Goal: Communication & Community: Answer question/provide support

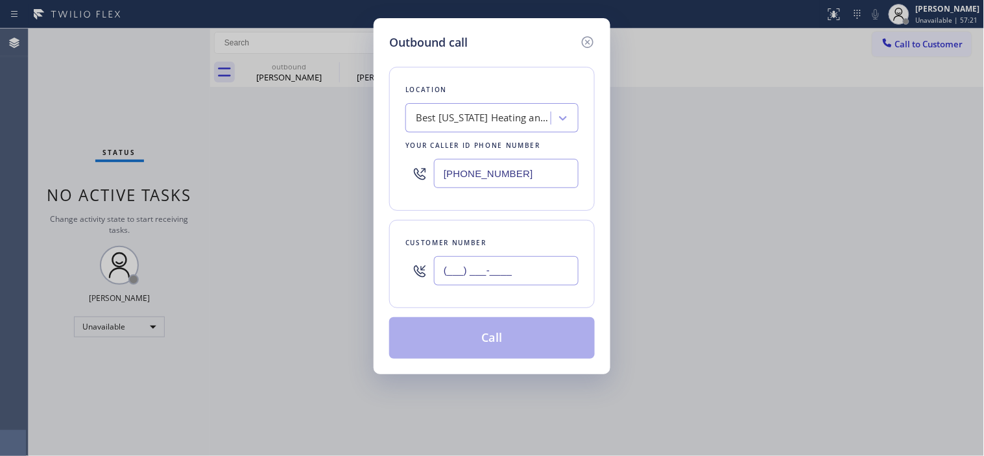
drag, startPoint x: 541, startPoint y: 271, endPoint x: 404, endPoint y: 274, distance: 136.9
click at [404, 274] on div "Customer number (___) ___-____" at bounding box center [492, 264] width 206 height 88
paste input "310) 498-3849"
type input "(310) 498-3849"
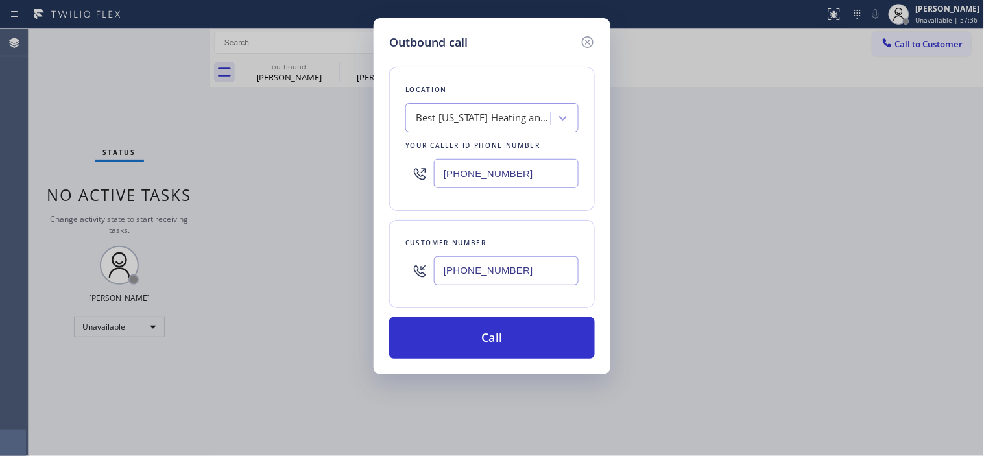
drag, startPoint x: 533, startPoint y: 176, endPoint x: 409, endPoint y: 172, distance: 124.0
click at [409, 172] on div "(347) 404-5804" at bounding box center [491, 173] width 173 height 42
paste input "855) 731-4952"
type input "[PHONE_NUMBER]"
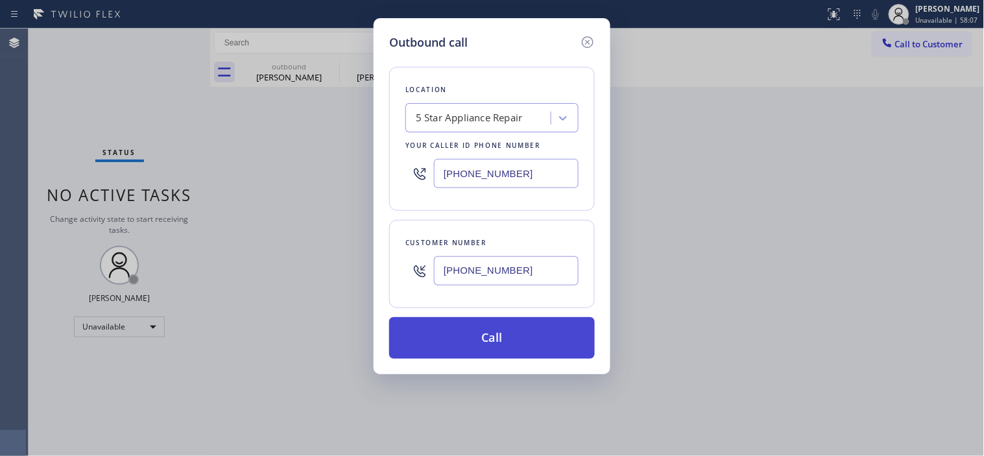
click at [526, 323] on button "Call" at bounding box center [492, 338] width 206 height 42
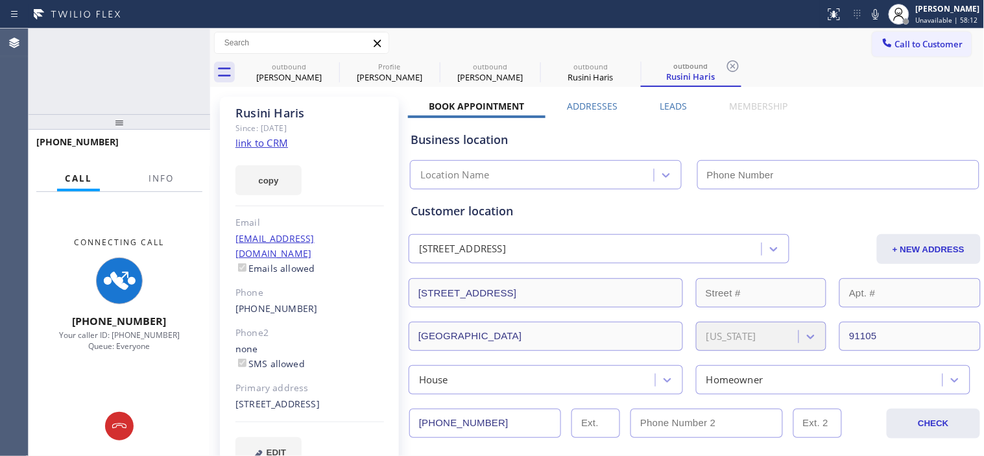
type input "[PHONE_NUMBER]"
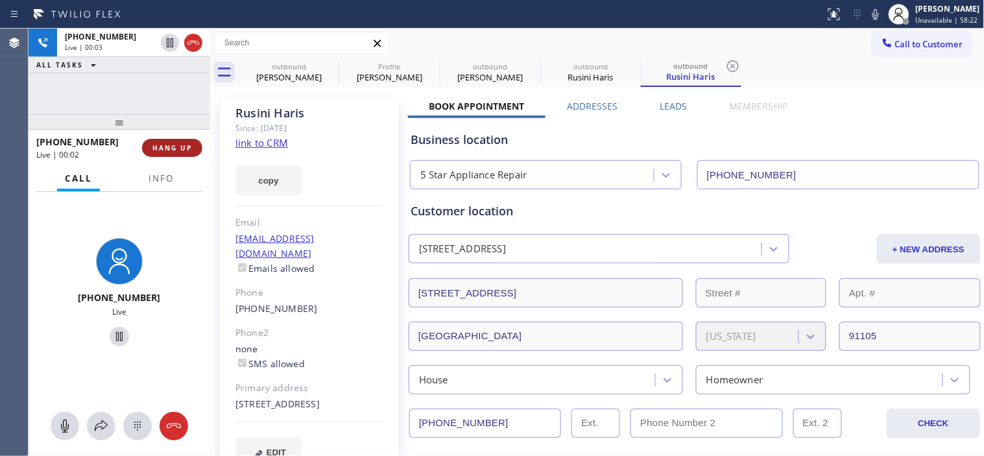
click at [196, 150] on button "HANG UP" at bounding box center [172, 148] width 60 height 18
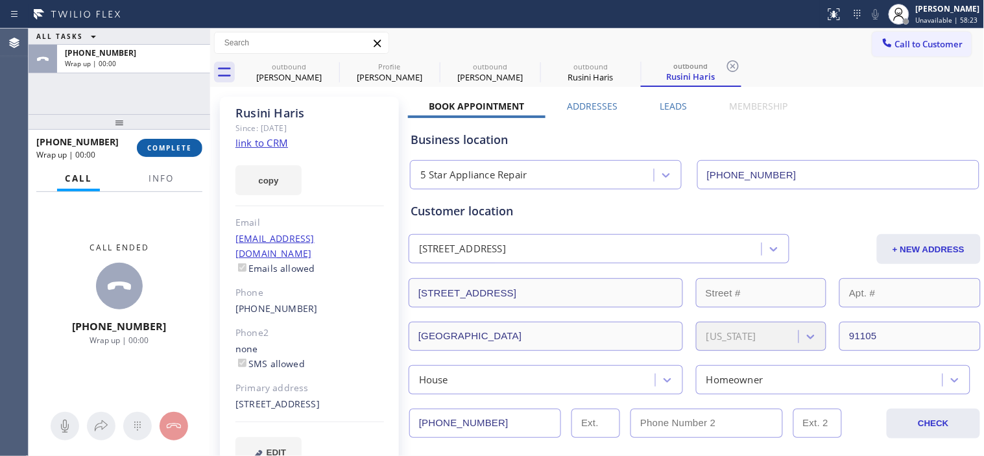
click at [193, 150] on button "COMPLETE" at bounding box center [170, 148] width 66 height 18
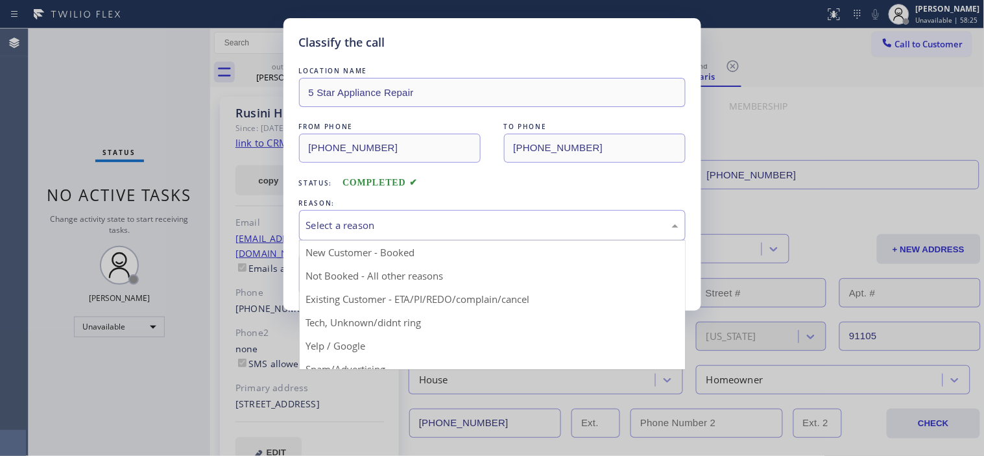
click at [507, 222] on div "Select a reason" at bounding box center [492, 225] width 372 height 15
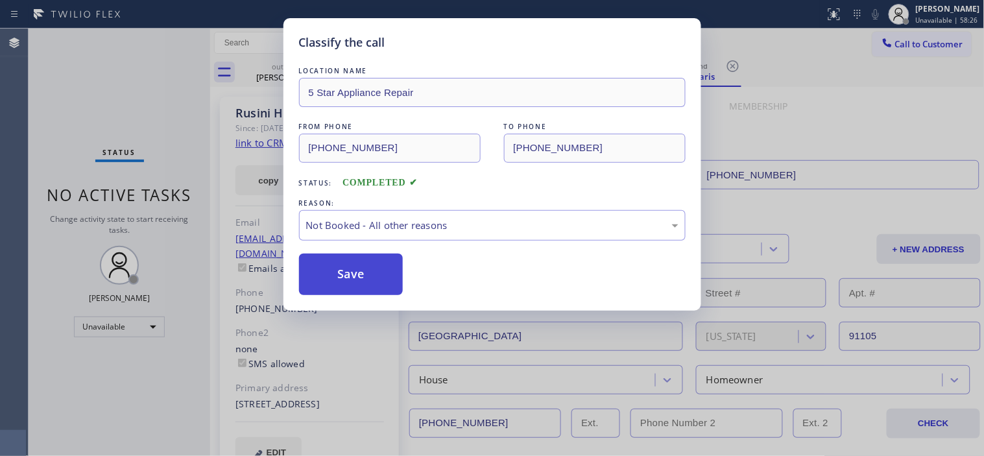
click at [377, 277] on button "Save" at bounding box center [351, 275] width 104 height 42
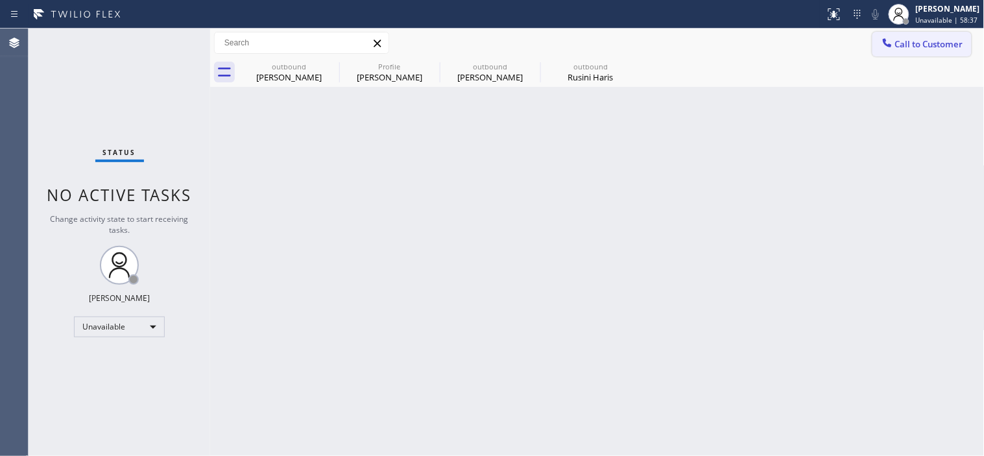
click at [899, 42] on span "Call to Customer" at bounding box center [929, 44] width 68 height 12
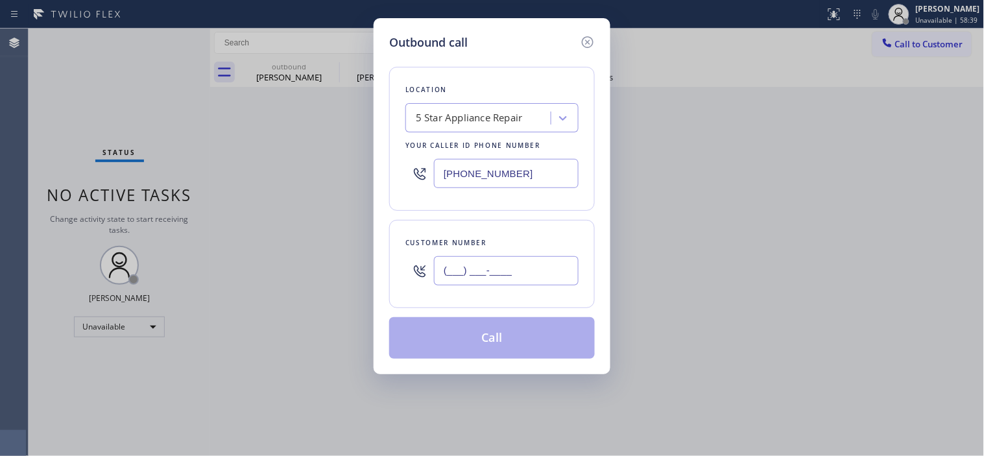
drag, startPoint x: 396, startPoint y: 263, endPoint x: 381, endPoint y: 260, distance: 15.3
click at [381, 260] on div "Outbound call Location 5 Star Appliance Repair Your caller id phone number (855…" at bounding box center [492, 196] width 237 height 356
paste input "858) 735-0841"
type input "(858) 735-0841"
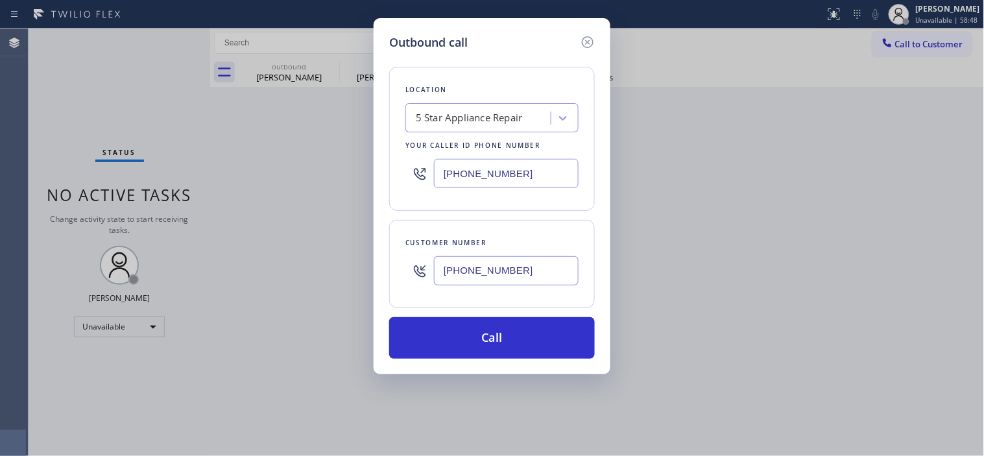
drag, startPoint x: 503, startPoint y: 169, endPoint x: 407, endPoint y: 165, distance: 96.7
click at [407, 165] on div "[PHONE_NUMBER]" at bounding box center [491, 173] width 173 height 42
paste input "760) 548-2928"
type input "(760) 548-2928"
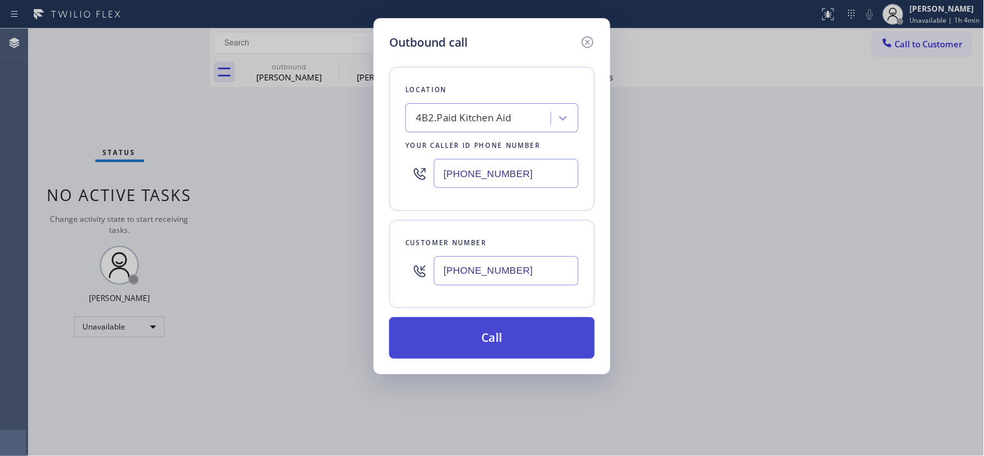
click at [532, 330] on button "Call" at bounding box center [492, 338] width 206 height 42
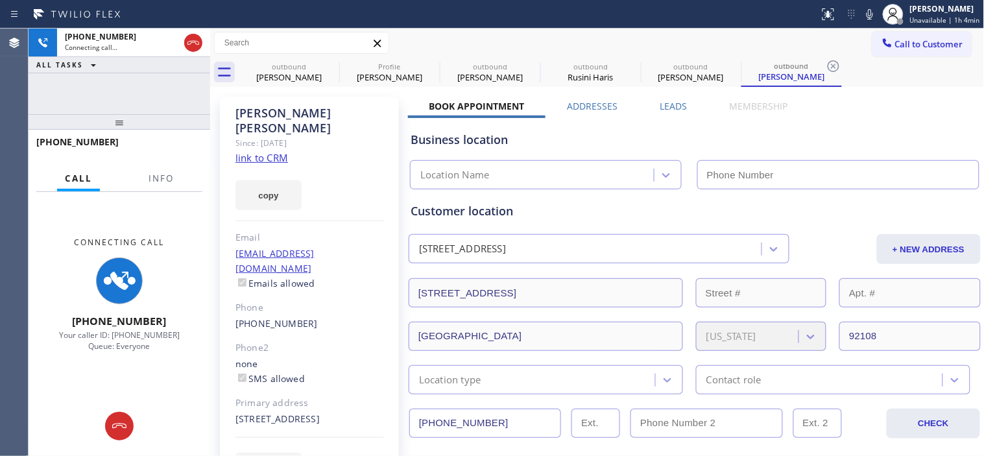
type input "(760) 548-2928"
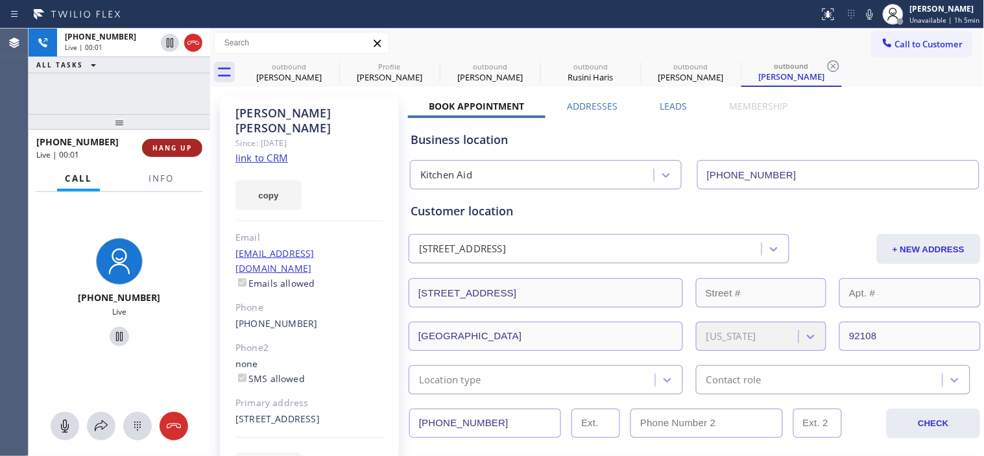
click at [179, 141] on button "HANG UP" at bounding box center [172, 148] width 60 height 18
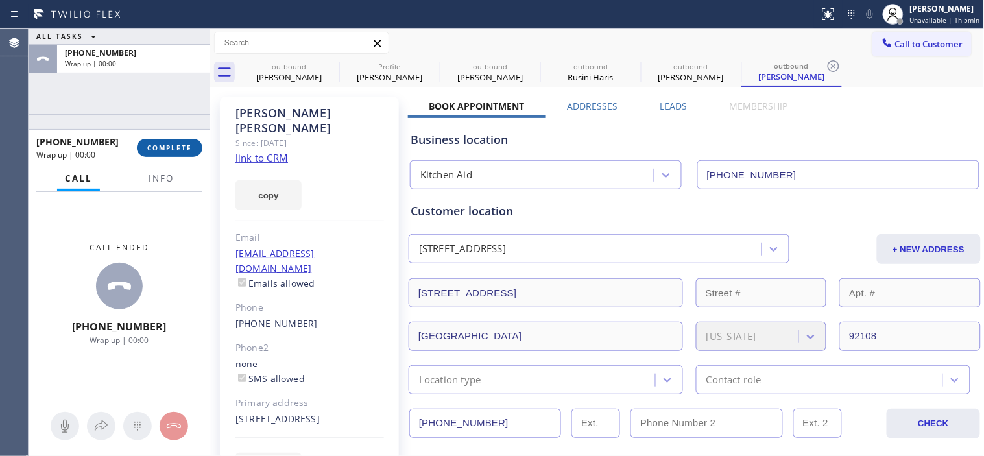
click at [176, 151] on span "COMPLETE" at bounding box center [169, 147] width 45 height 9
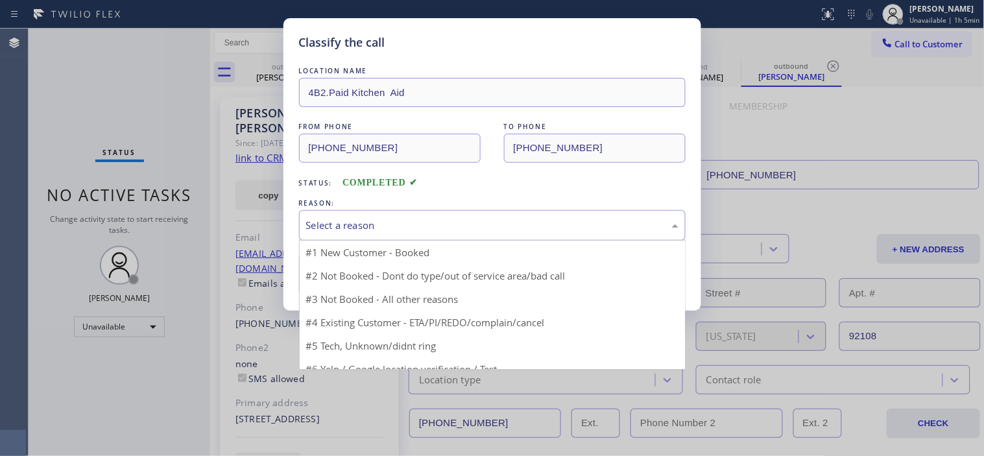
click at [366, 215] on div "Select a reason" at bounding box center [492, 225] width 387 height 30
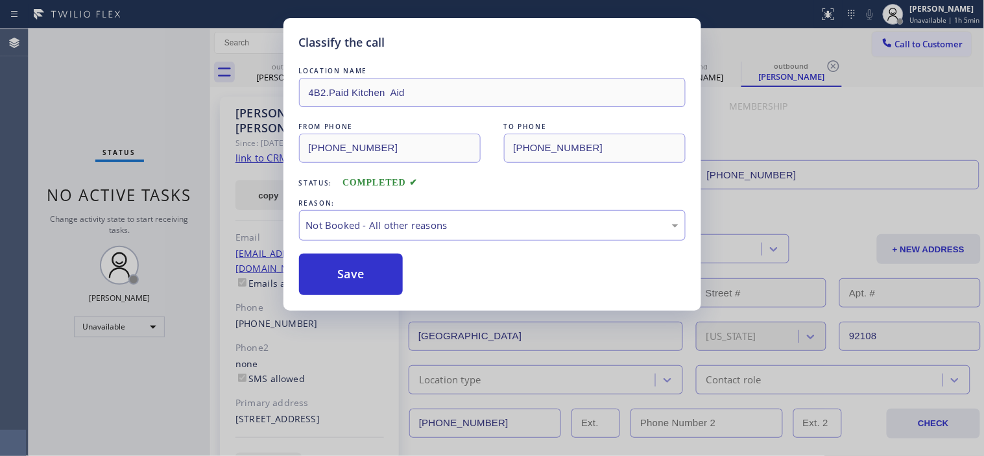
click at [378, 271] on button "Save" at bounding box center [351, 275] width 104 height 42
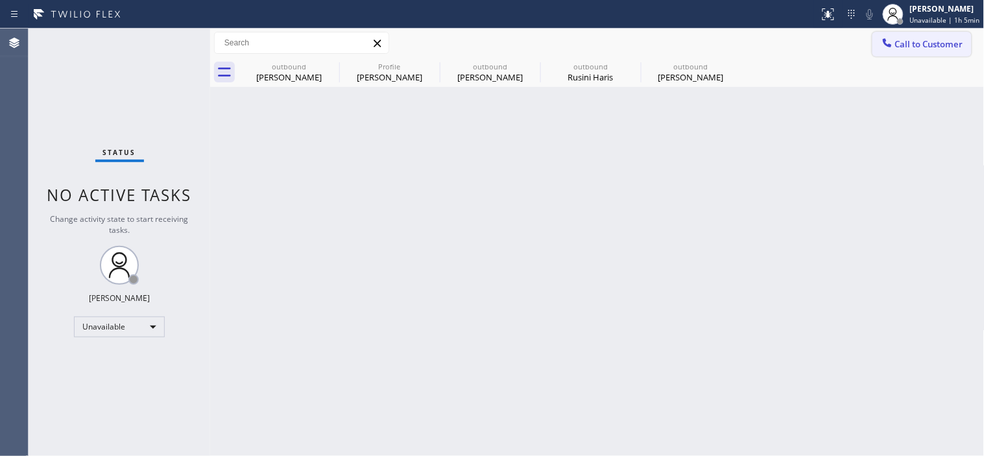
click at [906, 52] on button "Call to Customer" at bounding box center [922, 44] width 99 height 25
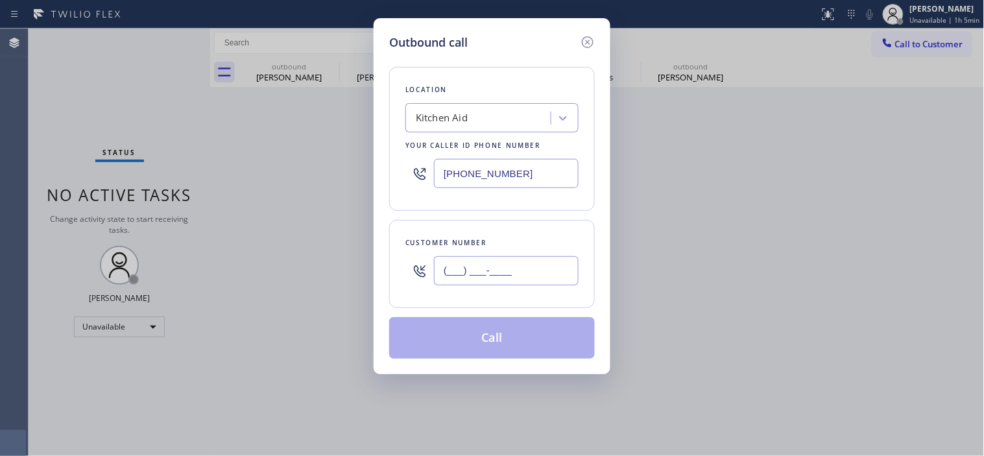
click at [462, 271] on input "(___) ___-____" at bounding box center [506, 270] width 145 height 29
paste input "646) 734-3696"
type input "(646) 734-3696"
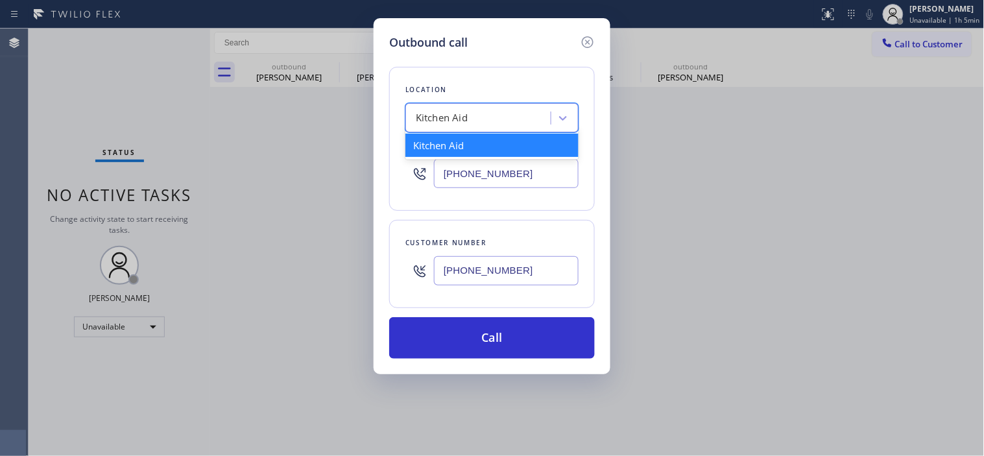
click at [484, 117] on div "Kitchen Aid" at bounding box center [479, 118] width 141 height 23
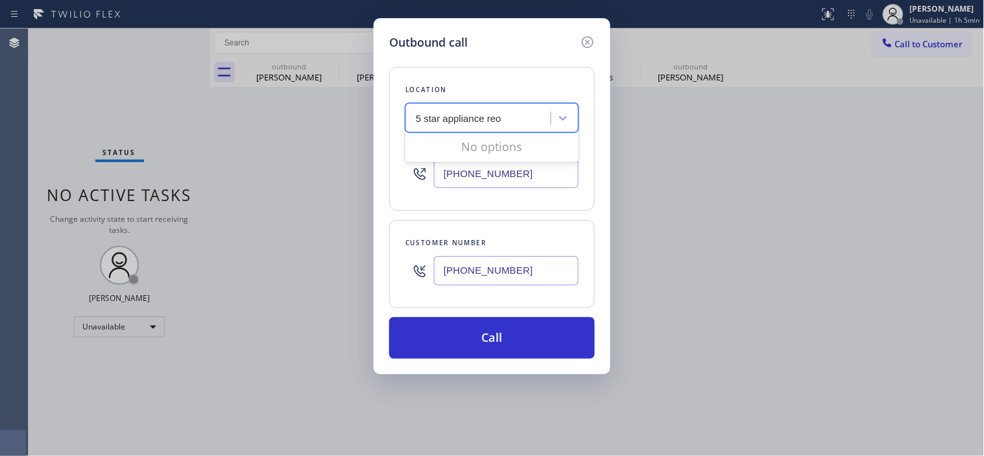
type input "5 star appliance re"
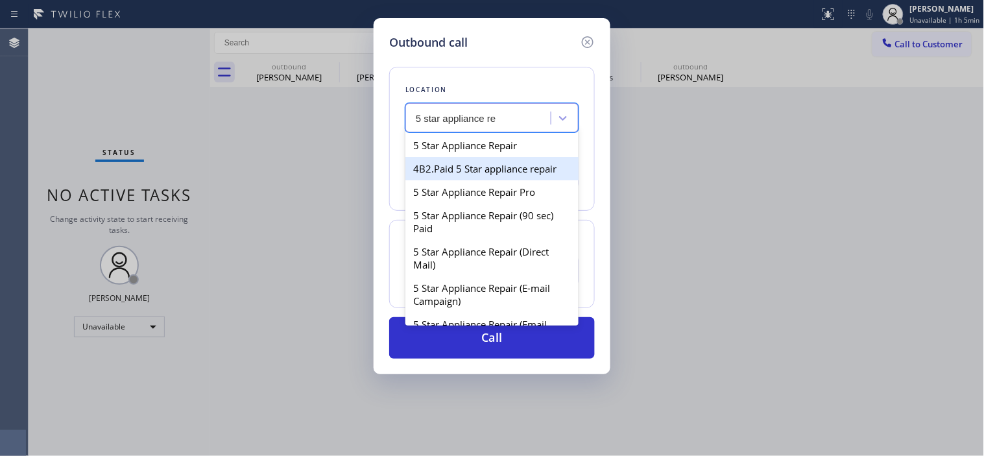
click at [502, 151] on div "5 Star Appliance Repair" at bounding box center [491, 145] width 173 height 23
type input "[PHONE_NUMBER]"
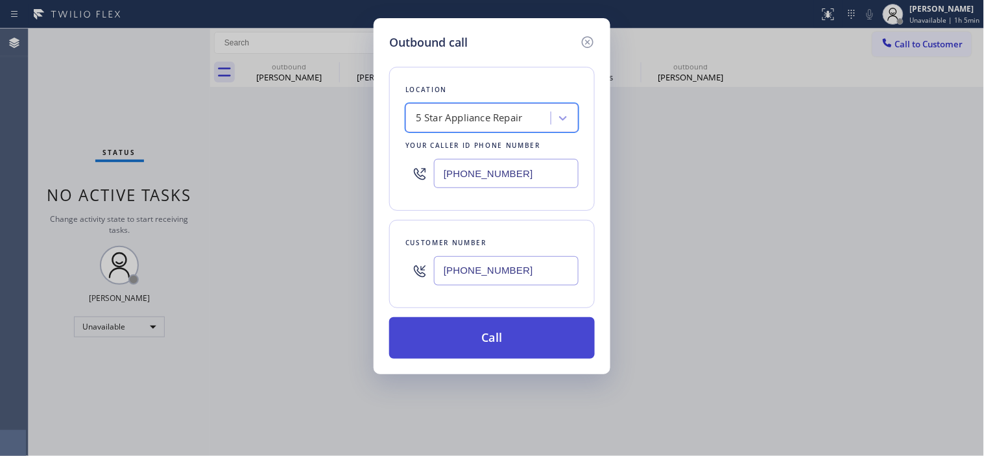
click at [535, 330] on button "Call" at bounding box center [492, 338] width 206 height 42
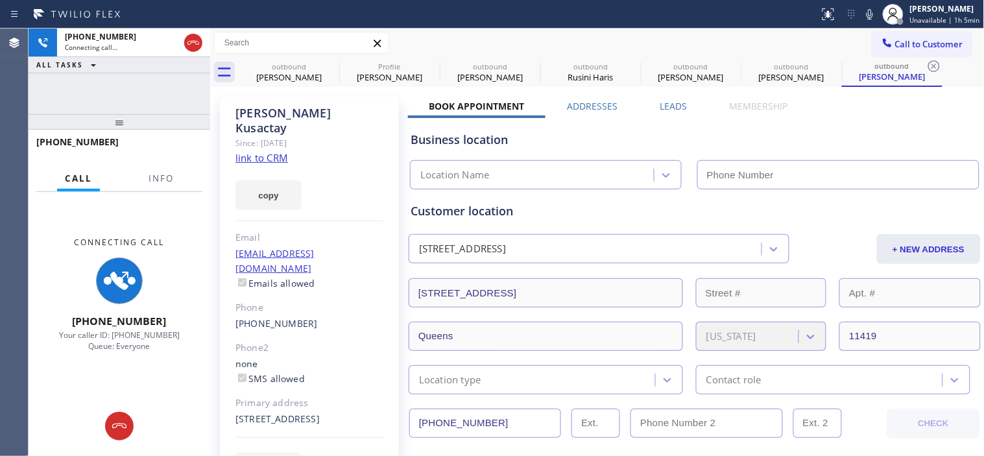
type input "[PHONE_NUMBER]"
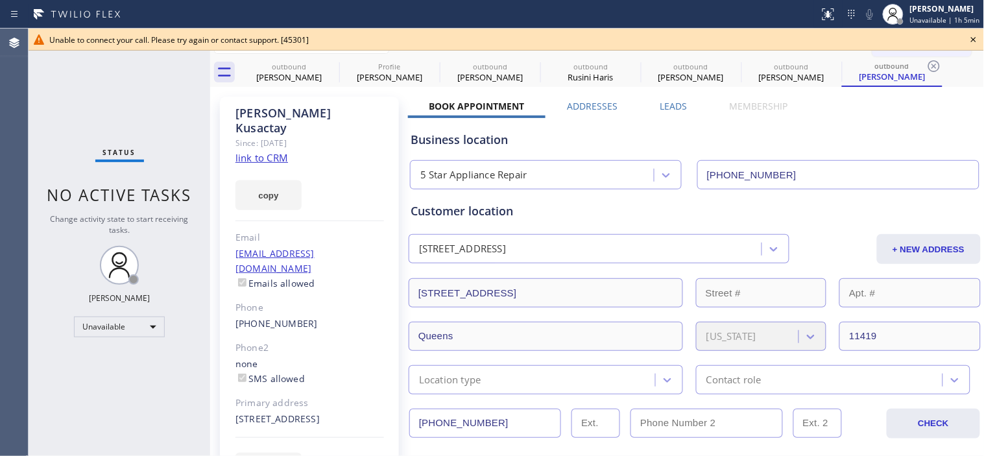
click at [969, 39] on icon at bounding box center [974, 40] width 16 height 16
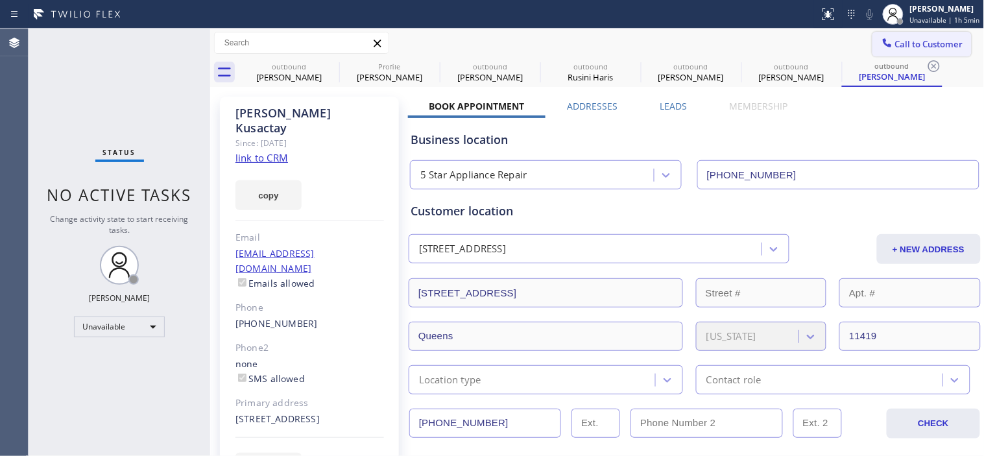
click at [895, 49] on span "Call to Customer" at bounding box center [929, 44] width 68 height 12
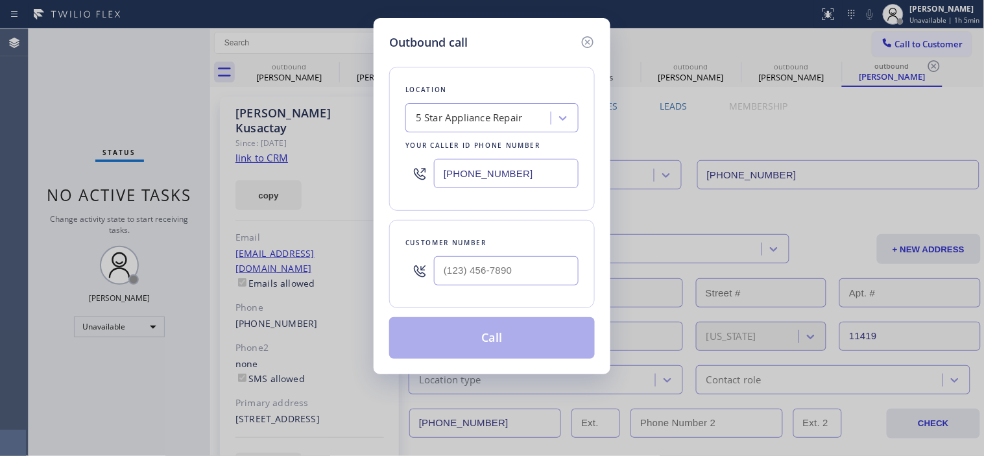
drag, startPoint x: 516, startPoint y: 243, endPoint x: 506, endPoint y: 254, distance: 15.1
click at [514, 245] on div "Customer number" at bounding box center [491, 243] width 173 height 14
click at [502, 258] on input "(___) ___-____" at bounding box center [506, 270] width 145 height 29
paste input "510) 339-1343"
type input "(510) 339-1343"
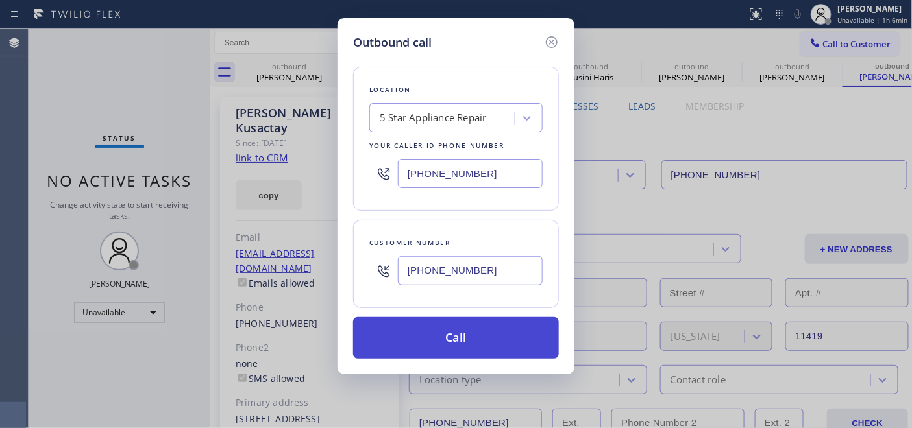
click at [487, 322] on button "Call" at bounding box center [456, 338] width 206 height 42
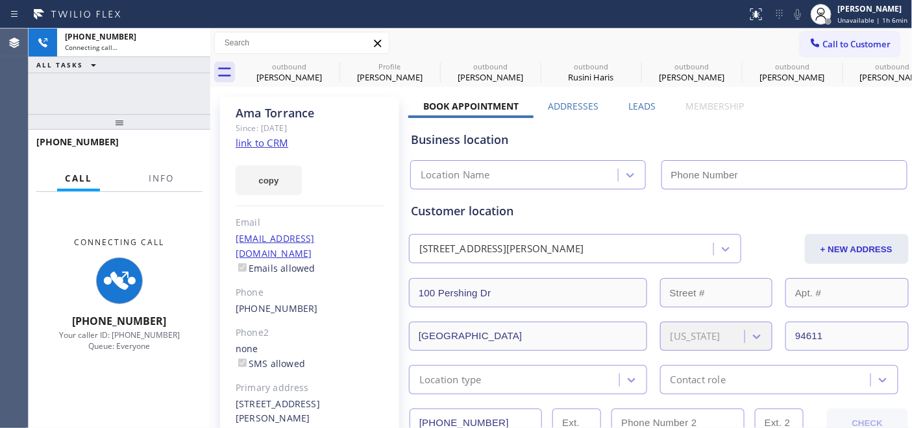
type input "[PHONE_NUMBER]"
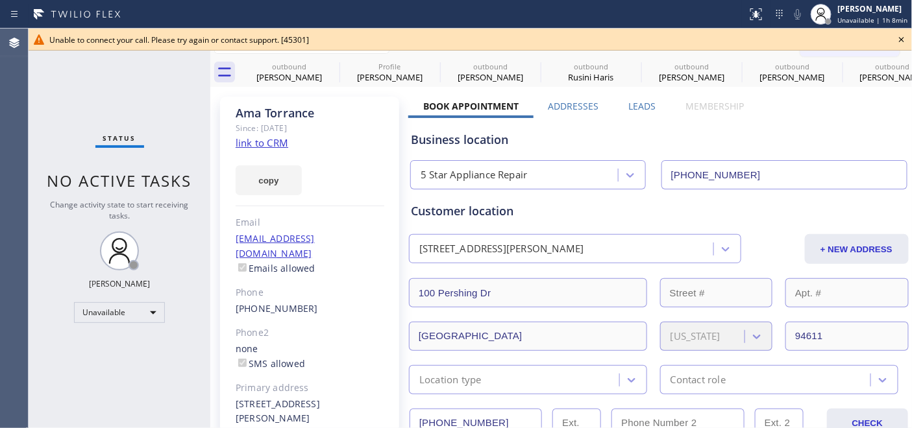
click at [902, 41] on icon at bounding box center [901, 40] width 16 height 16
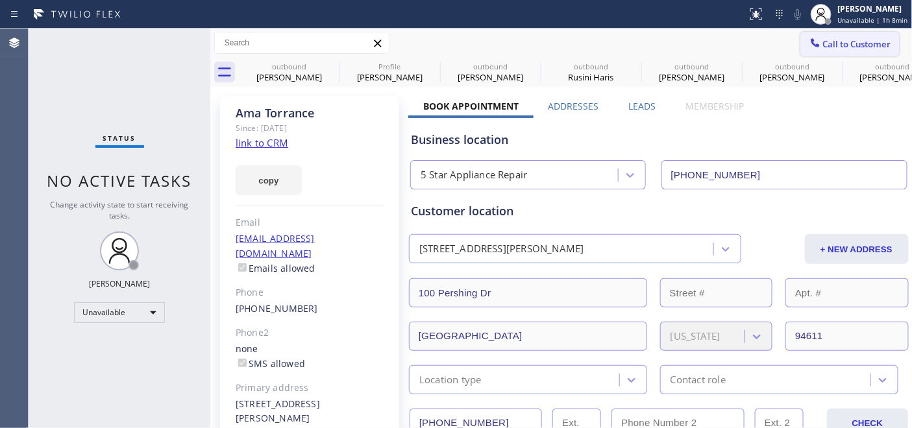
click at [848, 39] on span "Call to Customer" at bounding box center [857, 44] width 68 height 12
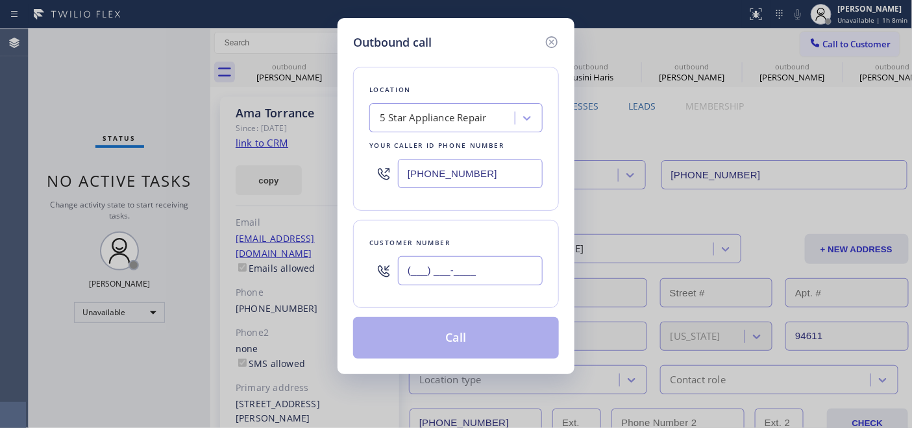
click at [470, 260] on input "(___) ___-____" at bounding box center [470, 270] width 145 height 29
paste input "480) 239-4491"
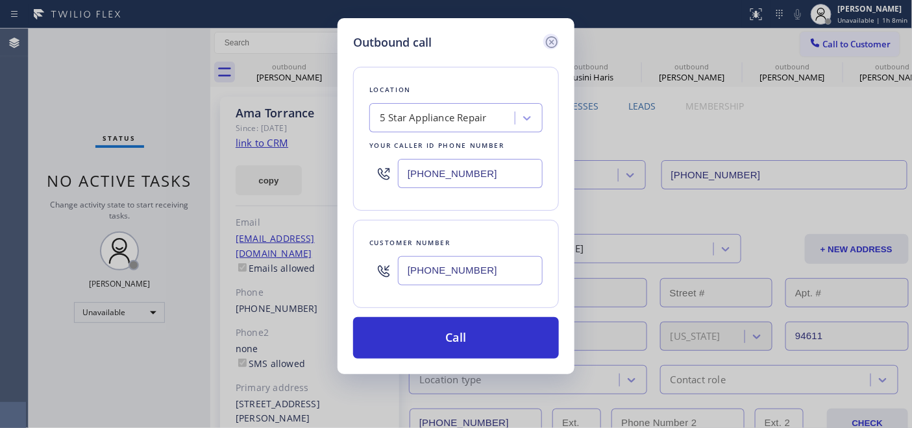
type input "[PHONE_NUMBER]"
click at [548, 40] on icon at bounding box center [552, 42] width 16 height 16
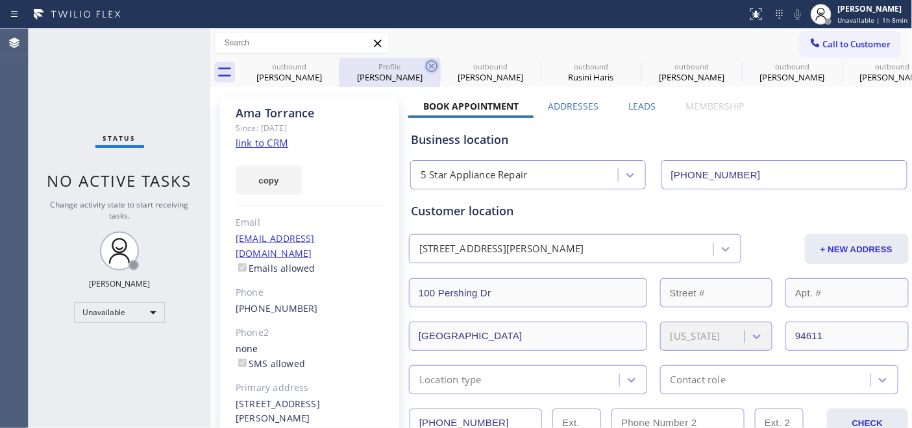
click at [435, 63] on icon at bounding box center [432, 66] width 16 height 16
click at [0, 0] on icon at bounding box center [0, 0] width 0 height 0
type input "(760) 548-2928"
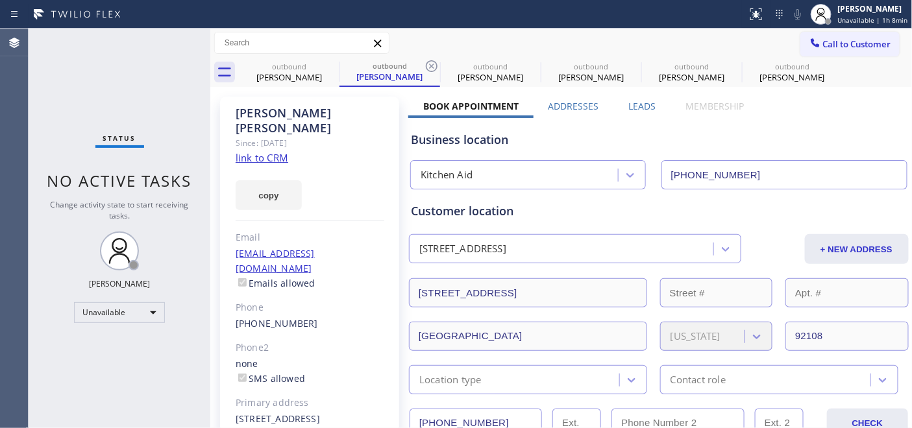
click at [435, 63] on icon at bounding box center [432, 66] width 16 height 16
type input "[PHONE_NUMBER]"
click at [0, 0] on icon at bounding box center [0, 0] width 0 height 0
click at [435, 63] on icon at bounding box center [432, 66] width 16 height 16
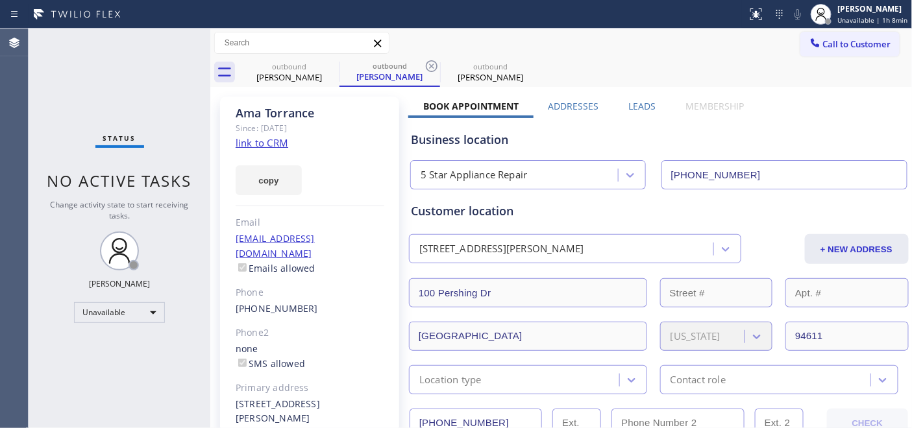
click at [435, 63] on icon at bounding box center [432, 66] width 16 height 16
click at [435, 63] on div "outbound Amy Schireson outbound Ama Torrance" at bounding box center [575, 72] width 673 height 29
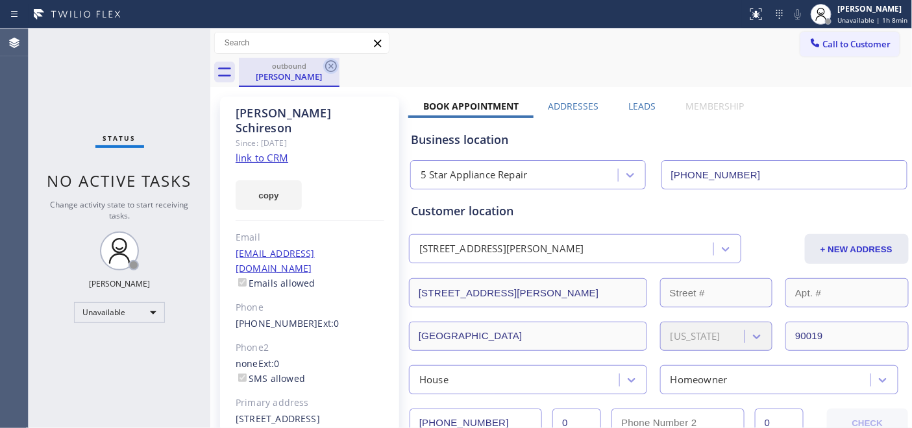
click at [334, 64] on icon at bounding box center [331, 66] width 16 height 16
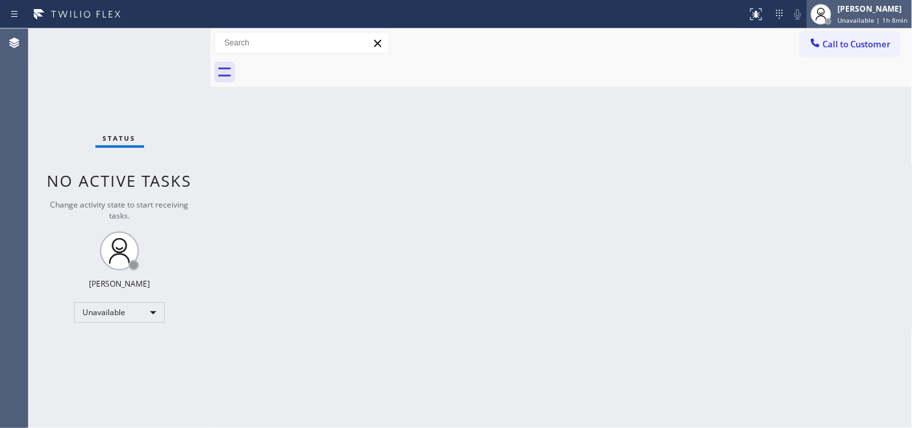
click at [860, 4] on div "[PERSON_NAME]" at bounding box center [873, 8] width 70 height 11
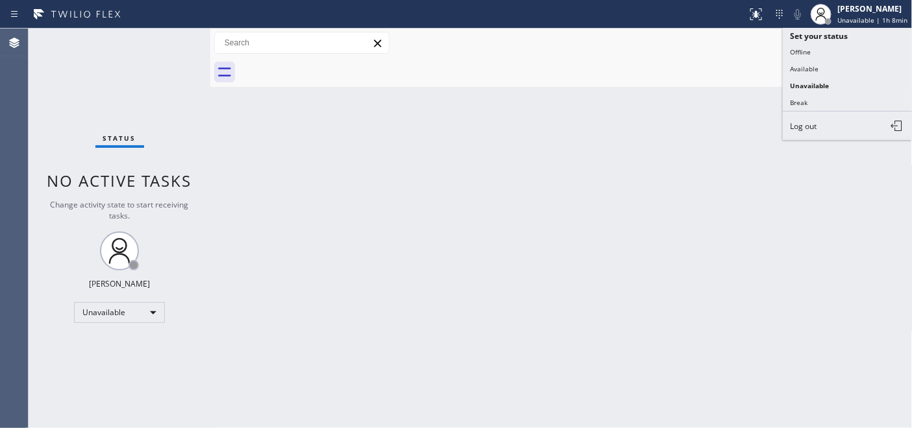
click at [646, 115] on div "Back to Dashboard Change Sender ID Customers Technicians Select a contact Outbo…" at bounding box center [561, 229] width 702 height 400
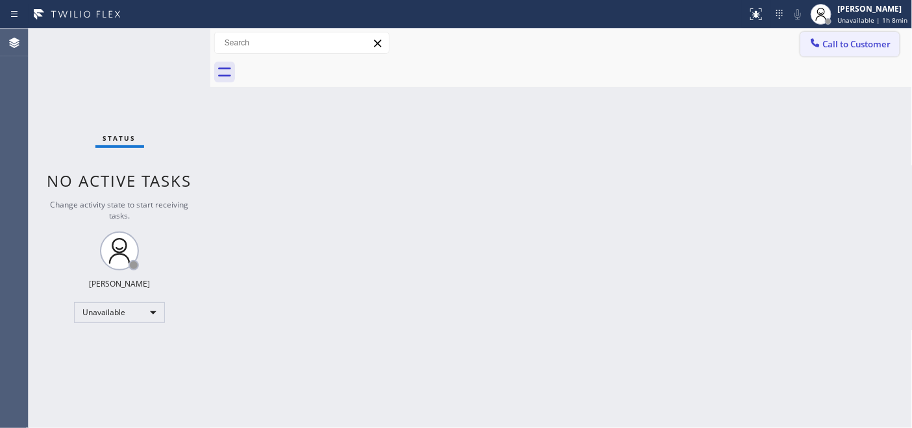
click at [858, 46] on span "Call to Customer" at bounding box center [857, 44] width 68 height 12
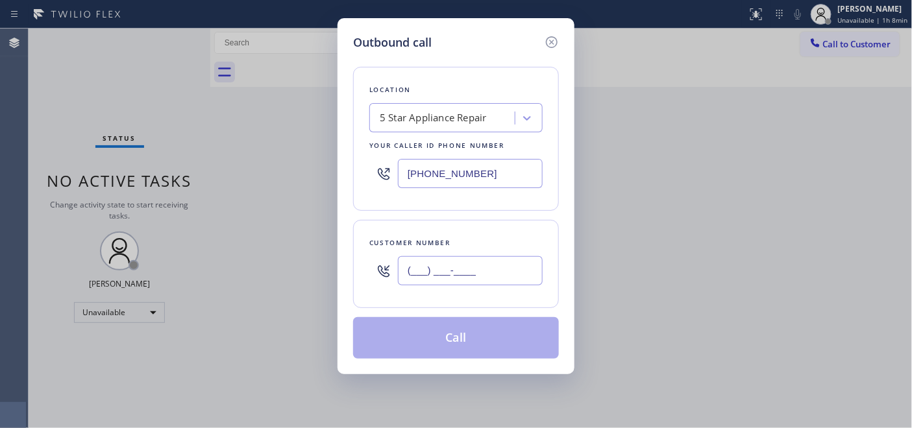
click at [483, 274] on input "(___) ___-____" at bounding box center [470, 270] width 145 height 29
drag, startPoint x: 468, startPoint y: 262, endPoint x: 361, endPoint y: 262, distance: 106.4
click at [362, 262] on div "Customer number (___) ___-____" at bounding box center [456, 264] width 206 height 88
paste input "480) 239-4491"
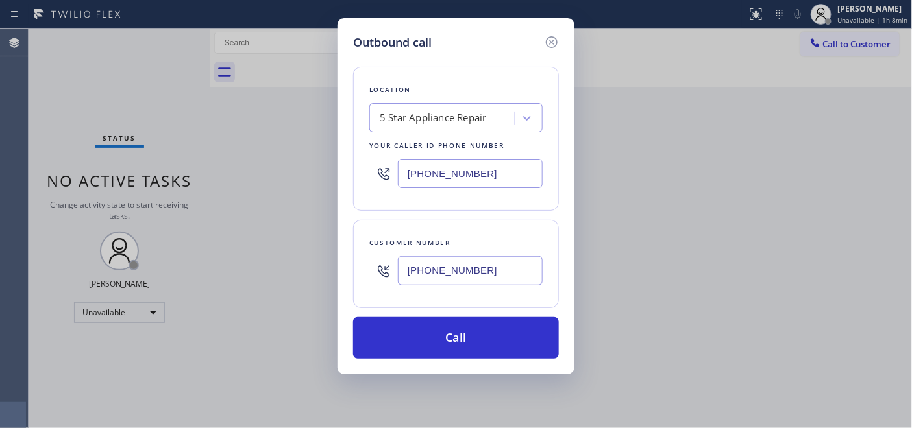
type input "[PHONE_NUMBER]"
drag, startPoint x: 510, startPoint y: 182, endPoint x: 366, endPoint y: 185, distance: 144.1
click at [366, 185] on div "Location 5 Star Appliance Repair Your caller id phone number [PHONE_NUMBER]" at bounding box center [456, 139] width 206 height 144
paste input "77) 917-98"
drag, startPoint x: 472, startPoint y: 171, endPoint x: 323, endPoint y: 188, distance: 149.6
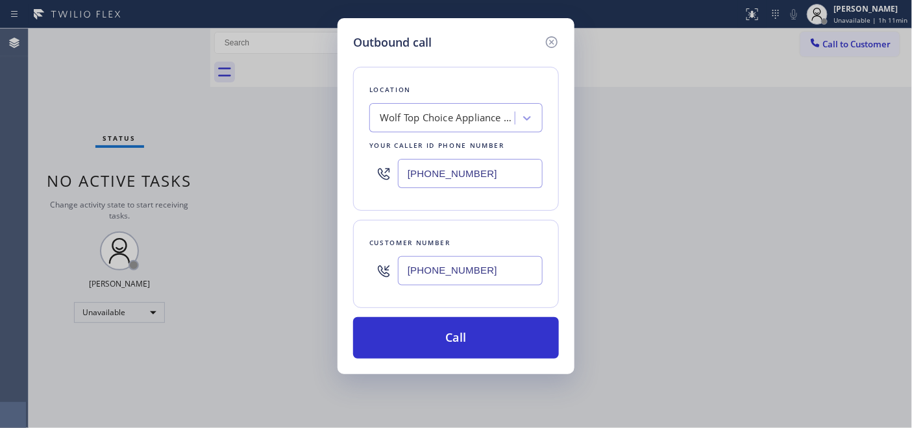
click at [324, 188] on div "Outbound call Location Wolf Top Choice Appliance Repair Your caller id phone nu…" at bounding box center [456, 214] width 912 height 428
paste input "text"
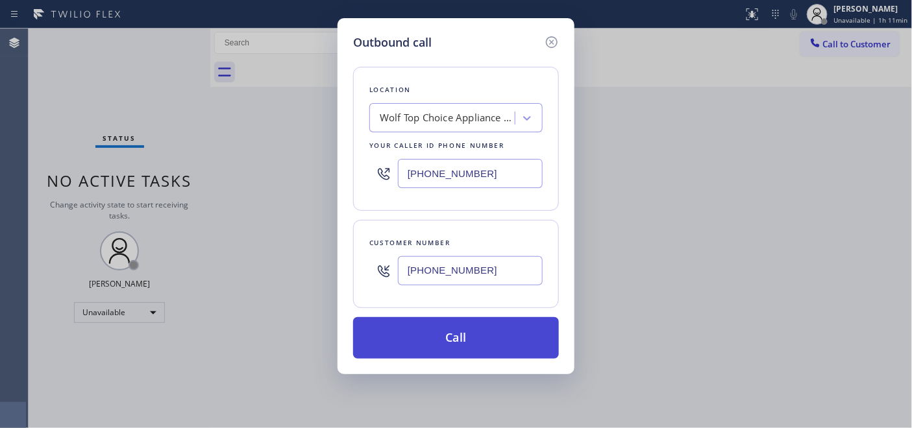
type input "[PHONE_NUMBER]"
click at [513, 332] on button "Call" at bounding box center [456, 338] width 206 height 42
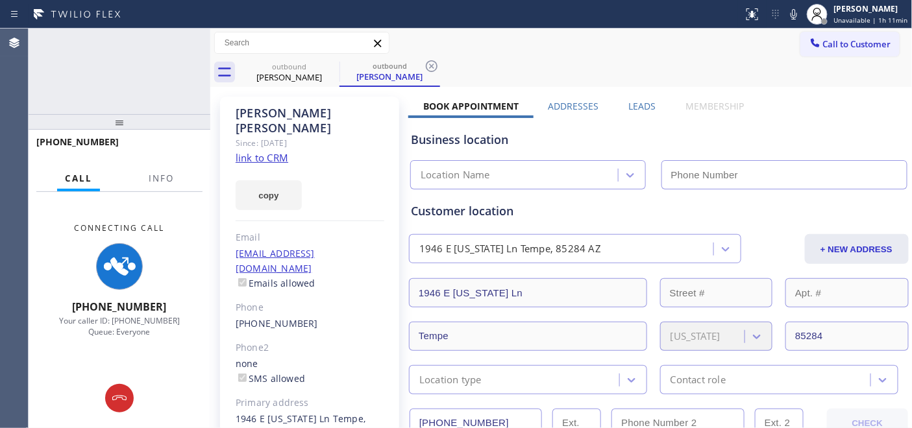
type input "[PHONE_NUMBER]"
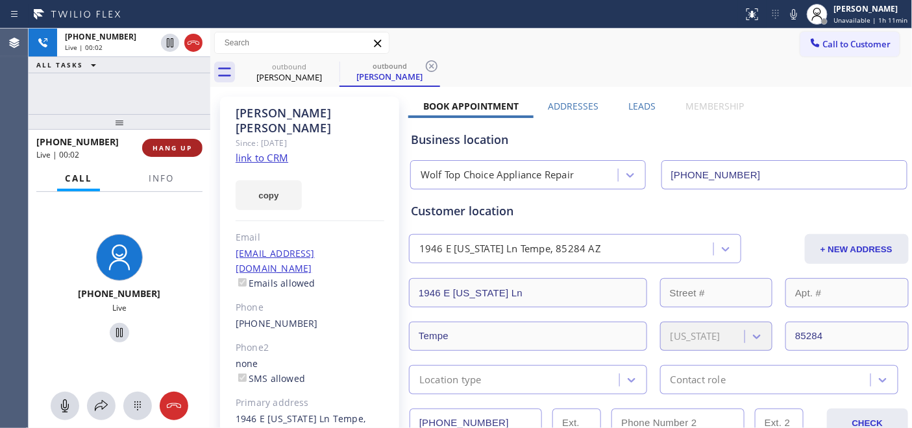
click at [201, 151] on button "HANG UP" at bounding box center [172, 148] width 60 height 18
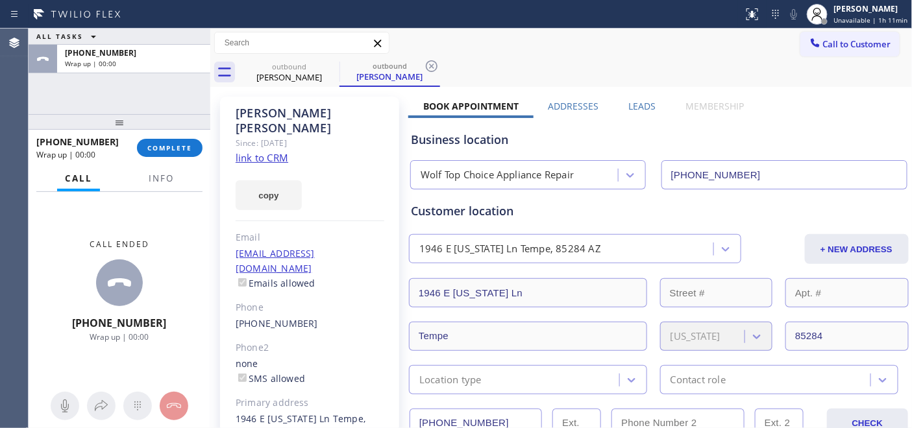
drag, startPoint x: 173, startPoint y: 151, endPoint x: 212, endPoint y: 160, distance: 40.6
click at [173, 151] on span "COMPLETE" at bounding box center [169, 147] width 45 height 9
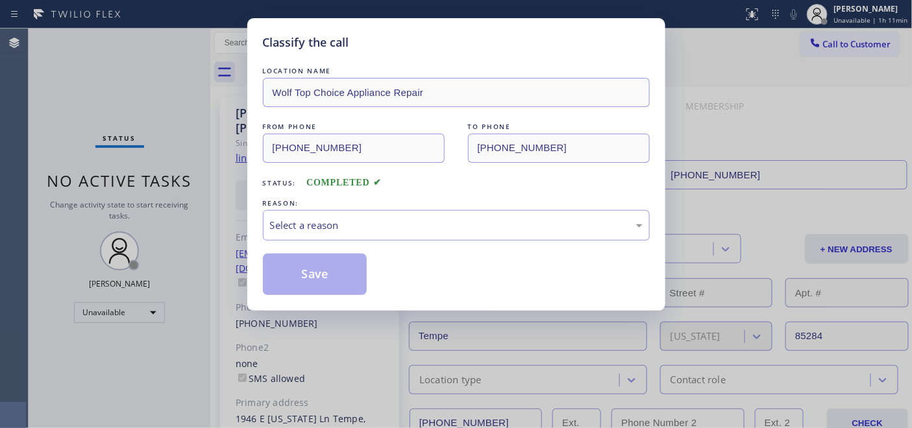
click at [367, 209] on div "REASON:" at bounding box center [456, 204] width 387 height 14
click at [370, 225] on div "Select a reason" at bounding box center [456, 225] width 372 height 15
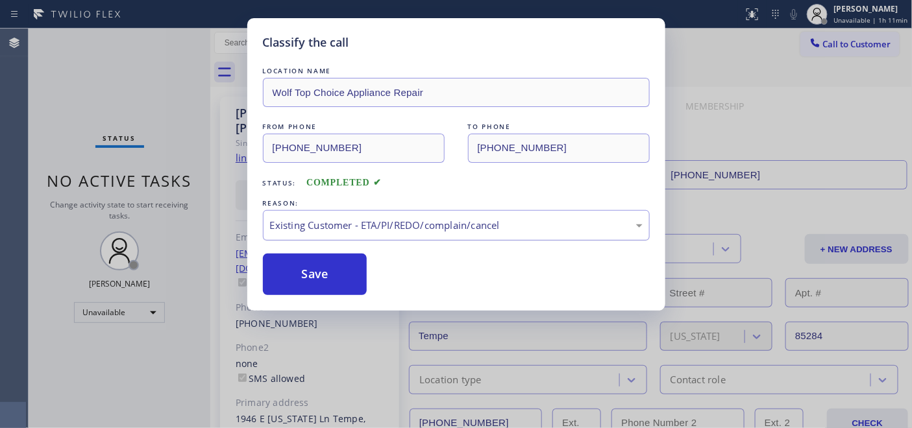
click at [354, 234] on div "Existing Customer - ETA/PI/REDO/complain/cancel" at bounding box center [456, 225] width 387 height 30
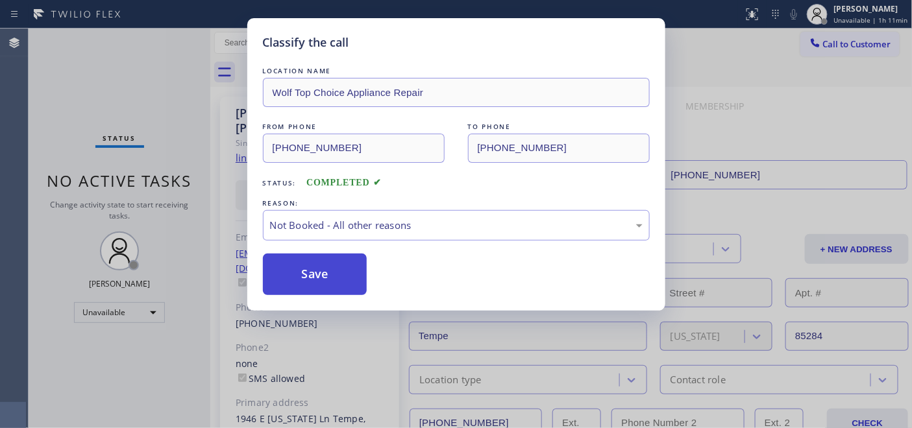
click at [319, 267] on button "Save" at bounding box center [315, 275] width 104 height 42
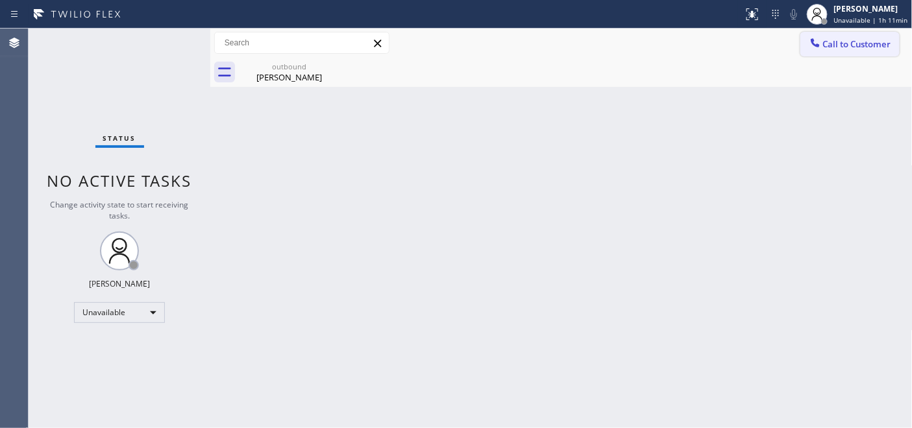
click at [819, 44] on icon at bounding box center [814, 42] width 13 height 13
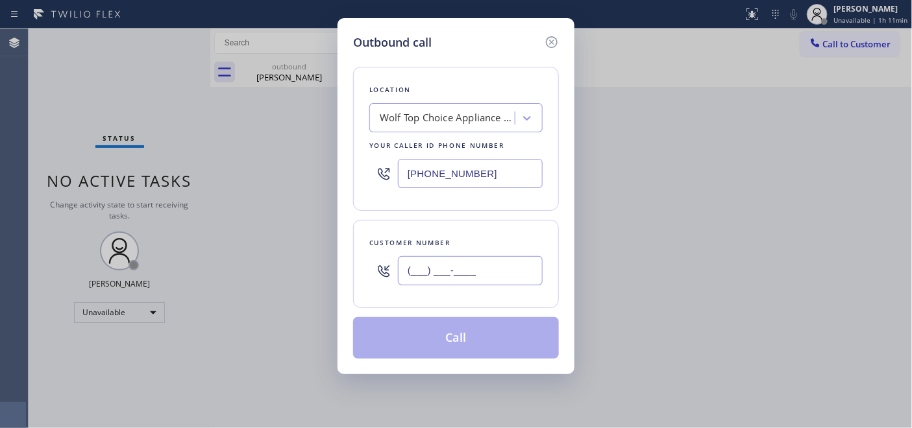
drag, startPoint x: 493, startPoint y: 266, endPoint x: 398, endPoint y: 265, distance: 95.4
click at [409, 266] on input "(___) ___-____" at bounding box center [470, 270] width 145 height 29
paste input "725) 252-7066"
type input "[PHONE_NUMBER]"
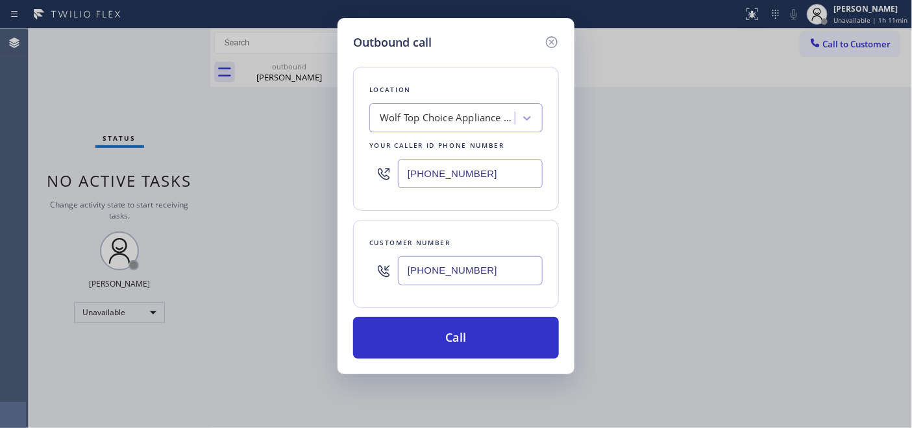
drag, startPoint x: 483, startPoint y: 171, endPoint x: 324, endPoint y: 164, distance: 158.4
click at [365, 167] on div "Location Wolf Top Choice Appliance Repair Your caller id phone number (877) 917…" at bounding box center [456, 139] width 206 height 144
paste input "206) 800-8576"
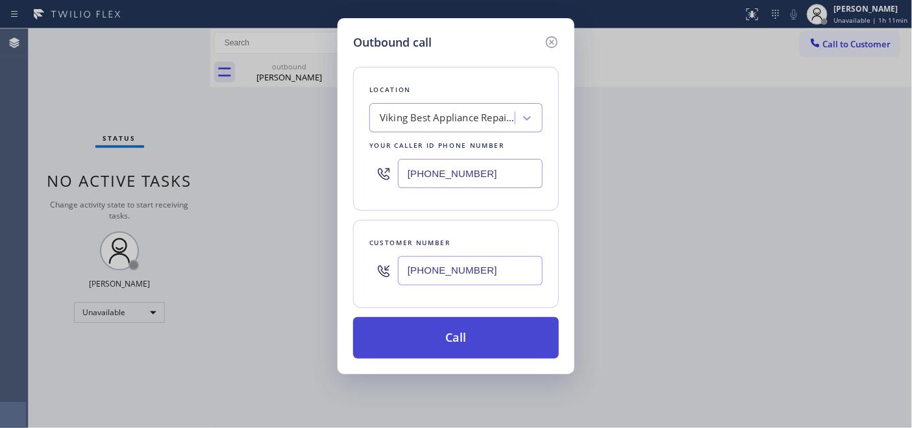
type input "[PHONE_NUMBER]"
click at [529, 331] on button "Call" at bounding box center [456, 338] width 206 height 42
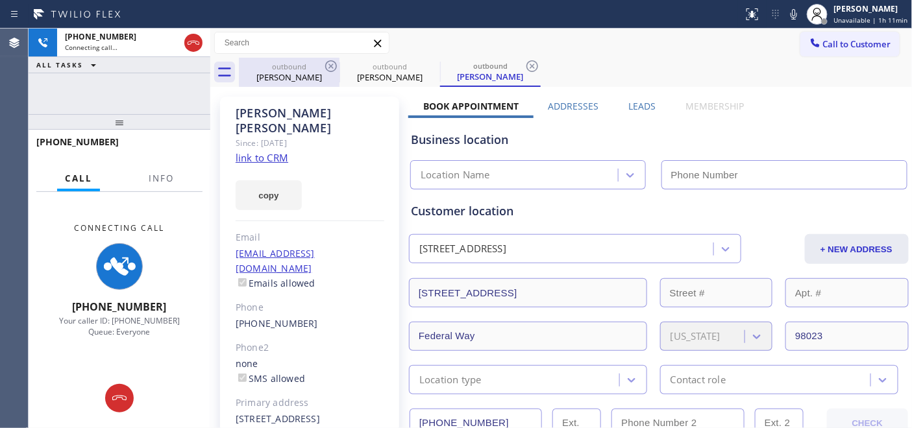
type input "[PHONE_NUMBER]"
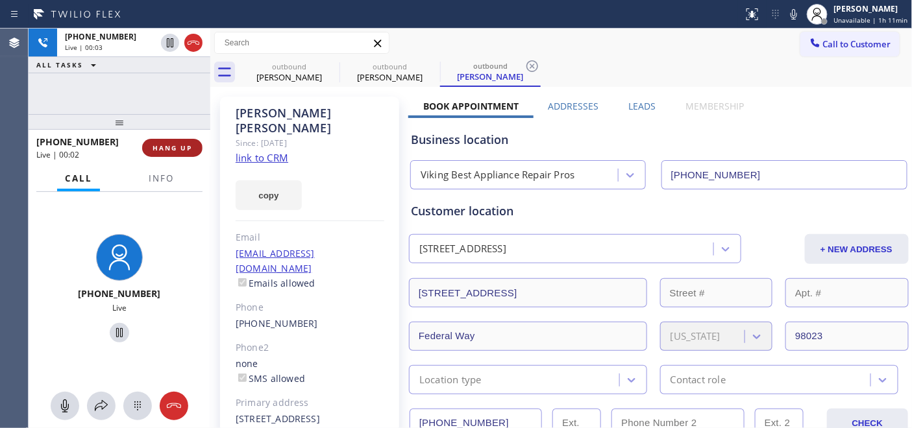
click at [156, 153] on button "HANG UP" at bounding box center [172, 148] width 60 height 18
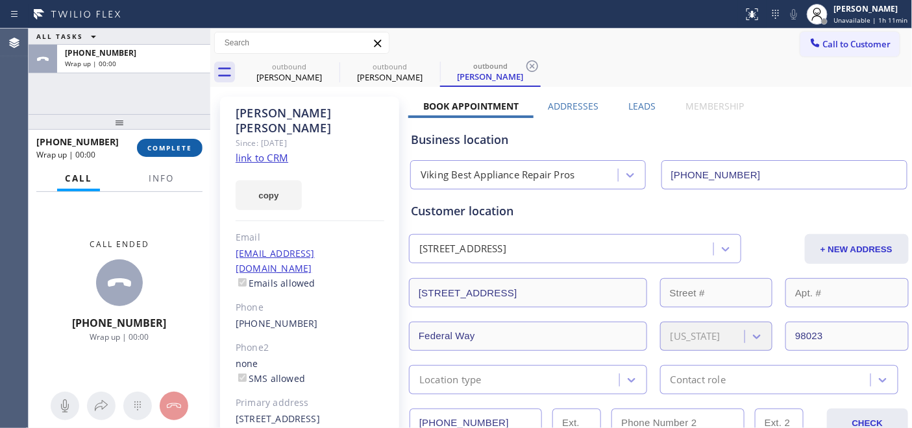
click at [180, 152] on button "COMPLETE" at bounding box center [170, 148] width 66 height 18
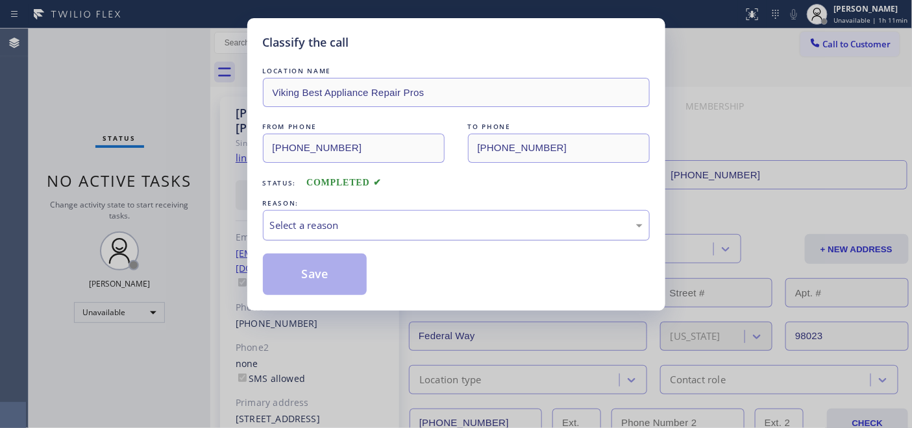
click at [413, 231] on div "Select a reason" at bounding box center [456, 225] width 372 height 15
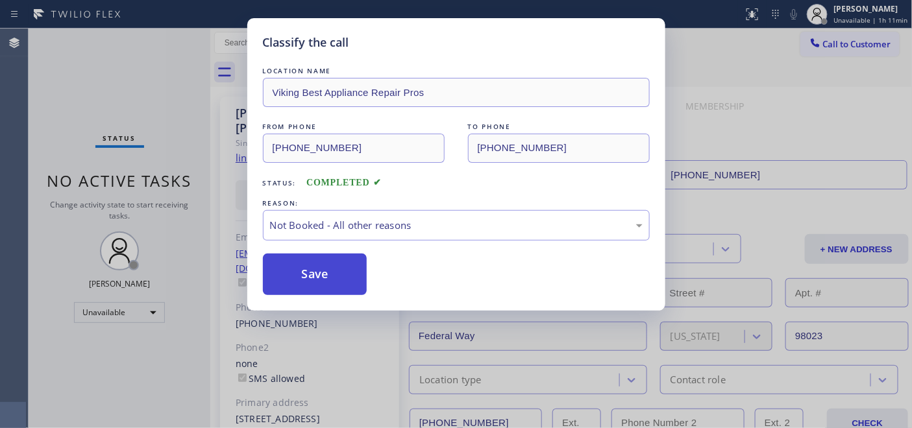
click at [354, 271] on button "Save" at bounding box center [315, 275] width 104 height 42
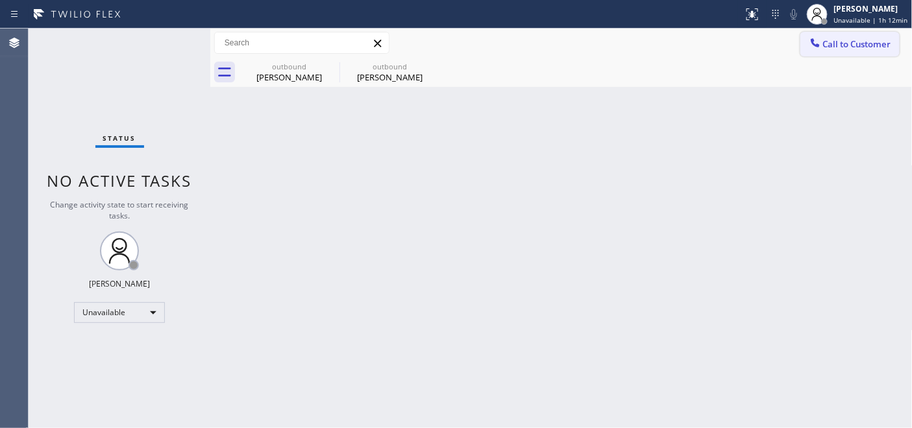
click at [855, 42] on span "Call to Customer" at bounding box center [857, 44] width 68 height 12
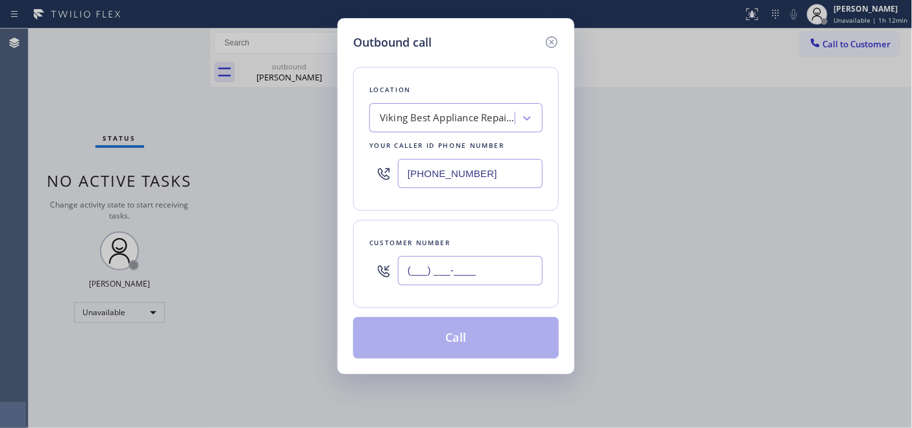
drag, startPoint x: 494, startPoint y: 278, endPoint x: 365, endPoint y: 272, distance: 129.9
click at [394, 278] on div "(___) ___-____" at bounding box center [455, 271] width 173 height 42
paste input "310) 999-8675"
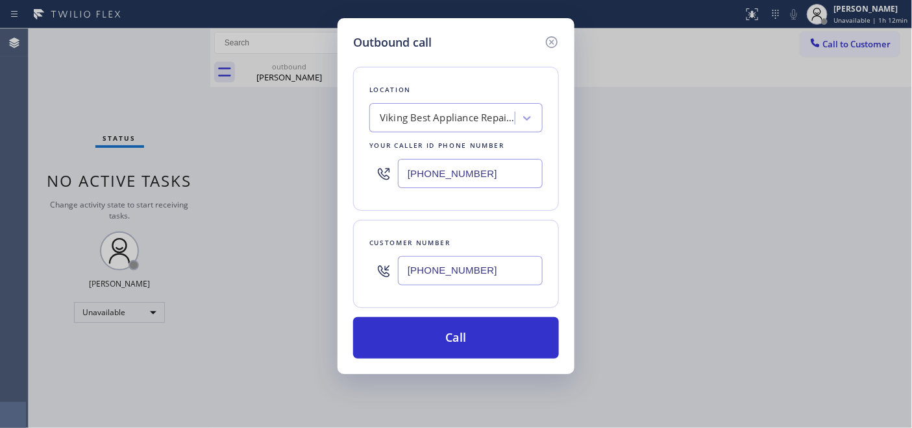
type input "[PHONE_NUMBER]"
drag, startPoint x: 488, startPoint y: 167, endPoint x: 334, endPoint y: 169, distance: 153.8
click at [356, 166] on div "Location Viking Best Appliance Repair Pros Your caller id phone number (206) 80…" at bounding box center [456, 139] width 206 height 144
paste input "323) 870-7123"
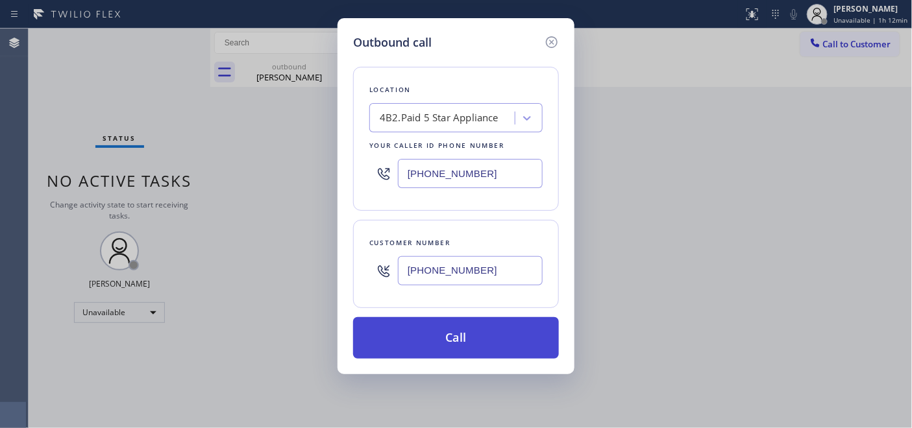
type input "[PHONE_NUMBER]"
click at [507, 341] on button "Call" at bounding box center [456, 338] width 206 height 42
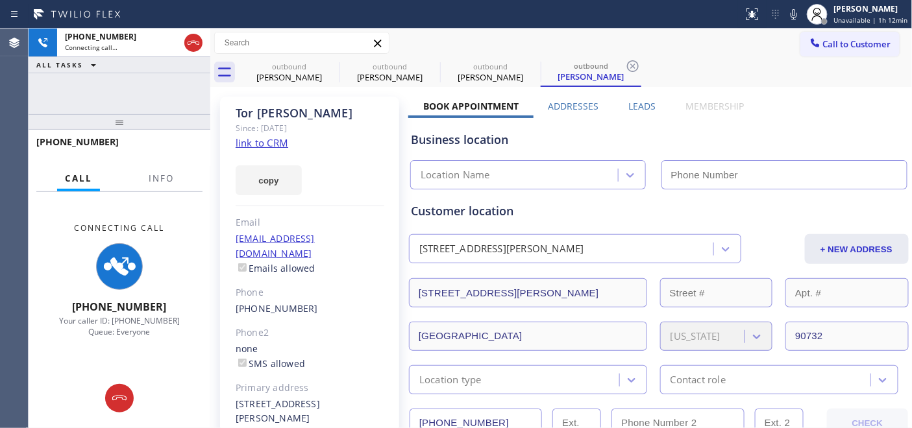
type input "[PHONE_NUMBER]"
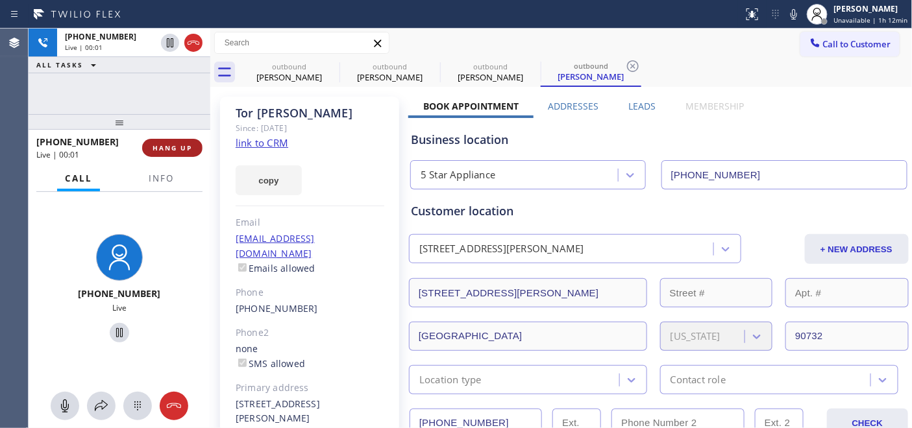
click at [183, 151] on span "HANG UP" at bounding box center [172, 147] width 40 height 9
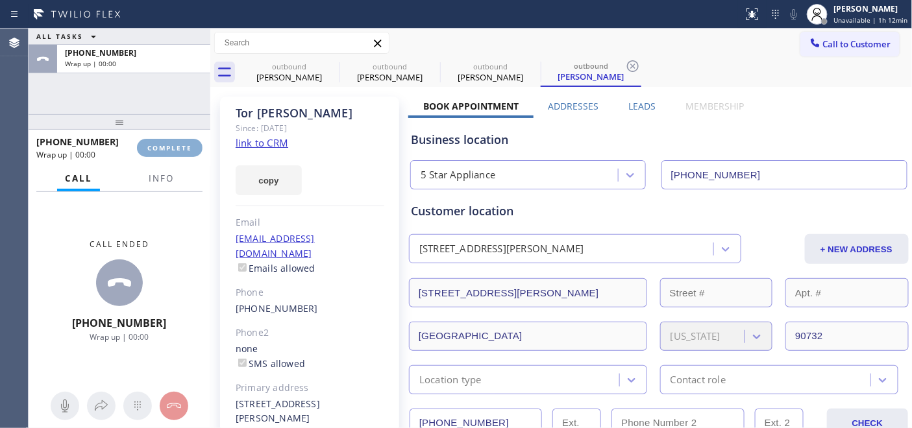
click at [183, 151] on span "COMPLETE" at bounding box center [169, 147] width 45 height 9
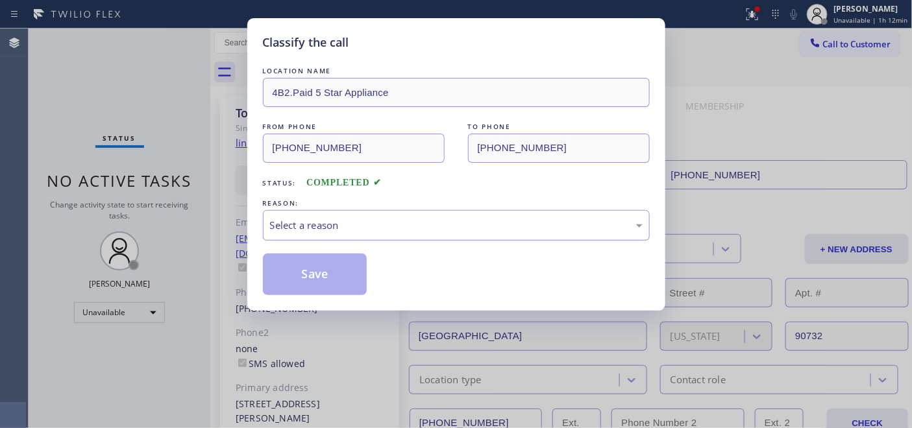
click at [354, 228] on div "Select a reason" at bounding box center [456, 225] width 372 height 15
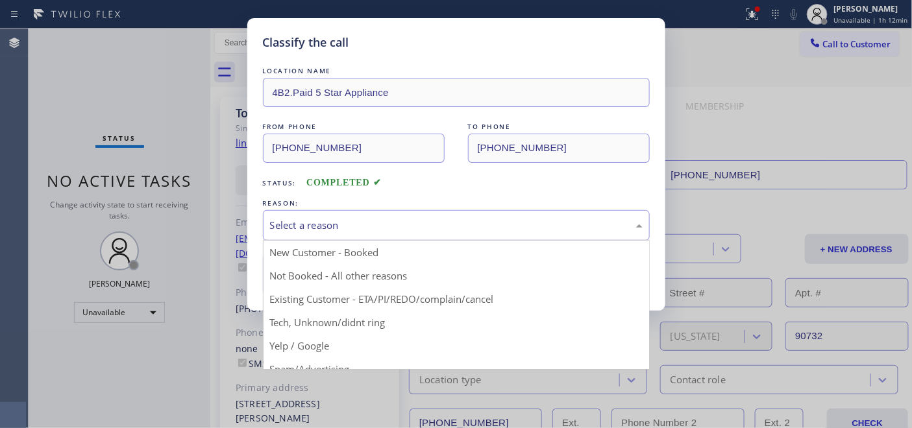
click at [355, 234] on div "Select a reason" at bounding box center [456, 225] width 387 height 30
click at [352, 224] on div "Select a reason" at bounding box center [456, 225] width 372 height 15
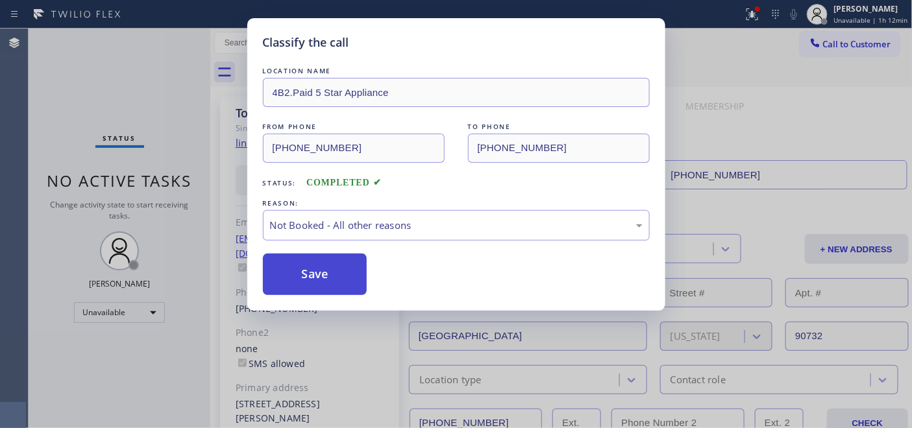
click at [334, 263] on button "Save" at bounding box center [315, 275] width 104 height 42
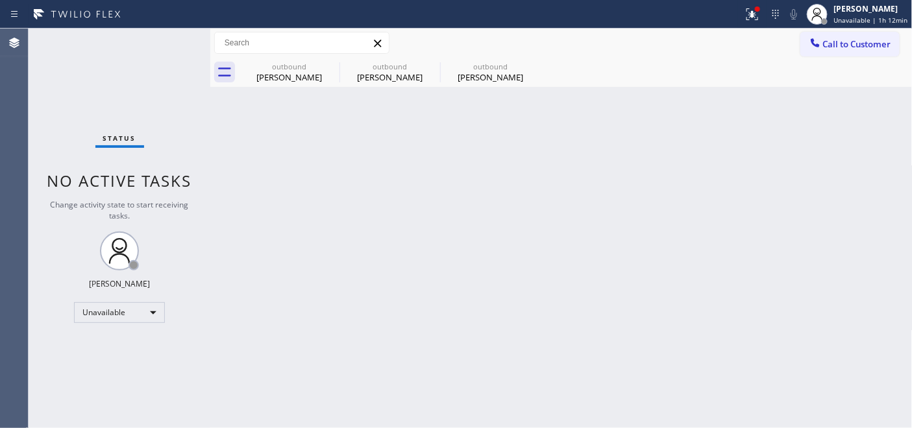
click at [853, 29] on div "Call to Customer Outbound call Location 5 Star Appliance Your caller id phone n…" at bounding box center [561, 43] width 702 height 29
click at [848, 32] on button "Call to Customer" at bounding box center [849, 44] width 99 height 25
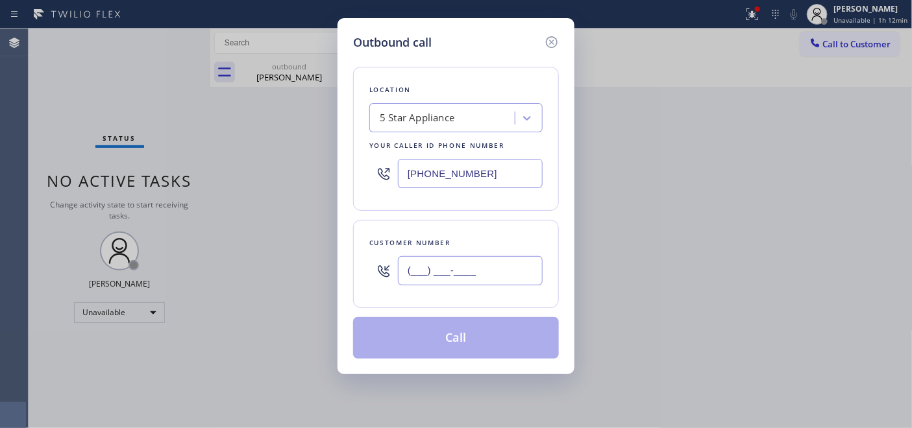
click at [455, 276] on input "(___) ___-____" at bounding box center [470, 270] width 145 height 29
paste input "310) 466-7469"
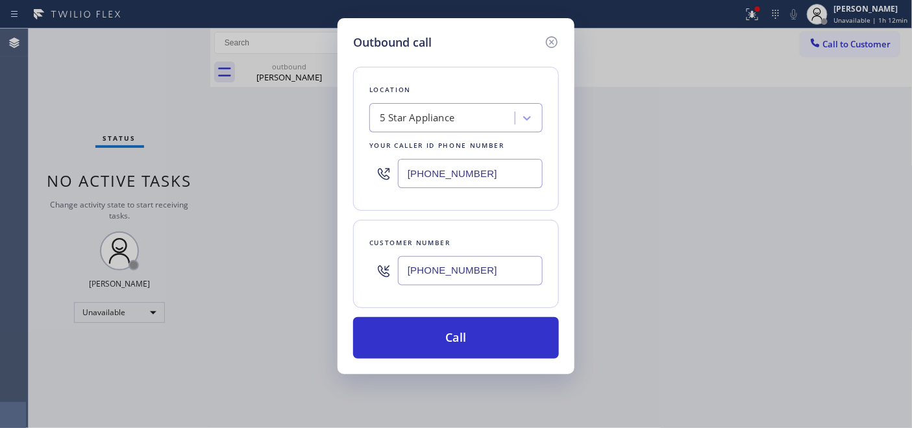
type input "[PHONE_NUMBER]"
drag, startPoint x: 496, startPoint y: 178, endPoint x: 354, endPoint y: 173, distance: 141.5
click at [396, 172] on div "[PHONE_NUMBER]" at bounding box center [455, 173] width 173 height 42
paste input "25-2979"
type input "[PHONE_NUMBER]"
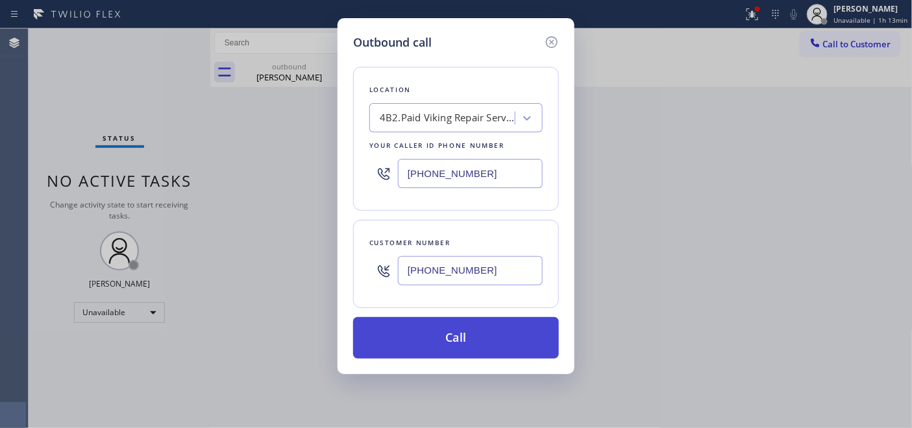
click at [474, 330] on button "Call" at bounding box center [456, 338] width 206 height 42
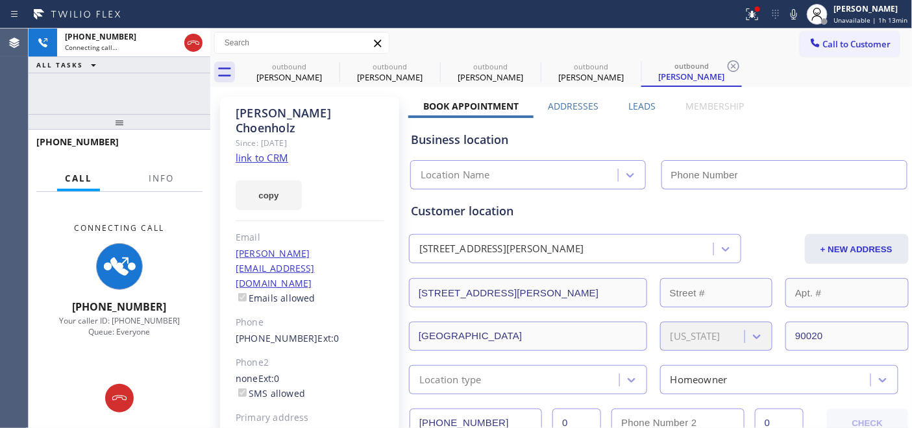
type input "[PHONE_NUMBER]"
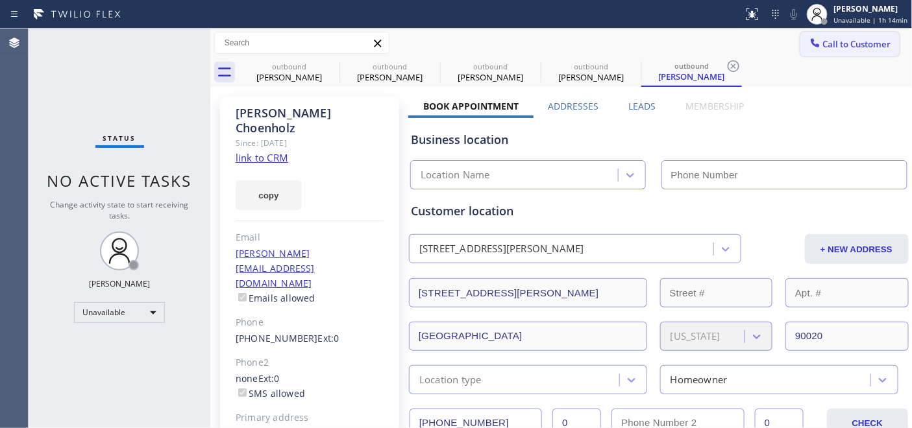
type input "[PHONE_NUMBER]"
click at [845, 43] on span "Call to Customer" at bounding box center [857, 44] width 68 height 12
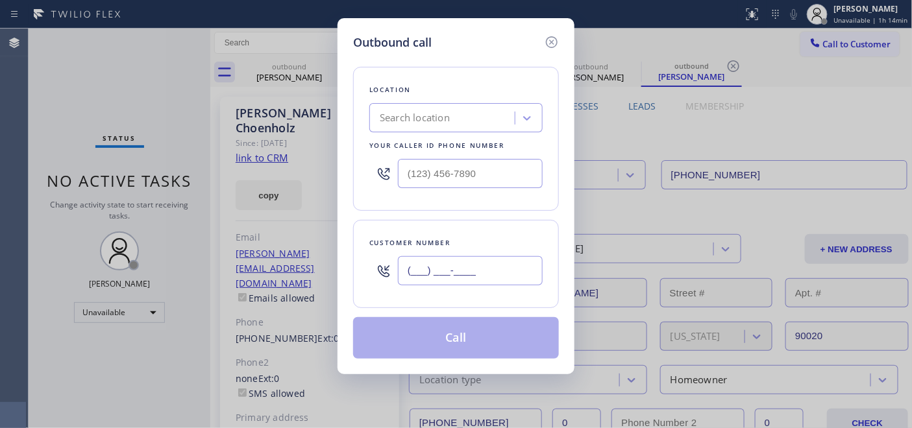
click at [458, 273] on input "(___) ___-____" at bounding box center [470, 270] width 145 height 29
paste input "562) 714-9117"
type input "[PHONE_NUMBER]"
drag, startPoint x: 494, startPoint y: 152, endPoint x: 351, endPoint y: 161, distance: 143.0
click at [361, 161] on div "Location Search location Your caller id phone number" at bounding box center [456, 139] width 206 height 144
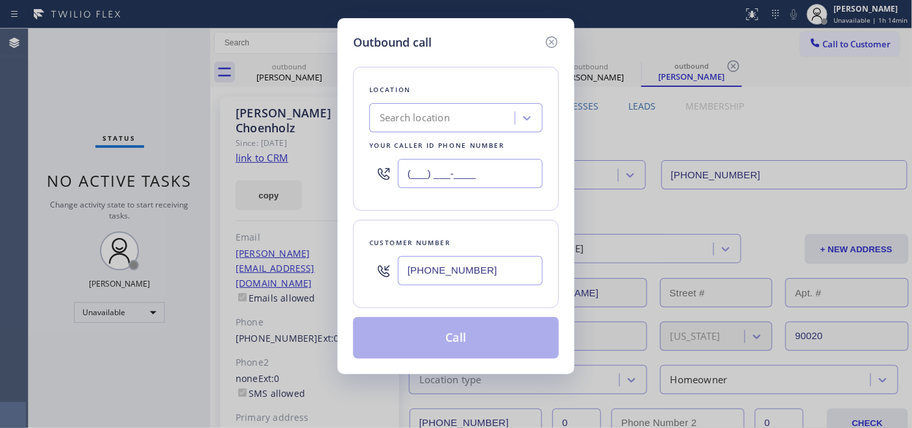
click at [444, 171] on input "(___) ___-____" at bounding box center [470, 173] width 145 height 29
paste input "323) 870-7123"
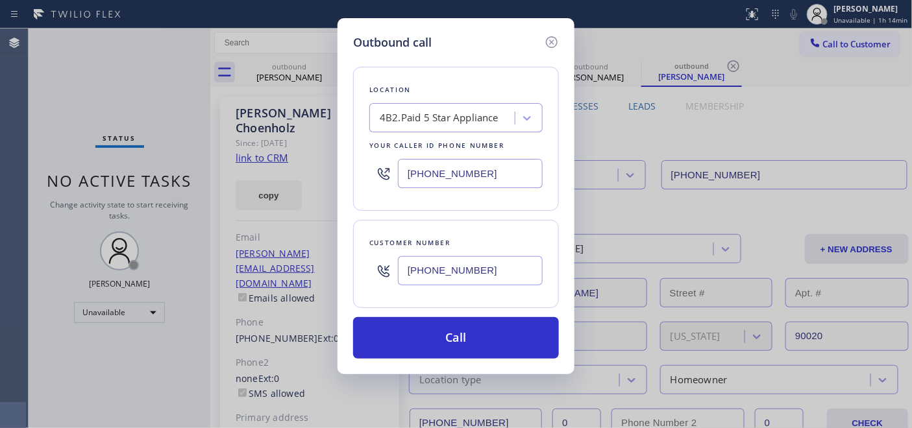
type input "[PHONE_NUMBER]"
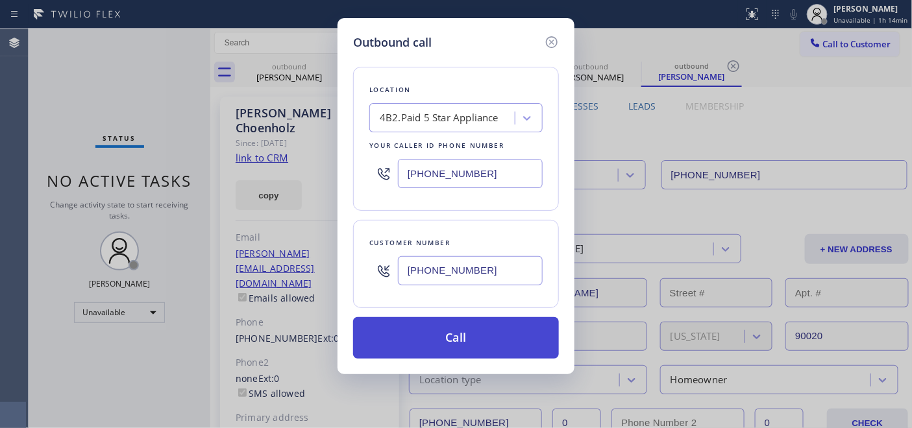
click at [470, 325] on button "Call" at bounding box center [456, 338] width 206 height 42
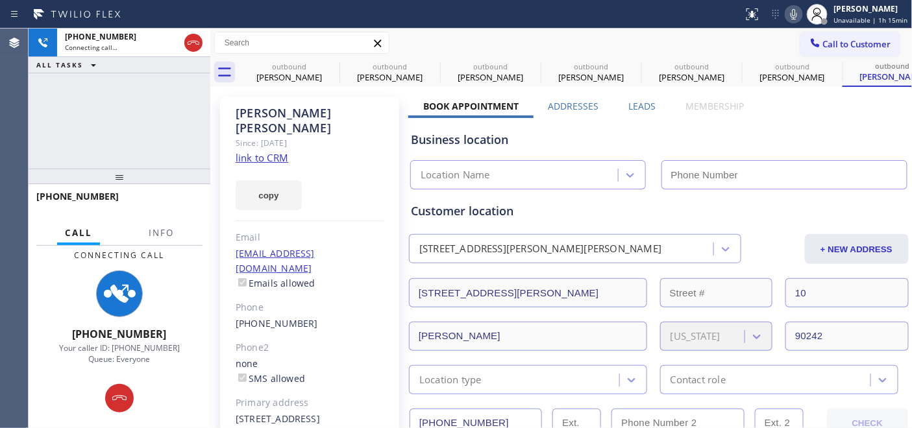
click at [797, 17] on icon at bounding box center [793, 14] width 6 height 10
type input "[PHONE_NUMBER]"
click at [799, 17] on icon at bounding box center [794, 14] width 16 height 16
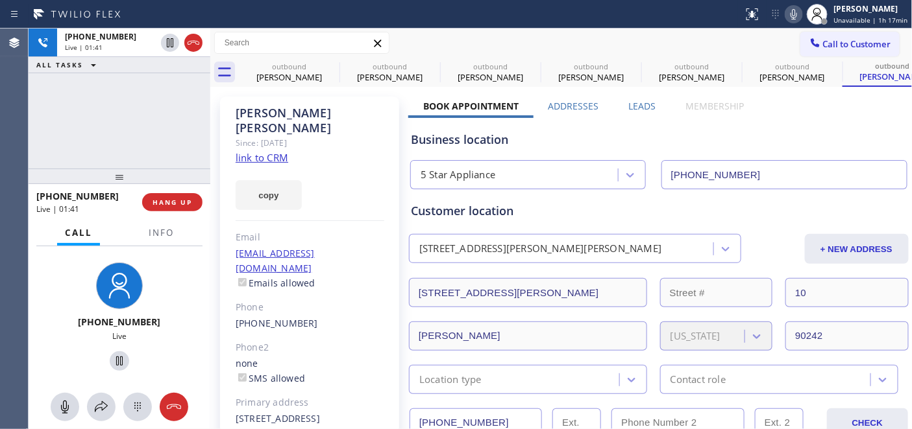
drag, startPoint x: 164, startPoint y: 173, endPoint x: 167, endPoint y: 103, distance: 70.1
click at [167, 103] on div "[PHONE_NUMBER] Live | 01:41 ALL TASKS ALL TASKS ACTIVE TASKS TASKS IN WRAP UP […" at bounding box center [120, 229] width 182 height 401
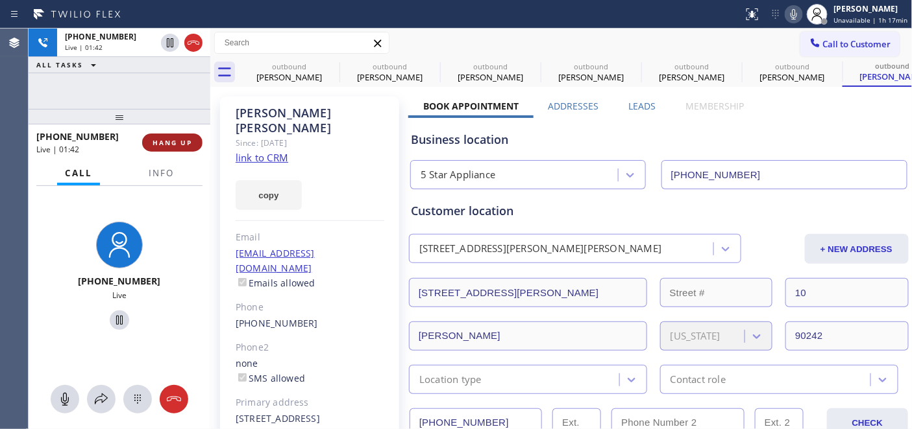
click at [172, 139] on span "HANG UP" at bounding box center [172, 142] width 40 height 9
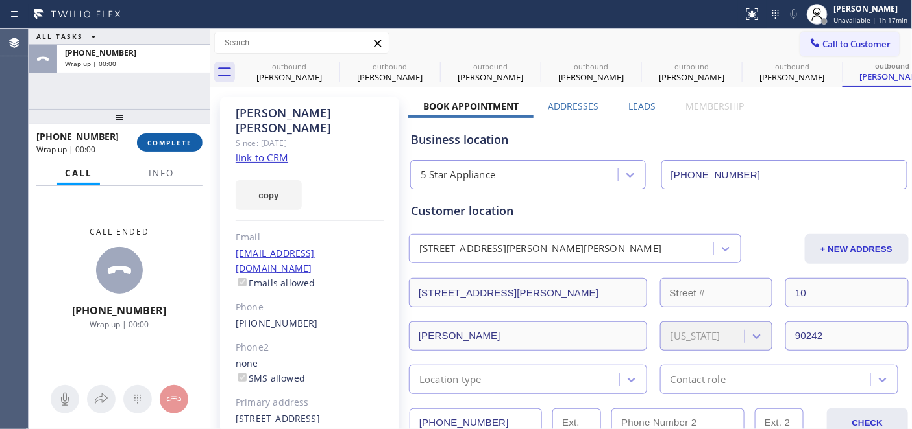
click at [172, 138] on span "COMPLETE" at bounding box center [169, 142] width 45 height 9
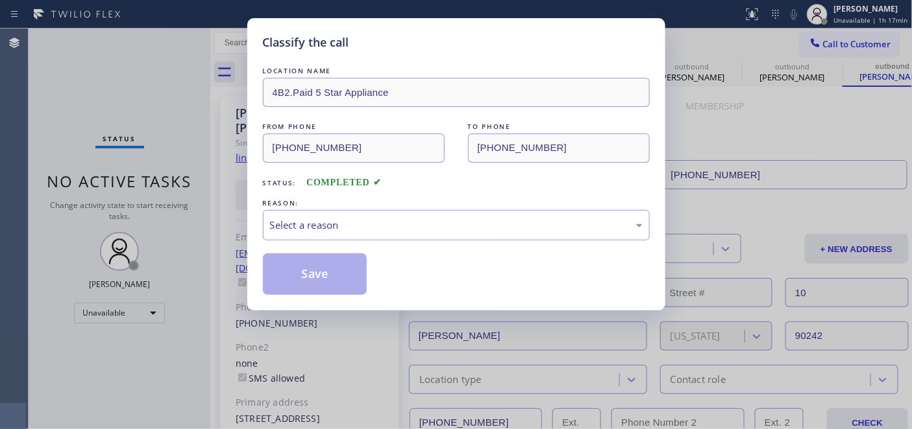
drag, startPoint x: 435, startPoint y: 242, endPoint x: 374, endPoint y: 255, distance: 63.0
click at [435, 242] on div "LOCATION NAME 4B2.Paid 5 Star Appliance FROM PHONE [PHONE_NUMBER] TO PHONE [PHO…" at bounding box center [456, 179] width 387 height 231
click at [400, 221] on div "Select a reason" at bounding box center [456, 225] width 372 height 15
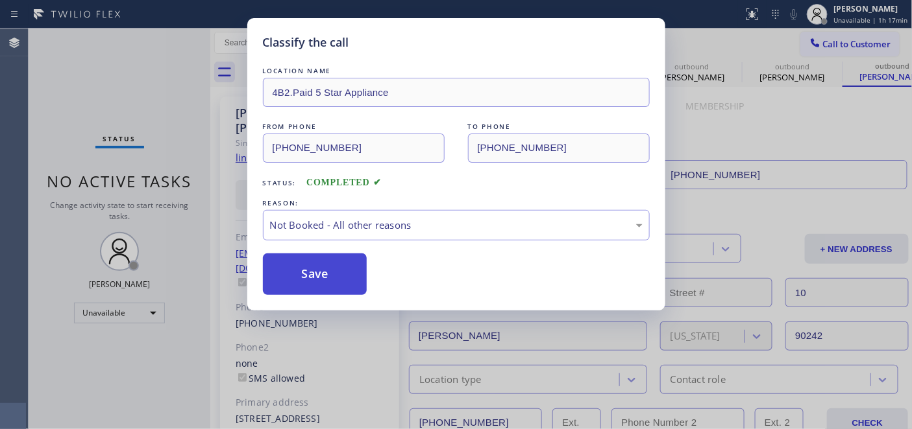
click at [321, 278] on button "Save" at bounding box center [315, 275] width 104 height 42
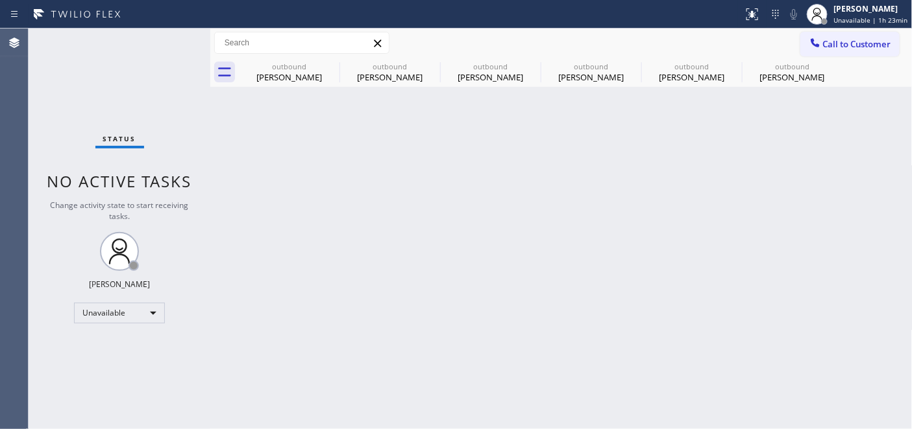
click at [23, 320] on div "Agent Desktop" at bounding box center [14, 229] width 28 height 401
click at [875, 55] on button "Call to Customer" at bounding box center [849, 44] width 99 height 25
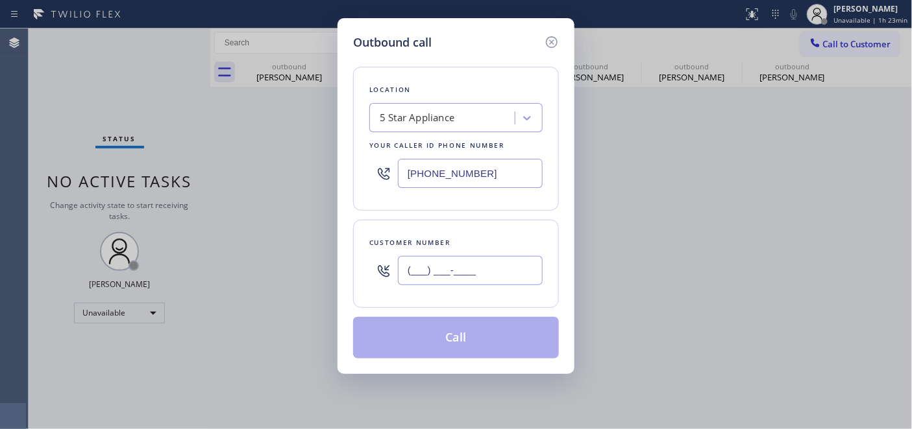
click at [405, 284] on input "(___) ___-____" at bounding box center [470, 270] width 145 height 29
paste input "562) 200-2742"
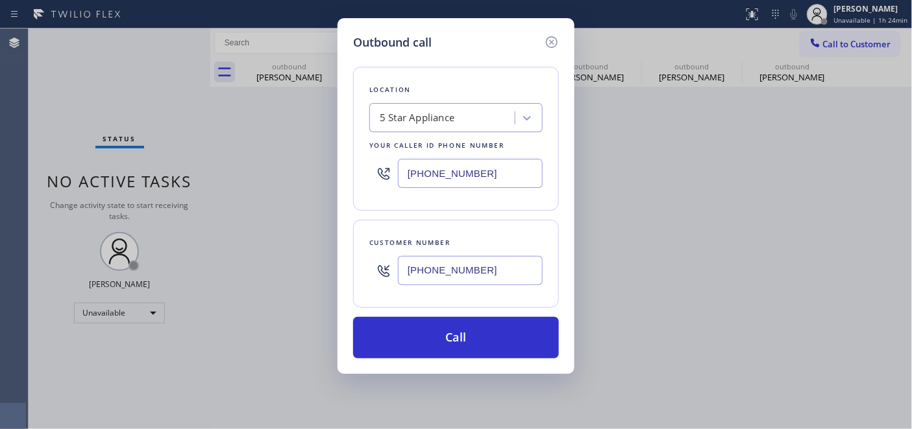
type input "[PHONE_NUMBER]"
click at [448, 115] on div "5 Star Appliance" at bounding box center [417, 118] width 75 height 15
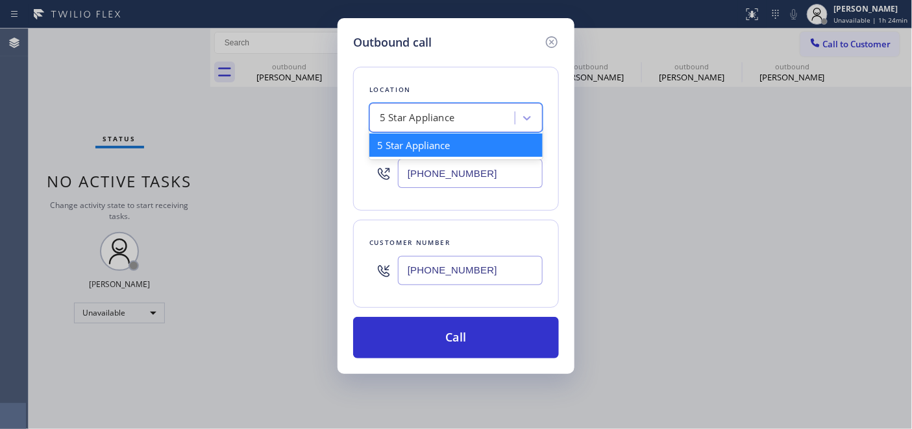
click at [456, 117] on div "5 Star Appliance" at bounding box center [443, 118] width 141 height 23
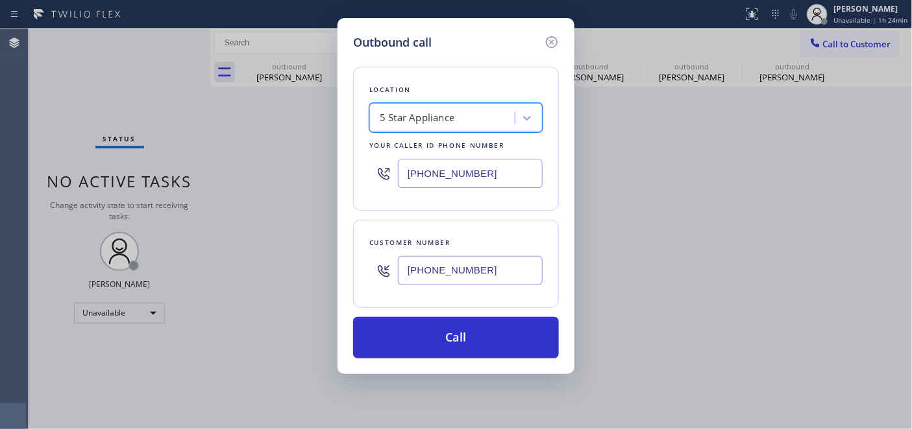
click at [457, 117] on div "5 Star Appliance" at bounding box center [443, 118] width 141 height 23
type input "5 star appliance repa"
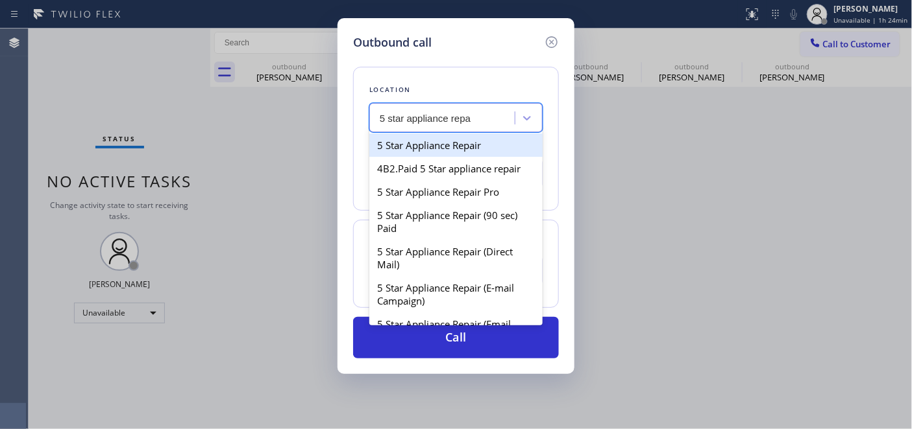
click at [439, 145] on div "5 Star Appliance Repair" at bounding box center [455, 145] width 173 height 23
type input "[PHONE_NUMBER]"
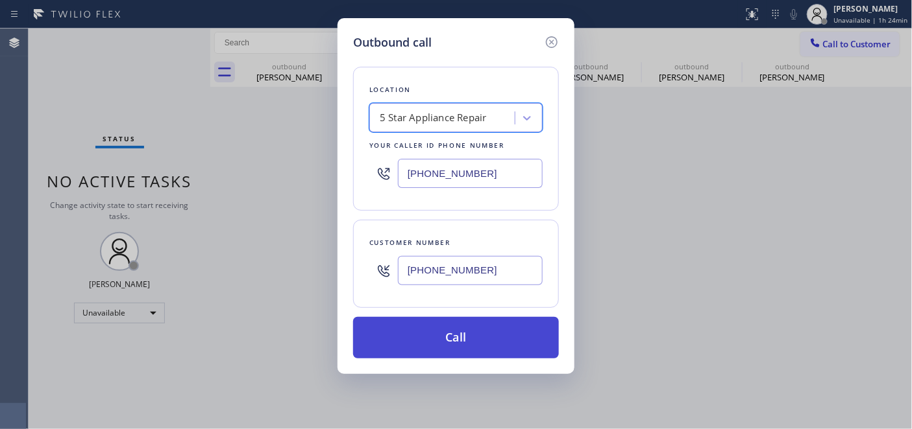
click at [506, 332] on button "Call" at bounding box center [456, 338] width 206 height 42
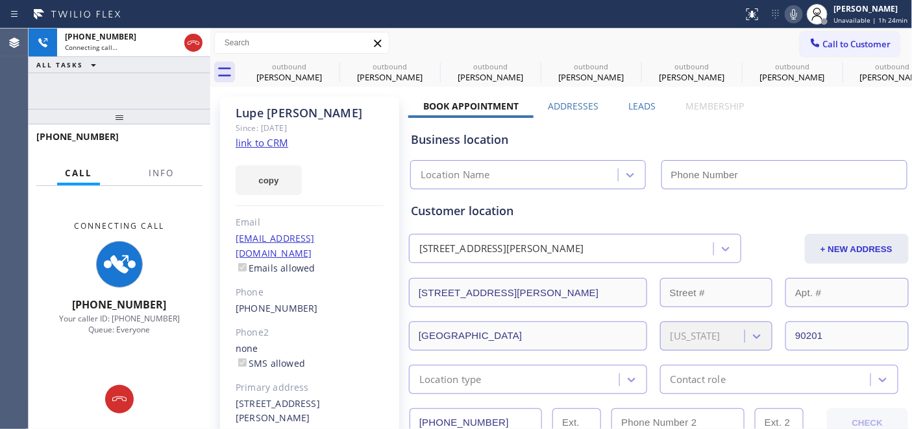
type input "[PHONE_NUMBER]"
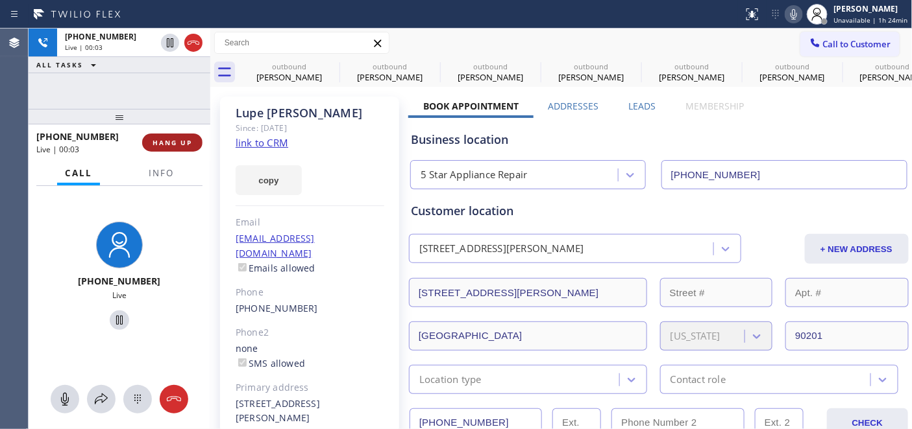
click at [173, 151] on button "HANG UP" at bounding box center [172, 143] width 60 height 18
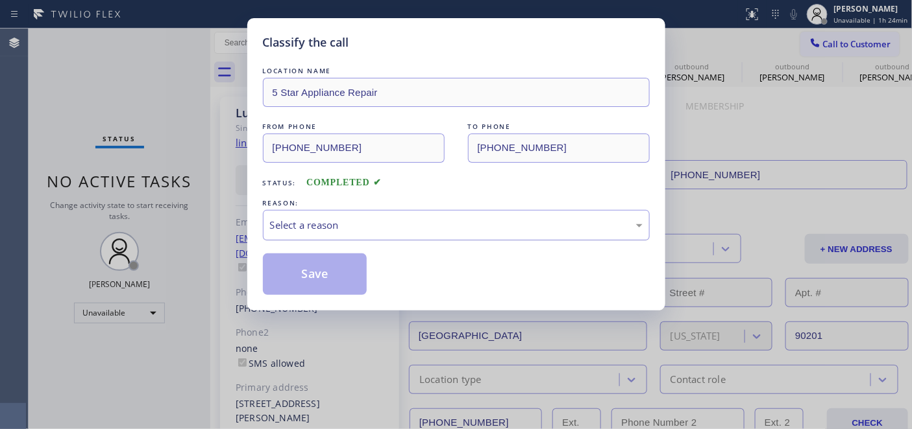
drag, startPoint x: 351, startPoint y: 251, endPoint x: 349, endPoint y: 234, distance: 17.0
click at [349, 249] on div "LOCATION NAME 5 Star Appliance Repair FROM PHONE [PHONE_NUMBER] TO PHONE [PHONE…" at bounding box center [456, 179] width 387 height 231
click at [349, 234] on div "Select a reason" at bounding box center [456, 225] width 387 height 30
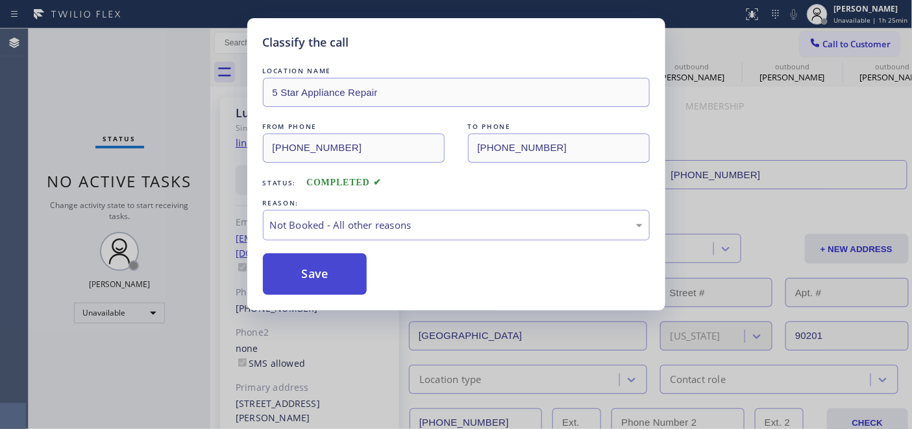
click at [338, 279] on button "Save" at bounding box center [315, 275] width 104 height 42
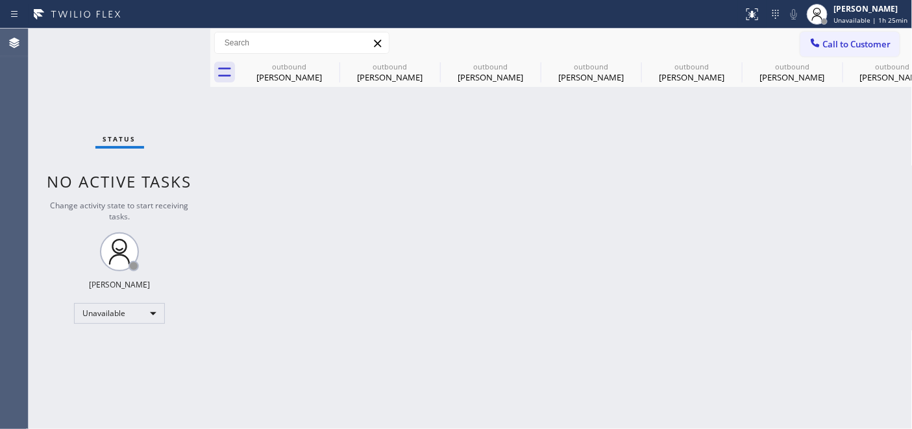
drag, startPoint x: 857, startPoint y: 36, endPoint x: 710, endPoint y: 145, distance: 182.3
click at [855, 36] on button "Call to Customer" at bounding box center [849, 44] width 99 height 25
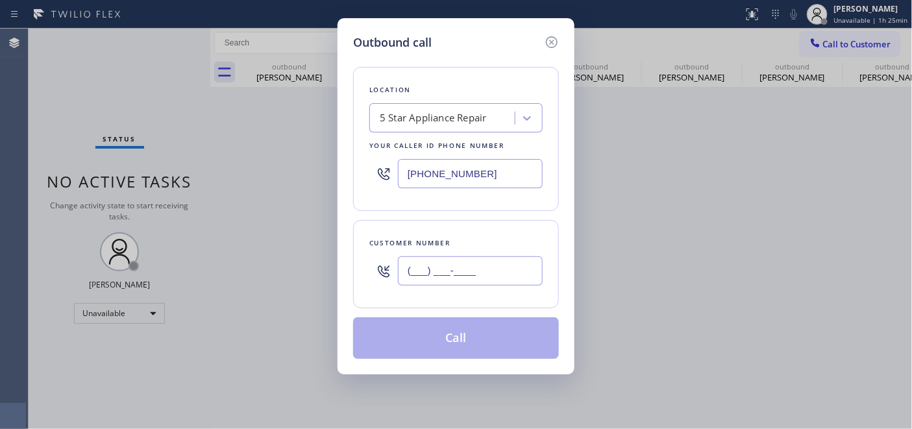
click at [453, 263] on input "(___) ___-____" at bounding box center [470, 270] width 145 height 29
paste input "480) 363-2273"
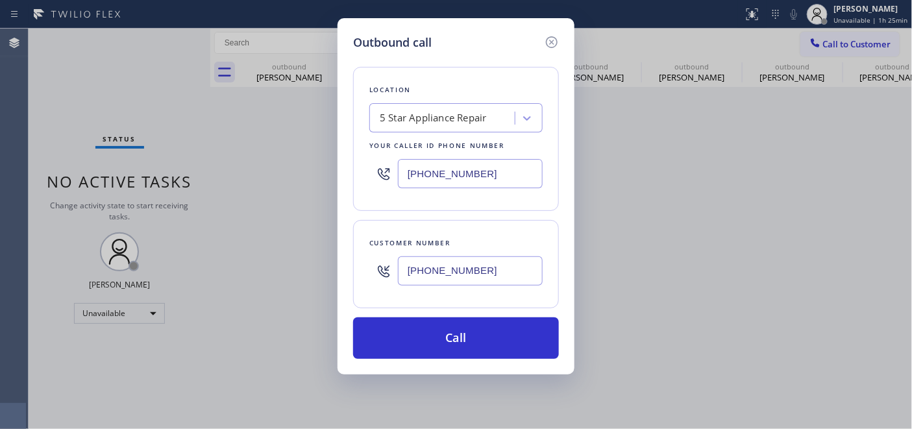
type input "[PHONE_NUMBER]"
drag, startPoint x: 480, startPoint y: 176, endPoint x: 232, endPoint y: 156, distance: 248.6
click at [206, 147] on div "Outbound call Location 5 Star Appliance Repair Your caller id phone number [PHO…" at bounding box center [456, 214] width 912 height 429
paste input "623) 292-5313"
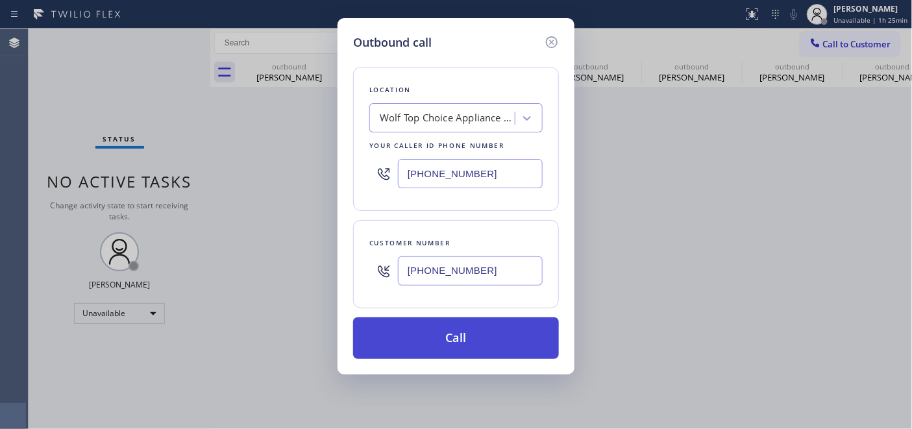
type input "[PHONE_NUMBER]"
click at [514, 352] on button "Call" at bounding box center [456, 338] width 206 height 42
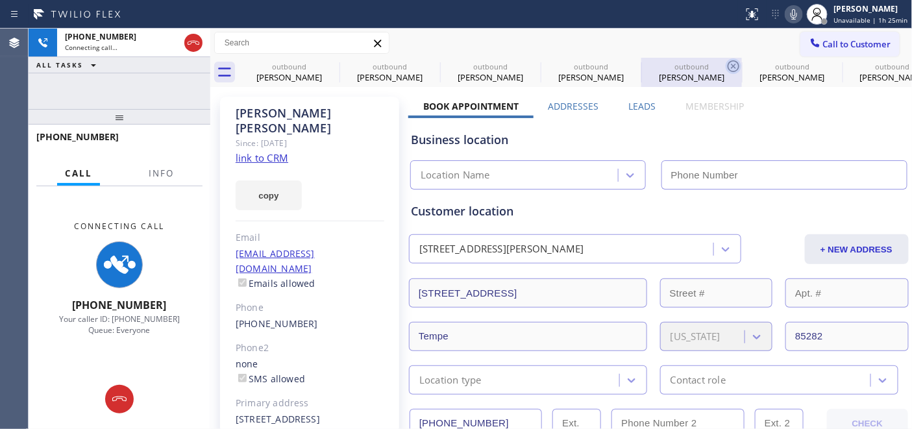
click at [0, 0] on icon at bounding box center [0, 0] width 0 height 0
click at [725, 66] on icon at bounding box center [733, 66] width 16 height 16
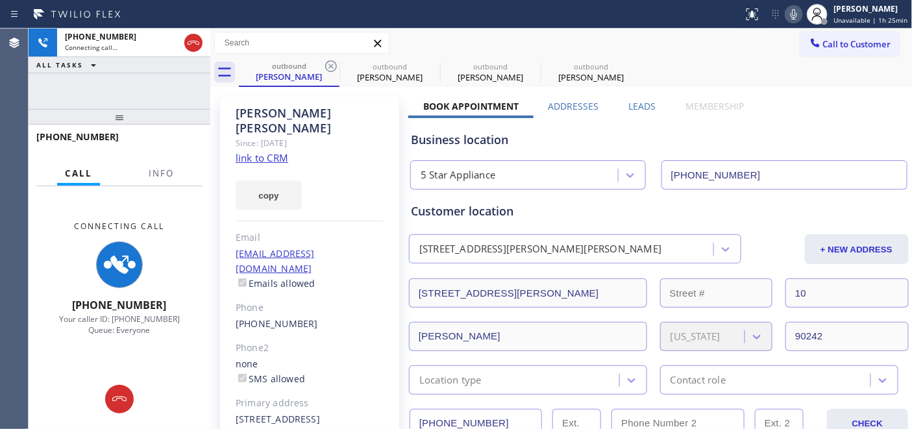
click at [333, 66] on icon at bounding box center [331, 66] width 16 height 16
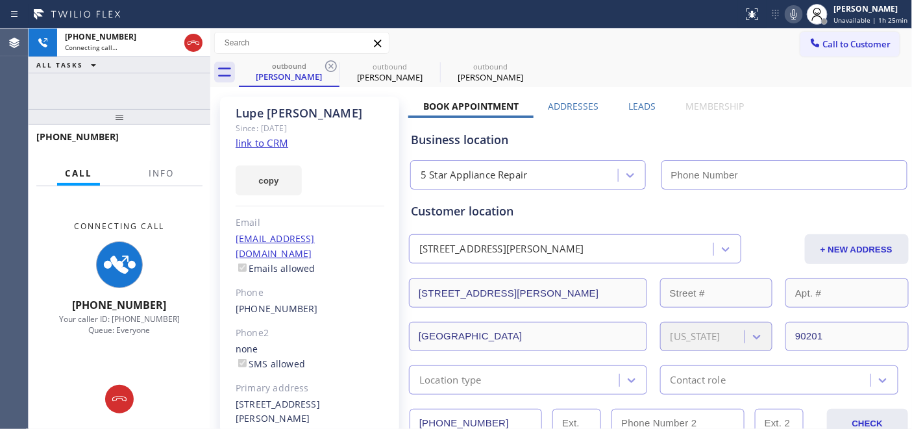
type input "[PHONE_NUMBER]"
click at [333, 66] on icon at bounding box center [331, 66] width 16 height 16
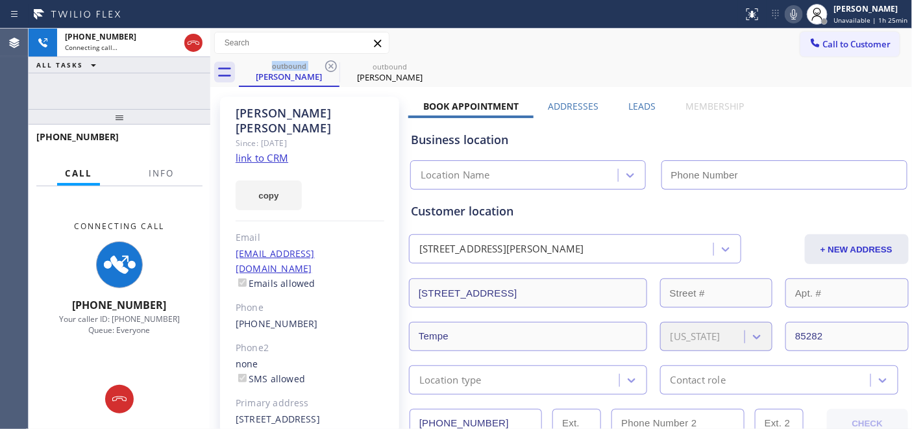
type input "[PHONE_NUMBER]"
click at [333, 66] on icon at bounding box center [331, 66] width 16 height 16
type input "[PHONE_NUMBER]"
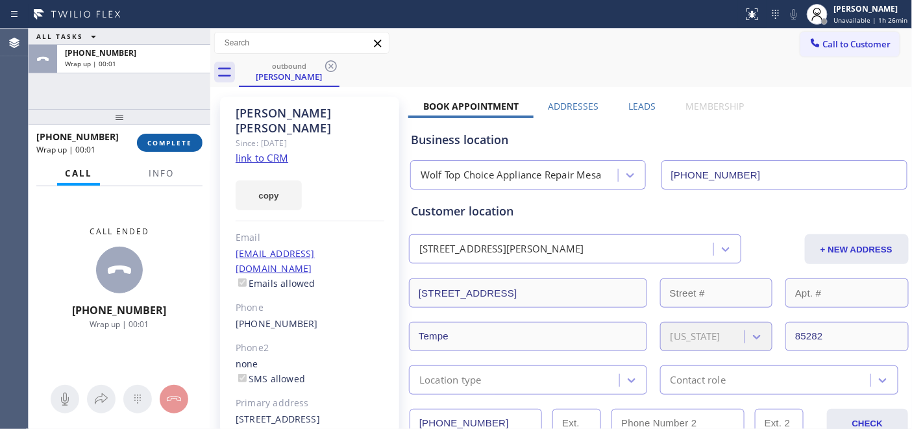
click at [187, 150] on button "COMPLETE" at bounding box center [170, 143] width 66 height 18
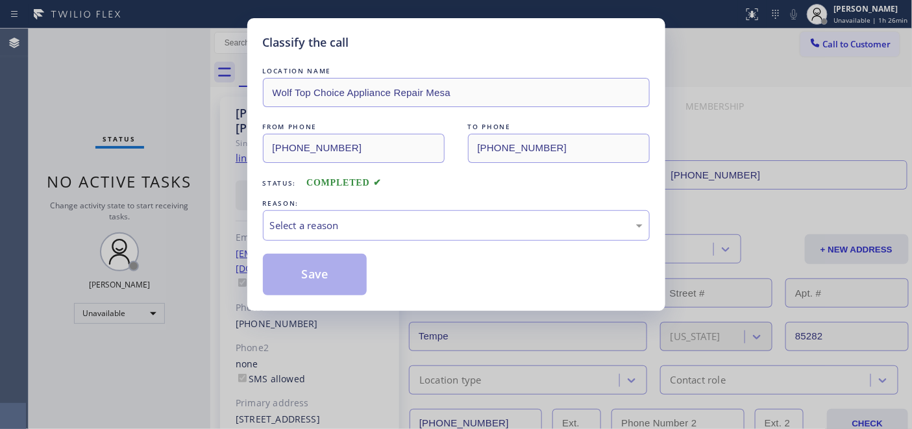
click at [182, 144] on div "Classify the call LOCATION NAME Wolf Top Choice Appliance Repair Mesa FROM PHON…" at bounding box center [456, 214] width 912 height 429
click at [464, 225] on div "Select a reason" at bounding box center [456, 225] width 372 height 15
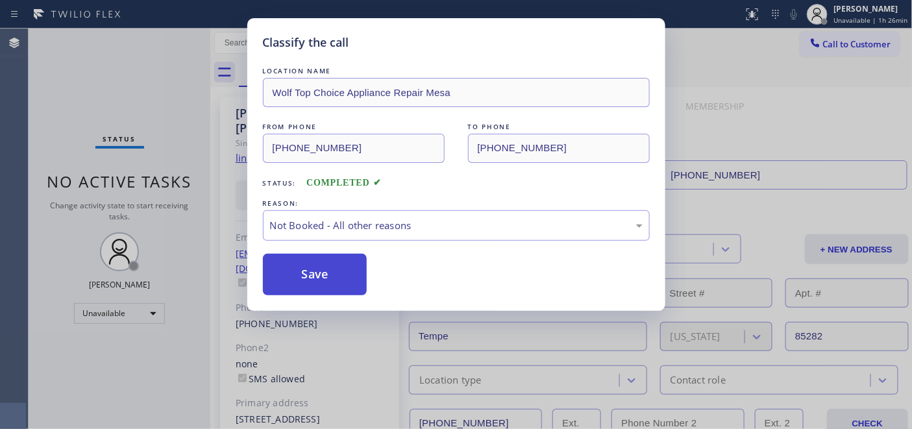
click at [336, 271] on button "Save" at bounding box center [315, 275] width 104 height 42
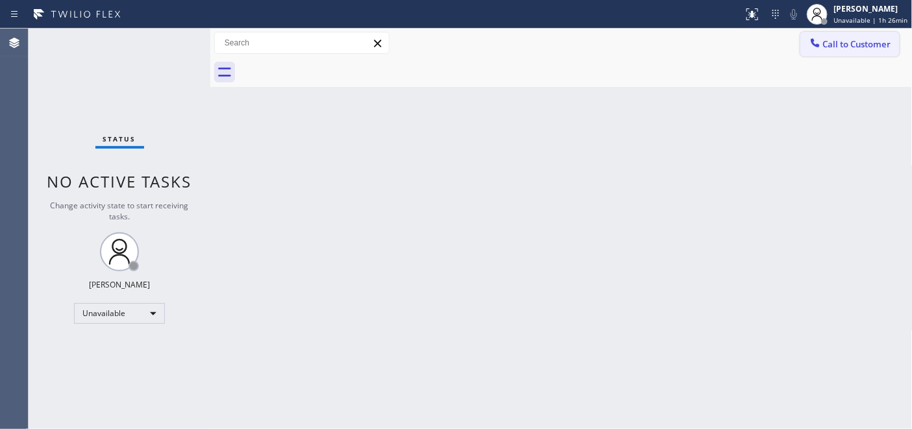
click at [811, 53] on button "Call to Customer" at bounding box center [849, 44] width 99 height 25
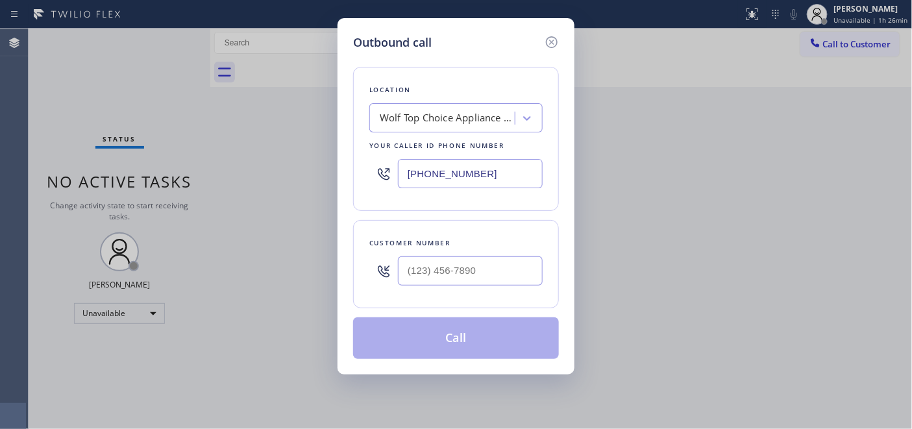
drag, startPoint x: 451, startPoint y: 255, endPoint x: 479, endPoint y: 274, distance: 33.6
click at [451, 256] on div at bounding box center [470, 271] width 145 height 42
click at [477, 275] on input "(___) ___-____" at bounding box center [470, 270] width 145 height 29
paste input "602) 405-5496"
type input "[PHONE_NUMBER]"
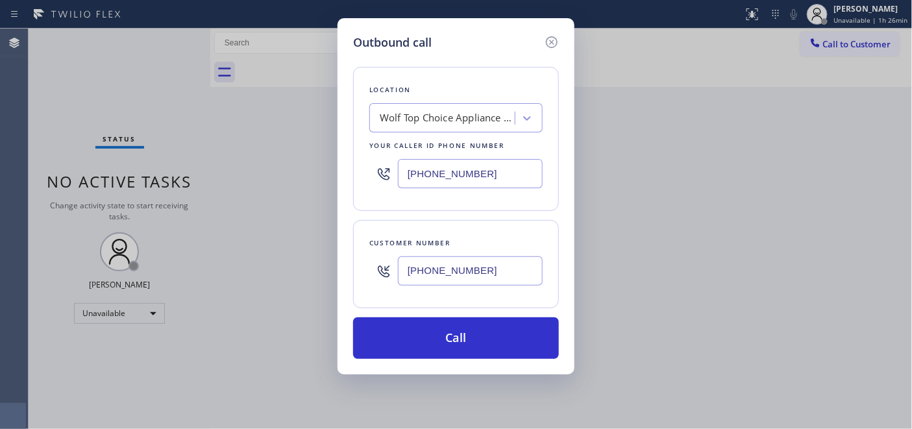
drag, startPoint x: 409, startPoint y: 166, endPoint x: 326, endPoint y: 177, distance: 83.1
click at [365, 171] on div "Location Wolf Top Choice Appliance Repair [GEOGRAPHIC_DATA] Your caller id phon…" at bounding box center [456, 139] width 206 height 144
paste input "855) 731-4952"
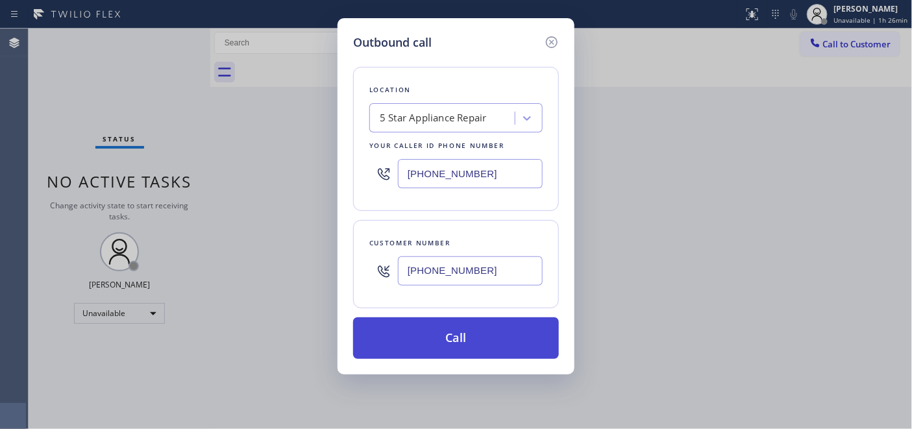
type input "[PHONE_NUMBER]"
click at [500, 337] on button "Call" at bounding box center [456, 338] width 206 height 42
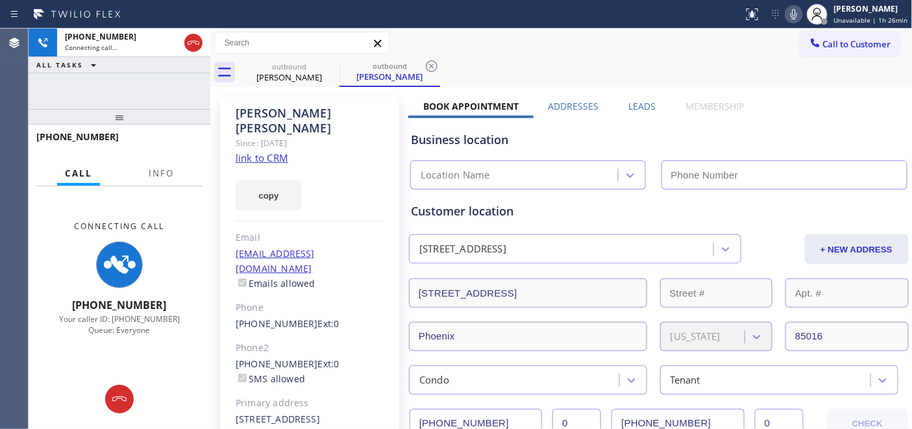
type input "[PHONE_NUMBER]"
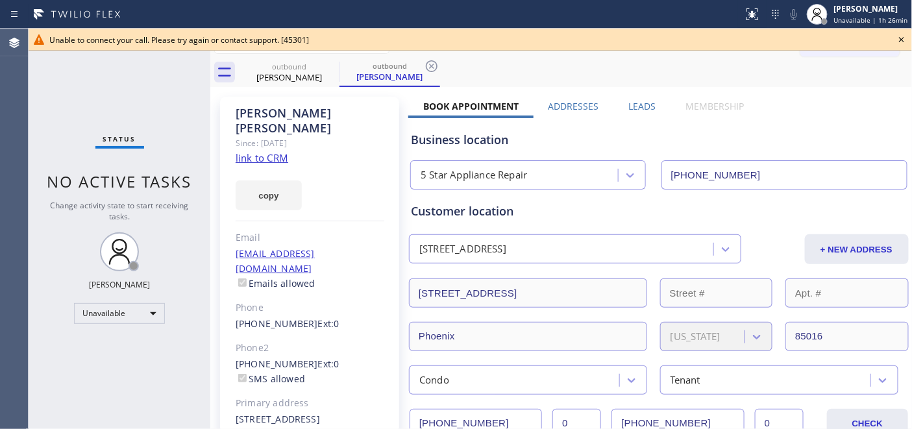
click at [898, 40] on icon at bounding box center [901, 40] width 16 height 16
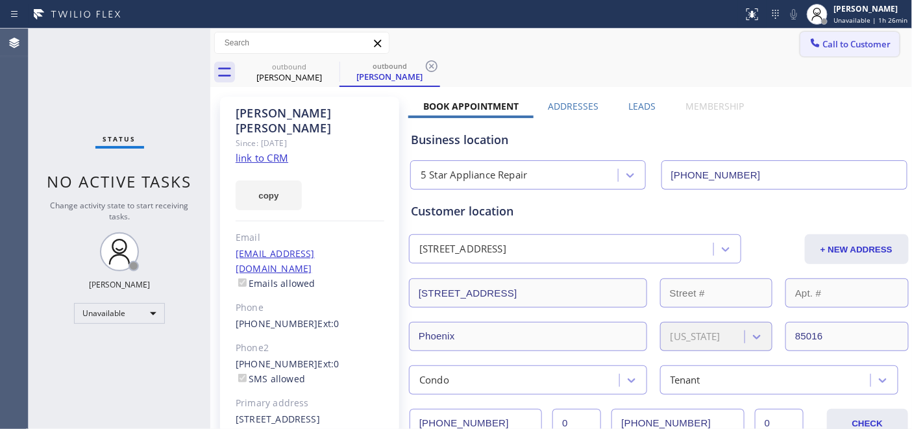
click at [839, 42] on span "Call to Customer" at bounding box center [857, 44] width 68 height 12
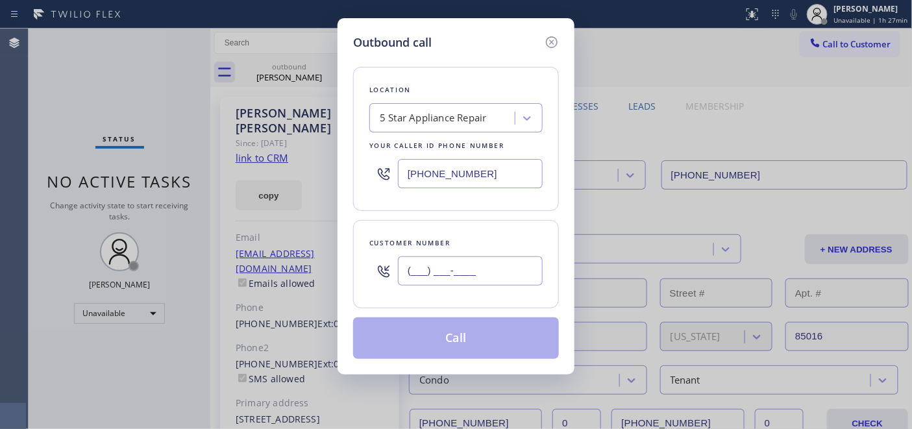
click at [496, 269] on input "(___) ___-____" at bounding box center [470, 270] width 145 height 29
paste input "510) 866-6844"
type input "[PHONE_NUMBER]"
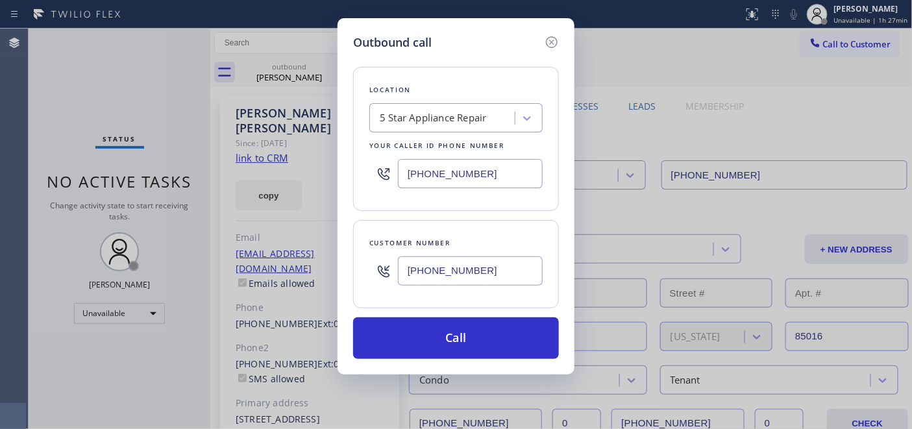
click at [316, 171] on div "Outbound call Location 5 Star Appliance Repair Your caller id phone number [PHO…" at bounding box center [456, 214] width 912 height 429
paste input "650) 200-2355"
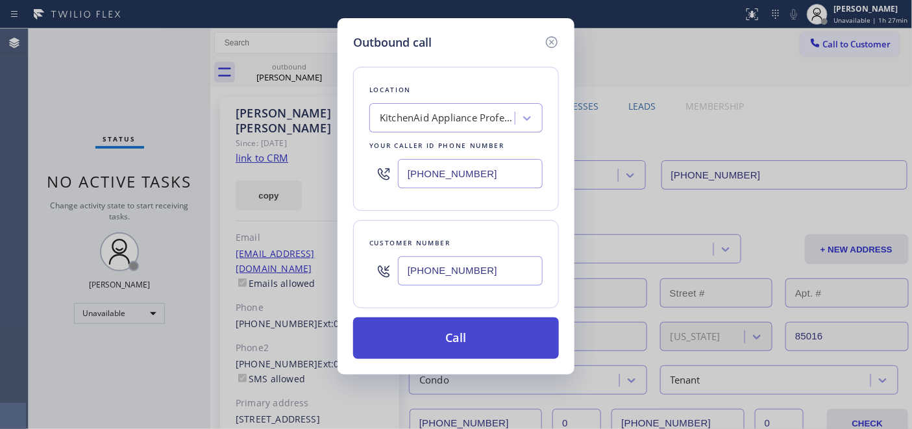
type input "[PHONE_NUMBER]"
click at [482, 326] on button "Call" at bounding box center [456, 338] width 206 height 42
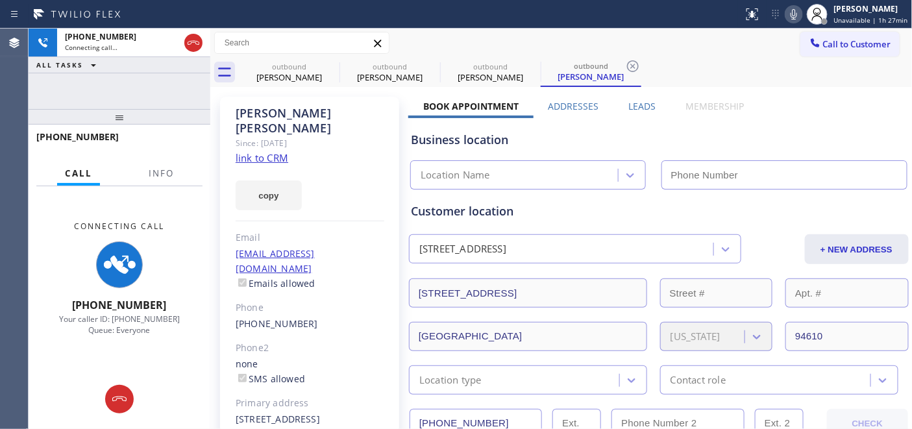
type input "[PHONE_NUMBER]"
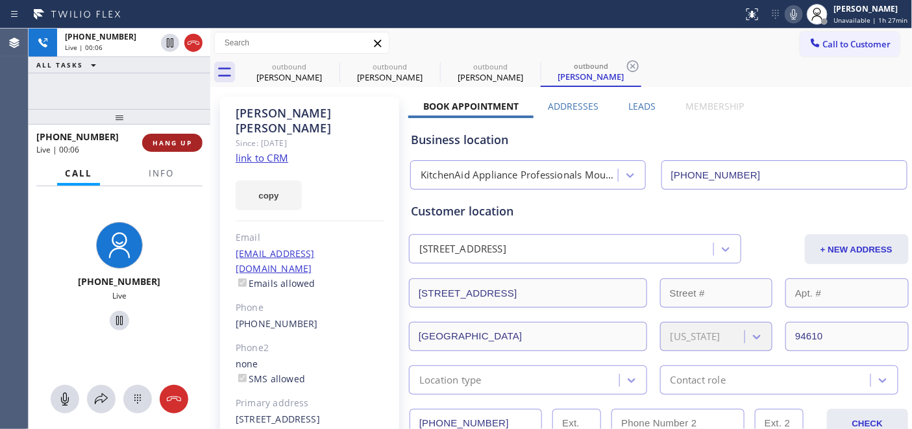
click at [165, 137] on button "HANG UP" at bounding box center [172, 143] width 60 height 18
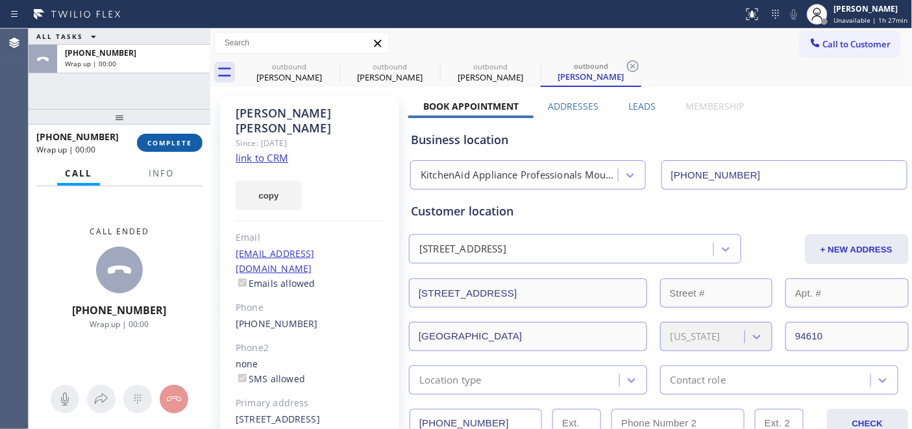
click at [166, 141] on span "COMPLETE" at bounding box center [169, 142] width 45 height 9
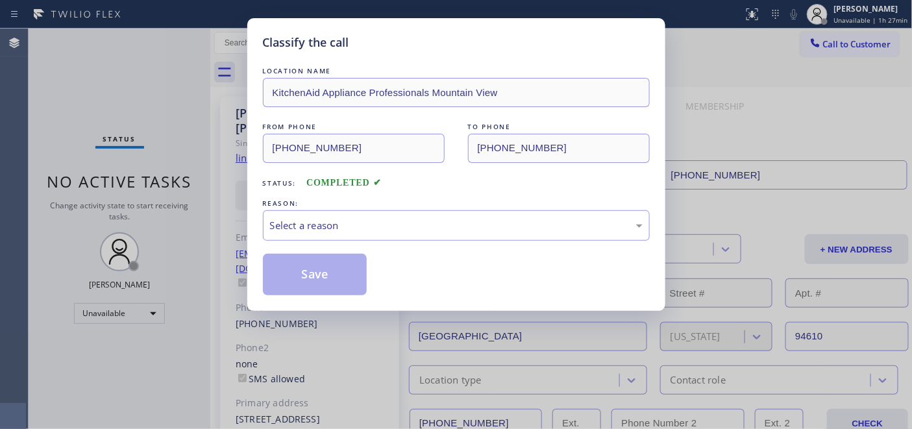
drag, startPoint x: 359, startPoint y: 204, endPoint x: 349, endPoint y: 243, distance: 40.1
click at [359, 204] on div "REASON:" at bounding box center [456, 204] width 387 height 14
drag, startPoint x: 357, startPoint y: 213, endPoint x: 334, endPoint y: 239, distance: 34.5
click at [357, 214] on div "Select a reason" at bounding box center [456, 225] width 387 height 30
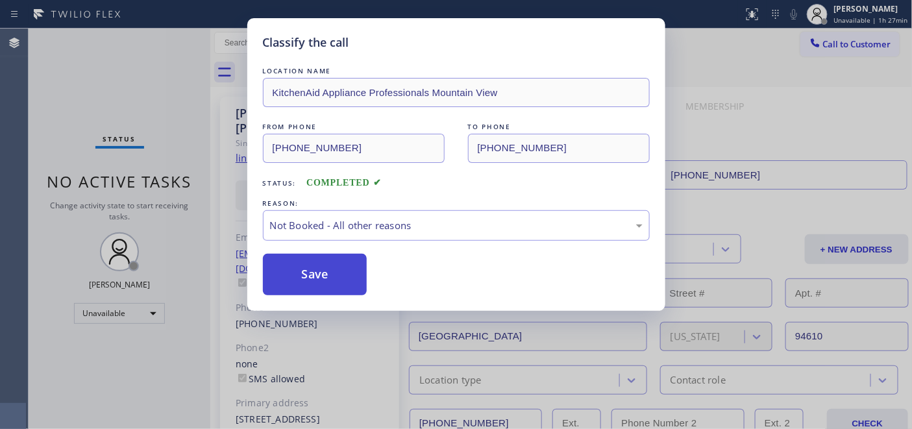
click at [336, 260] on button "Save" at bounding box center [315, 275] width 104 height 42
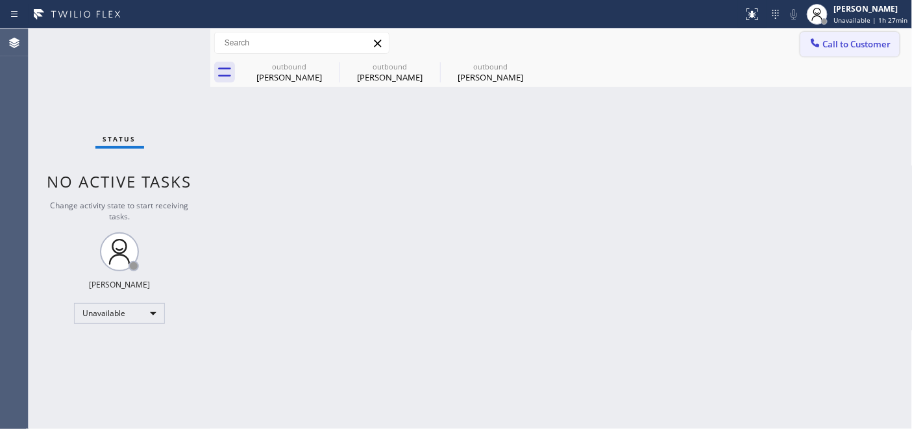
click at [835, 40] on span "Call to Customer" at bounding box center [857, 44] width 68 height 12
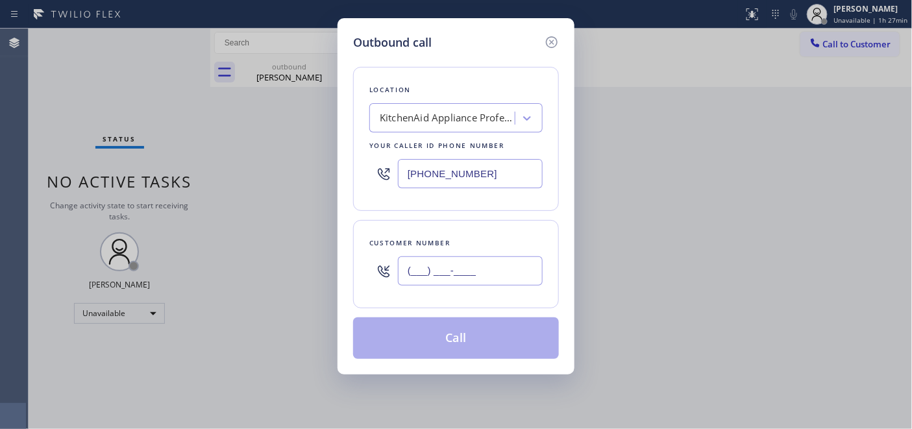
click at [461, 264] on input "(___) ___-____" at bounding box center [470, 270] width 145 height 29
paste input "310) 498-1232"
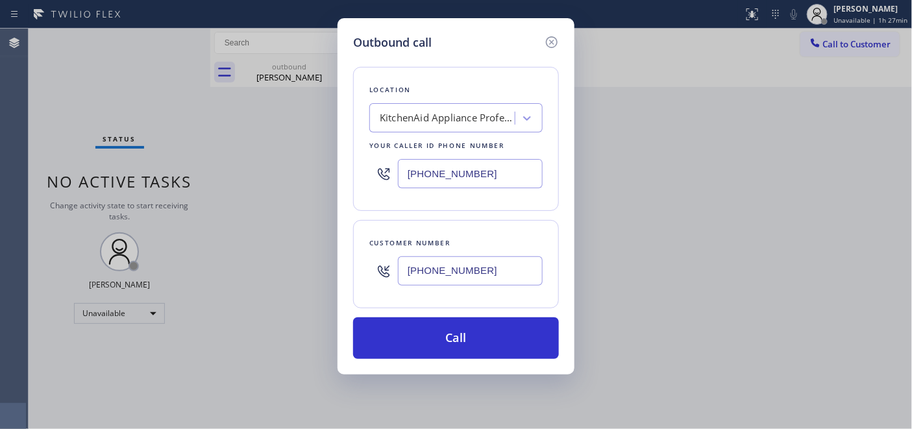
type input "[PHONE_NUMBER]"
drag, startPoint x: 490, startPoint y: 173, endPoint x: 319, endPoint y: 173, distance: 171.3
click at [322, 173] on div "Outbound call Location KitchenAid Appliance Professionals Mountain View Your ca…" at bounding box center [456, 214] width 912 height 429
paste input "844) 735-468"
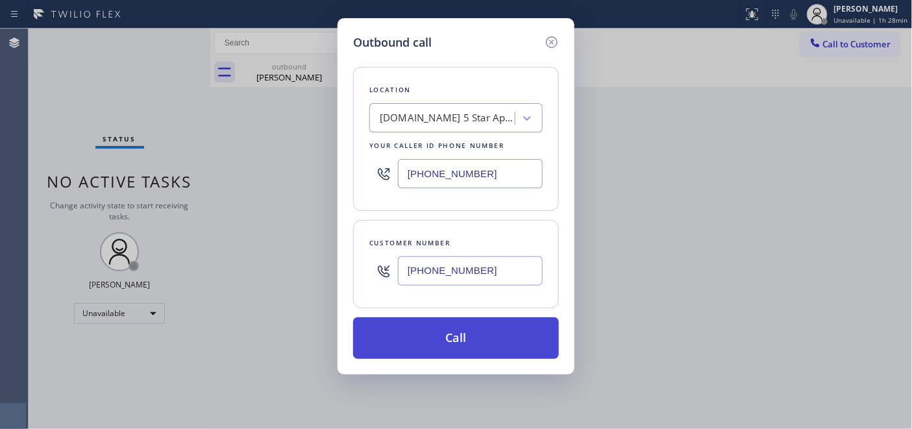
type input "[PHONE_NUMBER]"
click at [452, 331] on button "Call" at bounding box center [456, 338] width 206 height 42
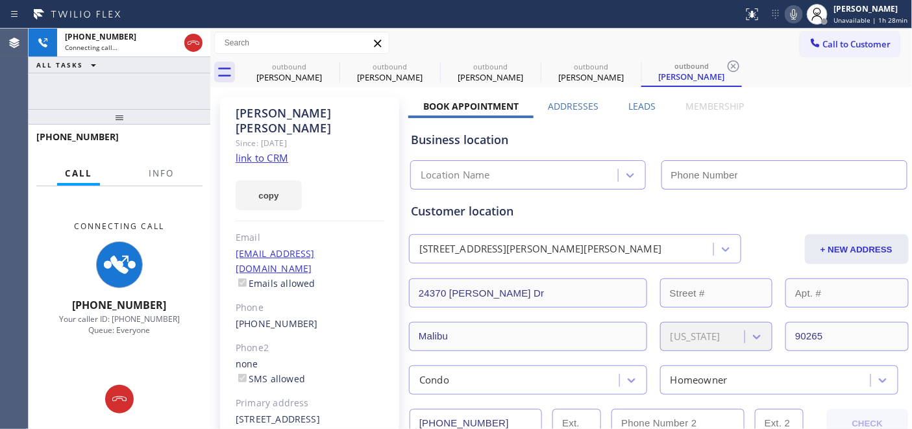
type input "[PHONE_NUMBER]"
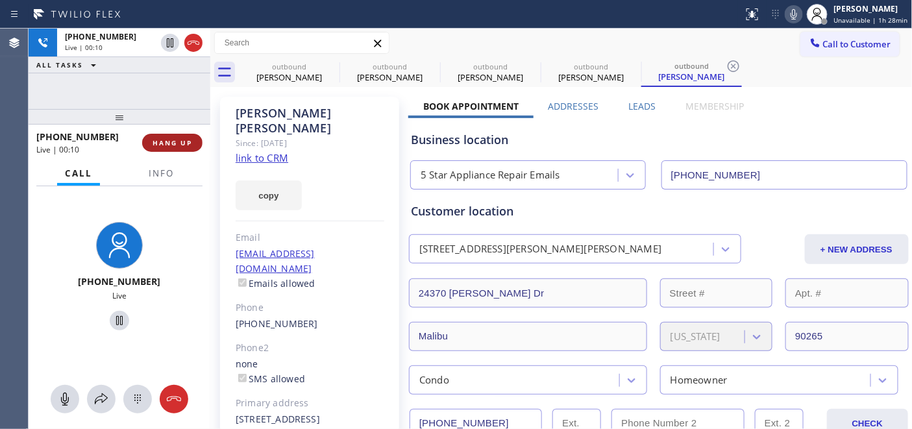
click at [157, 138] on span "HANG UP" at bounding box center [172, 142] width 40 height 9
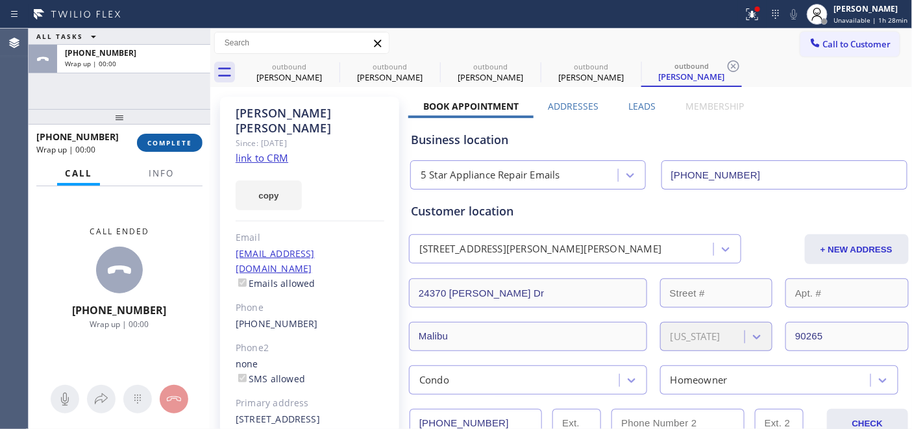
click at [147, 138] on span "COMPLETE" at bounding box center [169, 142] width 45 height 9
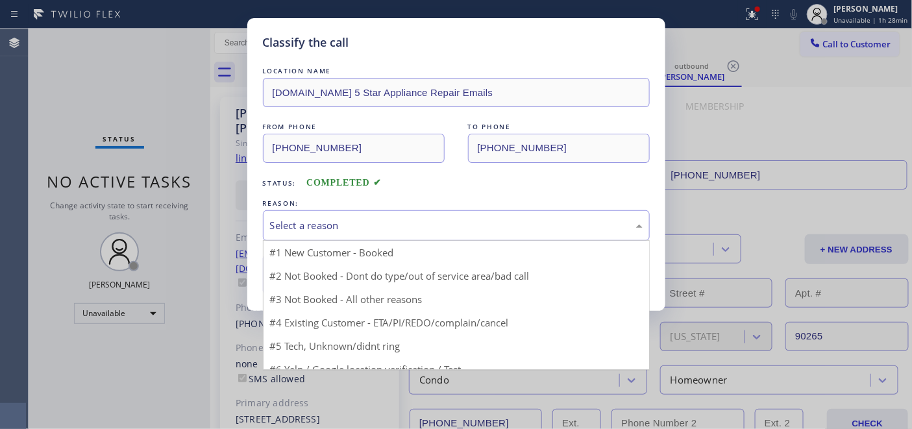
click at [339, 223] on div "Select a reason" at bounding box center [456, 225] width 372 height 15
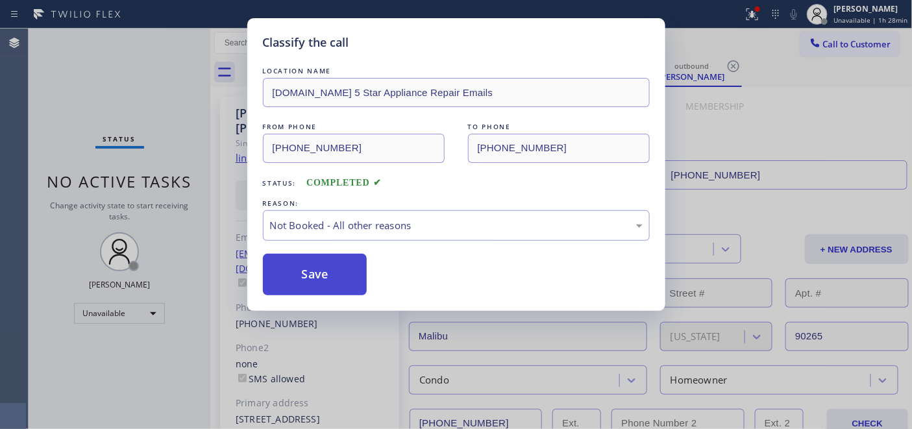
click at [327, 267] on button "Save" at bounding box center [315, 275] width 104 height 42
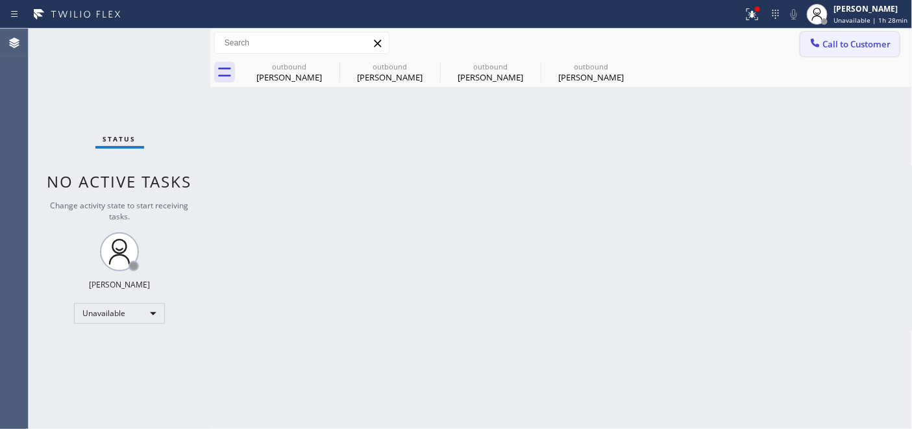
click at [827, 38] on span "Call to Customer" at bounding box center [857, 44] width 68 height 12
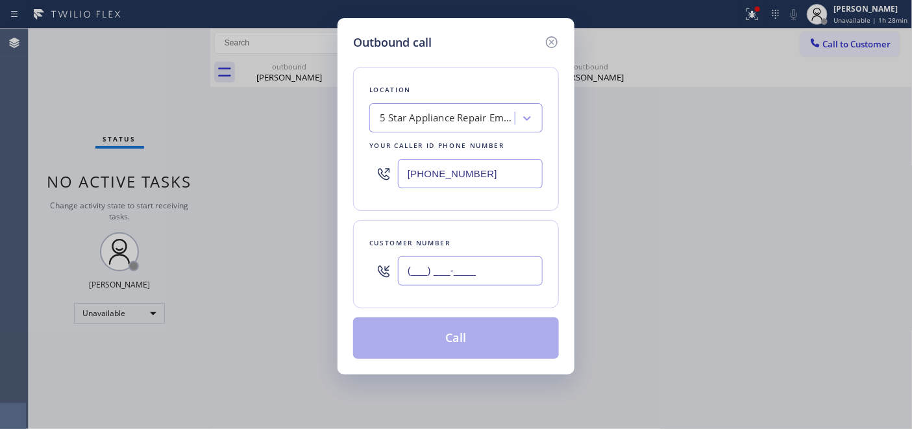
click at [448, 277] on input "(___) ___-____" at bounding box center [470, 270] width 145 height 29
paste input "425) 658-6313"
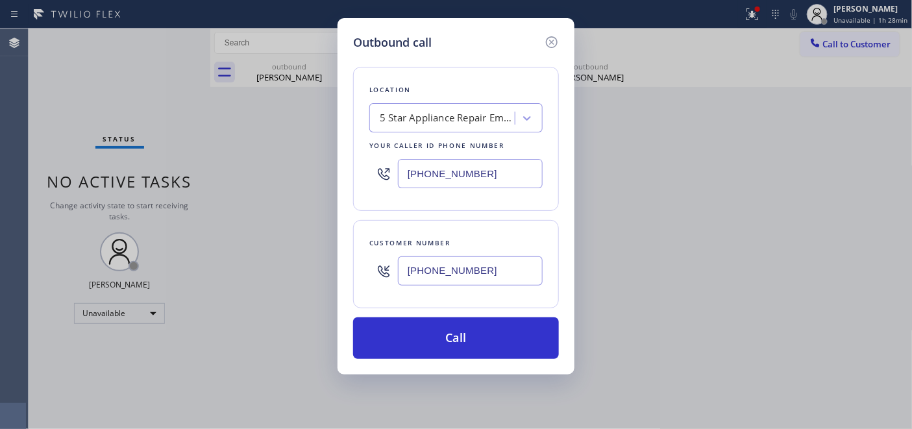
type input "[PHONE_NUMBER]"
drag, startPoint x: 376, startPoint y: 167, endPoint x: 356, endPoint y: 169, distance: 20.9
click at [358, 169] on div "Location 5 Star Appliance Repair Emails Your caller id phone number [PHONE_NUMB…" at bounding box center [456, 139] width 206 height 144
paste input "425) 516-7810"
type input "[PHONE_NUMBER]"
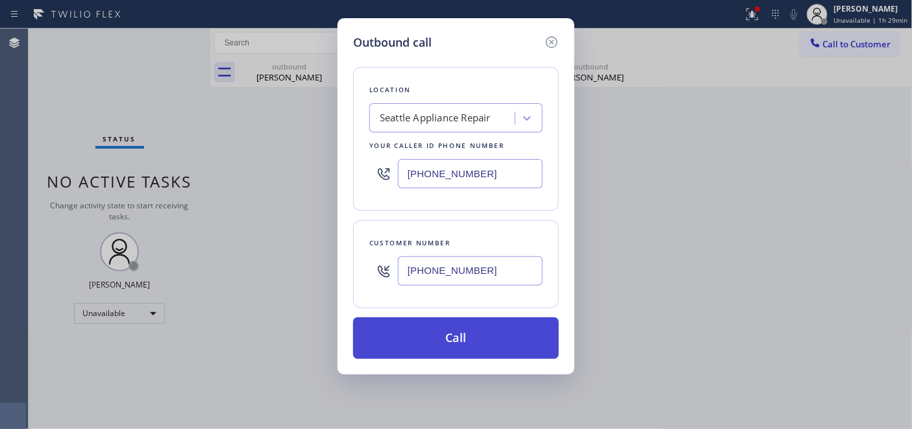
click at [514, 359] on button "Call" at bounding box center [456, 338] width 206 height 42
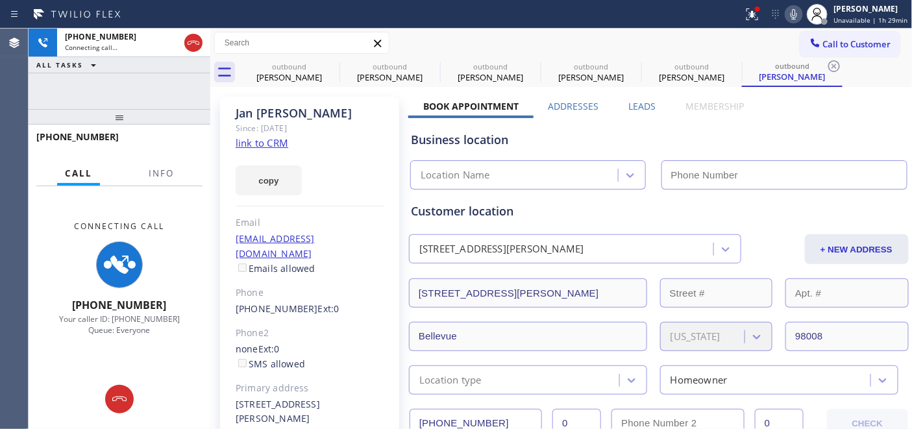
type input "[PHONE_NUMBER]"
click at [799, 14] on icon at bounding box center [794, 14] width 16 height 16
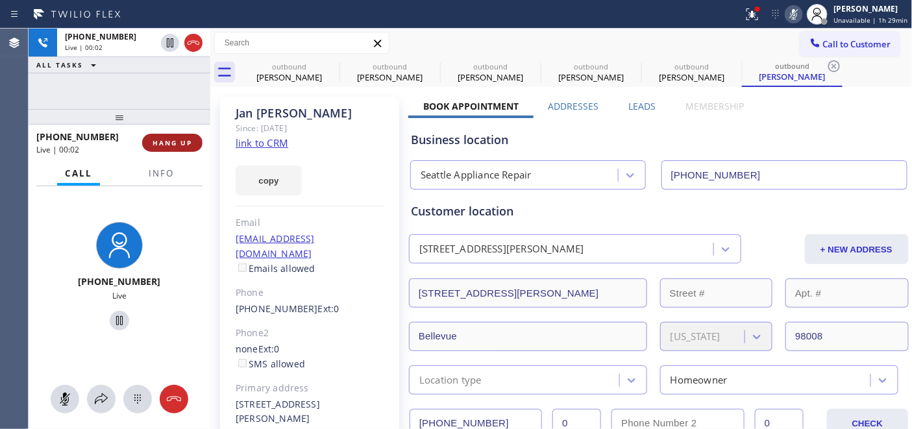
click at [178, 136] on button "HANG UP" at bounding box center [172, 143] width 60 height 18
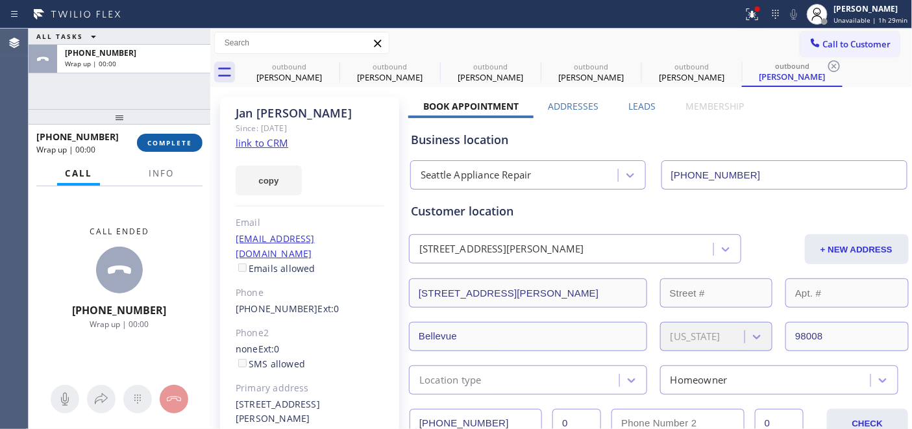
click at [178, 136] on button "COMPLETE" at bounding box center [170, 143] width 66 height 18
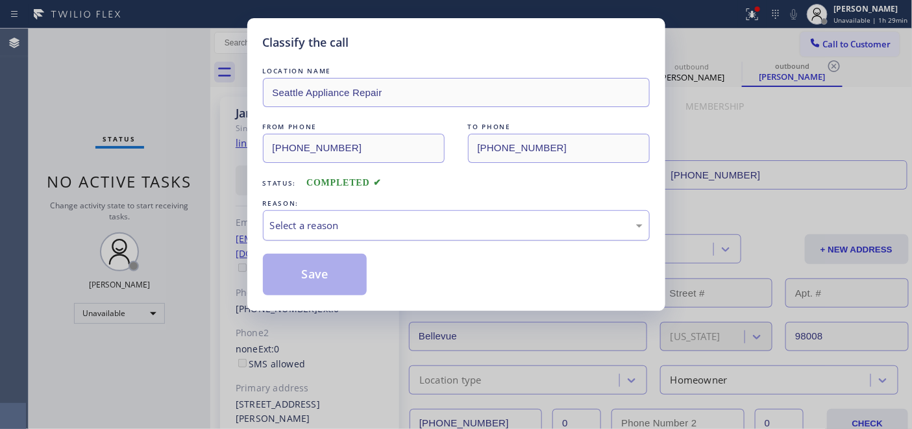
click at [423, 228] on div "Select a reason" at bounding box center [456, 225] width 372 height 15
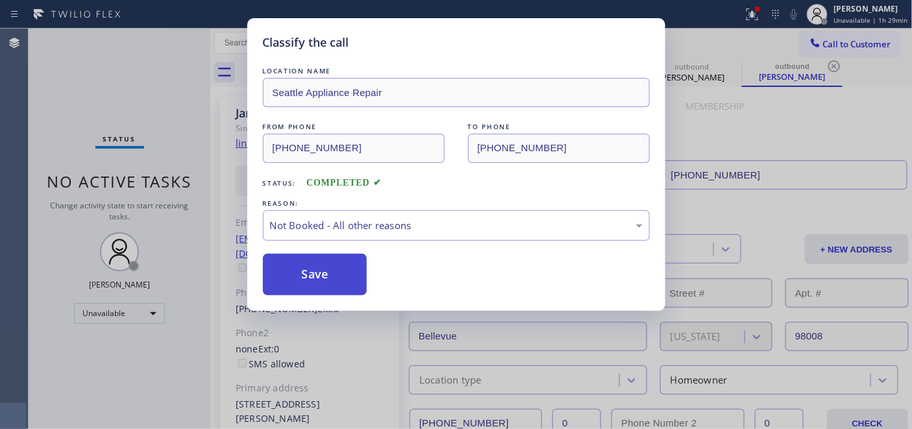
click at [309, 269] on button "Save" at bounding box center [315, 275] width 104 height 42
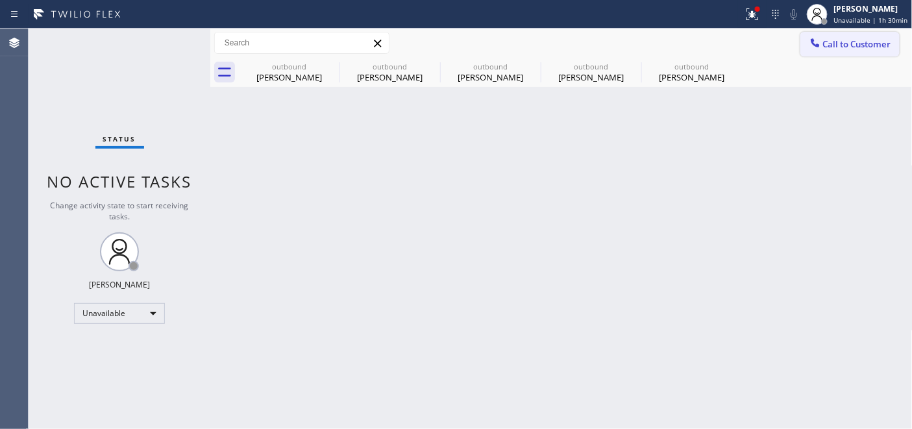
click at [841, 49] on span "Call to Customer" at bounding box center [857, 44] width 68 height 12
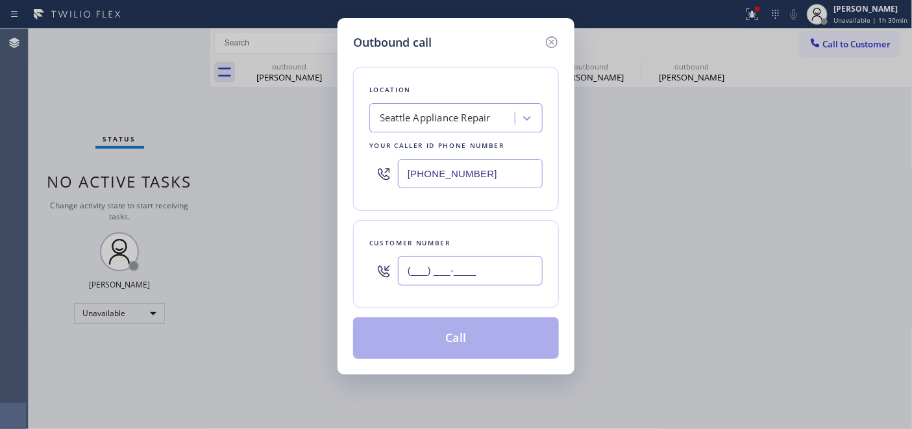
click at [505, 256] on input "(___) ___-____" at bounding box center [470, 270] width 145 height 29
paste input "253) 606-4478"
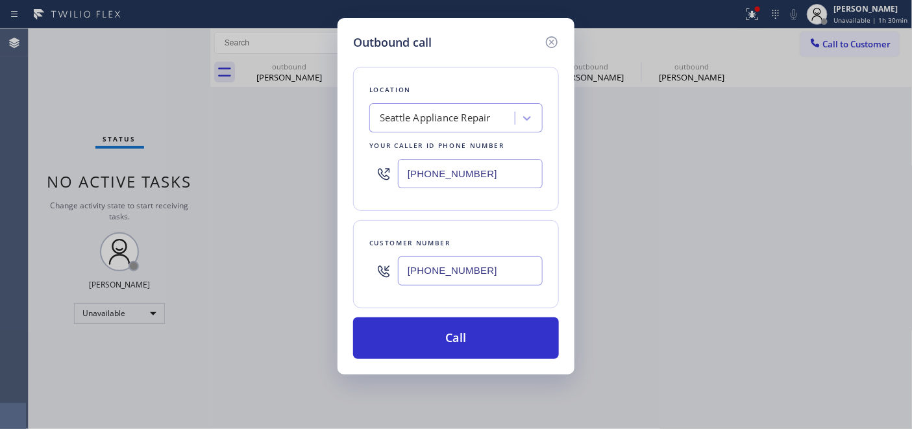
type input "[PHONE_NUMBER]"
drag, startPoint x: 535, startPoint y: 170, endPoint x: 254, endPoint y: 169, distance: 280.9
click at [248, 171] on div "Outbound call Location [GEOGRAPHIC_DATA] Appliance Repair Your caller id phone …" at bounding box center [456, 214] width 912 height 429
click at [504, 174] on input "[PHONE_NUMBER]" at bounding box center [470, 173] width 145 height 29
drag, startPoint x: 483, startPoint y: 173, endPoint x: 390, endPoint y: 169, distance: 92.9
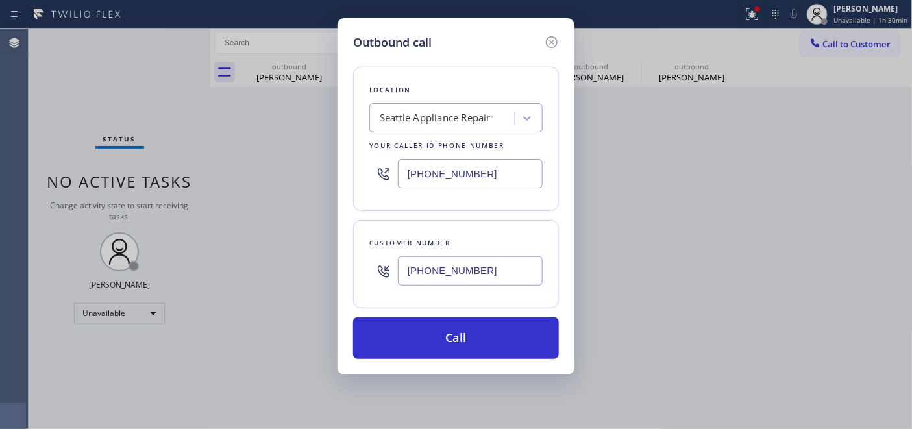
click at [390, 169] on div "[PHONE_NUMBER]" at bounding box center [455, 173] width 173 height 42
paste input "206) 202-1006"
type input "[PHONE_NUMBER]"
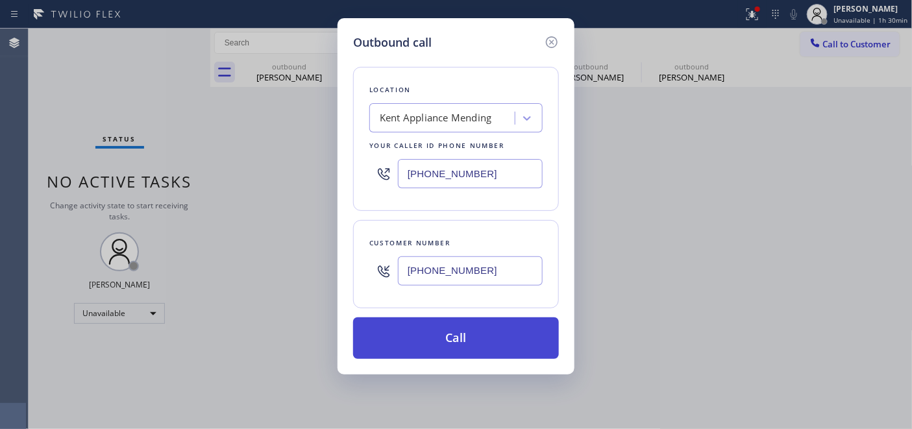
click at [509, 320] on button "Call" at bounding box center [456, 338] width 206 height 42
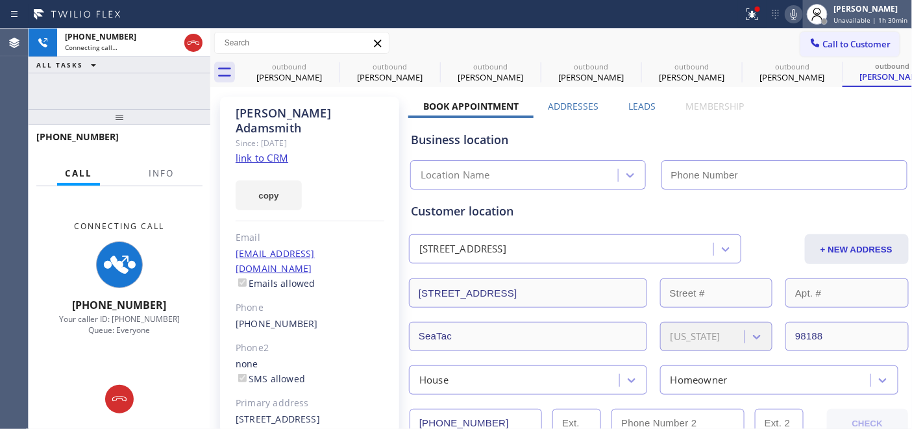
type input "[PHONE_NUMBER]"
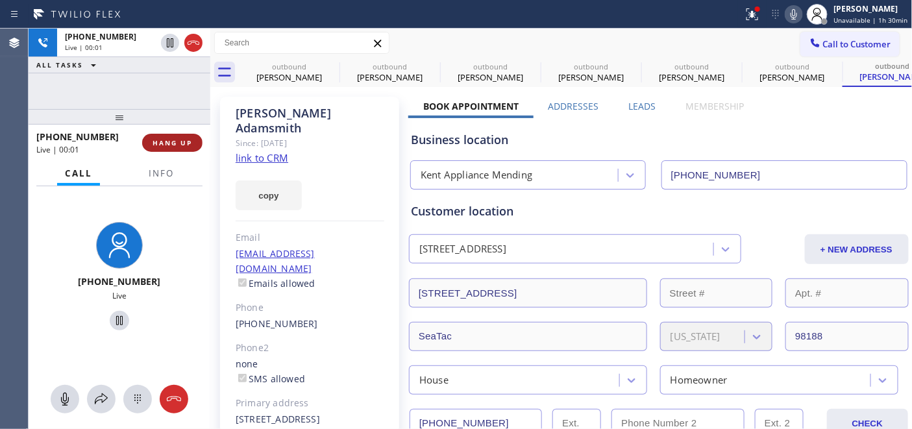
click at [167, 138] on span "HANG UP" at bounding box center [172, 142] width 40 height 9
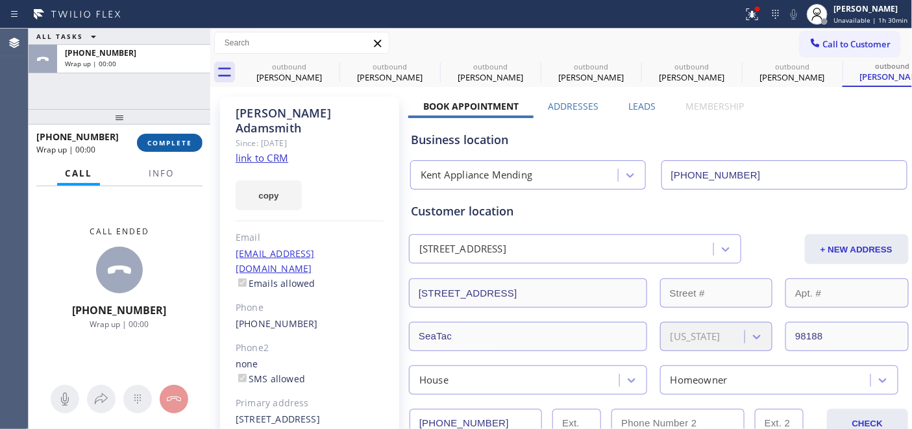
click at [170, 147] on span "COMPLETE" at bounding box center [169, 142] width 45 height 9
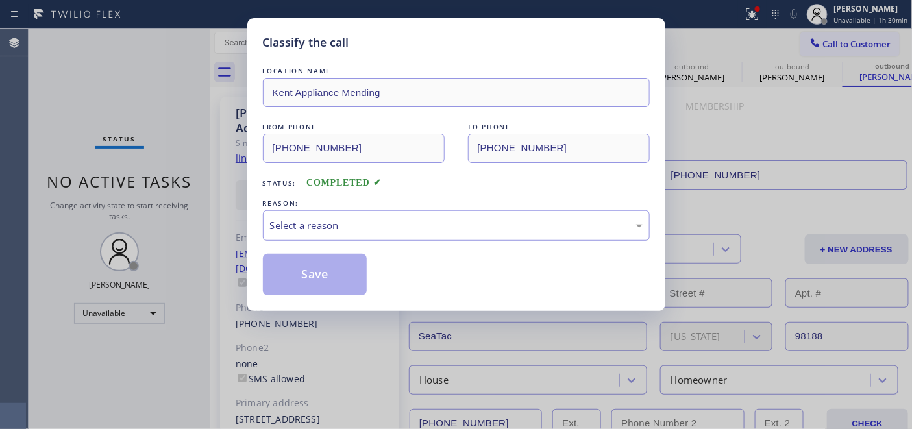
click at [407, 227] on div "Select a reason" at bounding box center [456, 225] width 372 height 15
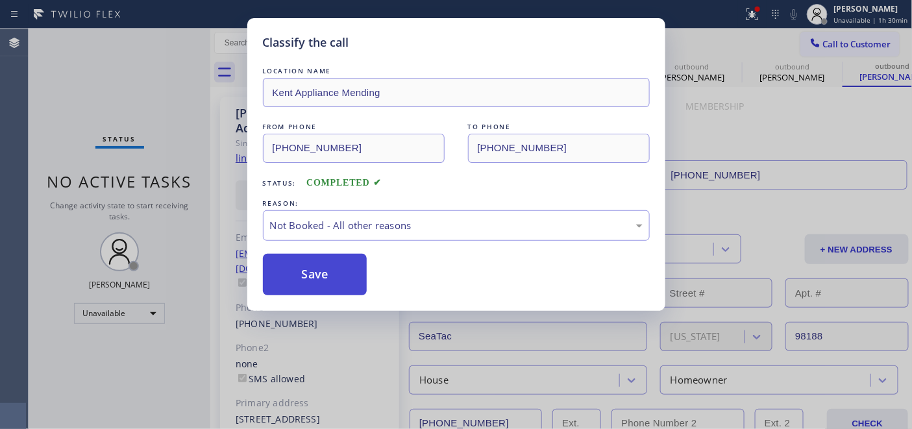
click at [341, 271] on button "Save" at bounding box center [315, 275] width 104 height 42
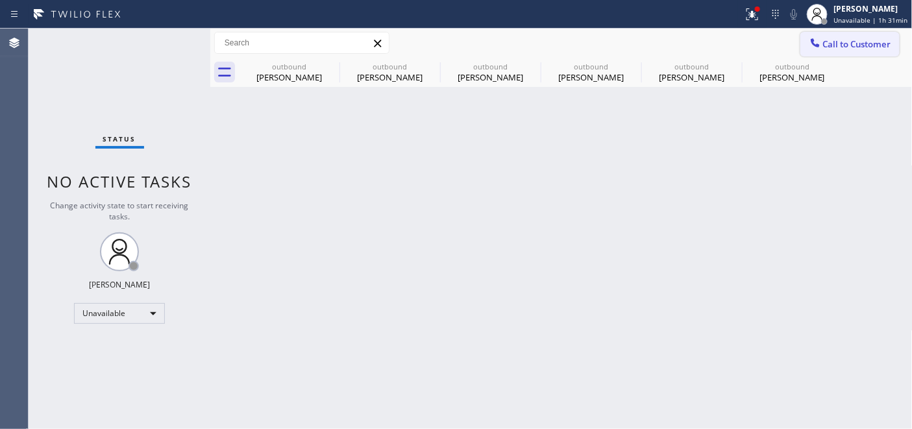
drag, startPoint x: 857, startPoint y: 58, endPoint x: 808, endPoint y: 53, distance: 49.6
click at [857, 58] on div "outbound [PERSON_NAME] outbound [PERSON_NAME] outbound [PERSON_NAME] outbound […" at bounding box center [575, 72] width 673 height 29
drag, startPoint x: 802, startPoint y: 48, endPoint x: 764, endPoint y: 79, distance: 48.8
click at [803, 48] on button "Call to Customer" at bounding box center [849, 44] width 99 height 25
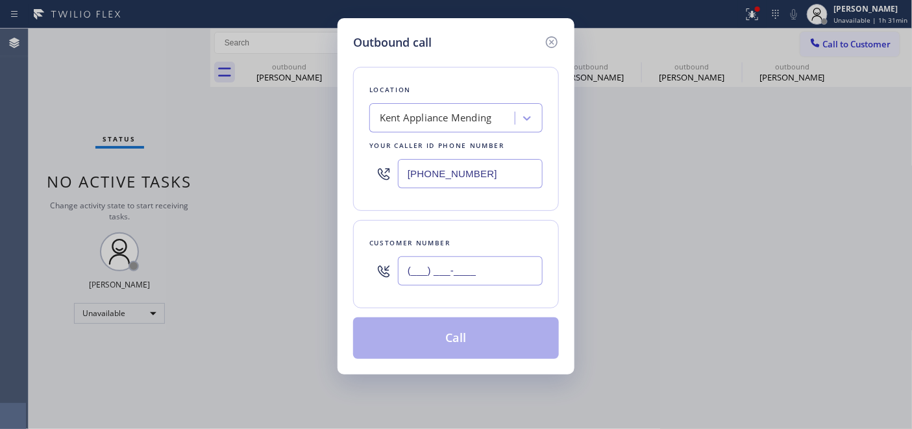
click at [487, 269] on input "(___) ___-____" at bounding box center [470, 270] width 145 height 29
paste input "347) 261-5505"
type input "[PHONE_NUMBER]"
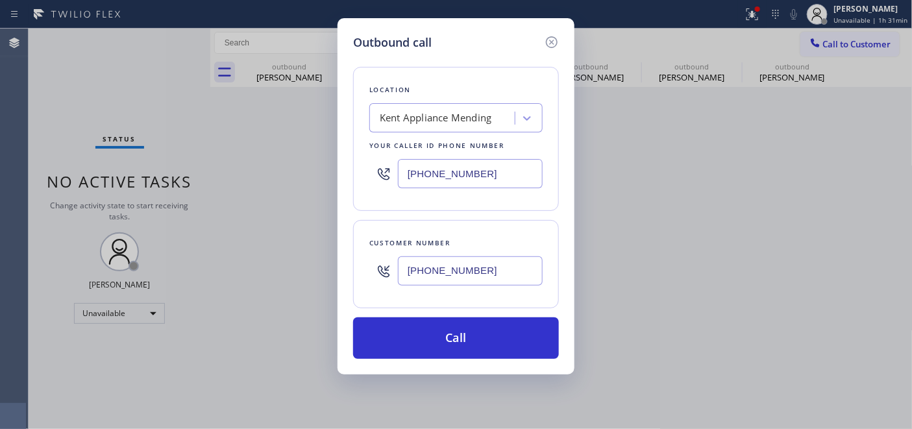
drag, startPoint x: 418, startPoint y: 157, endPoint x: 322, endPoint y: 160, distance: 96.1
click at [314, 157] on div "Outbound call Location [GEOGRAPHIC_DATA] Appliance Mending Your caller id phone…" at bounding box center [456, 214] width 912 height 429
paste input "646) 679-5825"
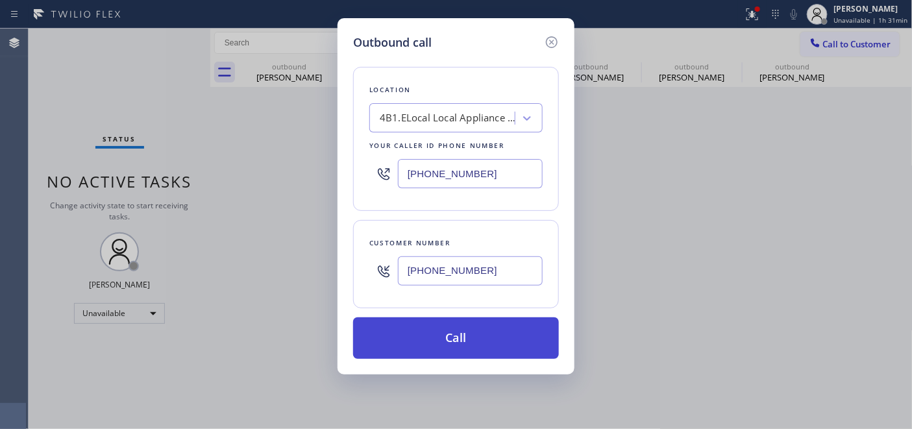
type input "[PHONE_NUMBER]"
click at [507, 341] on button "Call" at bounding box center [456, 338] width 206 height 42
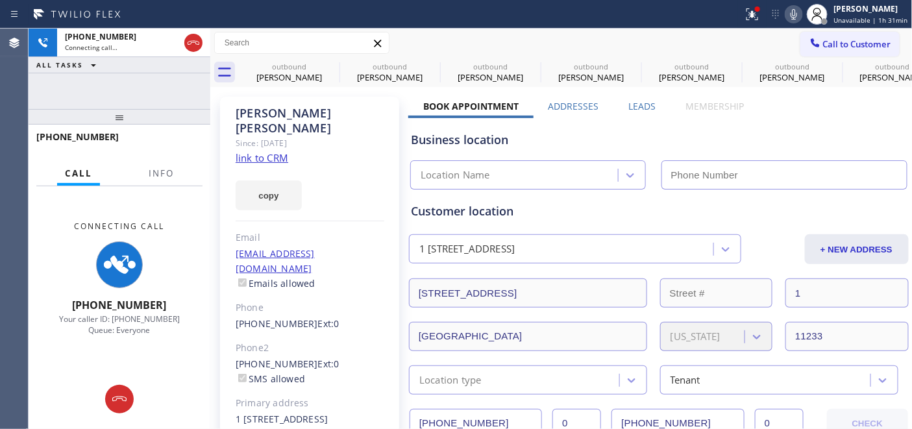
type input "[PHONE_NUMBER]"
click at [801, 9] on icon at bounding box center [794, 14] width 16 height 16
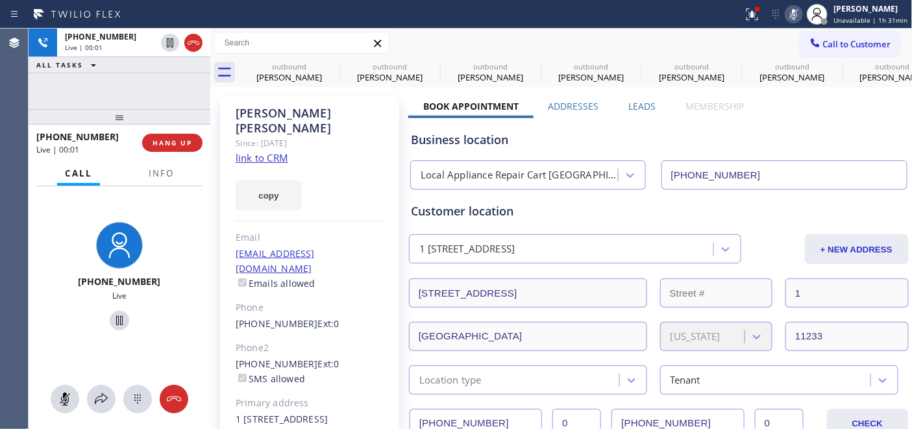
click at [795, 14] on rect at bounding box center [793, 12] width 9 height 9
click at [166, 145] on span "HANG UP" at bounding box center [172, 142] width 40 height 9
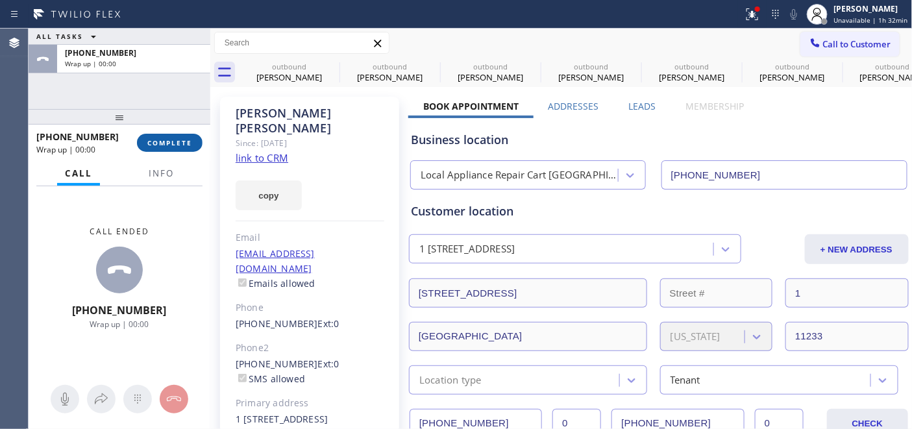
click at [180, 144] on span "COMPLETE" at bounding box center [169, 142] width 45 height 9
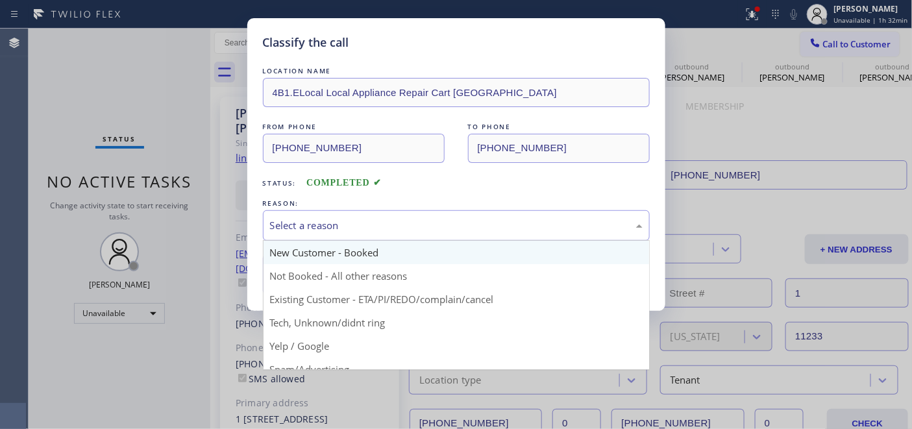
drag, startPoint x: 448, startPoint y: 221, endPoint x: 394, endPoint y: 248, distance: 60.1
click at [449, 222] on div "Select a reason" at bounding box center [456, 225] width 372 height 15
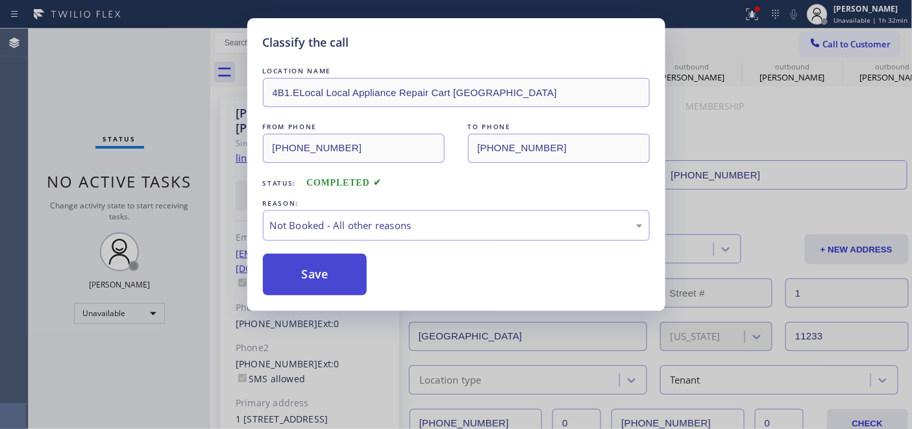
click at [340, 260] on button "Save" at bounding box center [315, 275] width 104 height 42
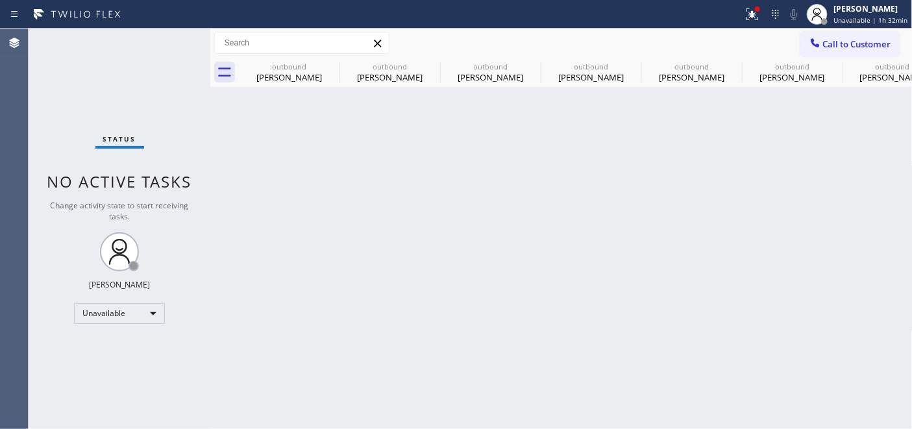
click at [834, 30] on div "Call to Customer Outbound call Location Local Appliance Repair Cart NY Your cal…" at bounding box center [561, 43] width 702 height 29
click at [819, 47] on icon at bounding box center [814, 42] width 13 height 13
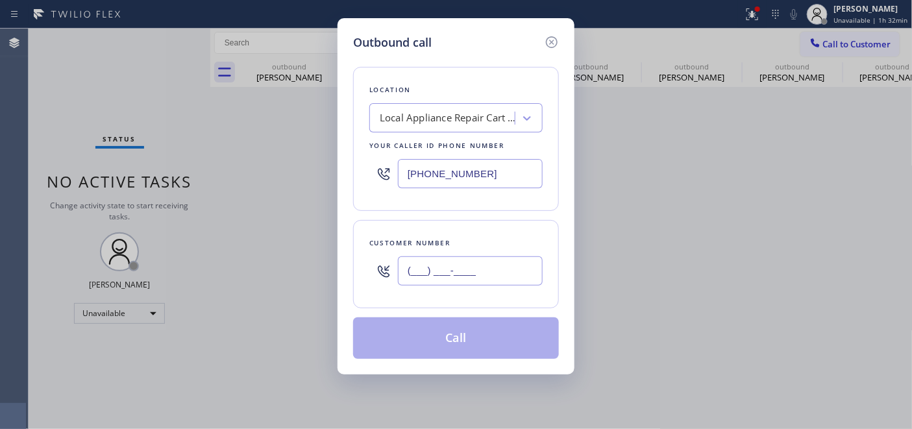
click at [490, 258] on input "(___) ___-____" at bounding box center [470, 270] width 145 height 29
paste input "808) 694-9160"
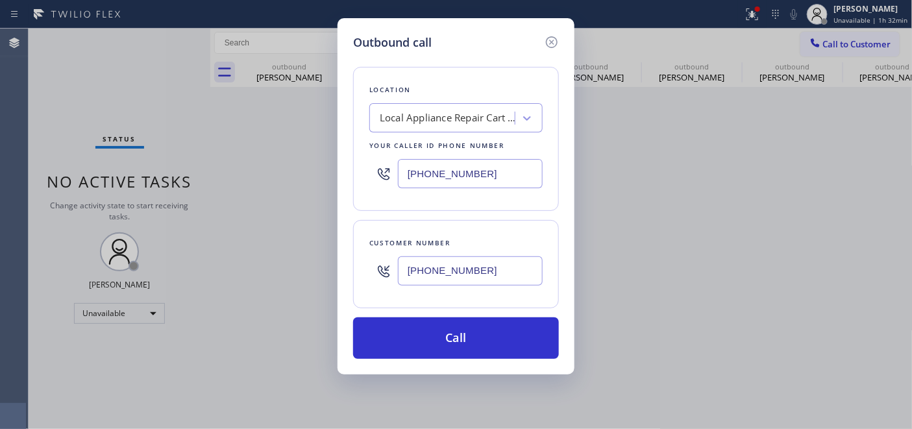
type input "[PHONE_NUMBER]"
drag, startPoint x: 452, startPoint y: 165, endPoint x: 295, endPoint y: 165, distance: 157.0
click at [292, 163] on div "Outbound call Location Local Appliance Repair Cart [GEOGRAPHIC_DATA] Your calle…" at bounding box center [456, 214] width 912 height 429
paste input "725) 800-8511"
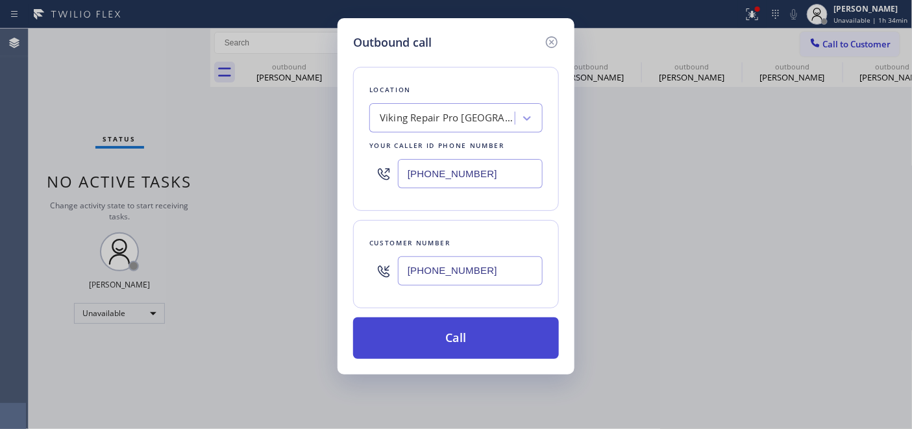
type input "[PHONE_NUMBER]"
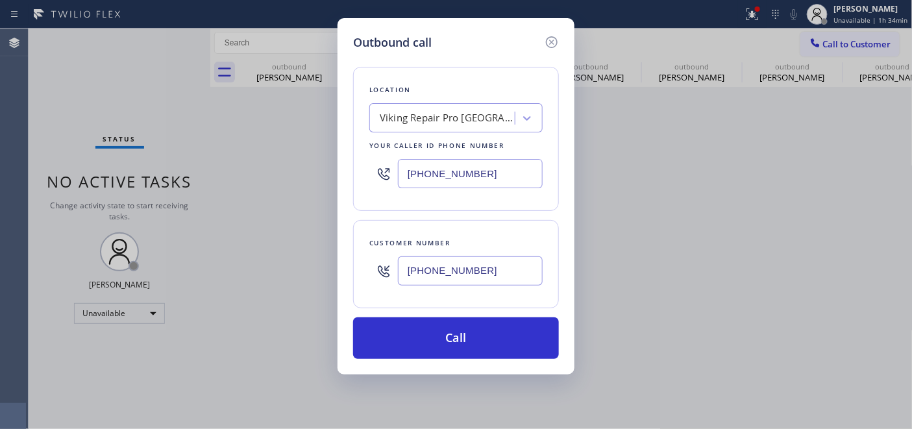
drag, startPoint x: 472, startPoint y: 322, endPoint x: 503, endPoint y: 202, distance: 124.0
click at [469, 330] on button "Call" at bounding box center [456, 338] width 206 height 42
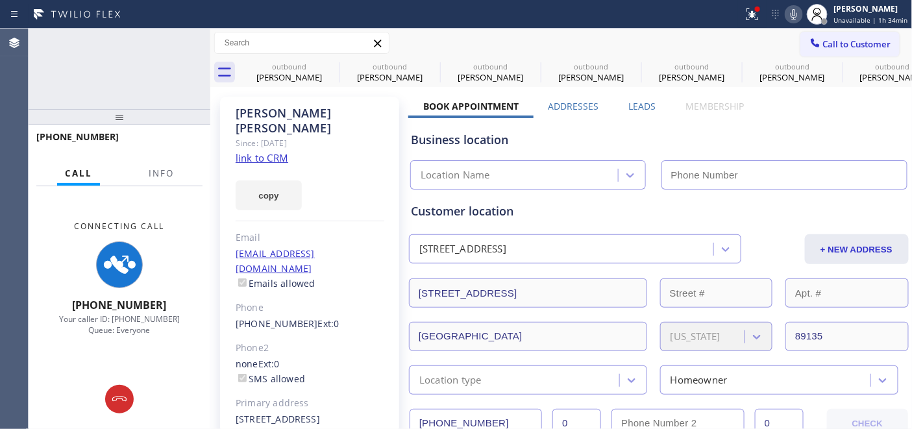
type input "[PHONE_NUMBER]"
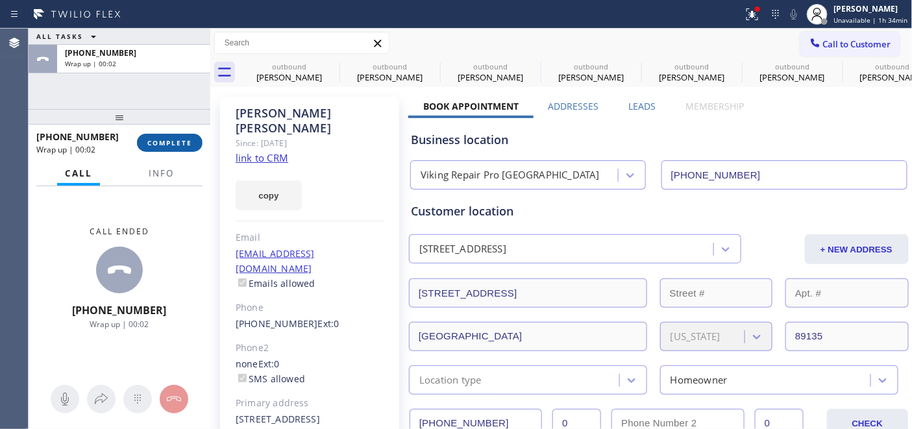
click at [151, 139] on span "COMPLETE" at bounding box center [169, 142] width 45 height 9
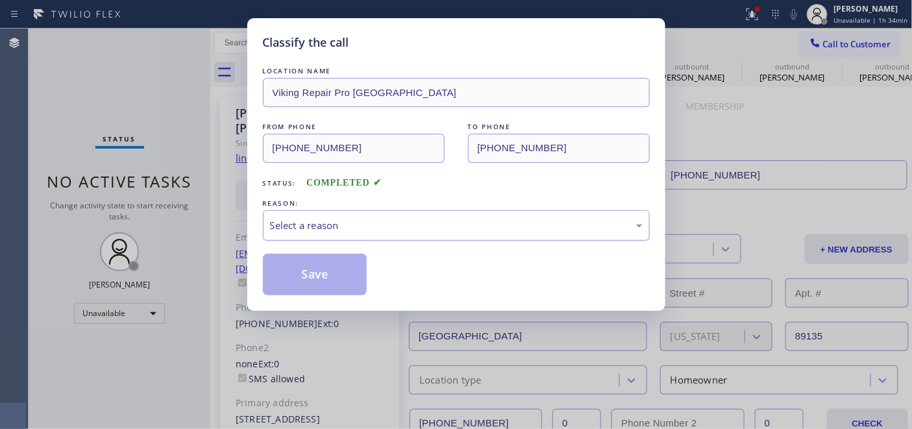
click at [384, 225] on div "Select a reason" at bounding box center [456, 225] width 372 height 15
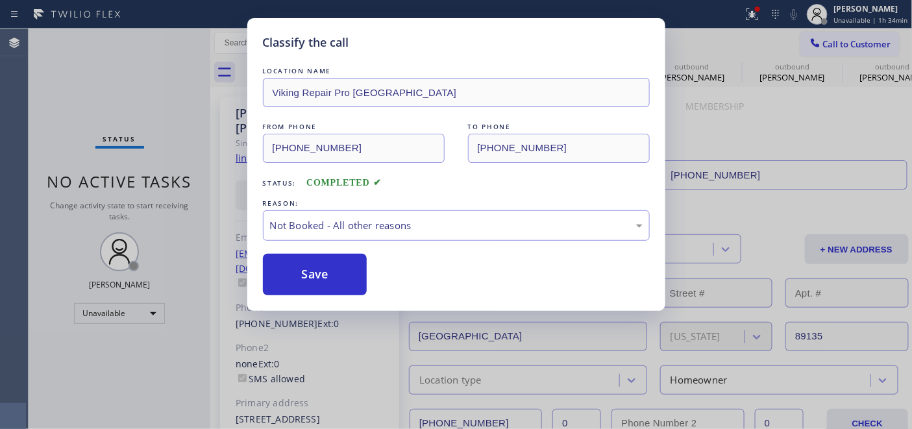
click at [326, 248] on div "LOCATION NAME Viking Repair Pro [GEOGRAPHIC_DATA] FROM PHONE [PHONE_NUMBER] TO …" at bounding box center [456, 179] width 387 height 231
click at [332, 257] on button "Save" at bounding box center [315, 275] width 104 height 42
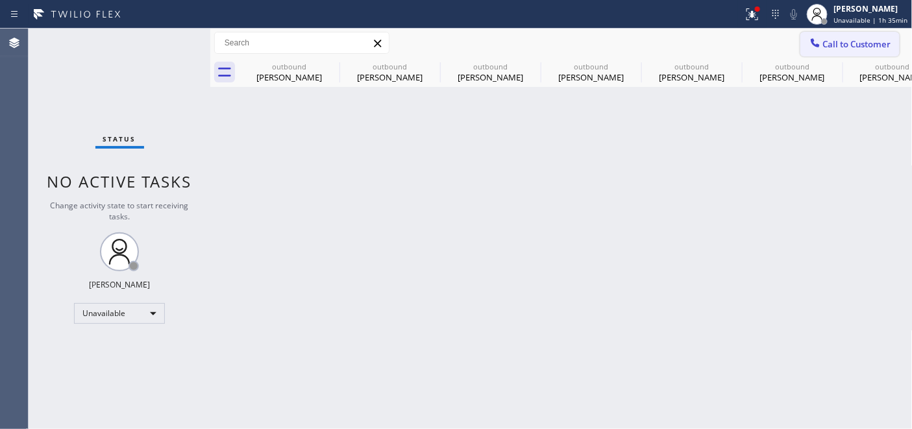
click at [859, 45] on span "Call to Customer" at bounding box center [857, 44] width 68 height 12
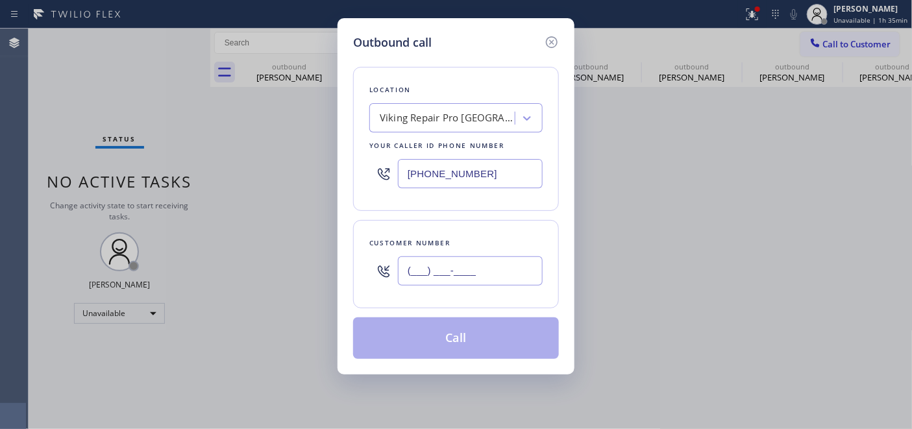
click at [441, 267] on input "(___) ___-____" at bounding box center [470, 270] width 145 height 29
paste input "818) 633-8845"
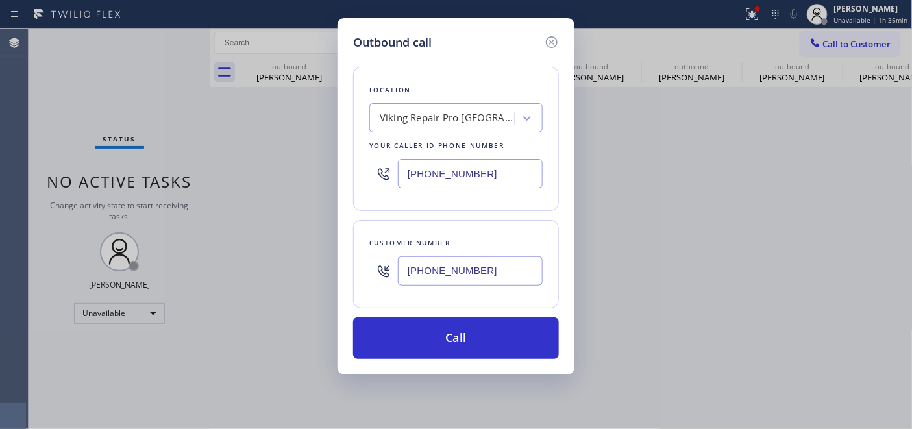
type input "[PHONE_NUMBER]"
click at [456, 178] on input "[PHONE_NUMBER]" at bounding box center [470, 173] width 145 height 29
type input "[PHONE_NUMBER]"
click at [446, 130] on div "Search location" at bounding box center [455, 117] width 173 height 29
click at [444, 127] on div "Search location" at bounding box center [443, 118] width 141 height 23
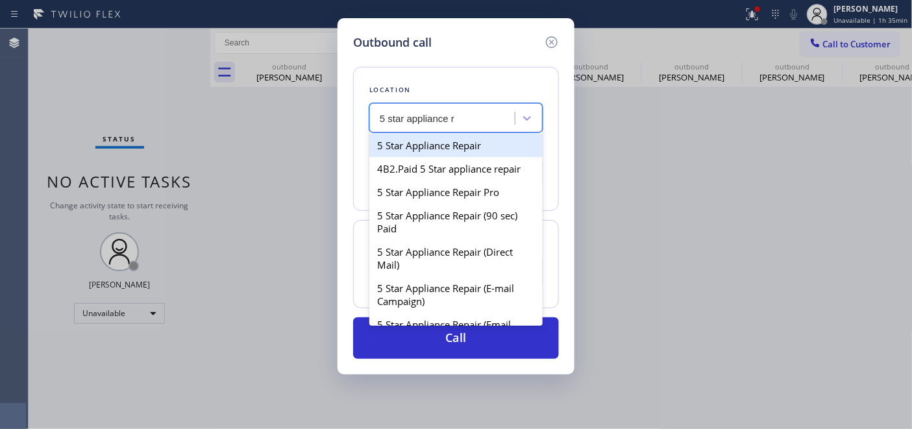
type input "5 star appliance re"
click at [446, 140] on div "5 Star Appliance Repair" at bounding box center [455, 145] width 173 height 23
type input "[PHONE_NUMBER]"
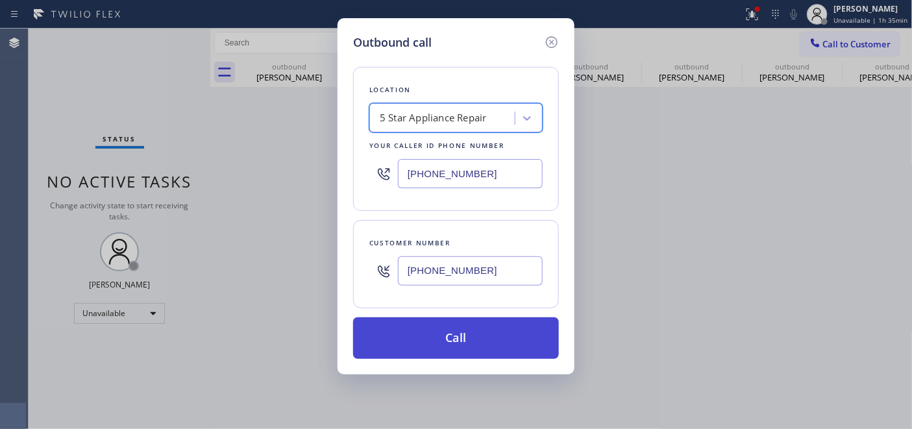
click at [524, 343] on button "Call" at bounding box center [456, 338] width 206 height 42
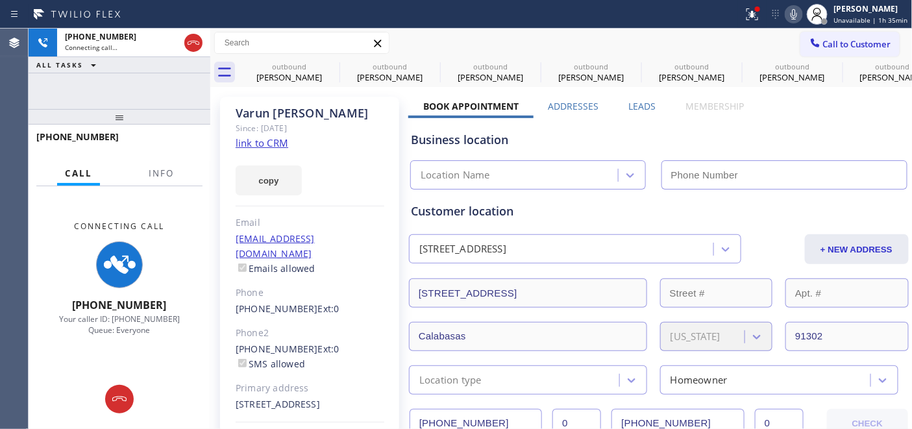
type input "[PHONE_NUMBER]"
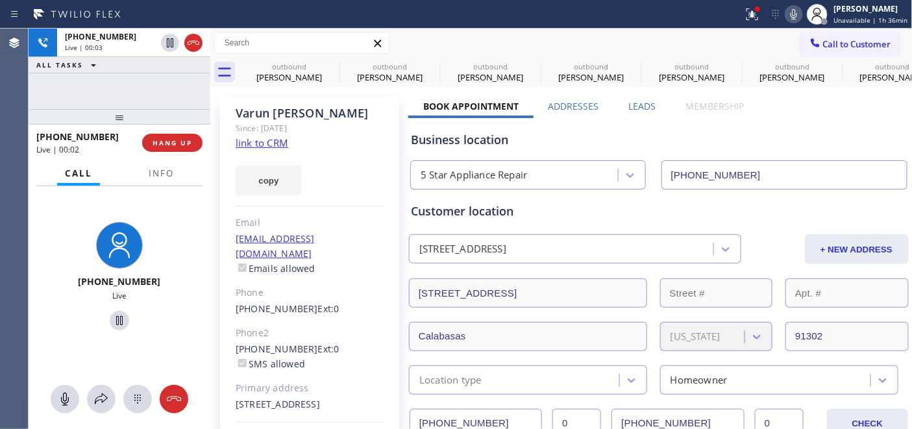
drag, startPoint x: 177, startPoint y: 143, endPoint x: 180, endPoint y: 154, distance: 12.0
click at [178, 143] on span "HANG UP" at bounding box center [172, 142] width 40 height 9
click at [178, 147] on span "HANG UP" at bounding box center [172, 142] width 40 height 9
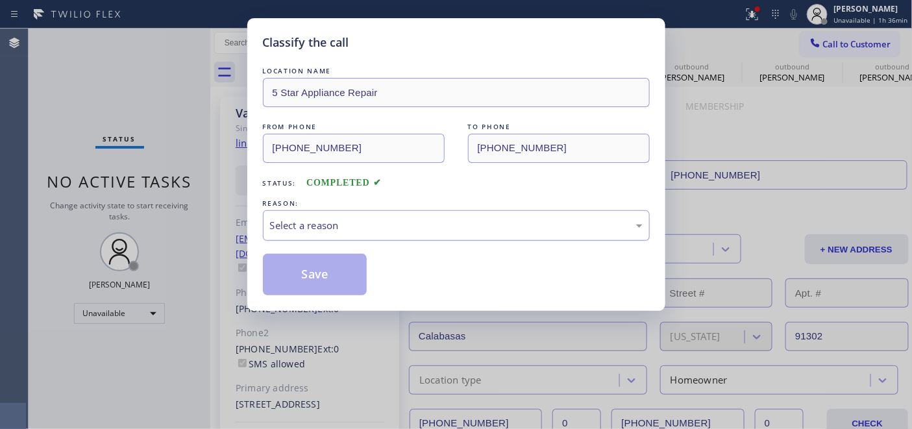
click at [384, 221] on div "Select a reason" at bounding box center [456, 225] width 372 height 15
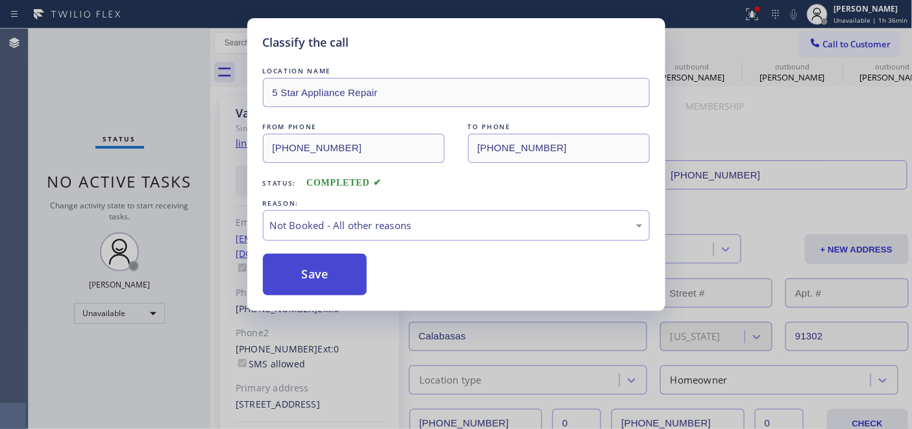
click at [348, 275] on button "Save" at bounding box center [315, 275] width 104 height 42
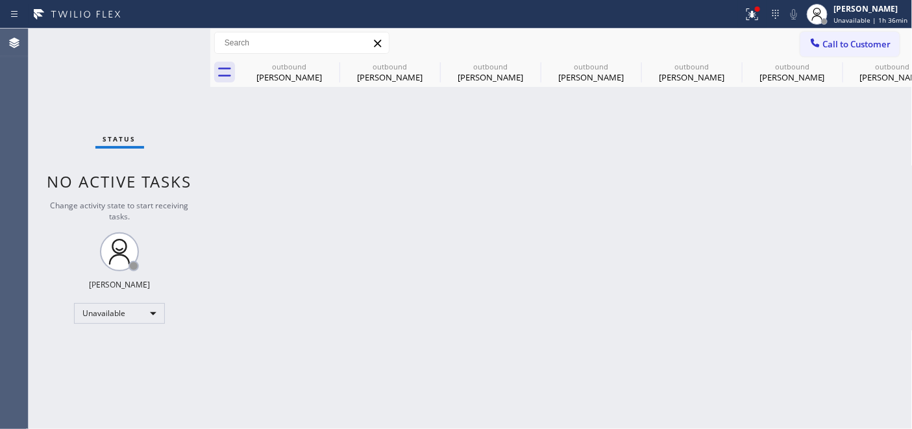
click at [816, 32] on button "Call to Customer" at bounding box center [849, 44] width 99 height 25
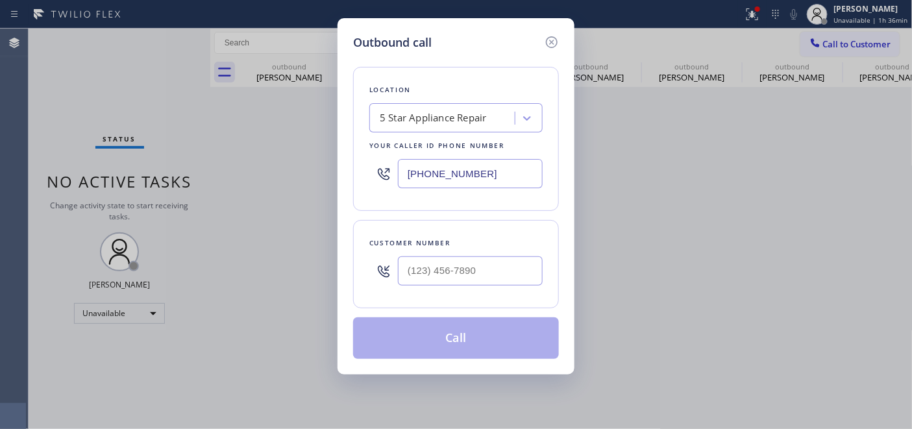
click at [455, 289] on div at bounding box center [470, 271] width 145 height 42
click at [450, 265] on input "(___) ___-____" at bounding box center [470, 270] width 145 height 29
paste input "530) 913-3157"
type input "[PHONE_NUMBER]"
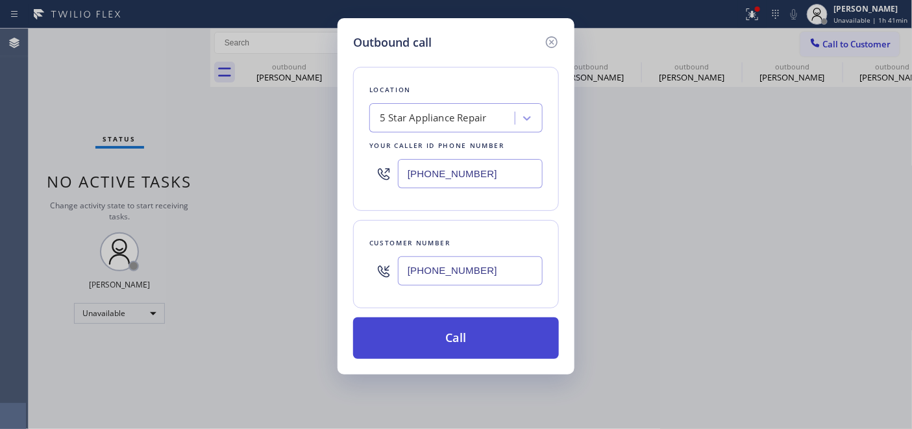
click at [479, 333] on button "Call" at bounding box center [456, 338] width 206 height 42
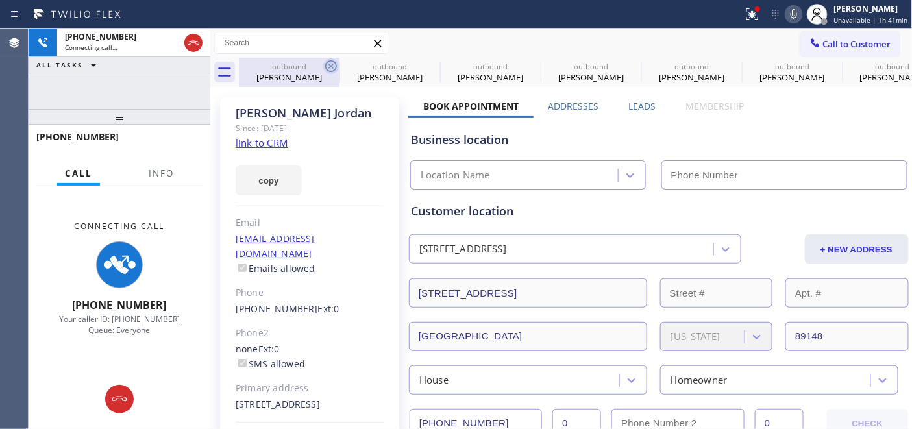
click at [328, 66] on icon at bounding box center [331, 66] width 16 height 16
click at [0, 0] on icon at bounding box center [0, 0] width 0 height 0
type input "[PHONE_NUMBER]"
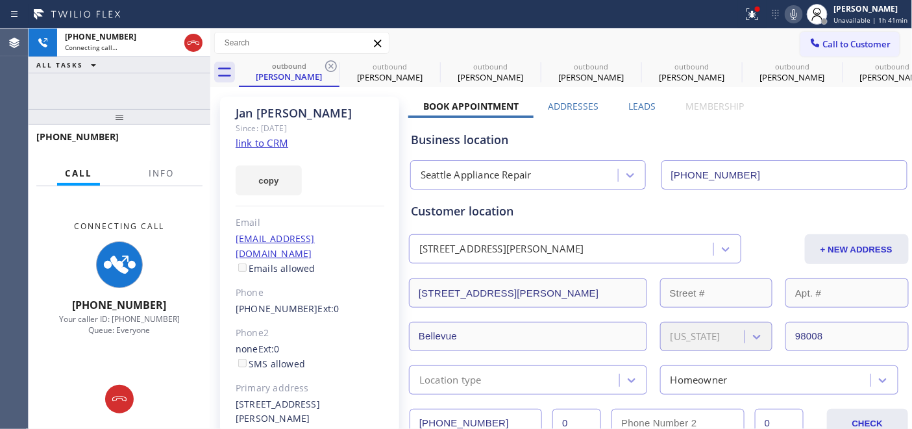
type input "[PHONE_NUMBER]"
click at [328, 66] on icon at bounding box center [331, 66] width 16 height 16
type input "[PHONE_NUMBER]"
click at [0, 0] on icon at bounding box center [0, 0] width 0 height 0
type input "[PHONE_NUMBER]"
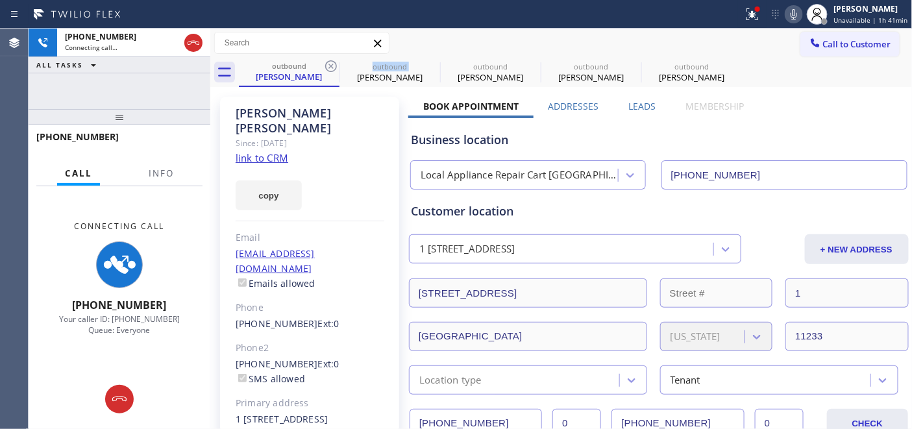
click at [328, 66] on icon at bounding box center [331, 66] width 16 height 16
type input "[PHONE_NUMBER]"
click at [328, 66] on icon at bounding box center [331, 66] width 16 height 16
type input "[PHONE_NUMBER]"
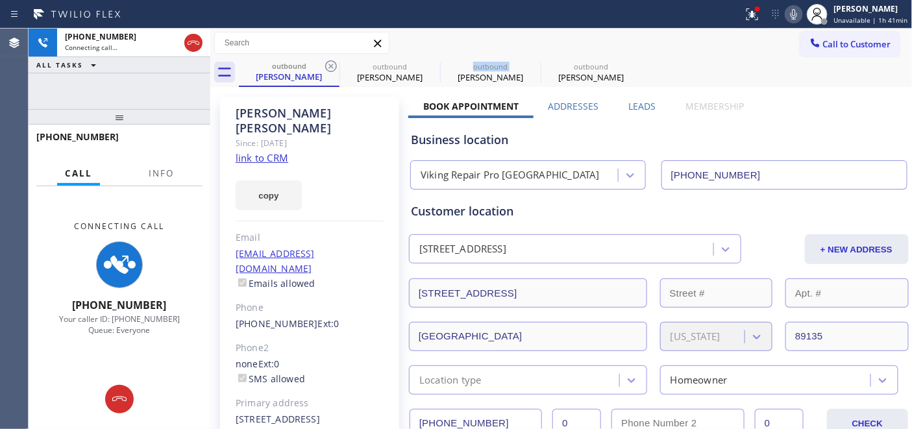
click at [0, 0] on icon at bounding box center [0, 0] width 0 height 0
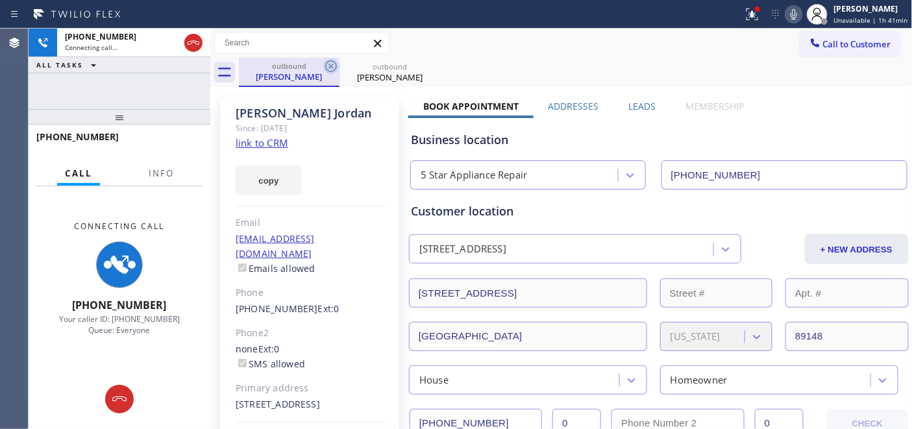
click at [333, 64] on icon at bounding box center [331, 66] width 12 height 12
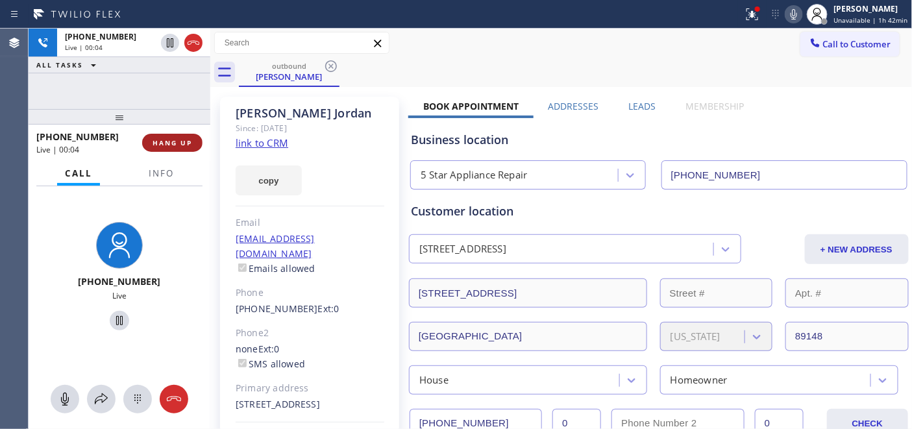
click at [165, 141] on span "HANG UP" at bounding box center [172, 142] width 40 height 9
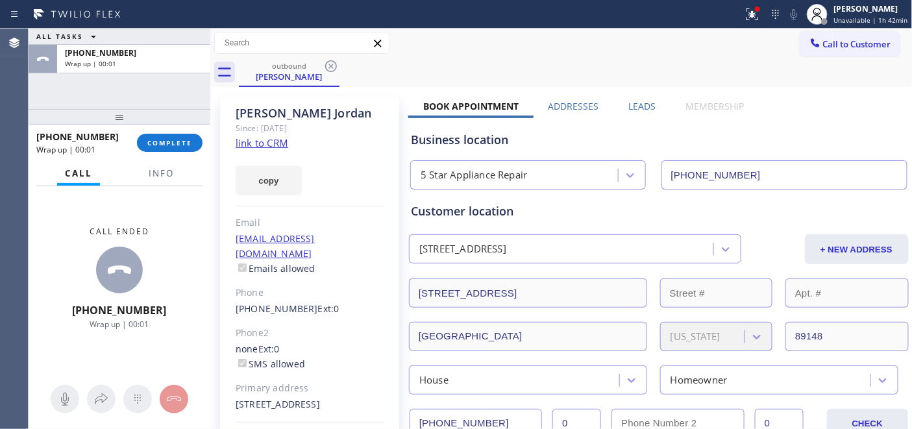
click at [176, 130] on div "[PHONE_NUMBER] Wrap up | 00:01 COMPLETE" at bounding box center [119, 143] width 166 height 34
click at [182, 140] on span "COMPLETE" at bounding box center [169, 142] width 45 height 9
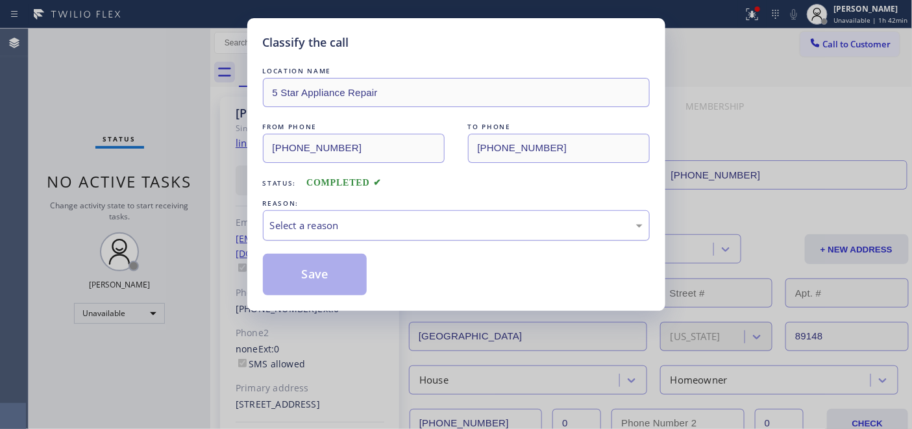
click at [392, 228] on div "Select a reason" at bounding box center [456, 225] width 372 height 15
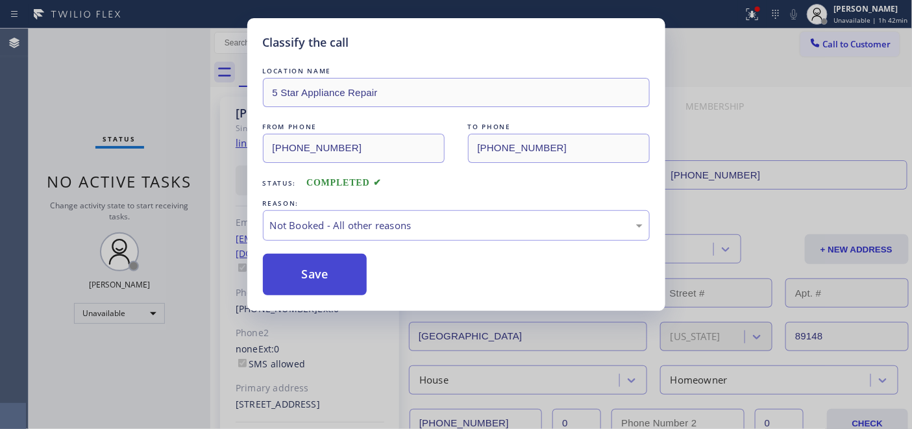
click at [352, 262] on button "Save" at bounding box center [315, 275] width 104 height 42
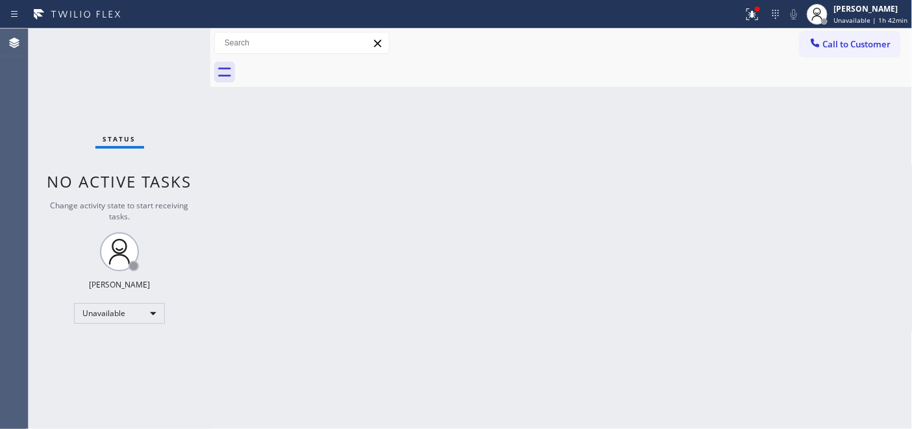
click at [834, 29] on div "Call to Customer Outbound call Location 5 Star Appliance Repair Your caller id …" at bounding box center [561, 43] width 702 height 29
click at [836, 43] on span "Call to Customer" at bounding box center [857, 44] width 68 height 12
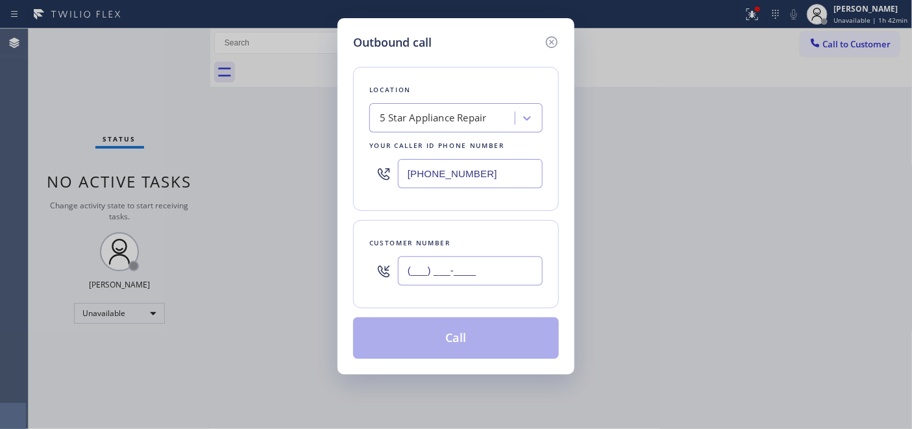
click at [431, 263] on input "(___) ___-____" at bounding box center [470, 270] width 145 height 29
paste input "626) 250-4387"
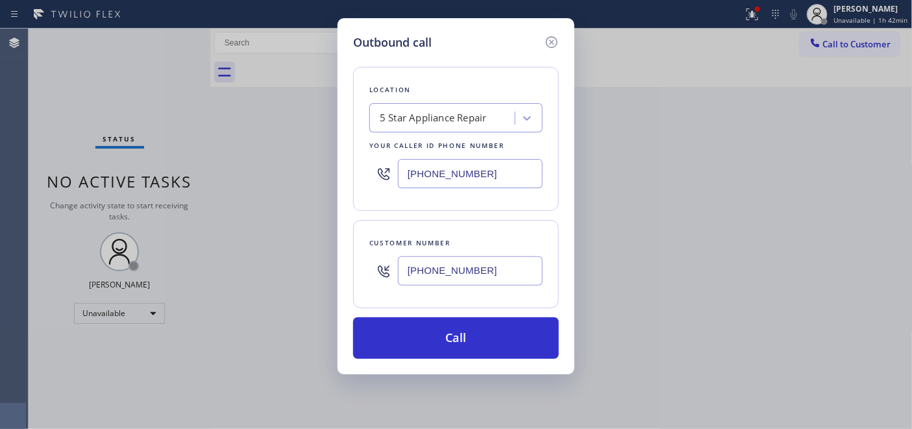
type input "[PHONE_NUMBER]"
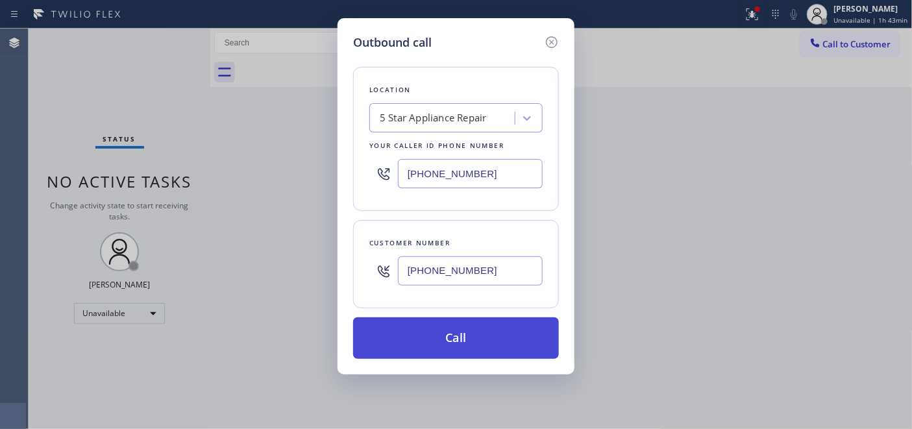
click at [484, 331] on button "Call" at bounding box center [456, 338] width 206 height 42
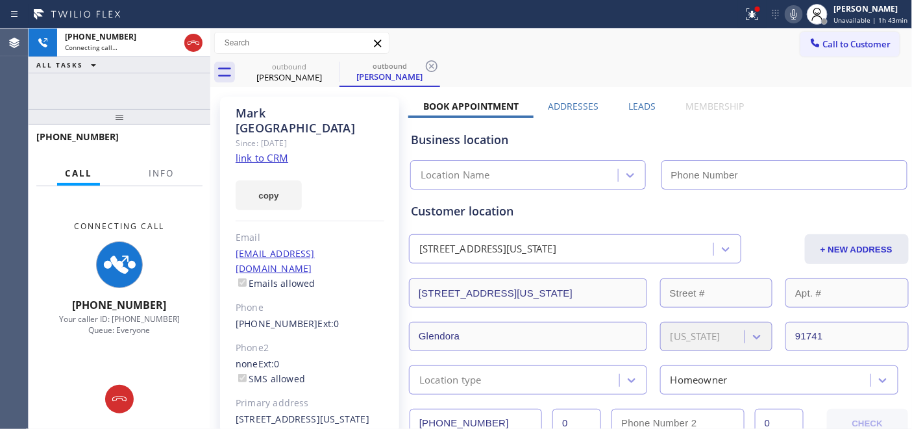
type input "[PHONE_NUMBER]"
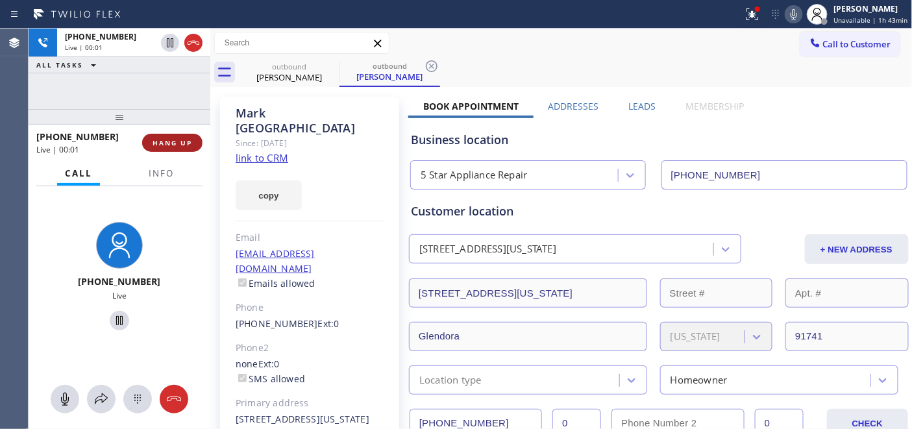
click at [161, 147] on span "HANG UP" at bounding box center [172, 142] width 40 height 9
click at [165, 146] on span "HANG UP" at bounding box center [172, 142] width 40 height 9
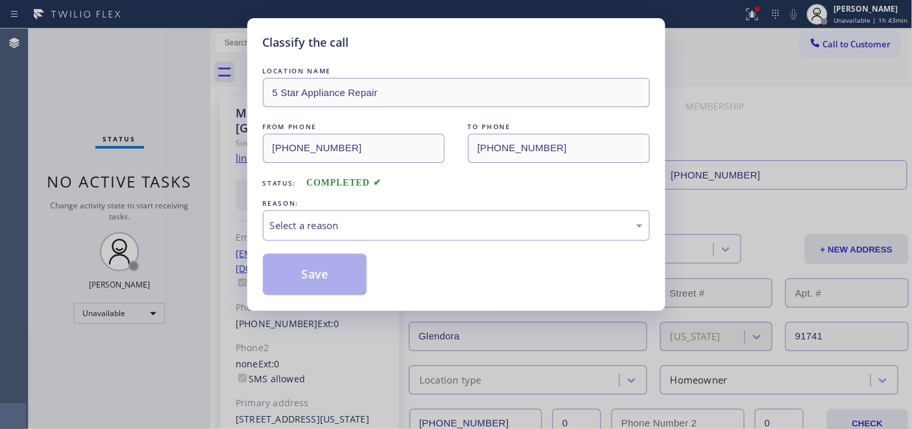
click at [429, 248] on div "LOCATION NAME 5 Star Appliance Repair FROM PHONE [PHONE_NUMBER] TO PHONE [PHONE…" at bounding box center [456, 179] width 387 height 231
click at [413, 230] on div "Select a reason" at bounding box center [456, 225] width 372 height 15
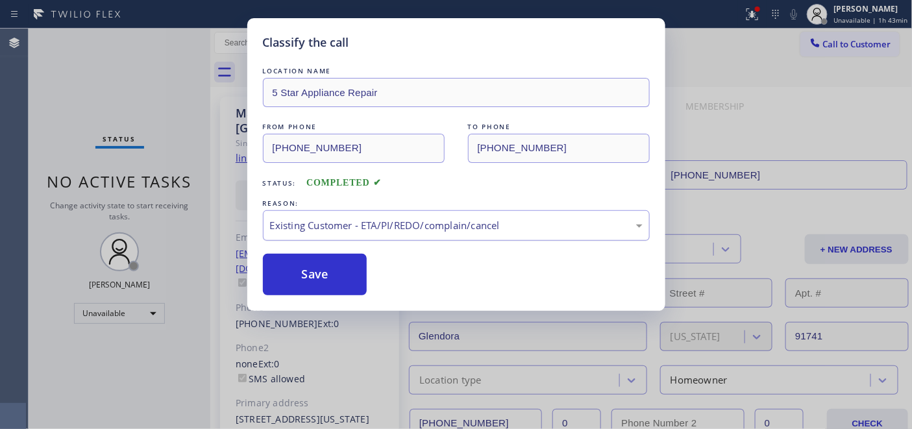
click at [337, 228] on div "Existing Customer - ETA/PI/REDO/complain/cancel" at bounding box center [456, 225] width 372 height 15
click at [314, 267] on button "Save" at bounding box center [315, 275] width 104 height 42
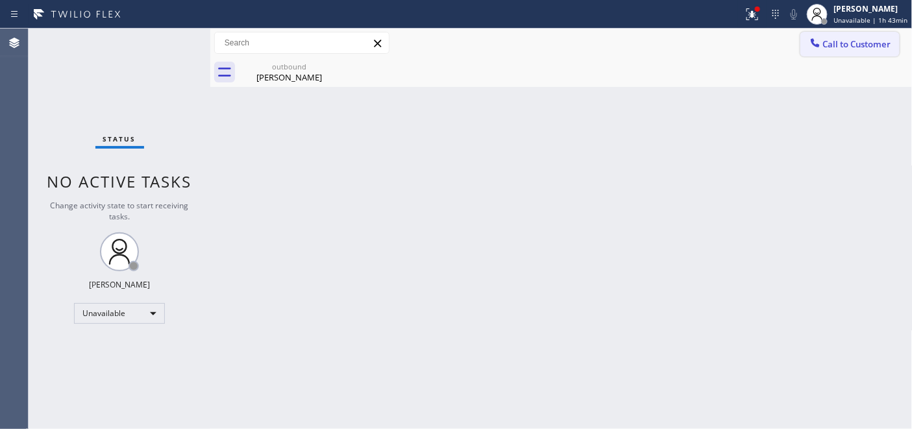
click at [836, 47] on span "Call to Customer" at bounding box center [857, 44] width 68 height 12
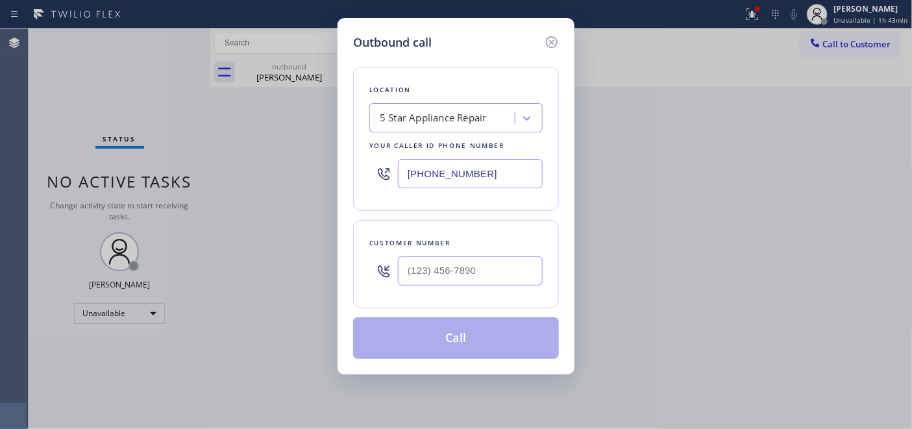
click at [449, 286] on div at bounding box center [470, 271] width 145 height 42
click at [463, 271] on input "(___) ___-____" at bounding box center [470, 270] width 145 height 29
paste input "929) 586-9884"
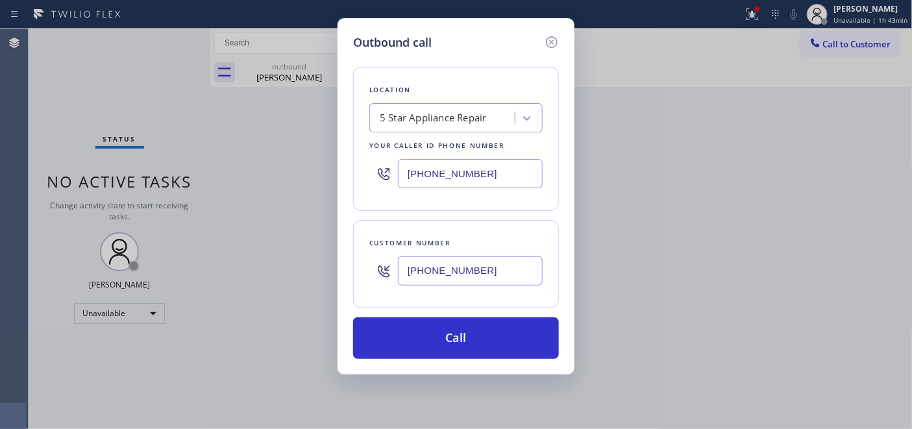
type input "[PHONE_NUMBER]"
click at [477, 141] on div "Your caller id phone number" at bounding box center [455, 146] width 173 height 14
drag, startPoint x: 404, startPoint y: 184, endPoint x: 435, endPoint y: 182, distance: 31.8
click at [263, 171] on div "Outbound call Location 5 Star Appliance Repair Your caller id phone number [PHO…" at bounding box center [456, 214] width 912 height 429
click at [492, 154] on div at bounding box center [455, 173] width 173 height 42
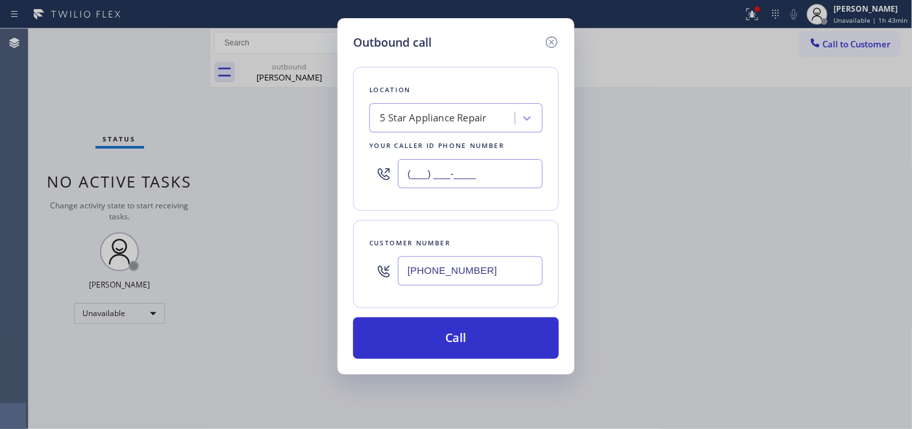
click at [490, 179] on input "(___) ___-____" at bounding box center [470, 173] width 145 height 29
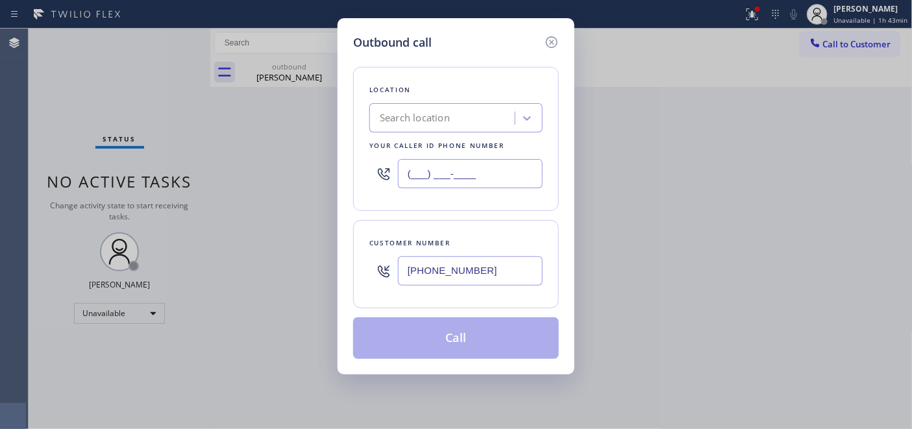
drag, startPoint x: 489, startPoint y: 178, endPoint x: 478, endPoint y: 161, distance: 20.2
click at [335, 167] on div "Outbound call Location Search location Your caller id phone number (___) ___-__…" at bounding box center [456, 214] width 912 height 429
paste input "646) 679-5825"
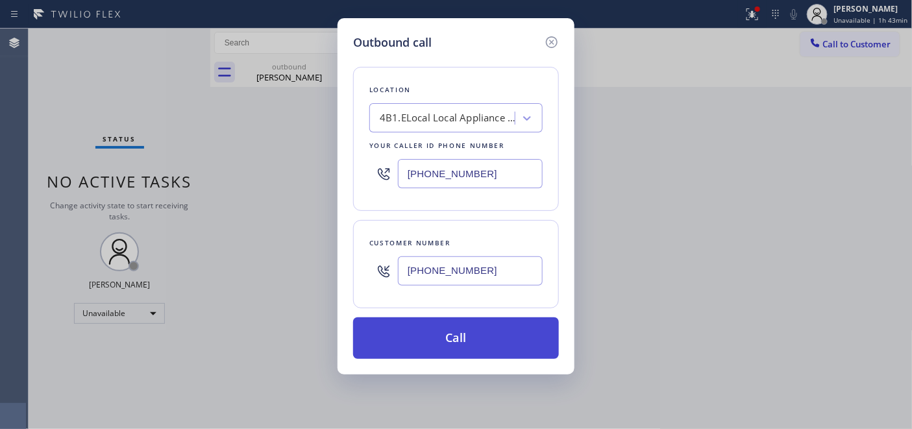
type input "[PHONE_NUMBER]"
click at [515, 345] on button "Call" at bounding box center [456, 338] width 206 height 42
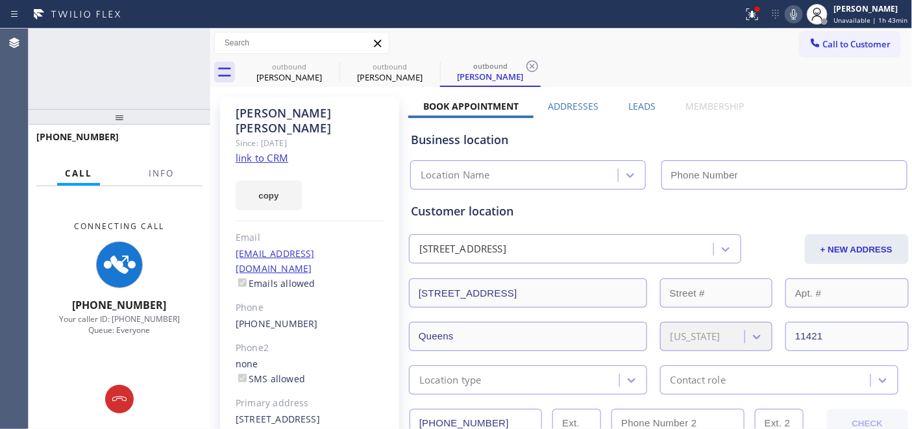
type input "[PHONE_NUMBER]"
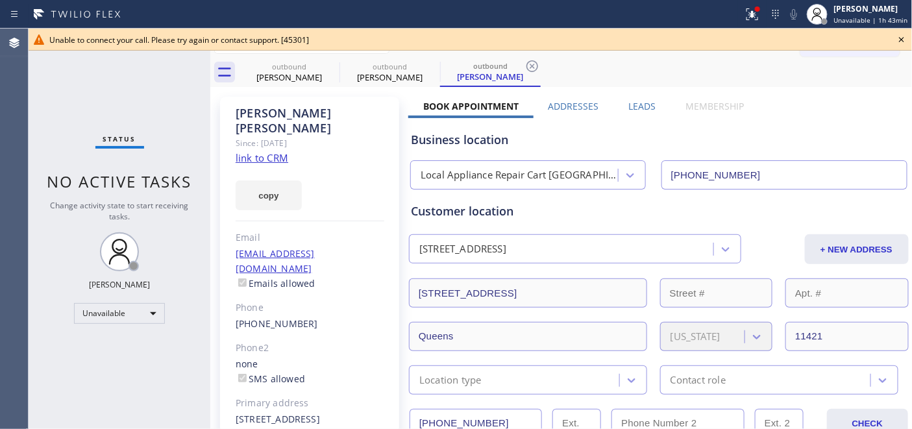
click at [897, 36] on icon at bounding box center [901, 40] width 16 height 16
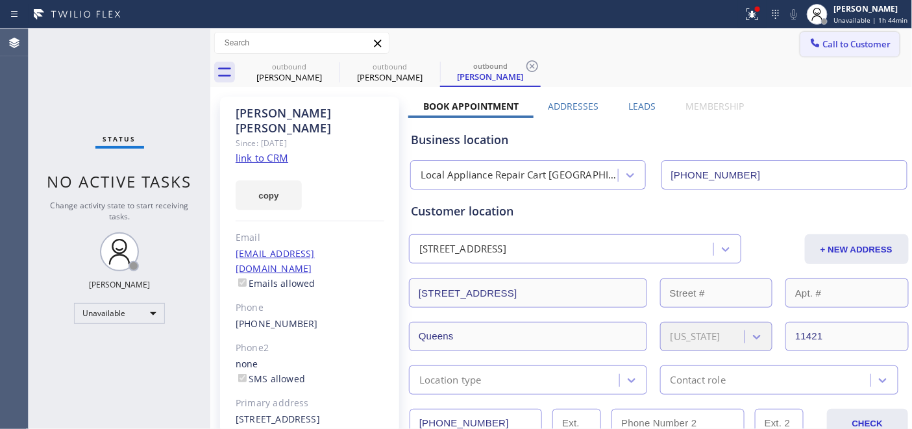
drag, startPoint x: 854, startPoint y: 36, endPoint x: 725, endPoint y: 147, distance: 170.2
click at [854, 36] on button "Call to Customer" at bounding box center [849, 44] width 99 height 25
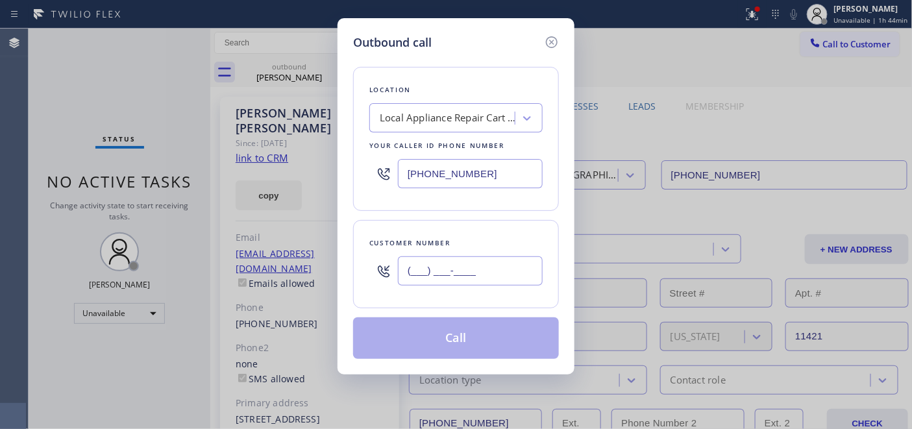
click at [459, 283] on input "(___) ___-____" at bounding box center [470, 270] width 145 height 29
paste input "213) 453-9952"
type input "[PHONE_NUMBER]"
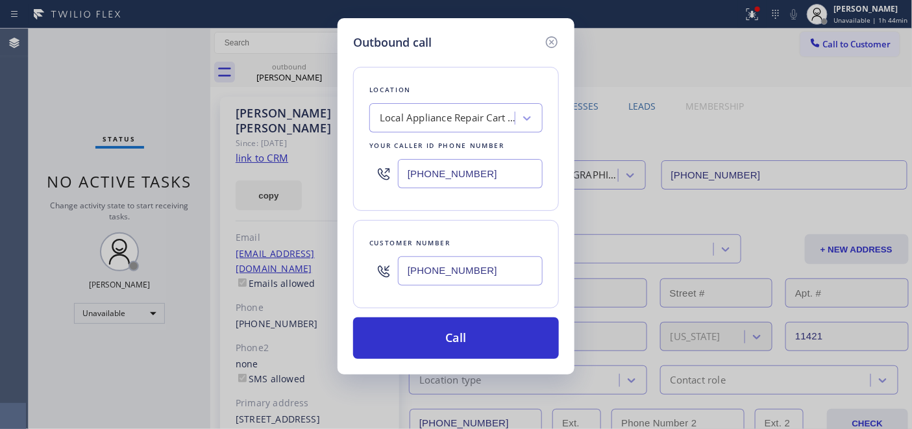
click at [383, 170] on div "[PHONE_NUMBER]" at bounding box center [455, 173] width 173 height 42
paste input "559) 364-9606"
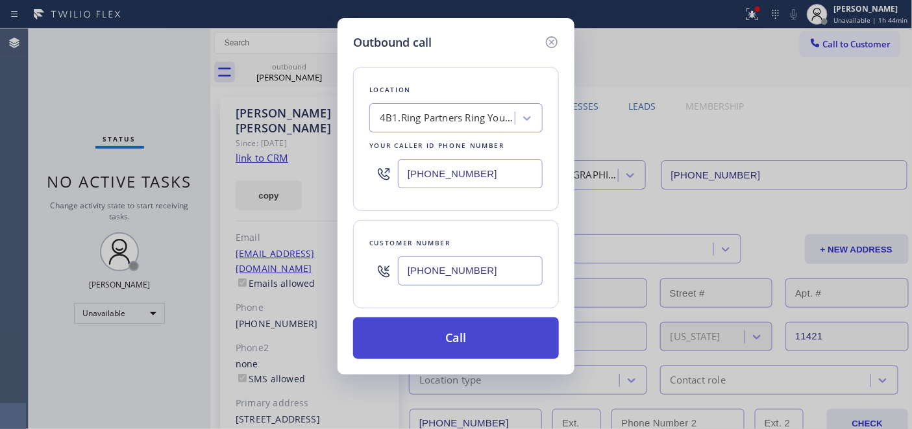
type input "[PHONE_NUMBER]"
click at [494, 331] on button "Call" at bounding box center [456, 338] width 206 height 42
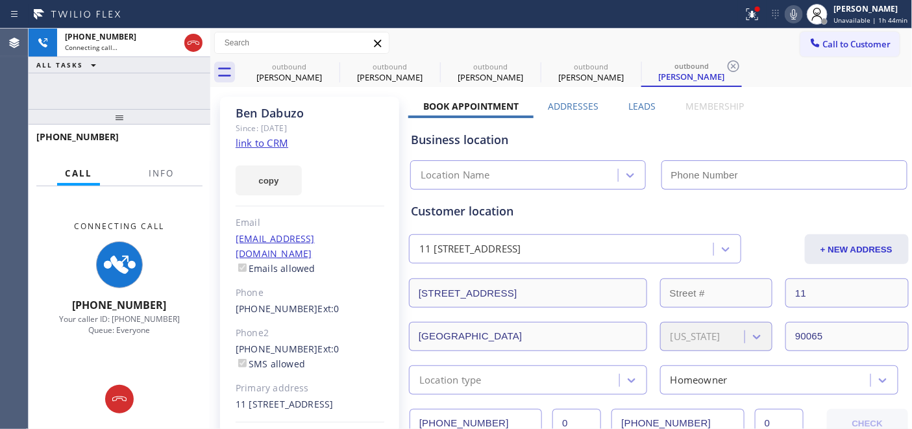
type input "[PHONE_NUMBER]"
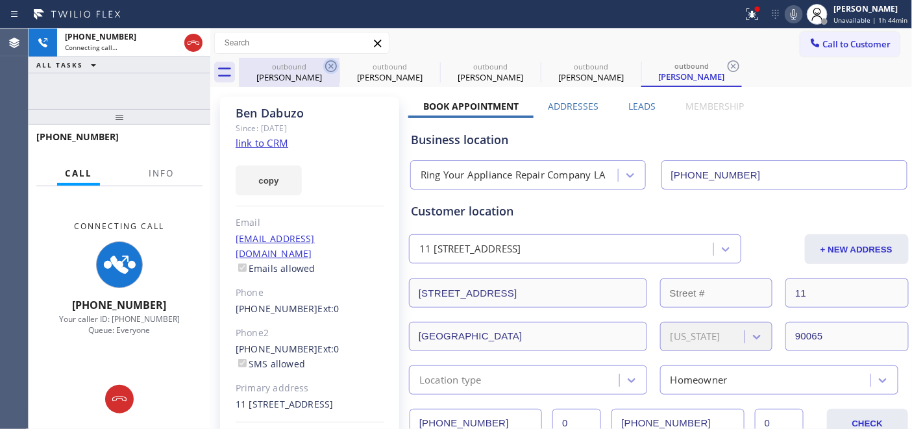
click at [330, 66] on icon at bounding box center [331, 66] width 12 height 12
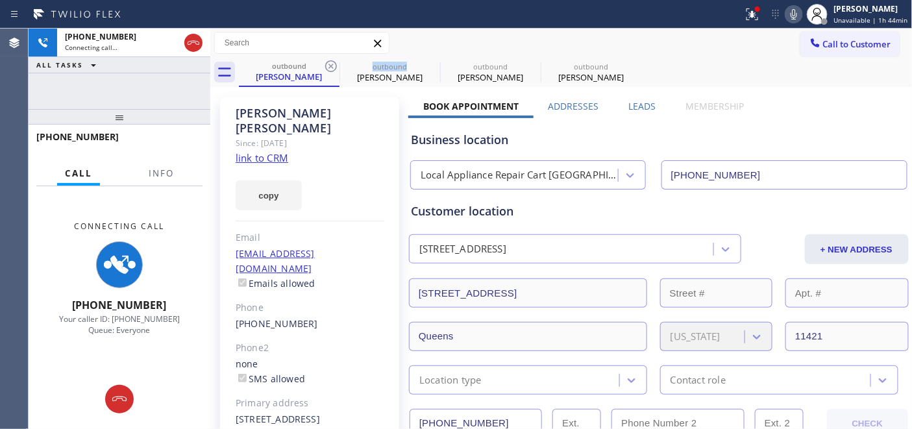
click at [330, 66] on icon at bounding box center [331, 66] width 12 height 12
click at [0, 0] on icon at bounding box center [0, 0] width 0 height 0
type input "[PHONE_NUMBER]"
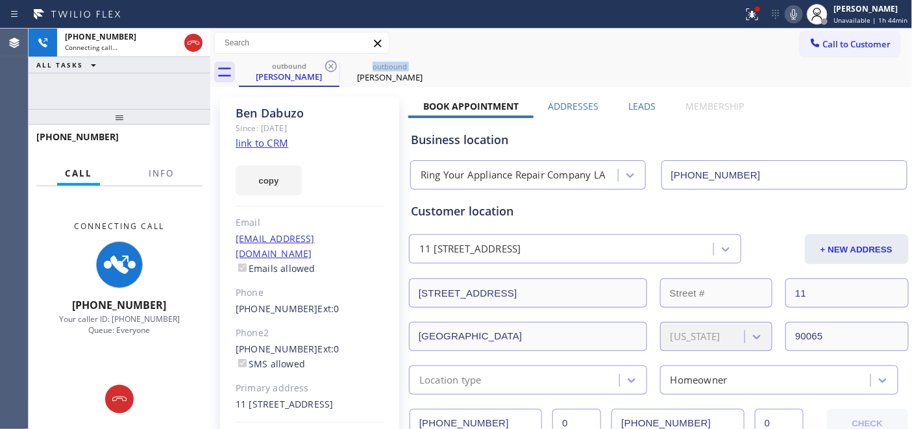
click at [330, 66] on icon at bounding box center [331, 66] width 12 height 12
click at [0, 0] on icon at bounding box center [0, 0] width 0 height 0
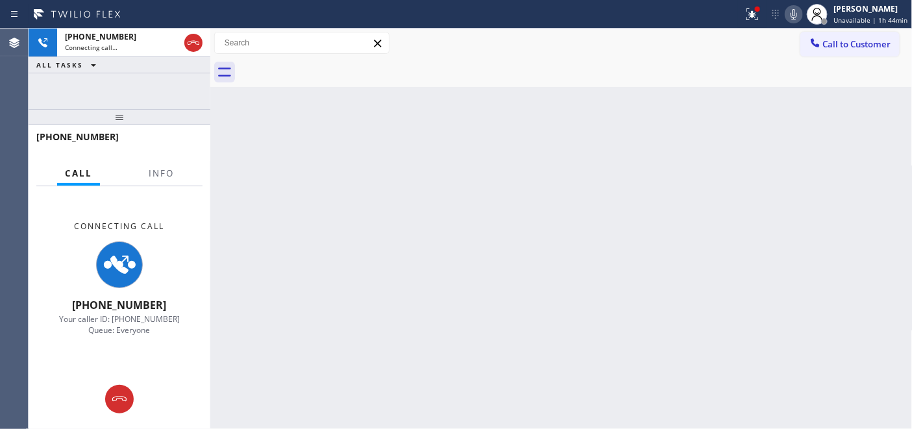
click at [130, 227] on span "Connecting Call" at bounding box center [120, 226] width 90 height 11
click at [119, 315] on span "Your caller ID: [PHONE_NUMBER] Queue: Everyone" at bounding box center [119, 324] width 121 height 22
drag, startPoint x: 152, startPoint y: 319, endPoint x: 193, endPoint y: 318, distance: 40.9
click at [192, 317] on div "Connecting Call [PHONE_NUMBER] Your caller ID: [PHONE_NUMBER] Queue: Everyone" at bounding box center [120, 277] width 182 height 183
click at [169, 334] on div "Your caller ID: [PHONE_NUMBER] Queue: Everyone" at bounding box center [119, 324] width 121 height 22
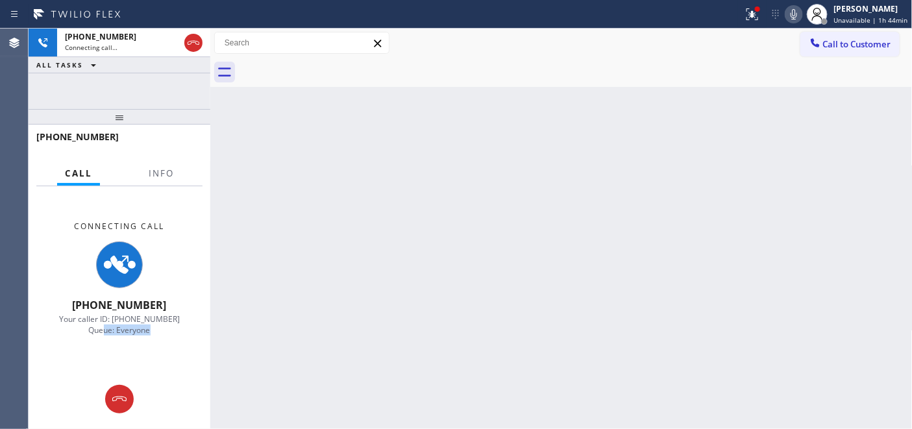
drag, startPoint x: 165, startPoint y: 333, endPoint x: 104, endPoint y: 333, distance: 61.0
click at [104, 333] on div "Your caller ID: [PHONE_NUMBER] Queue: Everyone" at bounding box center [119, 324] width 121 height 22
click at [217, 267] on div "Back to Dashboard Change Sender ID Customers Technicians Select a contact Outbo…" at bounding box center [561, 229] width 702 height 400
click at [751, 10] on icon at bounding box center [752, 14] width 16 height 16
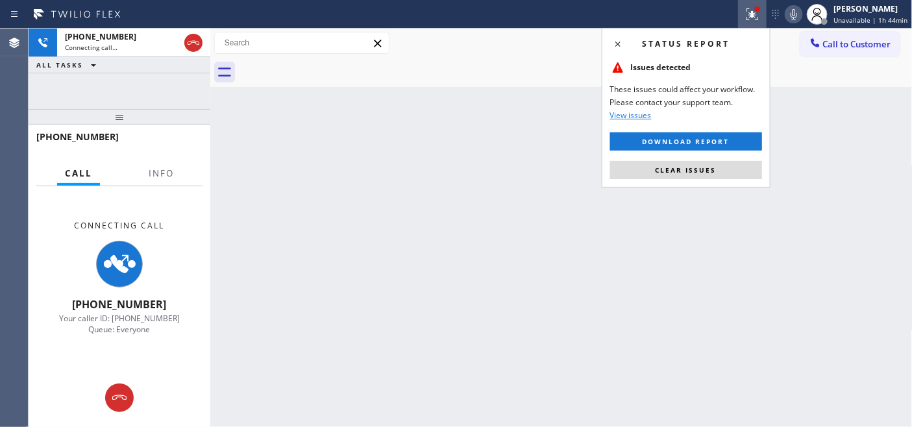
click at [664, 184] on div "Status report Issues detected These issues could affect your workflow. Please c…" at bounding box center [685, 108] width 169 height 160
click at [664, 173] on span "Clear issues" at bounding box center [685, 169] width 61 height 9
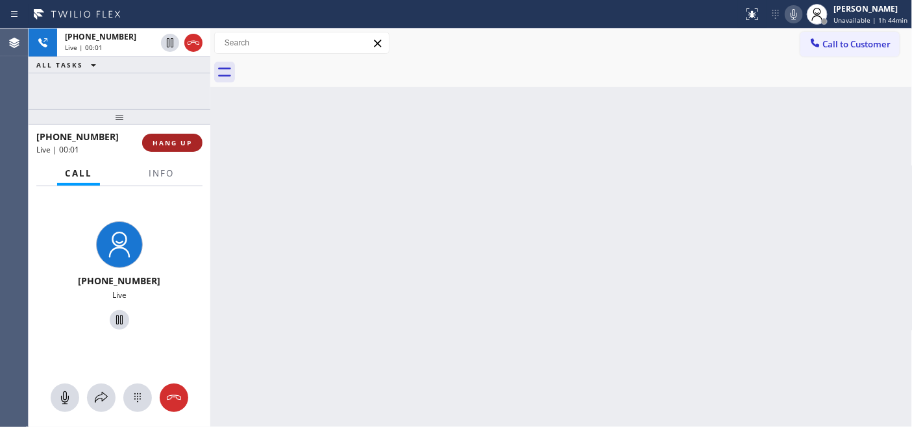
click at [156, 134] on button "HANG UP" at bounding box center [172, 143] width 60 height 18
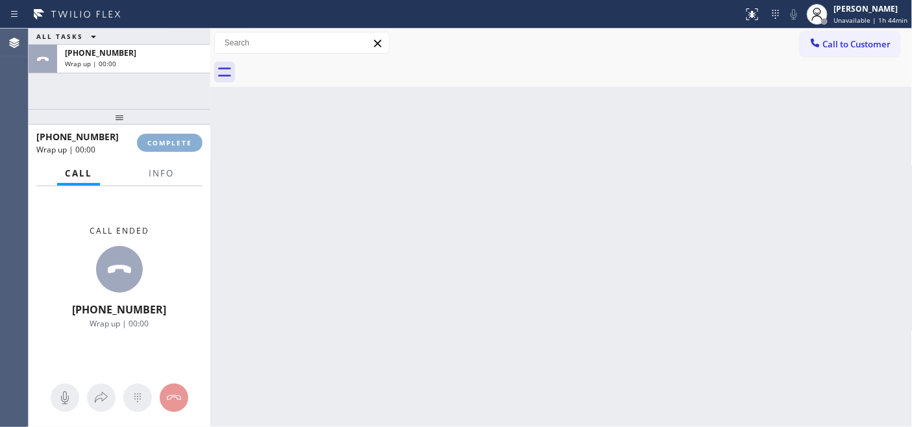
click at [156, 134] on button "COMPLETE" at bounding box center [170, 143] width 66 height 18
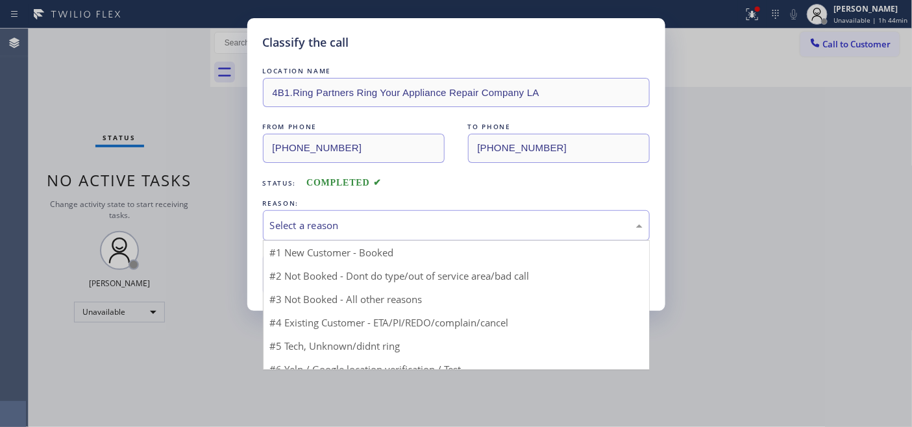
click at [391, 216] on div "Select a reason" at bounding box center [456, 225] width 387 height 30
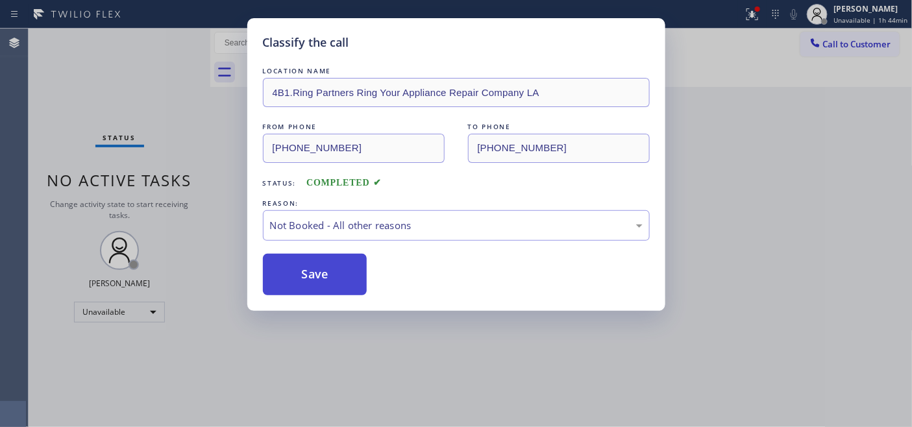
click at [334, 267] on button "Save" at bounding box center [315, 275] width 104 height 42
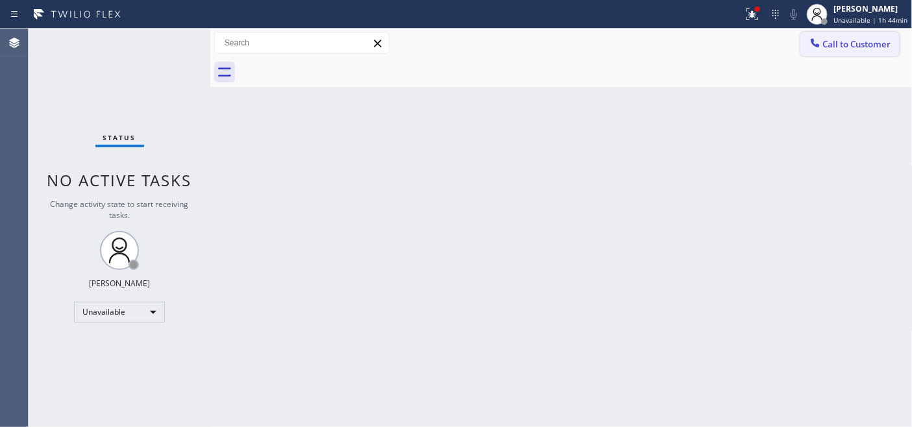
click at [834, 40] on span "Call to Customer" at bounding box center [857, 44] width 68 height 12
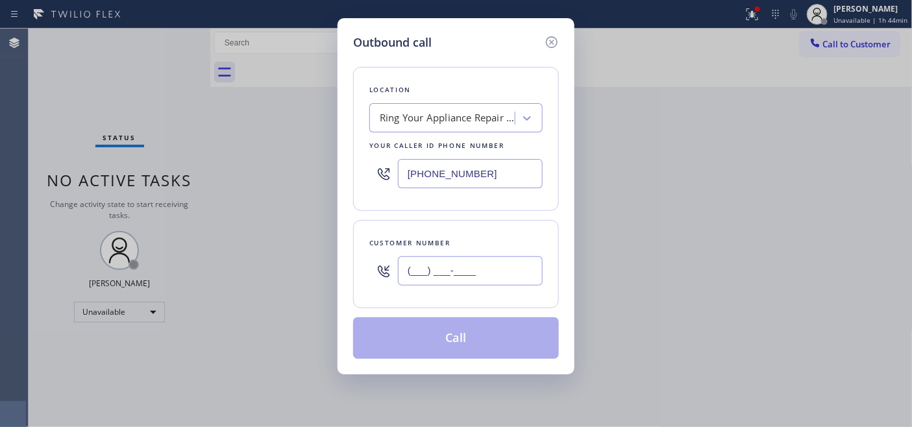
click at [451, 275] on input "(___) ___-____" at bounding box center [470, 270] width 145 height 29
paste input "323) 898-5871"
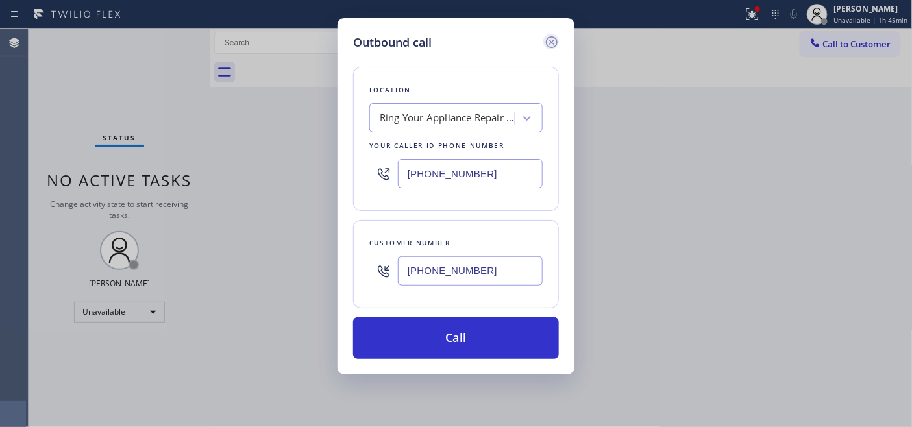
click at [551, 46] on icon at bounding box center [552, 42] width 16 height 16
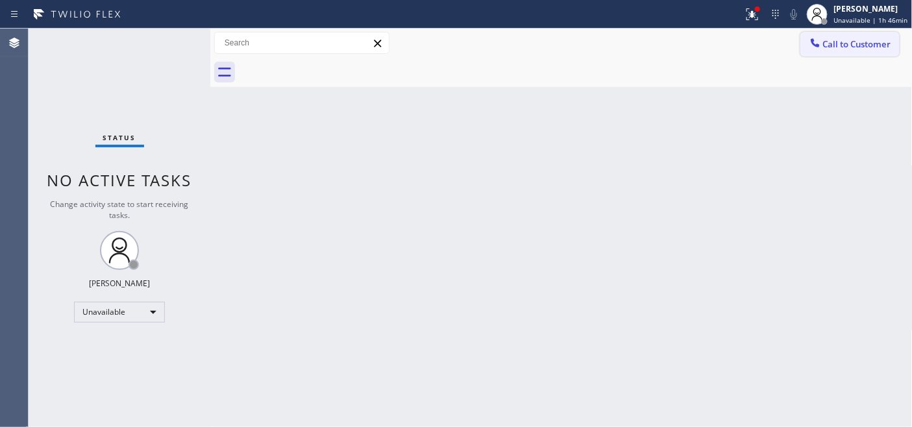
click at [861, 46] on span "Call to Customer" at bounding box center [857, 44] width 68 height 12
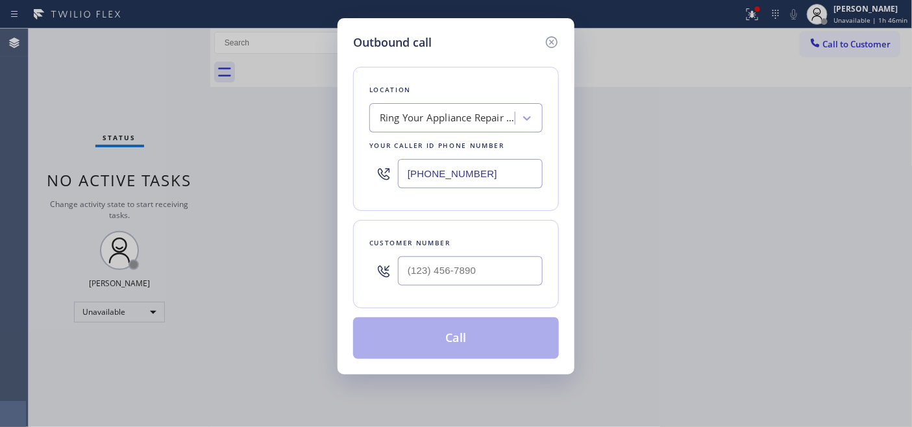
type input "(___) ___-____"
drag, startPoint x: 496, startPoint y: 267, endPoint x: 372, endPoint y: 274, distance: 124.1
click at [372, 274] on div "(___) ___-____" at bounding box center [455, 271] width 173 height 42
drag, startPoint x: 490, startPoint y: 171, endPoint x: 324, endPoint y: 167, distance: 166.1
click at [324, 167] on div "Outbound call Location Ring Your Appliance Repair Company LA Your caller id pho…" at bounding box center [456, 213] width 912 height 427
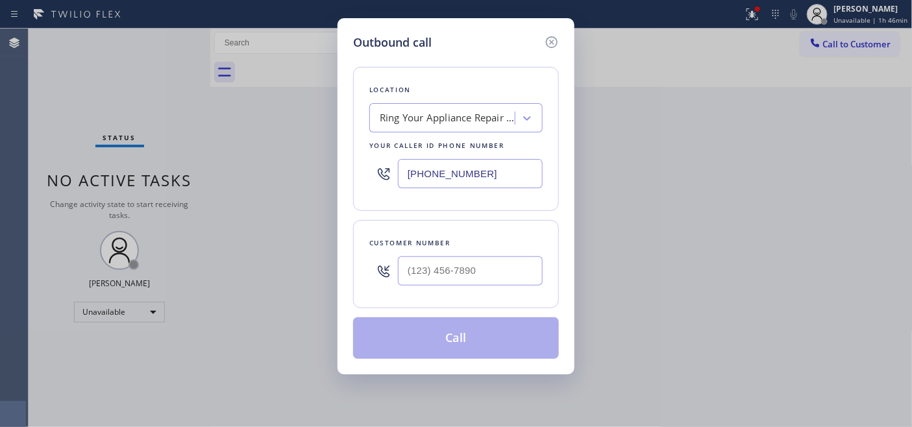
paste input "360) 205-1831"
type input "[PHONE_NUMBER]"
click at [356, 281] on div "Customer number (___) ___-____" at bounding box center [456, 264] width 206 height 88
paste input "714) 944-1194"
type input "[PHONE_NUMBER]"
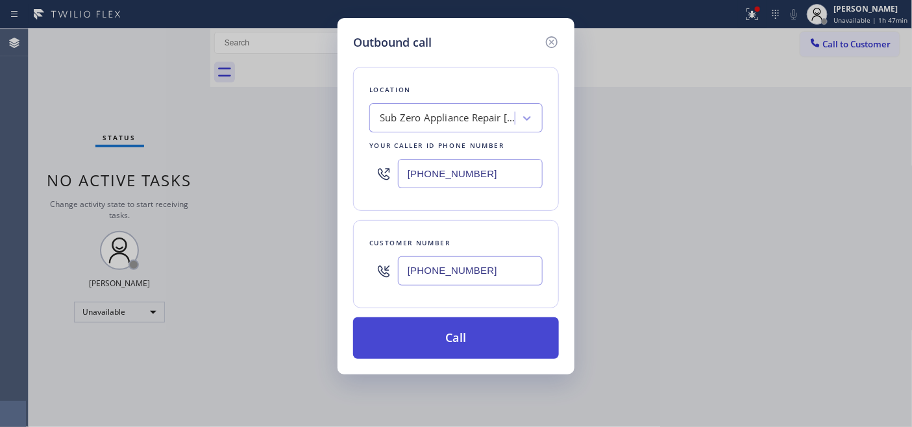
click at [500, 339] on button "Call" at bounding box center [456, 338] width 206 height 42
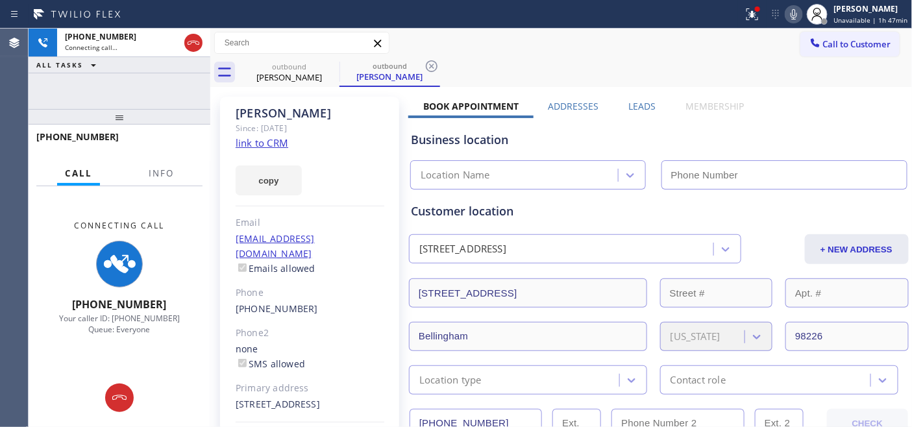
type input "[PHONE_NUMBER]"
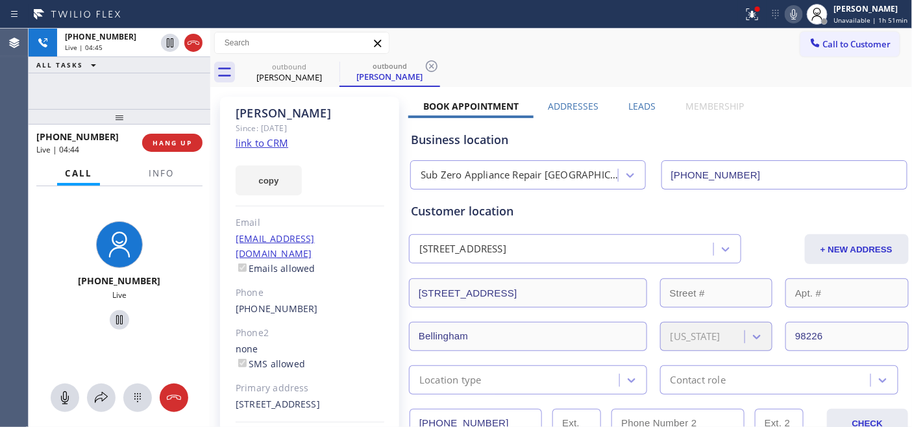
click at [797, 17] on icon at bounding box center [793, 14] width 6 height 10
click at [121, 320] on icon at bounding box center [120, 320] width 16 height 16
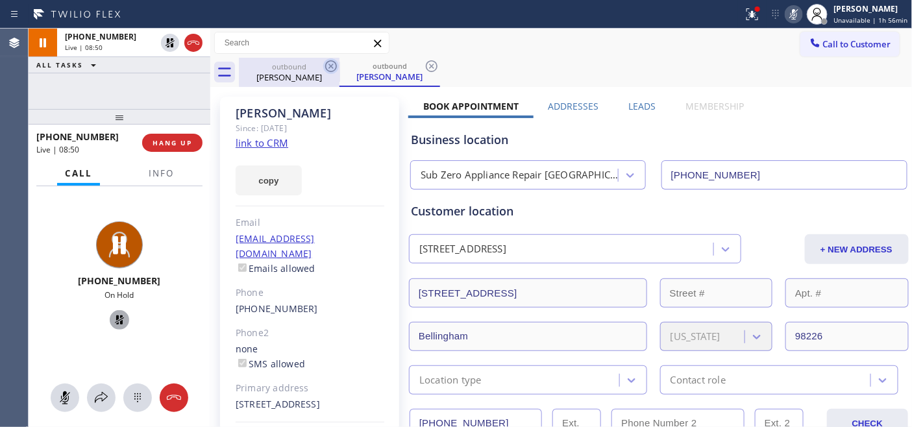
click at [329, 64] on icon at bounding box center [331, 66] width 12 height 12
click at [112, 315] on icon at bounding box center [120, 320] width 16 height 16
click at [799, 14] on icon at bounding box center [794, 14] width 16 height 16
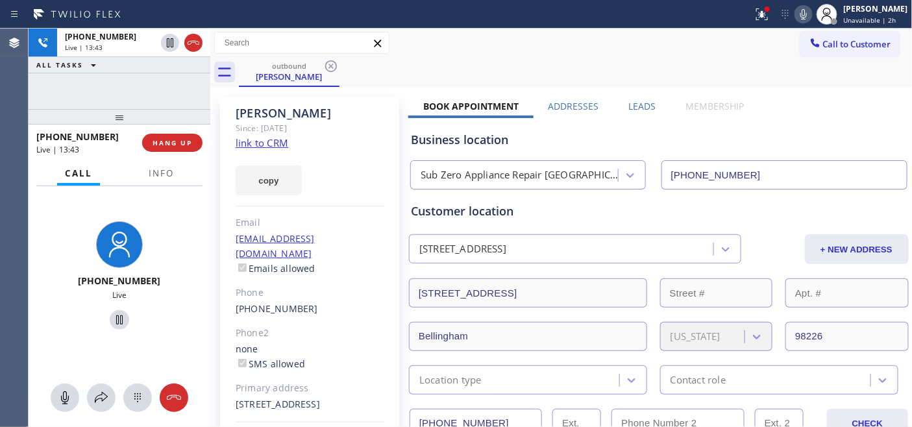
click at [802, 13] on icon at bounding box center [798, 14] width 16 height 16
click at [291, 125] on div "Since: [DATE]" at bounding box center [310, 128] width 149 height 15
click at [341, 140] on div "[PERSON_NAME] Since: [DATE] link to CRM copy Email [EMAIL_ADDRESS][DOMAIN_NAME]…" at bounding box center [309, 290] width 179 height 386
click at [322, 118] on div "[PERSON_NAME]" at bounding box center [310, 113] width 149 height 15
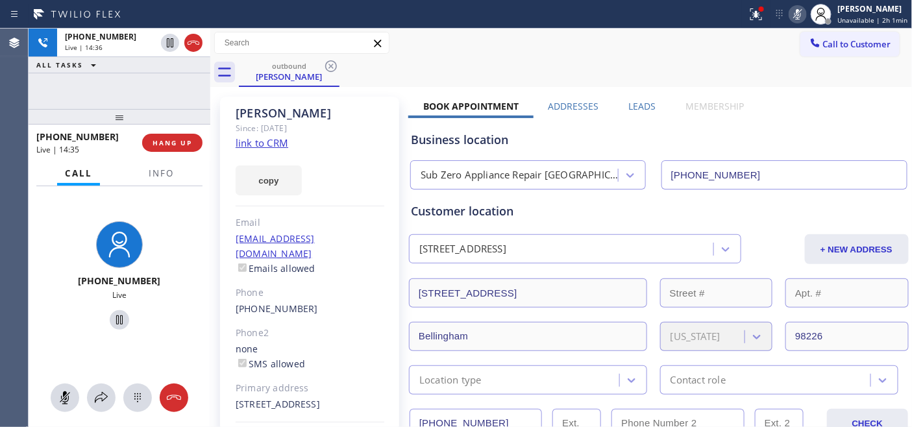
click at [797, 11] on icon at bounding box center [798, 14] width 16 height 16
click at [801, 16] on icon at bounding box center [798, 14] width 16 height 16
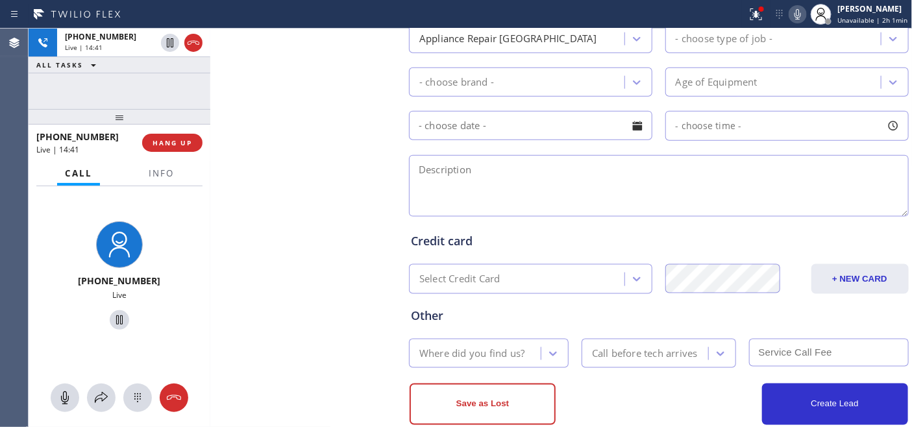
scroll to position [506, 0]
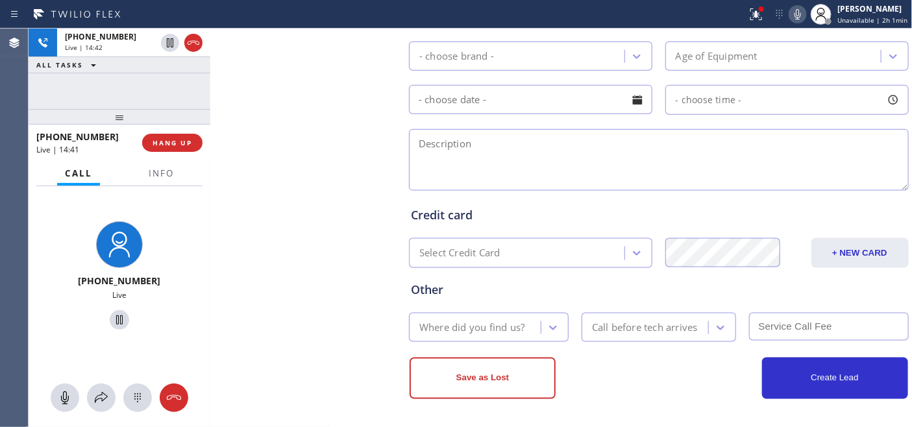
click at [457, 248] on div "Select Credit Card" at bounding box center [459, 253] width 81 height 15
click at [831, 256] on button "+ NEW CARD" at bounding box center [859, 253] width 97 height 30
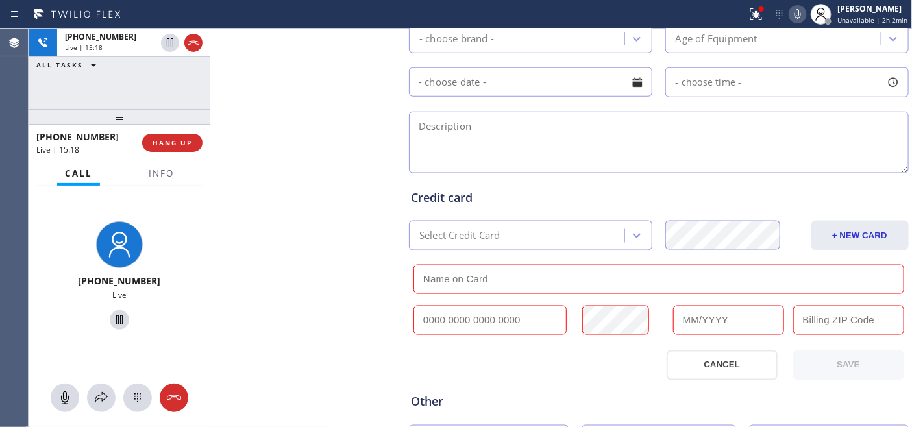
scroll to position [578, 0]
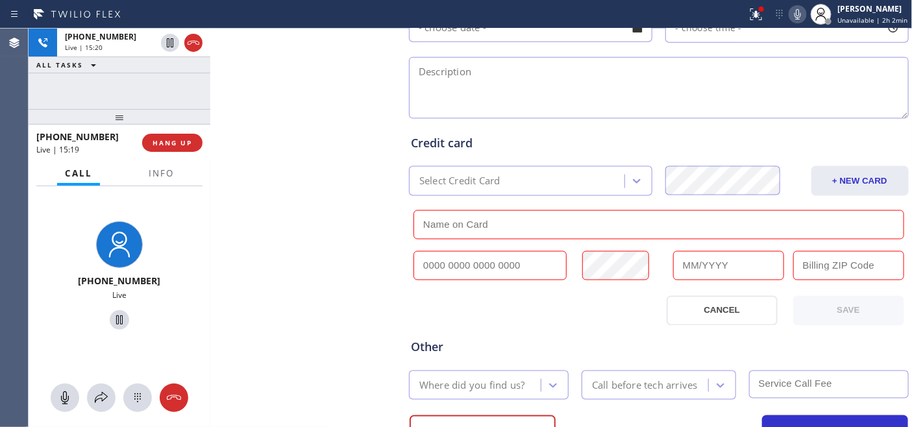
click at [702, 269] on input "text" at bounding box center [728, 265] width 111 height 29
click at [808, 269] on input "text" at bounding box center [848, 265] width 111 height 29
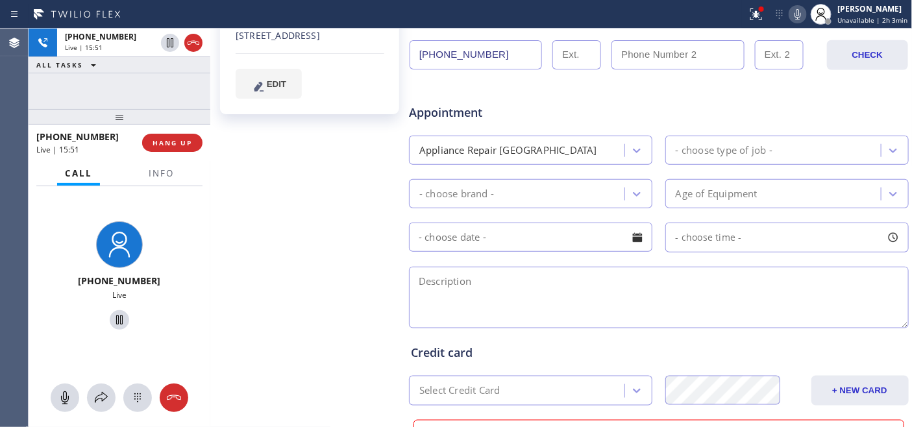
scroll to position [361, 0]
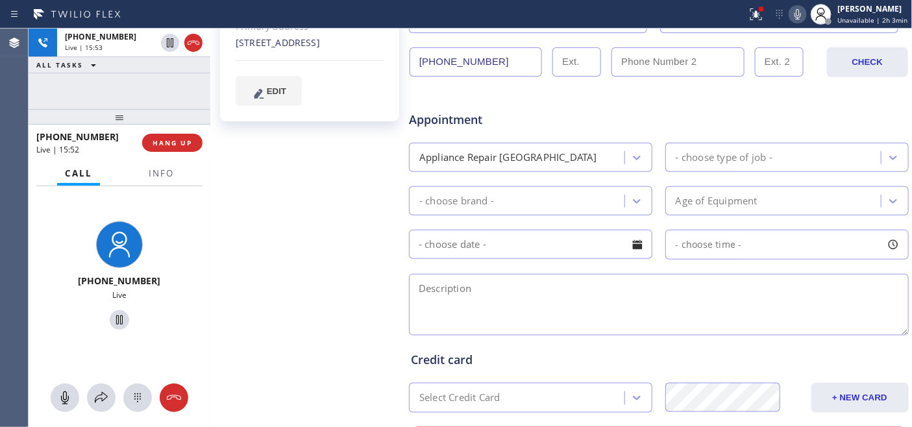
click at [796, 18] on icon at bounding box center [798, 14] width 16 height 16
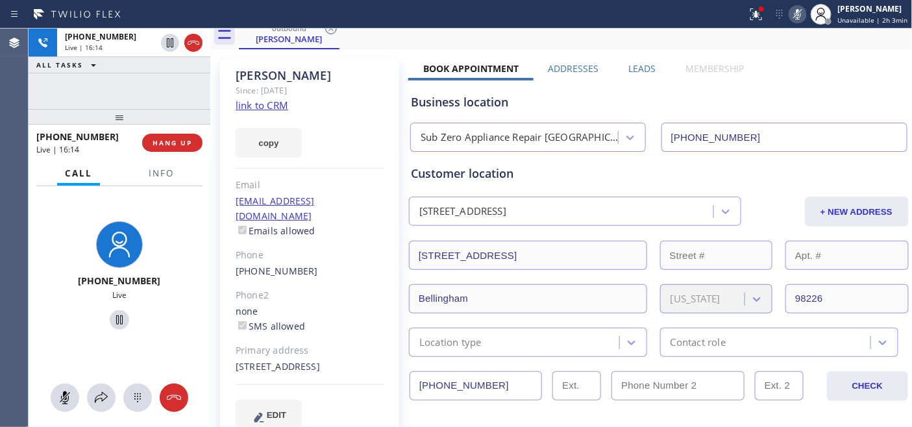
scroll to position [0, 0]
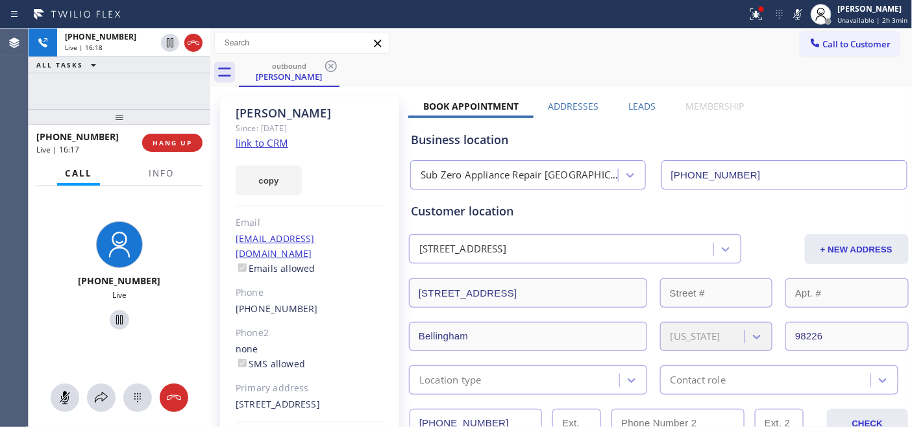
drag, startPoint x: 799, startPoint y: 16, endPoint x: 788, endPoint y: 23, distance: 12.6
click at [799, 16] on icon at bounding box center [798, 14] width 16 height 16
click at [383, 154] on div "copy" at bounding box center [310, 173] width 149 height 45
click at [179, 141] on span "HANG UP" at bounding box center [172, 142] width 40 height 9
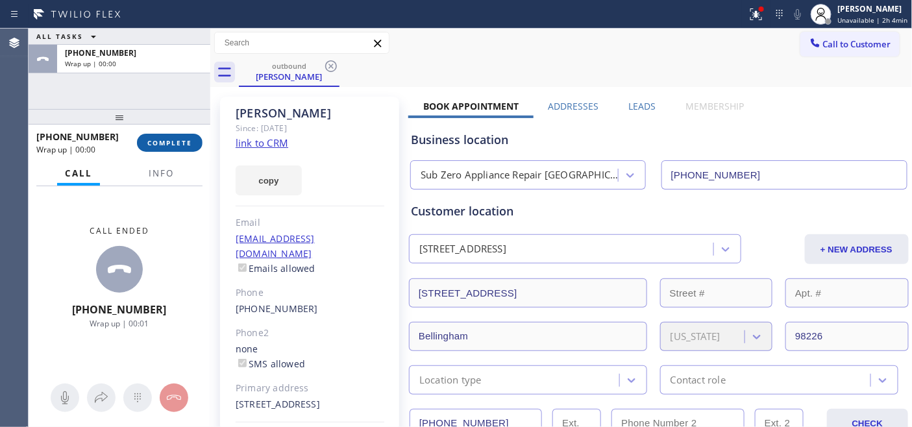
click at [173, 145] on span "COMPLETE" at bounding box center [169, 142] width 45 height 9
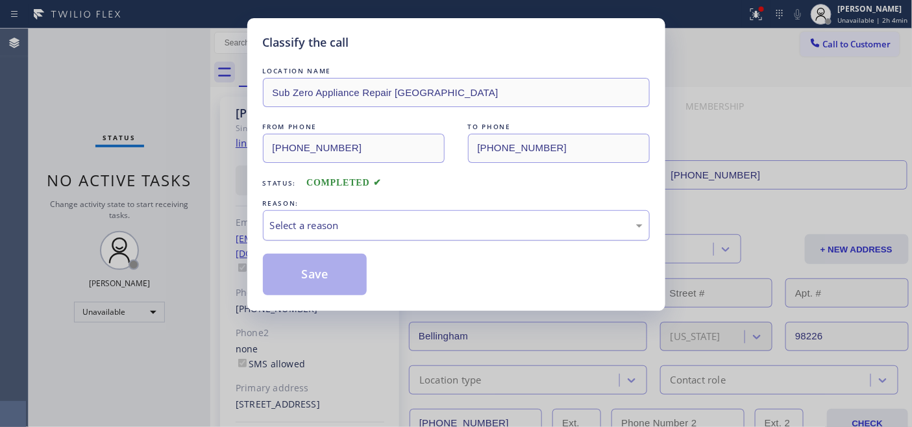
click at [331, 224] on div "Select a reason" at bounding box center [456, 225] width 372 height 15
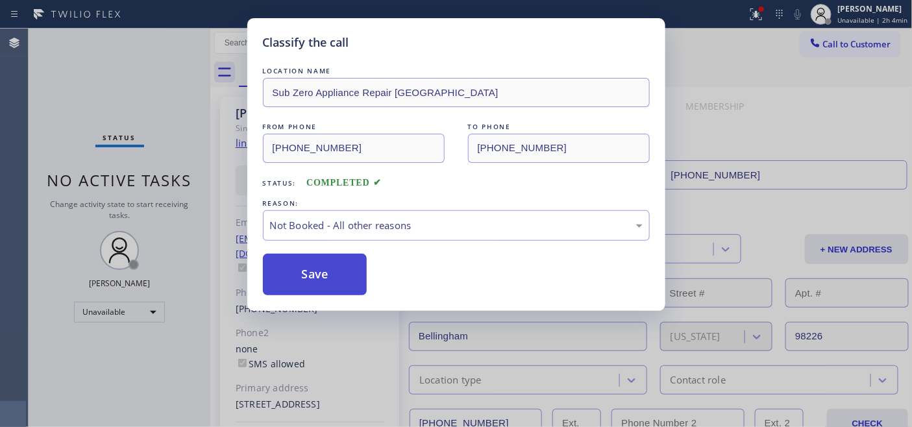
click at [323, 272] on button "Save" at bounding box center [315, 275] width 104 height 42
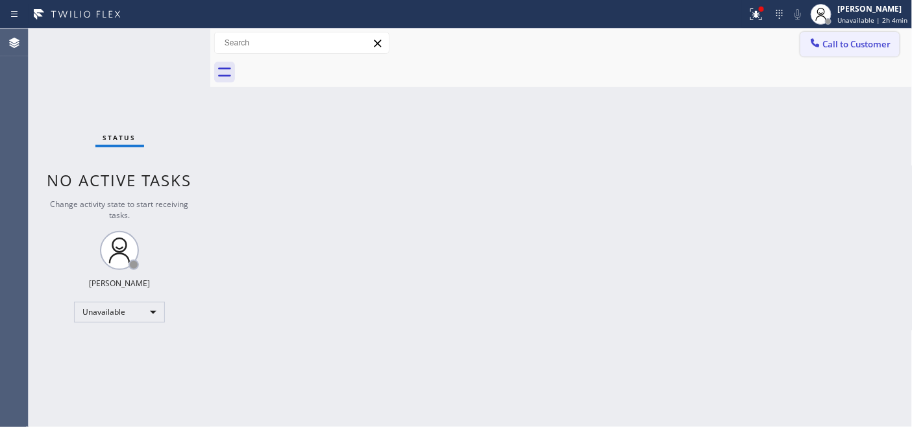
click at [838, 48] on span "Call to Customer" at bounding box center [857, 44] width 68 height 12
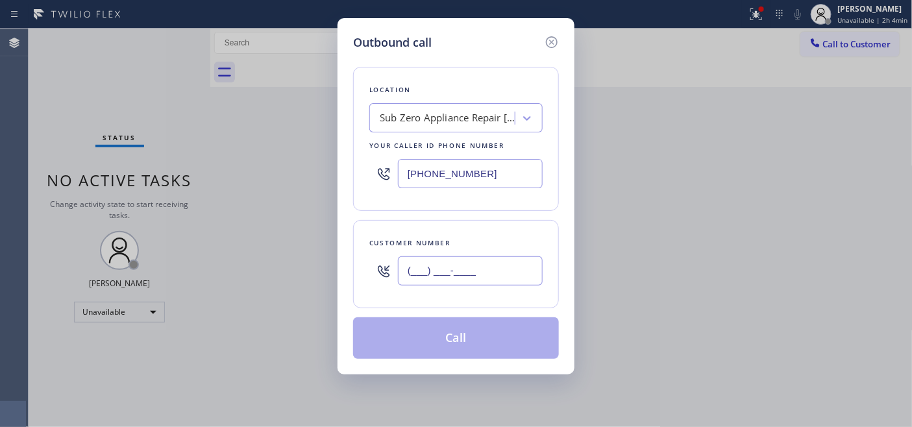
drag, startPoint x: 491, startPoint y: 273, endPoint x: 474, endPoint y: 241, distance: 36.6
click at [369, 273] on div "(___) ___-____" at bounding box center [455, 271] width 173 height 42
paste input "714) 944-1194"
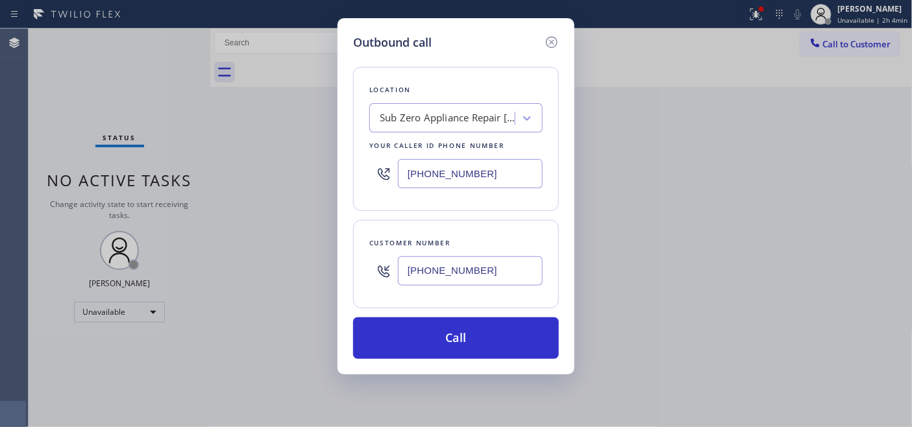
type input "[PHONE_NUMBER]"
drag, startPoint x: 485, startPoint y: 176, endPoint x: 413, endPoint y: 186, distance: 73.3
click at [339, 173] on div "Outbound call Location Sub Zero Appliance Repair [GEOGRAPHIC_DATA] Your caller …" at bounding box center [455, 196] width 237 height 356
paste input "text"
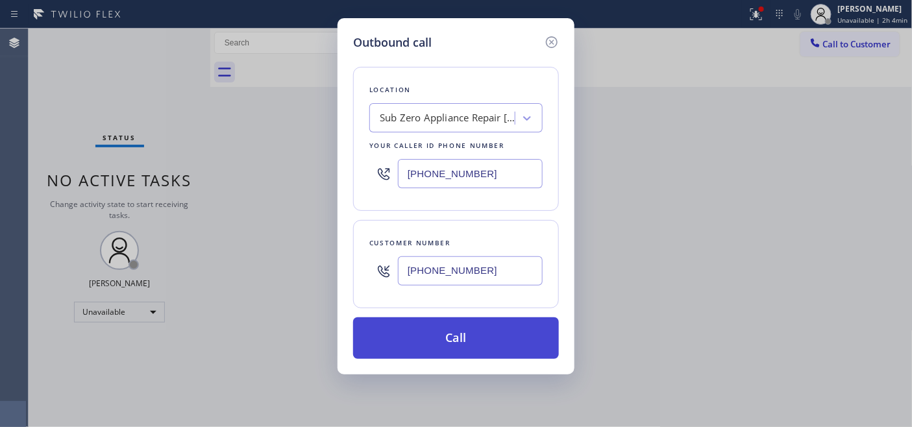
type input "[PHONE_NUMBER]"
click at [487, 337] on button "Call" at bounding box center [456, 338] width 206 height 42
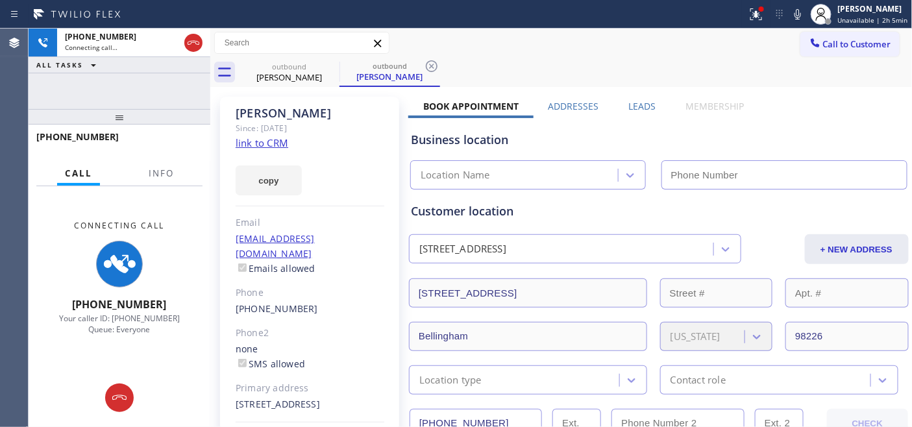
type input "[PHONE_NUMBER]"
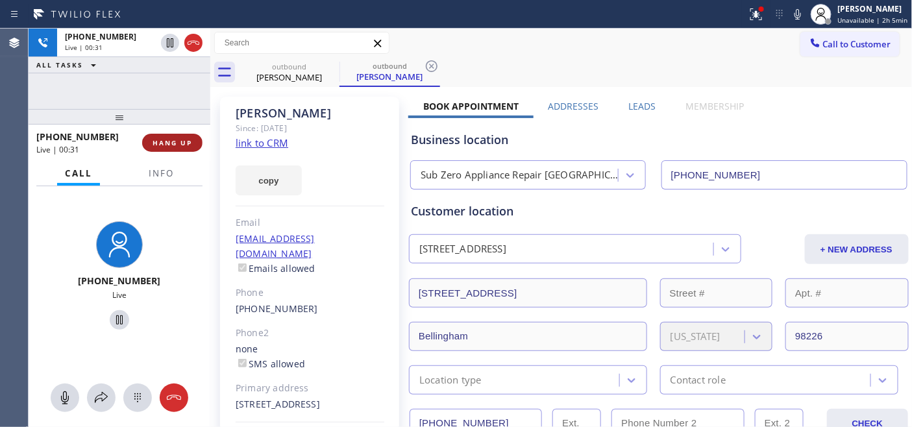
click at [161, 139] on span "HANG UP" at bounding box center [172, 142] width 40 height 9
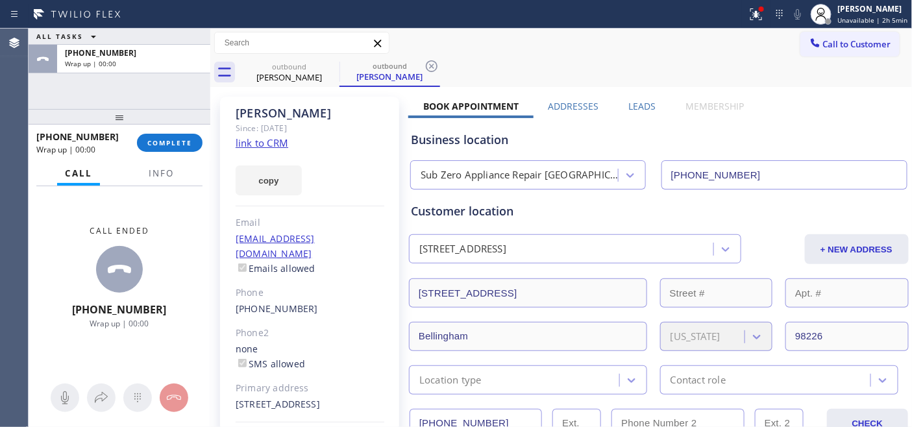
click at [193, 131] on div "[PHONE_NUMBER] Wrap up | 00:00 COMPLETE" at bounding box center [119, 143] width 166 height 34
click at [180, 134] on button "COMPLETE" at bounding box center [170, 143] width 66 height 18
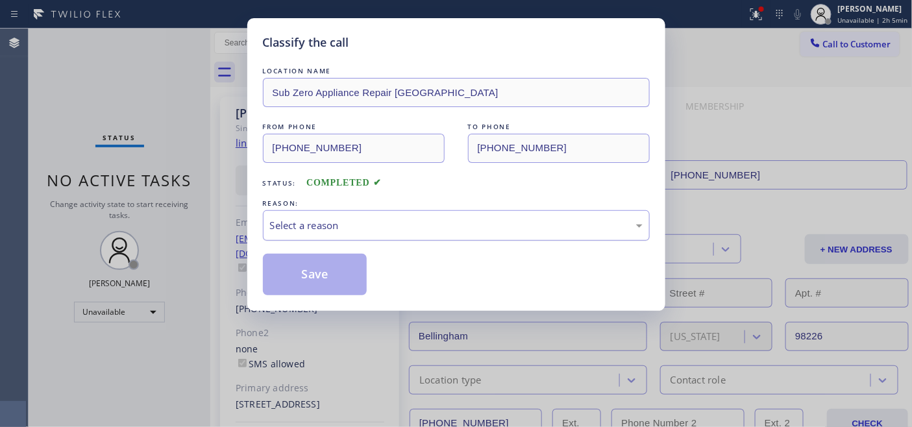
click at [336, 237] on div "Select a reason" at bounding box center [456, 225] width 387 height 30
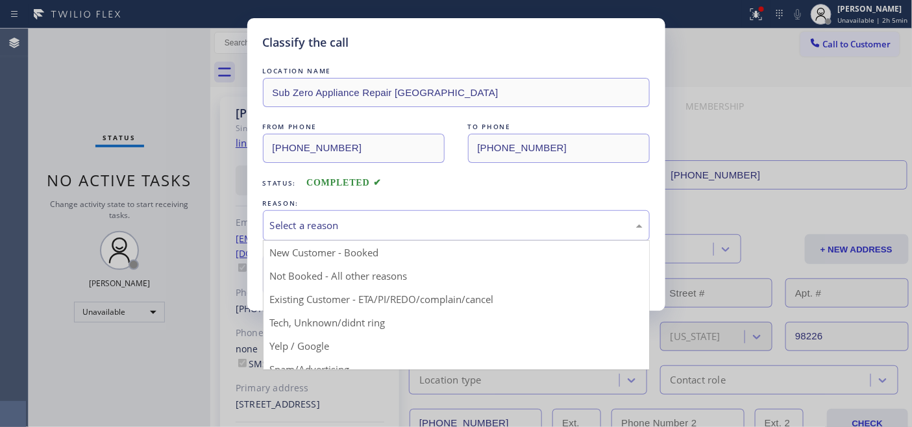
click at [323, 272] on button "Save" at bounding box center [315, 275] width 104 height 42
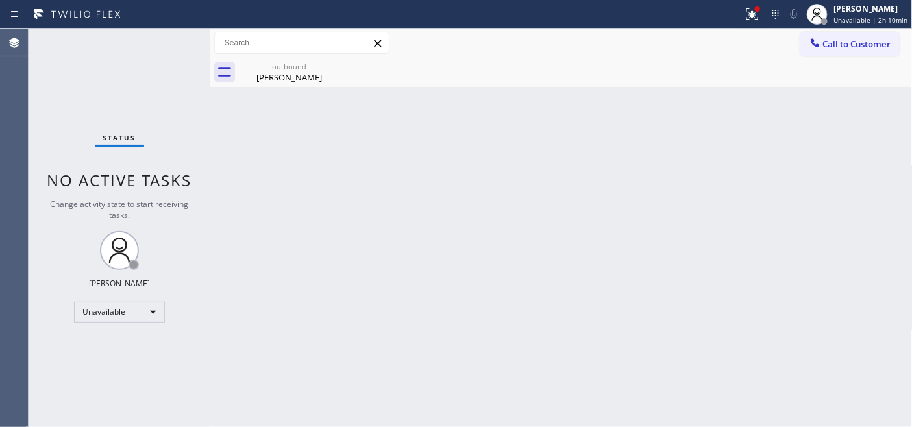
click at [851, 54] on button "Call to Customer" at bounding box center [849, 44] width 99 height 25
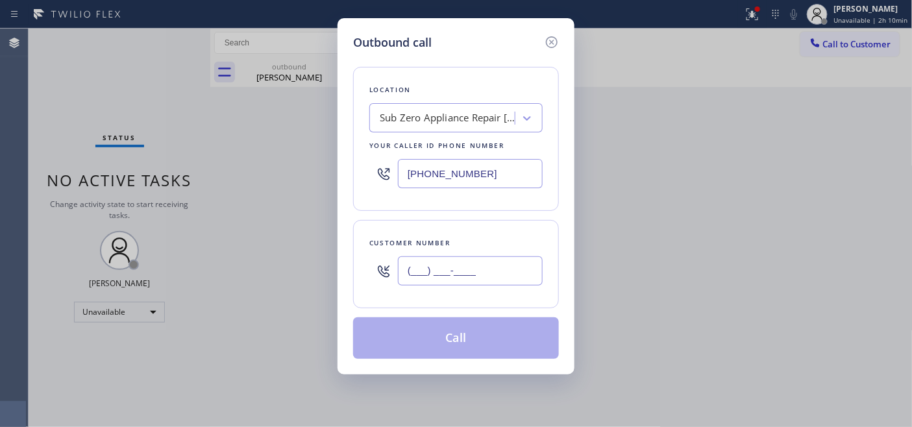
drag, startPoint x: 405, startPoint y: 272, endPoint x: 562, endPoint y: 143, distance: 203.8
click at [319, 269] on div "Outbound call Location Sub Zero Appliance Repair [GEOGRAPHIC_DATA] Your caller …" at bounding box center [456, 213] width 912 height 427
paste input "714) 944-1194"
type input "[PHONE_NUMBER]"
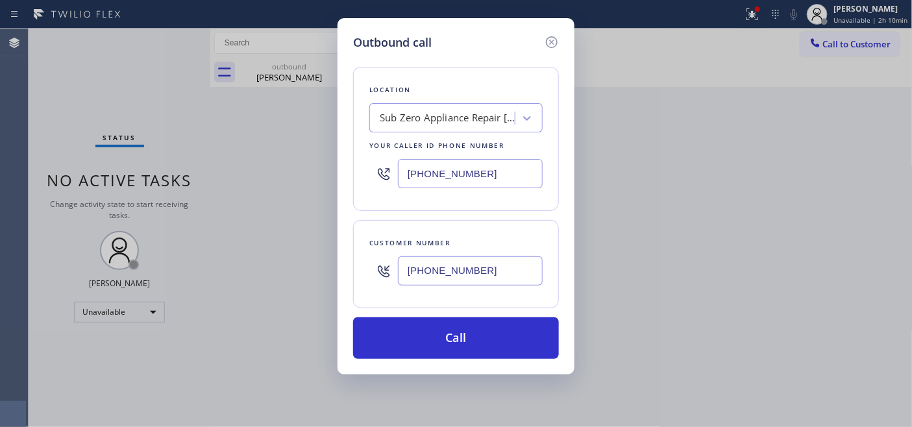
drag, startPoint x: 494, startPoint y: 182, endPoint x: 463, endPoint y: 175, distance: 31.9
click at [407, 182] on input "[PHONE_NUMBER]" at bounding box center [470, 173] width 145 height 29
paste input "text"
type input "[PHONE_NUMBER]"
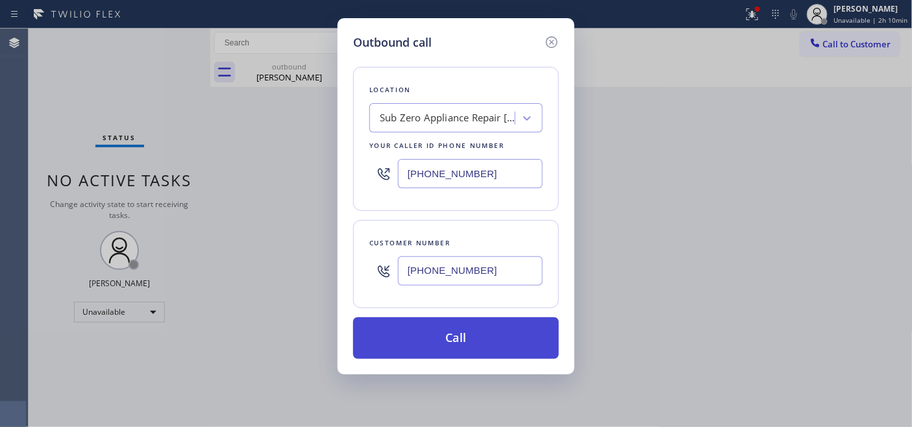
click at [508, 331] on button "Call" at bounding box center [456, 338] width 206 height 42
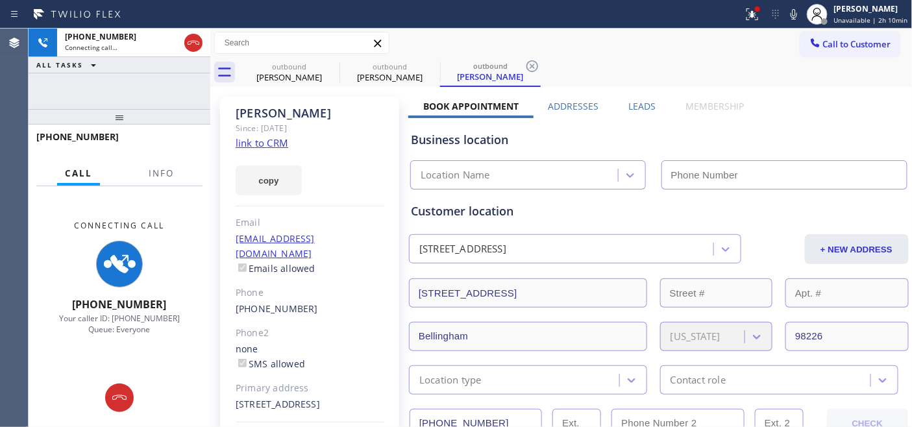
type input "[PHONE_NUMBER]"
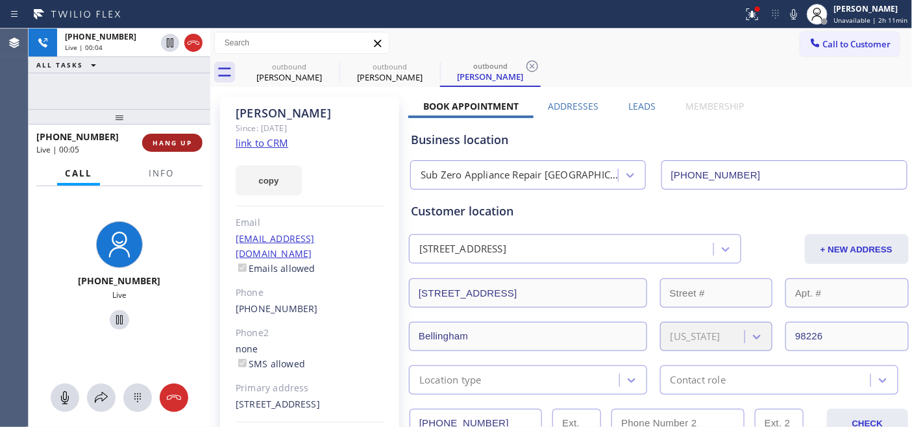
click at [182, 138] on span "HANG UP" at bounding box center [172, 142] width 40 height 9
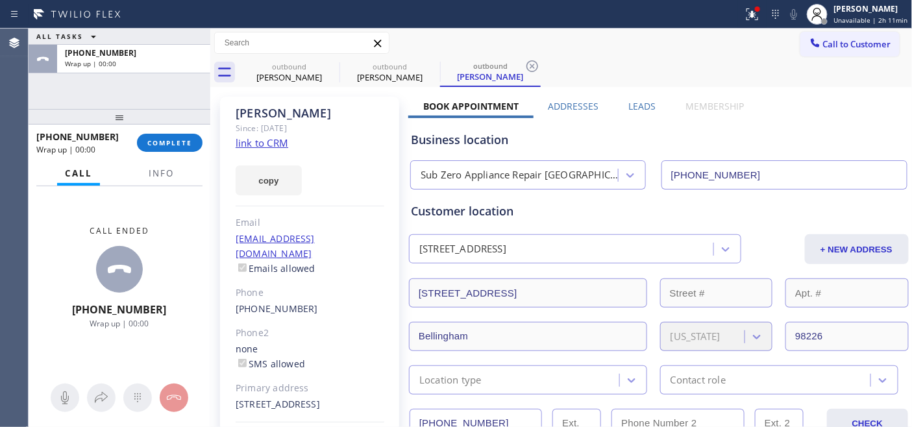
click at [839, 50] on button "Call to Customer" at bounding box center [849, 44] width 99 height 25
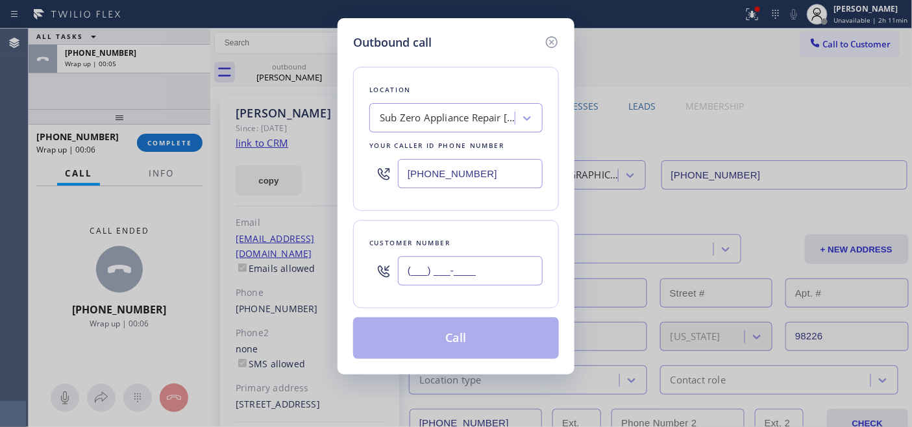
drag, startPoint x: 433, startPoint y: 271, endPoint x: 456, endPoint y: 276, distance: 23.9
click at [433, 272] on input "(___) ___-____" at bounding box center [470, 270] width 145 height 29
paste input "714) 944-1194"
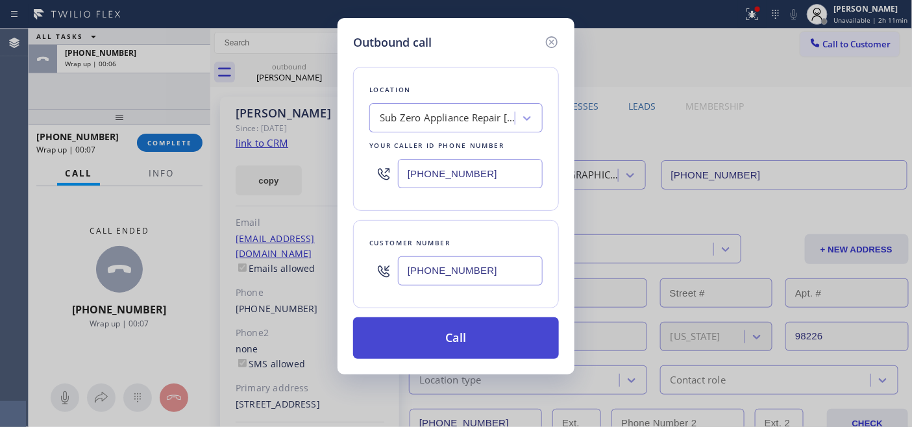
type input "[PHONE_NUMBER]"
click at [482, 339] on button "Call" at bounding box center [456, 338] width 206 height 42
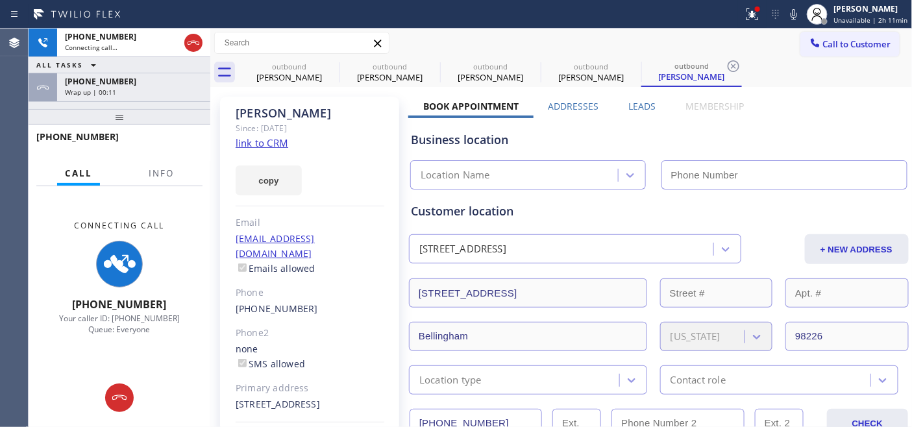
type input "[PHONE_NUMBER]"
click at [305, 219] on div "Email" at bounding box center [310, 222] width 149 height 15
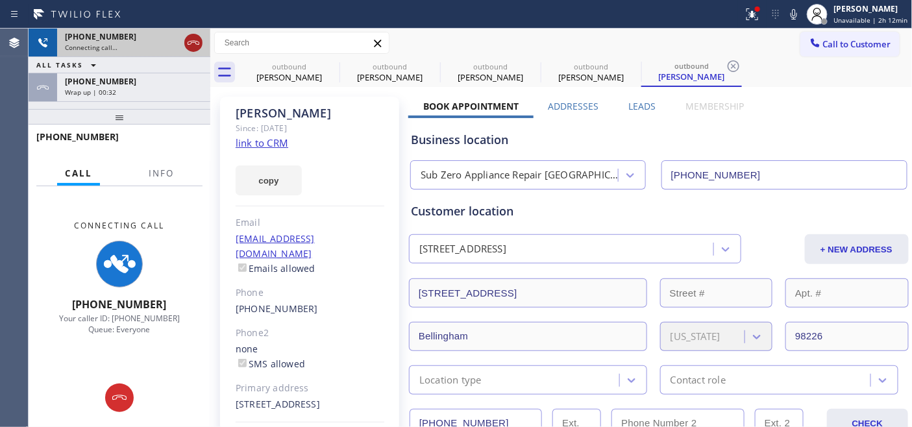
click at [188, 46] on icon at bounding box center [194, 43] width 16 height 16
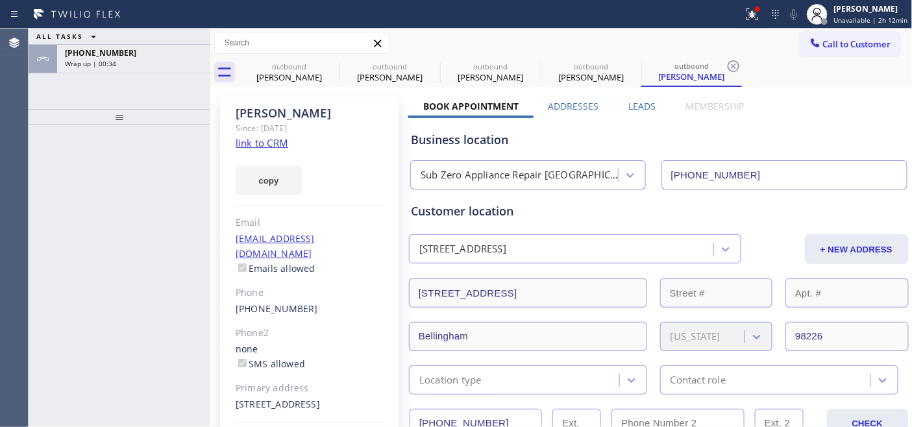
click at [177, 68] on div "[PHONE_NUMBER] Wrap up | 00:34" at bounding box center [131, 59] width 148 height 29
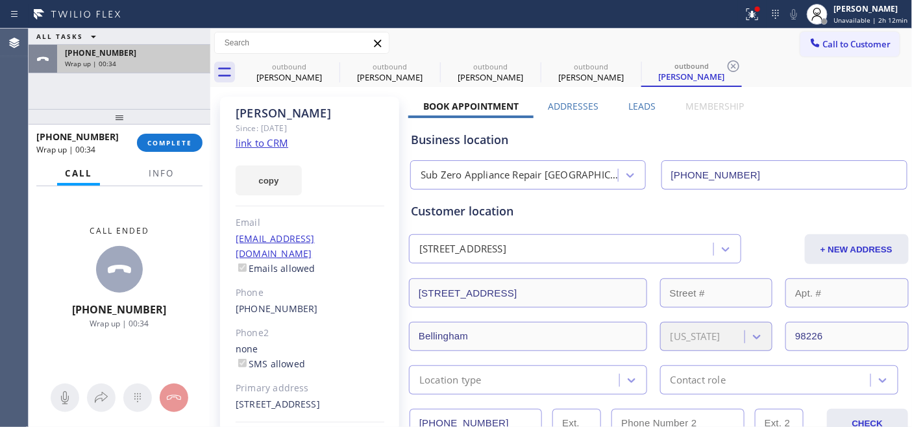
drag, startPoint x: 169, startPoint y: 59, endPoint x: 201, endPoint y: 69, distance: 34.1
click at [169, 59] on div "Wrap up | 00:34" at bounding box center [134, 63] width 138 height 9
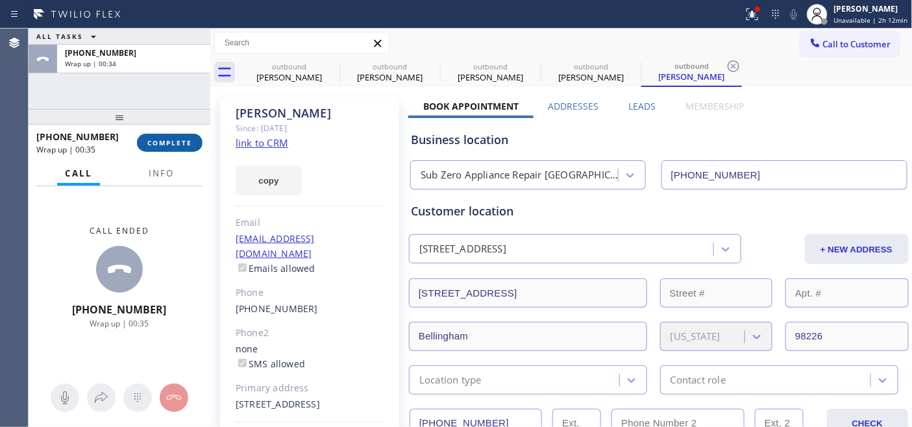
click at [157, 138] on span "COMPLETE" at bounding box center [169, 142] width 45 height 9
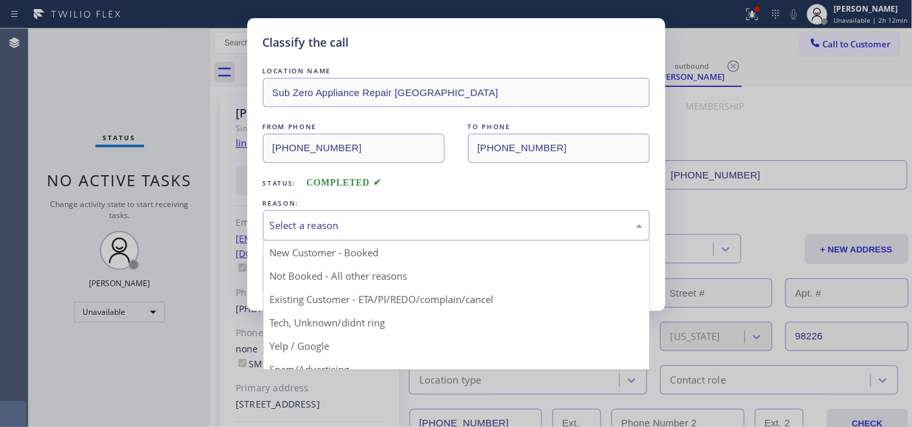
click at [381, 234] on div "Select a reason" at bounding box center [456, 225] width 387 height 30
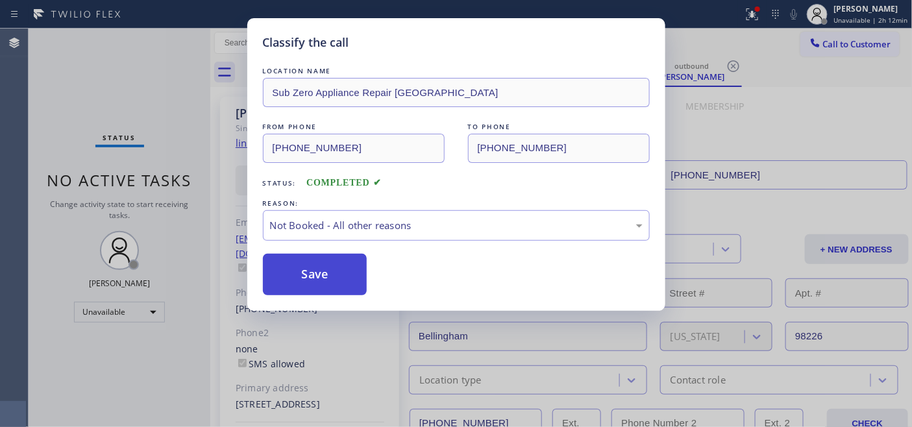
click at [327, 258] on button "Save" at bounding box center [315, 275] width 104 height 42
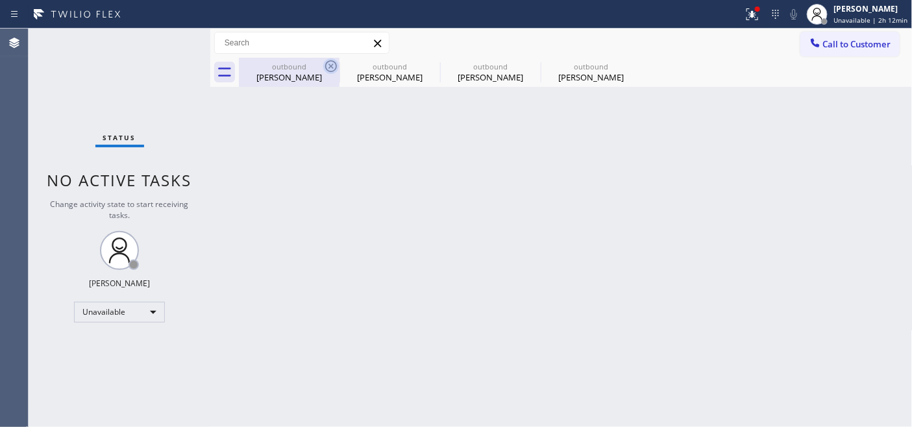
click at [333, 60] on icon at bounding box center [331, 66] width 16 height 16
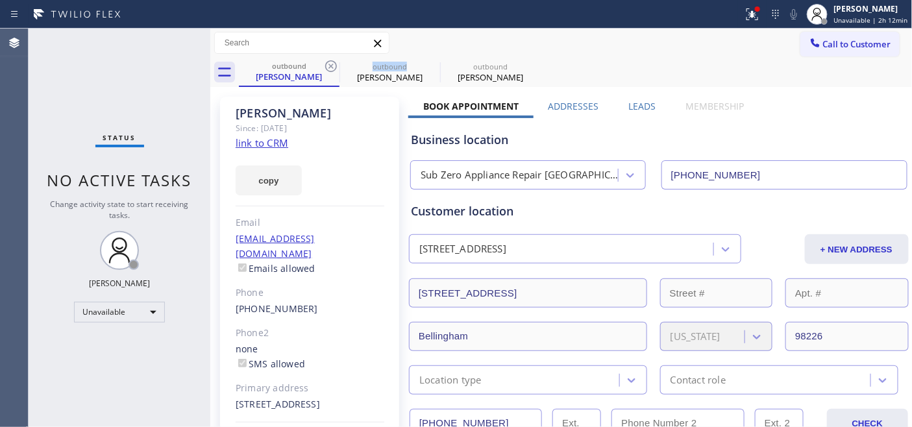
click at [333, 60] on icon at bounding box center [331, 66] width 16 height 16
click at [325, 43] on div at bounding box center [325, 43] width 0 height 0
click at [612, 80] on div "outbound [PERSON_NAME] outbound [PERSON_NAME]" at bounding box center [575, 72] width 673 height 29
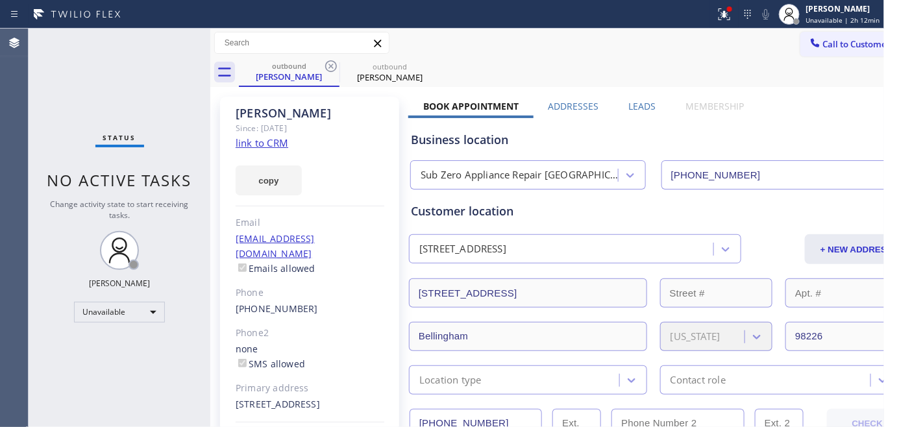
click at [477, 58] on div "outbound [PERSON_NAME] outbound [PERSON_NAME]" at bounding box center [575, 72] width 673 height 29
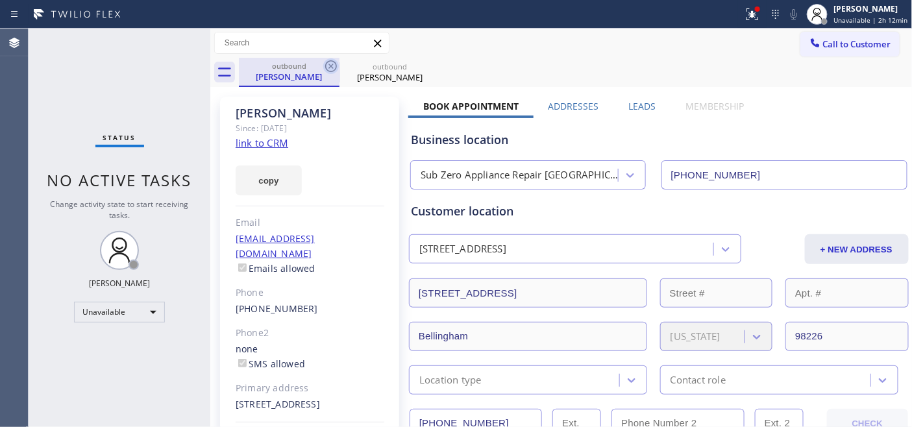
click at [328, 62] on icon at bounding box center [331, 66] width 16 height 16
click at [546, 56] on div "Call to Customer Outbound call Location Sub Zero Appliance Repair [GEOGRAPHIC_D…" at bounding box center [561, 43] width 702 height 29
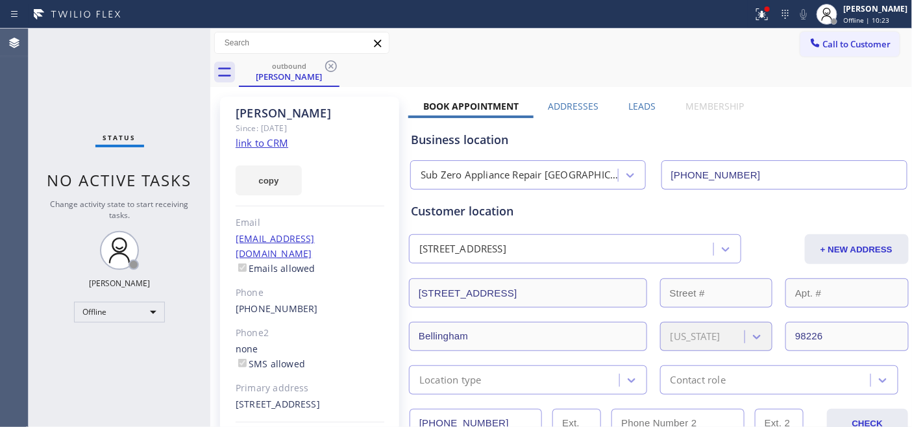
drag, startPoint x: 890, startPoint y: 19, endPoint x: 864, endPoint y: 31, distance: 29.1
click at [890, 21] on div "Offline | 10:23" at bounding box center [875, 20] width 64 height 9
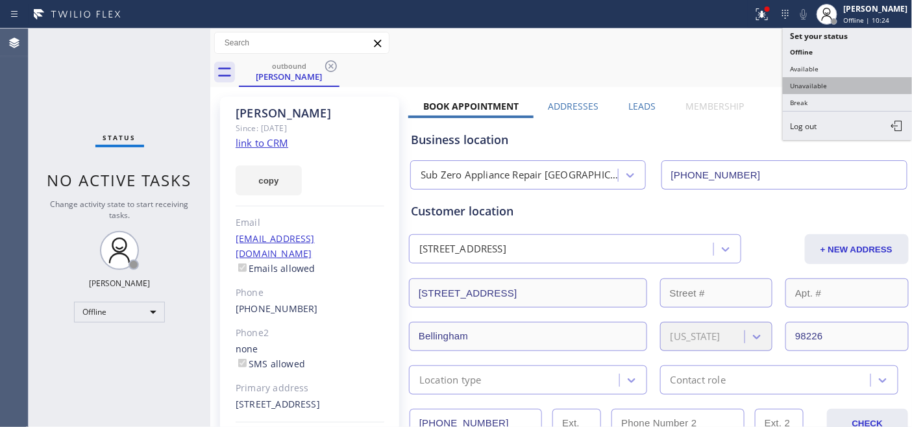
click at [828, 88] on button "Unavailable" at bounding box center [847, 85] width 130 height 17
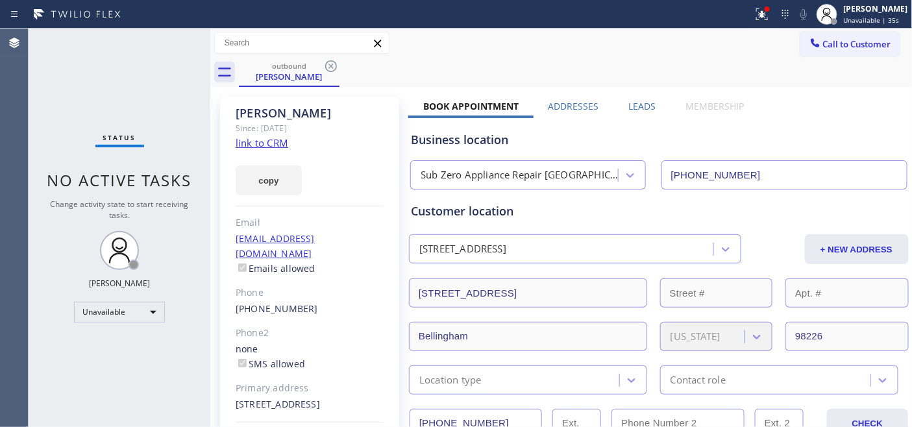
click at [317, 195] on div "[PERSON_NAME] Since: [DATE] link to CRM copy Email [EMAIL_ADDRESS][DOMAIN_NAME]…" at bounding box center [309, 290] width 179 height 386
click at [857, 44] on span "Call to Customer" at bounding box center [857, 44] width 68 height 12
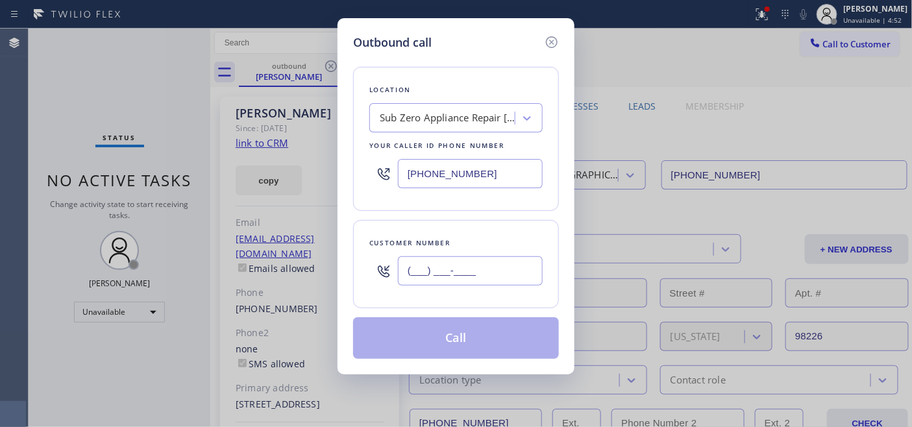
click at [452, 280] on input "(___) ___-____" at bounding box center [470, 270] width 145 height 29
paste input "323) 898-5871"
type input "[PHONE_NUMBER]"
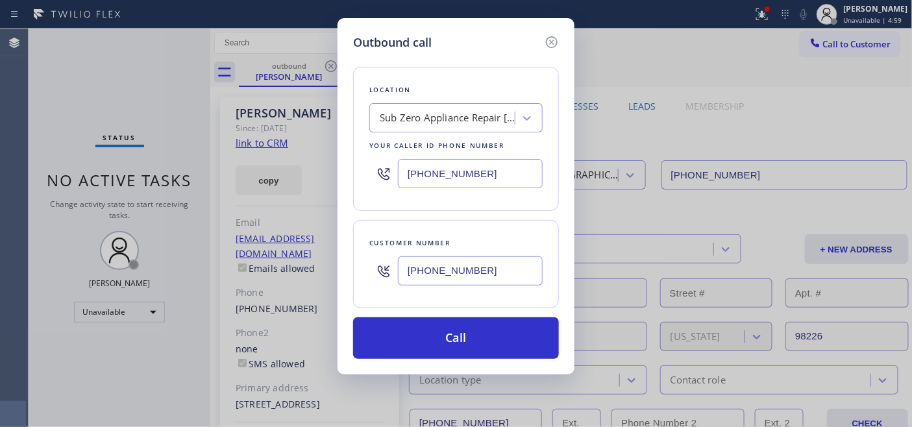
drag, startPoint x: 477, startPoint y: 163, endPoint x: 274, endPoint y: 172, distance: 203.9
click at [295, 165] on div "Outbound call Location Sub Zero Appliance Repair [GEOGRAPHIC_DATA] Your caller …" at bounding box center [456, 213] width 912 height 427
paste input "855) 731-4952"
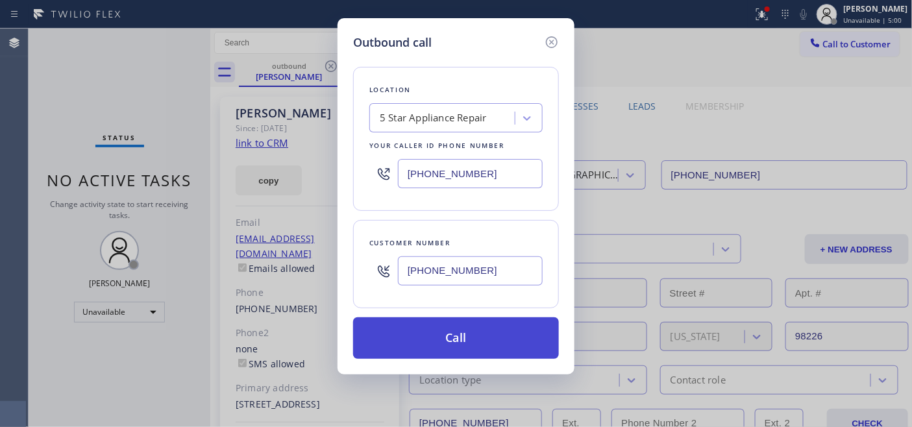
type input "[PHONE_NUMBER]"
click at [498, 332] on button "Call" at bounding box center [456, 338] width 206 height 42
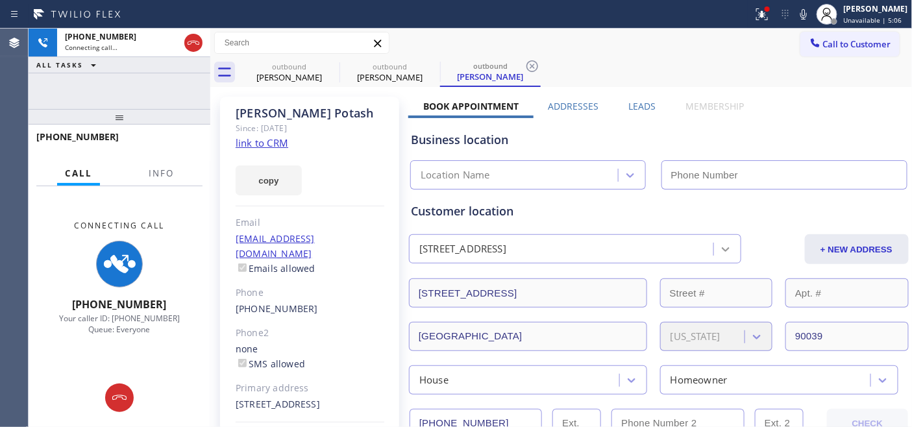
type input "[PHONE_NUMBER]"
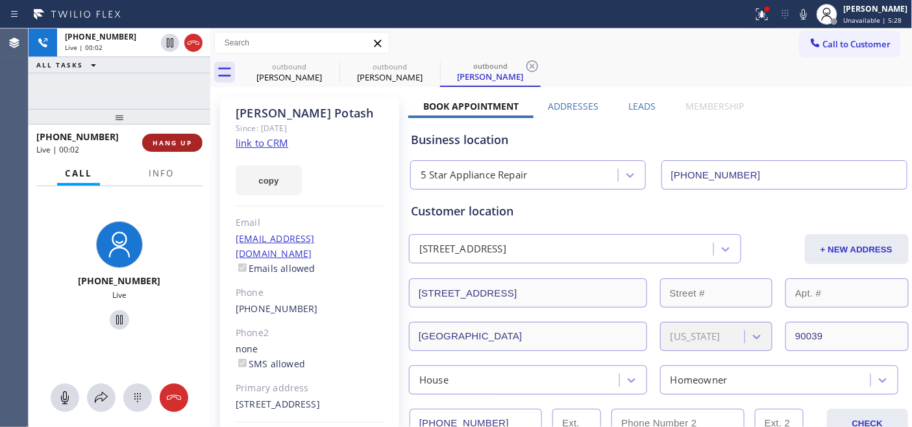
click at [174, 145] on span "HANG UP" at bounding box center [172, 142] width 40 height 9
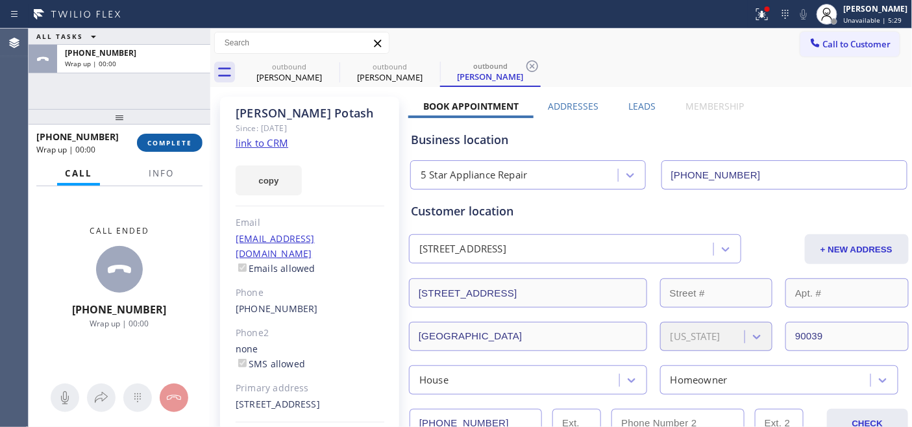
click at [174, 145] on span "COMPLETE" at bounding box center [169, 142] width 45 height 9
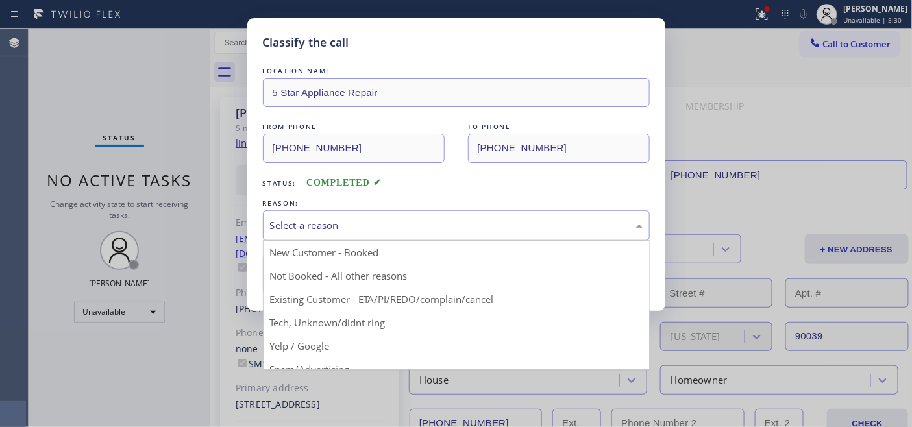
drag, startPoint x: 353, startPoint y: 229, endPoint x: 384, endPoint y: 287, distance: 65.6
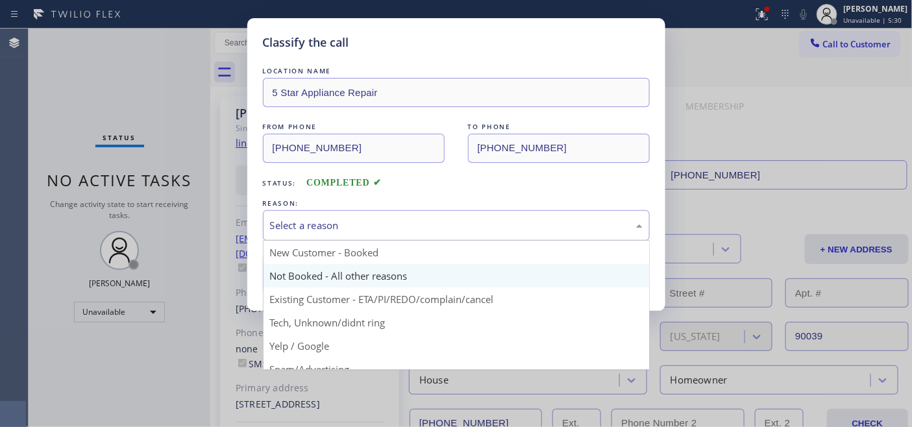
click at [354, 228] on div "Select a reason" at bounding box center [456, 225] width 372 height 15
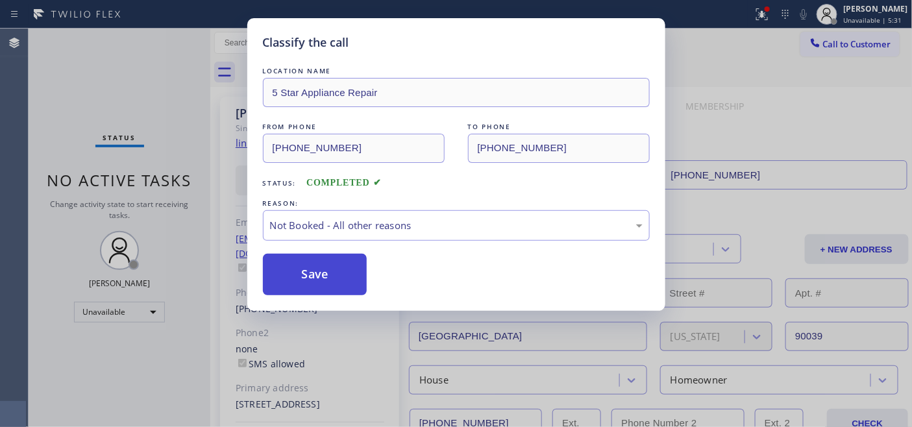
click at [322, 274] on button "Save" at bounding box center [315, 275] width 104 height 42
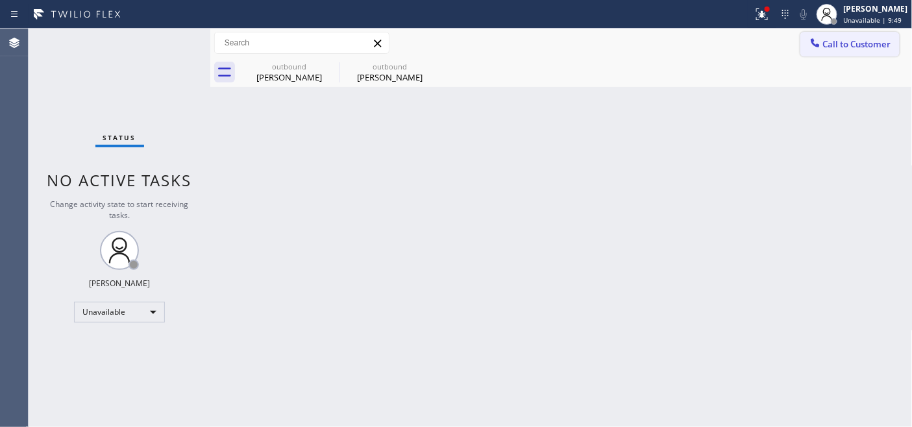
click at [830, 52] on button "Call to Customer" at bounding box center [849, 44] width 99 height 25
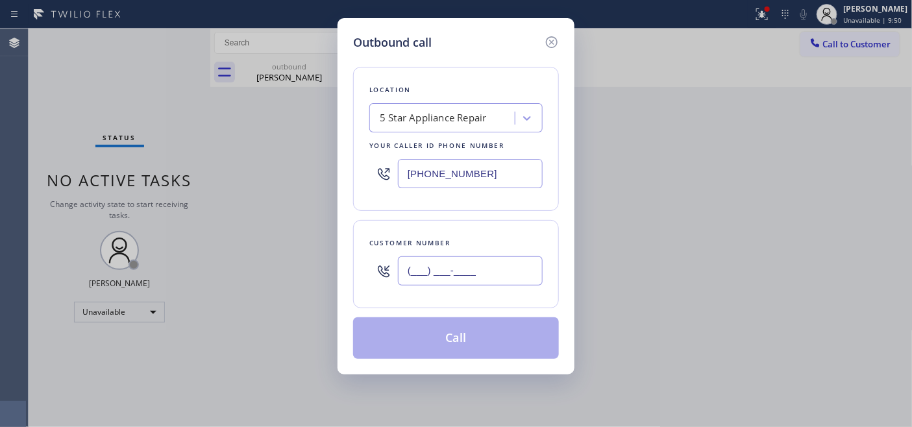
click at [407, 272] on input "(___) ___-____" at bounding box center [470, 270] width 145 height 29
paste input "323) 898-5871"
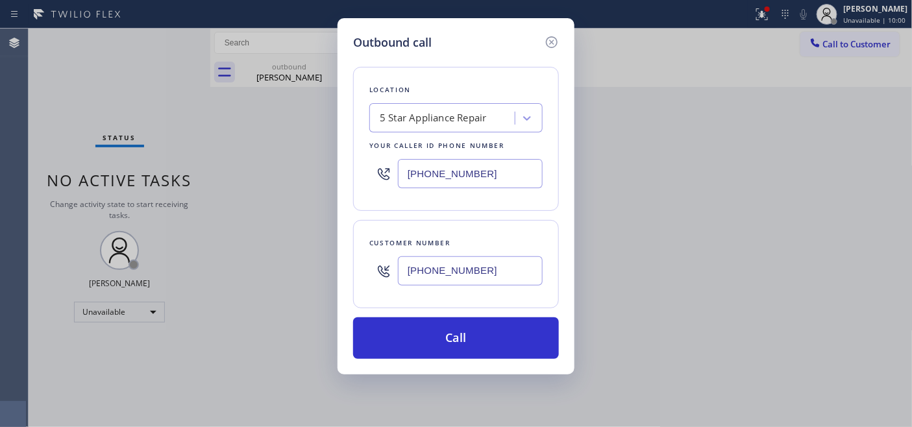
drag, startPoint x: 484, startPoint y: 269, endPoint x: 444, endPoint y: 224, distance: 59.7
click at [348, 248] on div "Outbound call Location 5 Star Appliance Repair Your caller id phone number [PHO…" at bounding box center [455, 196] width 237 height 356
paste input "47) 484-846"
type input "[PHONE_NUMBER]"
click at [392, 154] on div "[PHONE_NUMBER]" at bounding box center [455, 173] width 173 height 42
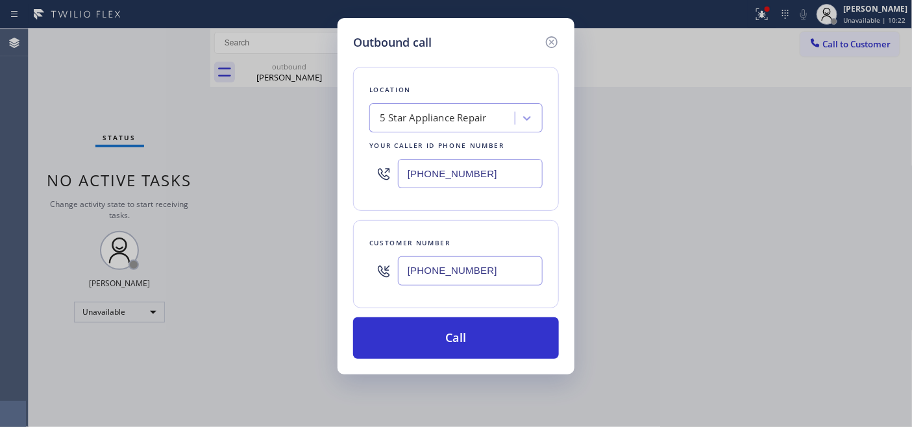
paste input "646) 679-5825"
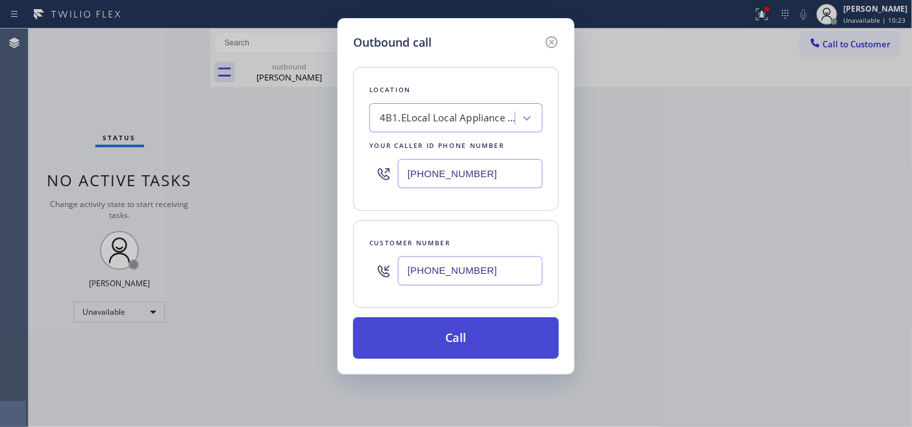
type input "[PHONE_NUMBER]"
click at [501, 346] on button "Call" at bounding box center [456, 338] width 206 height 42
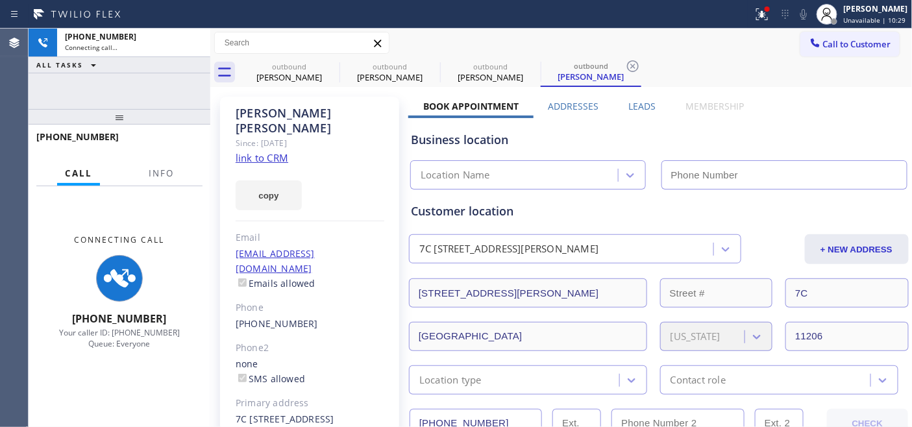
type input "[PHONE_NUMBER]"
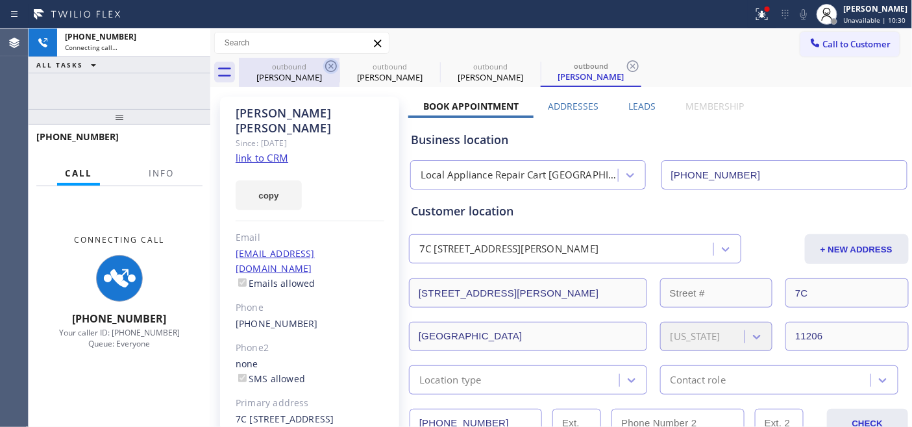
click at [328, 65] on icon at bounding box center [331, 66] width 16 height 16
type input "[PHONE_NUMBER]"
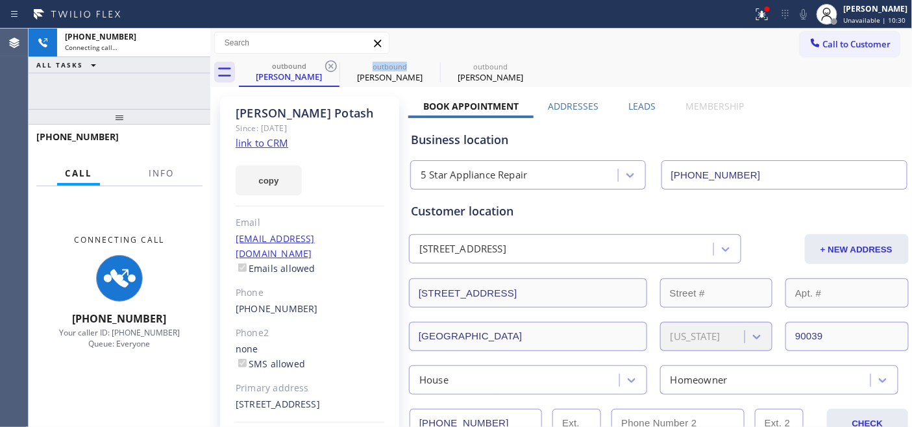
click at [328, 65] on icon at bounding box center [331, 66] width 16 height 16
type input "[PHONE_NUMBER]"
click at [0, 0] on icon at bounding box center [0, 0] width 0 height 0
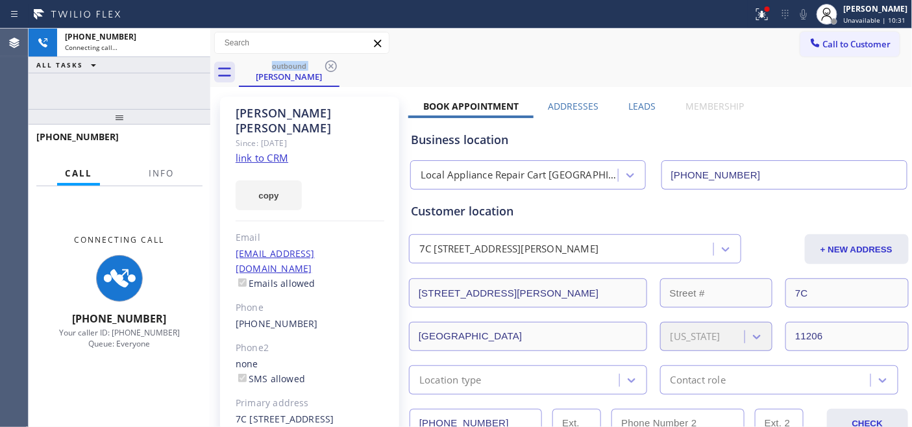
click at [465, 62] on div "outbound [PERSON_NAME]" at bounding box center [575, 72] width 673 height 29
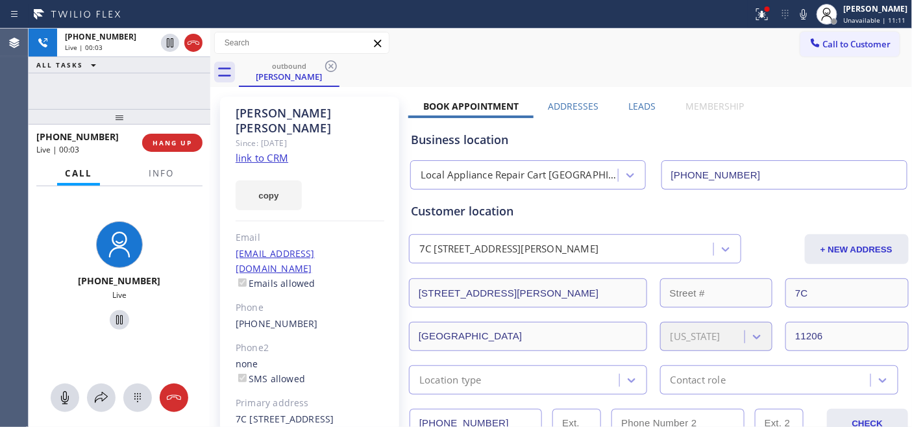
click at [159, 125] on div at bounding box center [120, 117] width 182 height 16
click at [160, 141] on span "HANG UP" at bounding box center [172, 142] width 40 height 9
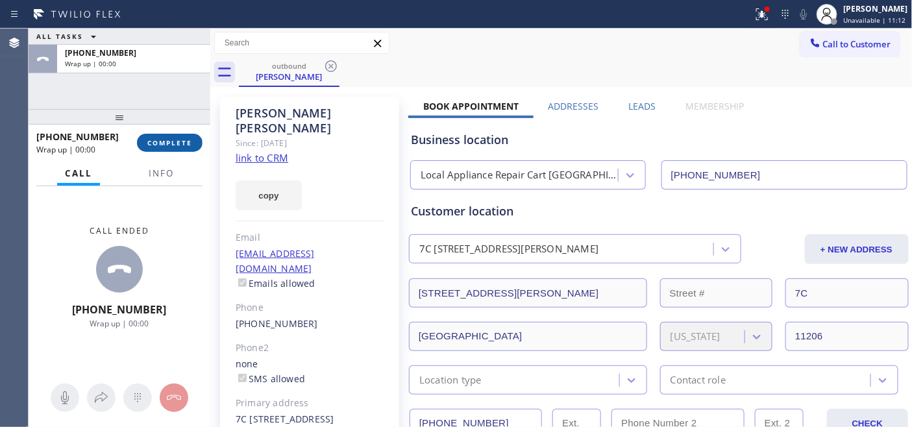
click at [160, 141] on span "COMPLETE" at bounding box center [169, 142] width 45 height 9
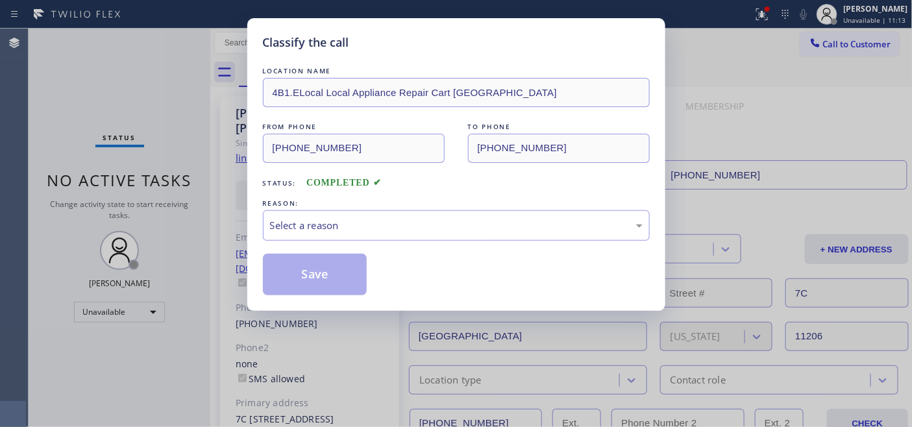
click at [415, 197] on div "REASON:" at bounding box center [456, 204] width 387 height 14
click at [426, 238] on div "Select a reason" at bounding box center [456, 225] width 387 height 30
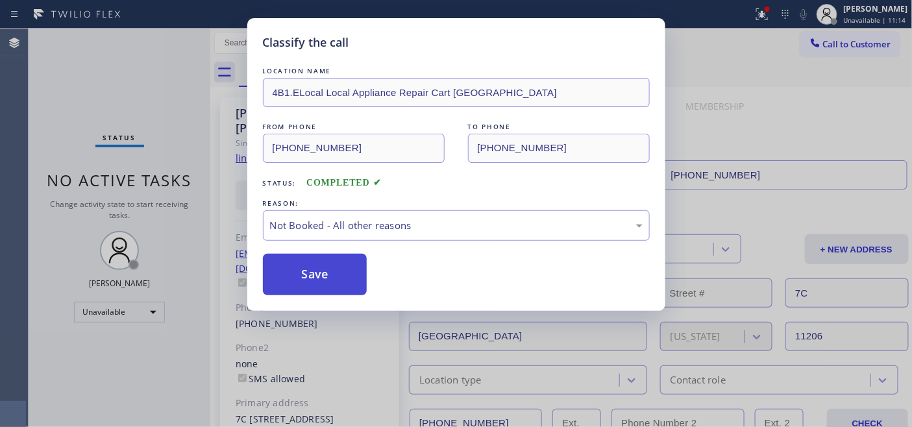
click at [356, 270] on button "Save" at bounding box center [315, 275] width 104 height 42
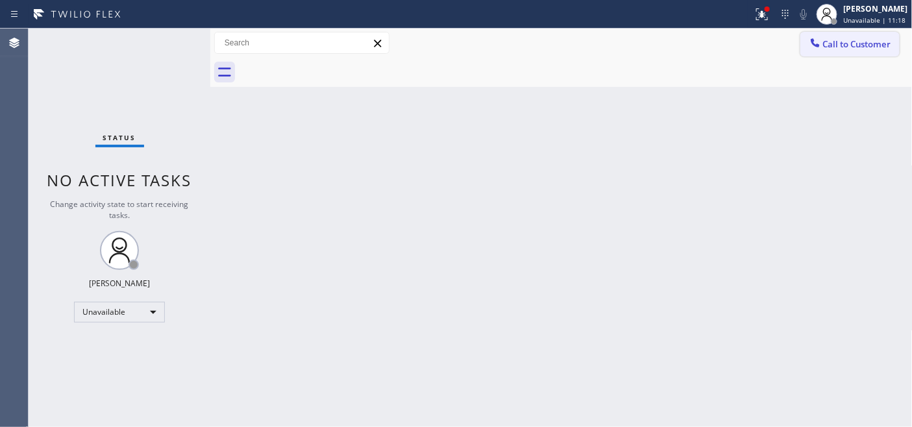
click at [806, 48] on button "Call to Customer" at bounding box center [849, 44] width 99 height 25
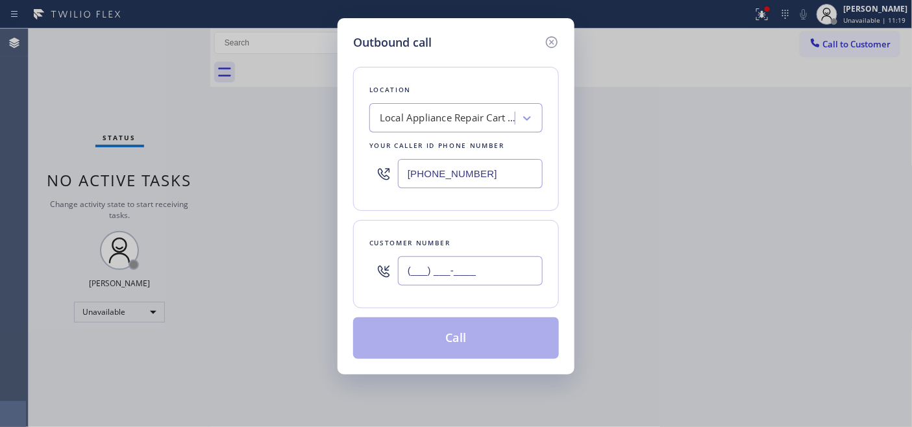
click at [490, 272] on input "(___) ___-____" at bounding box center [470, 270] width 145 height 29
paste input "678) 697-1586"
type input "[PHONE_NUMBER]"
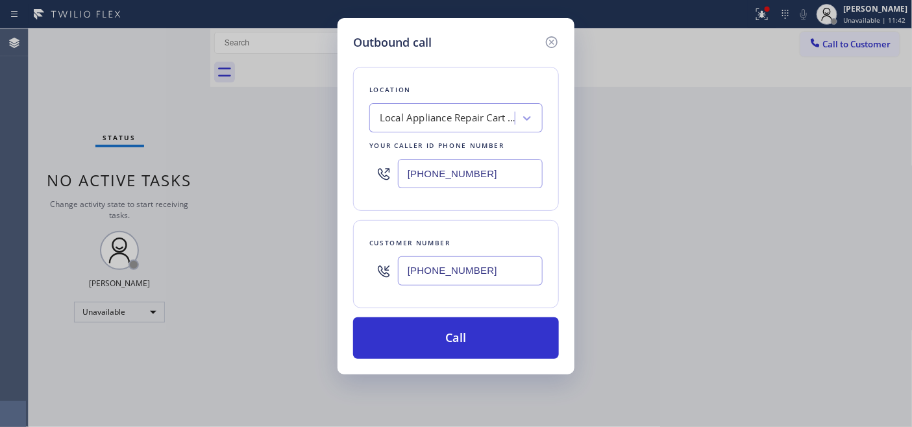
drag, startPoint x: 498, startPoint y: 176, endPoint x: 387, endPoint y: 174, distance: 111.0
click at [388, 163] on div "[PHONE_NUMBER]" at bounding box center [455, 173] width 173 height 42
drag, startPoint x: 503, startPoint y: 281, endPoint x: 357, endPoint y: 276, distance: 145.4
click at [357, 276] on div "Customer number [PHONE_NUMBER]" at bounding box center [456, 264] width 206 height 88
drag, startPoint x: 520, startPoint y: 154, endPoint x: 381, endPoint y: 169, distance: 140.2
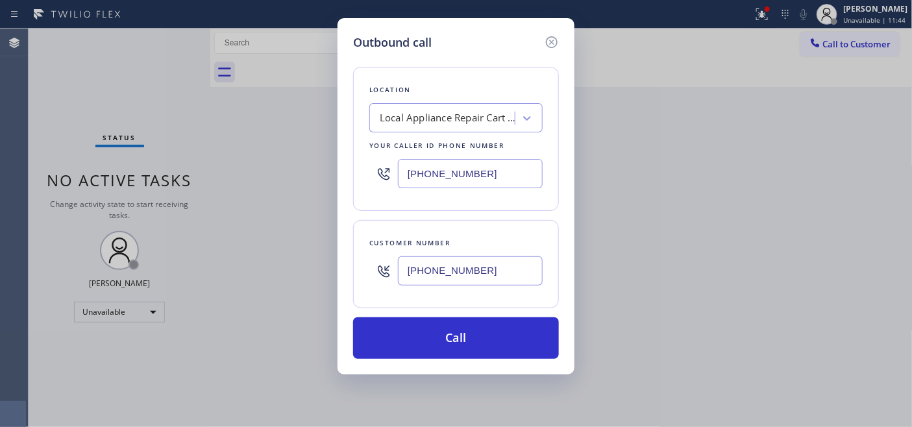
click at [381, 169] on div "[PHONE_NUMBER]" at bounding box center [455, 173] width 173 height 42
drag, startPoint x: 509, startPoint y: 180, endPoint x: 277, endPoint y: 173, distance: 231.7
click at [277, 173] on div "Outbound call Location Local Appliance Repair Cart [GEOGRAPHIC_DATA] Your calle…" at bounding box center [456, 213] width 912 height 427
paste input "text"
type input "[PHONE_NUMBER]"
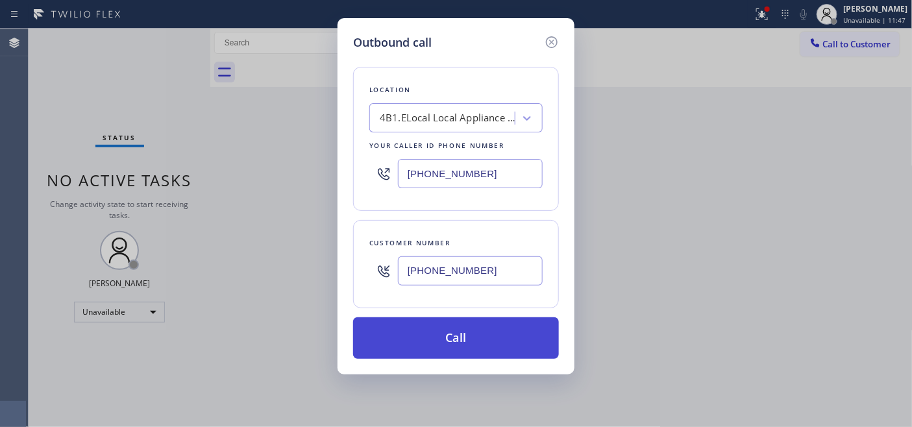
click at [466, 337] on button "Call" at bounding box center [456, 338] width 206 height 42
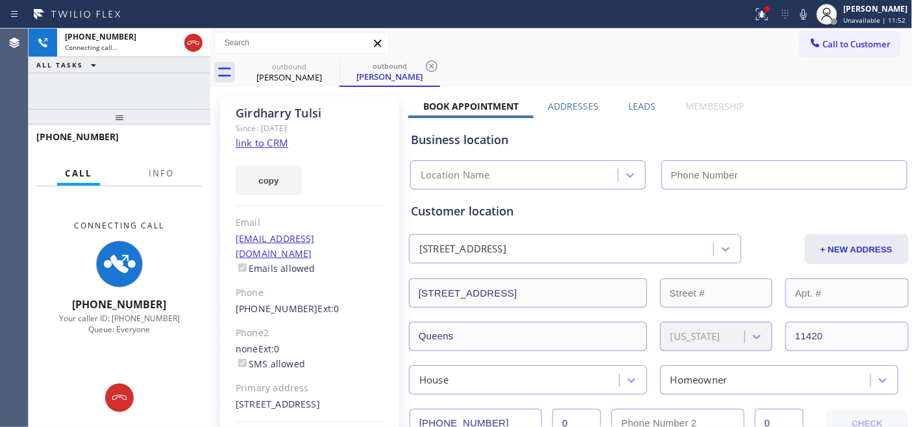
type input "[PHONE_NUMBER]"
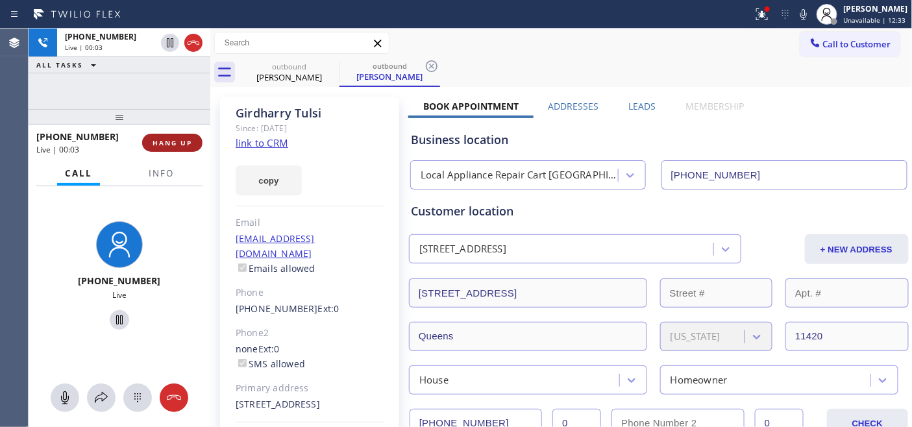
click at [163, 147] on span "HANG UP" at bounding box center [172, 142] width 40 height 9
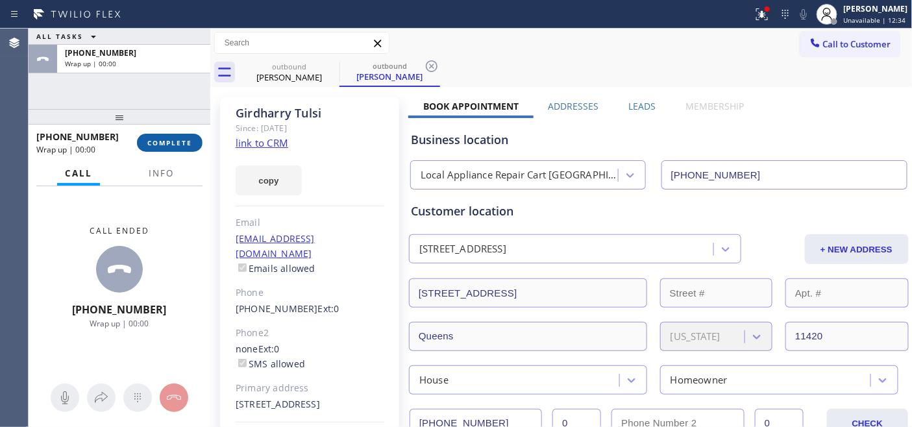
click at [163, 147] on span "COMPLETE" at bounding box center [169, 142] width 45 height 9
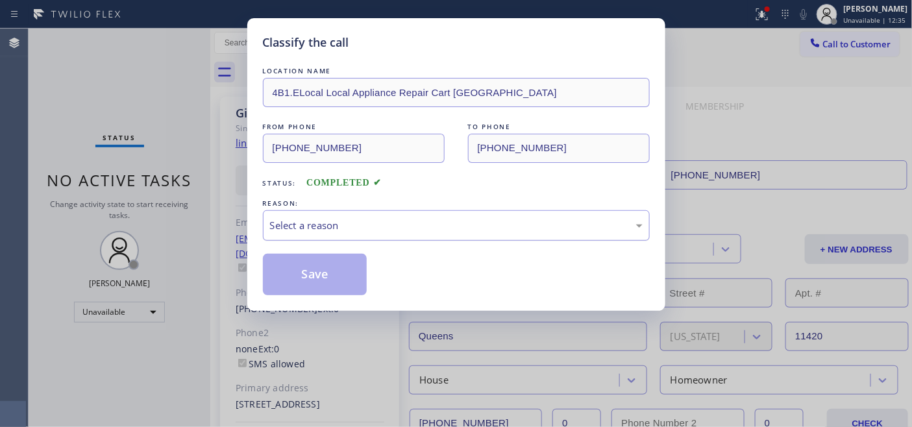
drag, startPoint x: 469, startPoint y: 243, endPoint x: 465, endPoint y: 236, distance: 8.5
click at [469, 243] on div "LOCATION NAME 4B1.ELocal Local Appliance Repair Cart NY FROM PHONE [PHONE_NUMBE…" at bounding box center [456, 179] width 387 height 231
click at [410, 219] on div "Select a reason" at bounding box center [456, 225] width 372 height 15
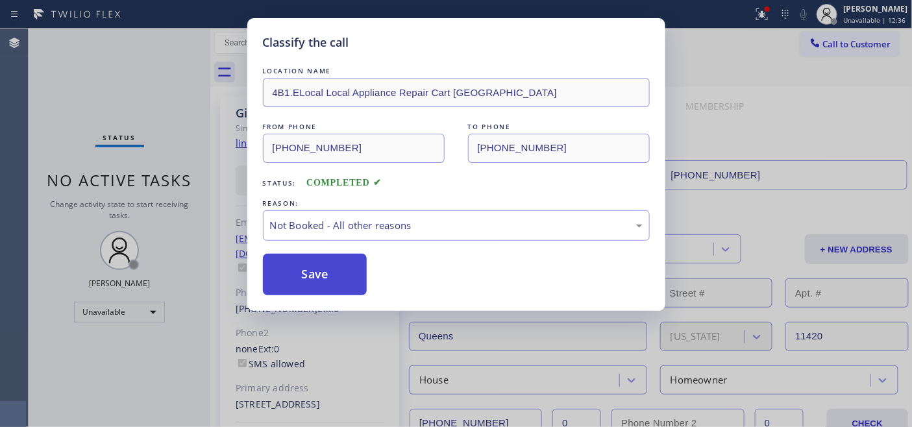
click at [344, 277] on button "Save" at bounding box center [315, 275] width 104 height 42
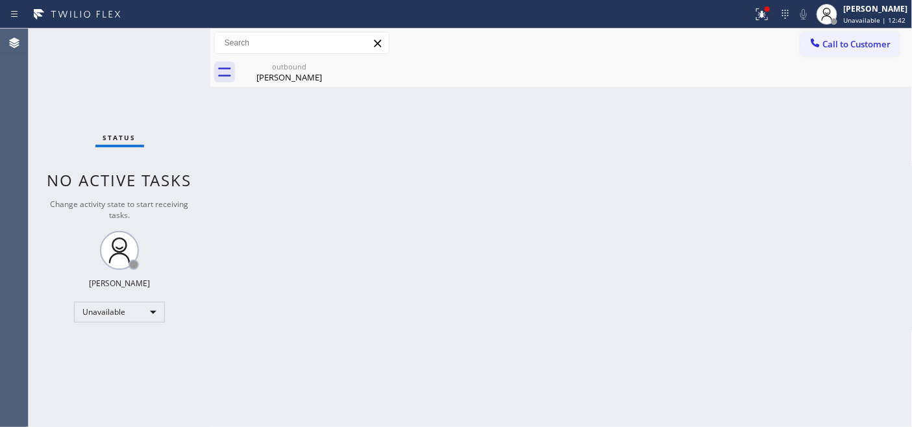
click at [805, 47] on button "Call to Customer" at bounding box center [849, 44] width 99 height 25
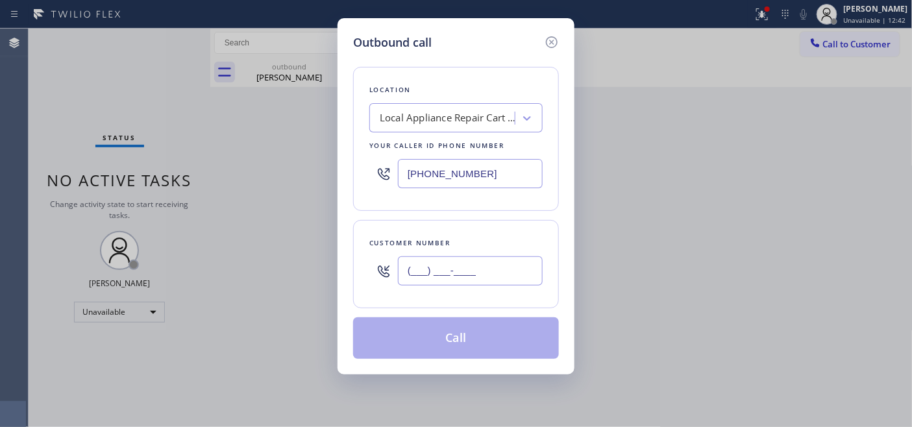
click at [506, 273] on input "(___) ___-____" at bounding box center [470, 270] width 145 height 29
paste input "949) 689-9997"
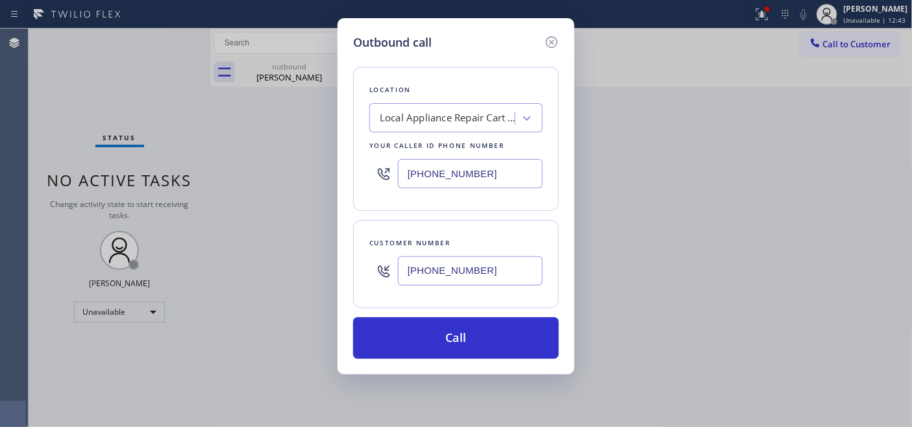
type input "[PHONE_NUMBER]"
drag, startPoint x: 476, startPoint y: 169, endPoint x: 262, endPoint y: 166, distance: 213.5
click at [308, 163] on div "Outbound call Location Local Appliance Repair Cart [GEOGRAPHIC_DATA] Your calle…" at bounding box center [456, 213] width 912 height 427
paste input "949) 438-5091"
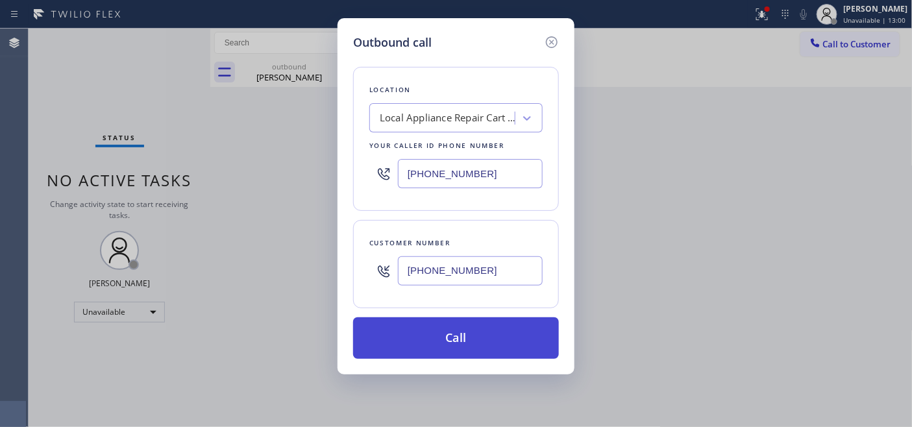
type input "[PHONE_NUMBER]"
click at [484, 322] on button "Call" at bounding box center [456, 338] width 206 height 42
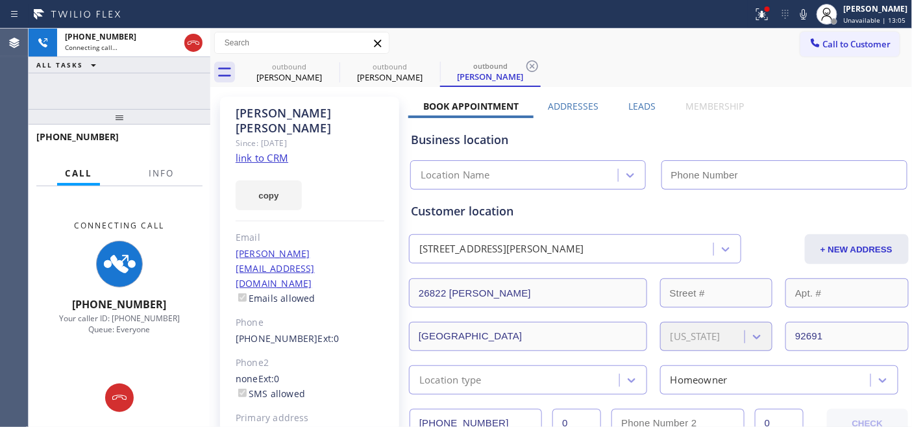
type input "[PHONE_NUMBER]"
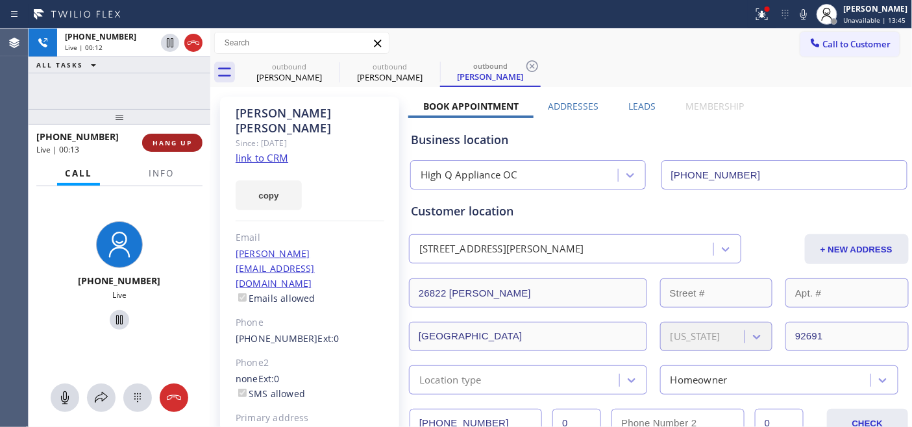
click at [159, 137] on button "HANG UP" at bounding box center [172, 143] width 60 height 18
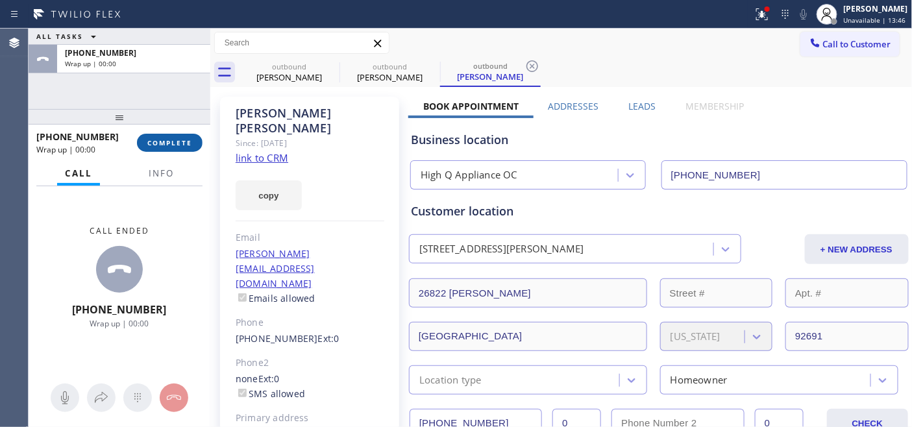
click at [171, 146] on span "COMPLETE" at bounding box center [169, 142] width 45 height 9
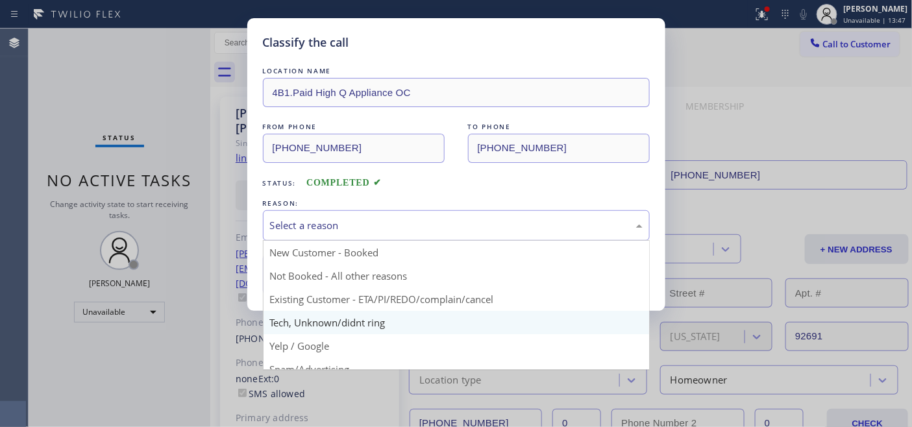
drag, startPoint x: 407, startPoint y: 227, endPoint x: 400, endPoint y: 312, distance: 85.2
click at [407, 228] on div "Select a reason" at bounding box center [456, 225] width 372 height 15
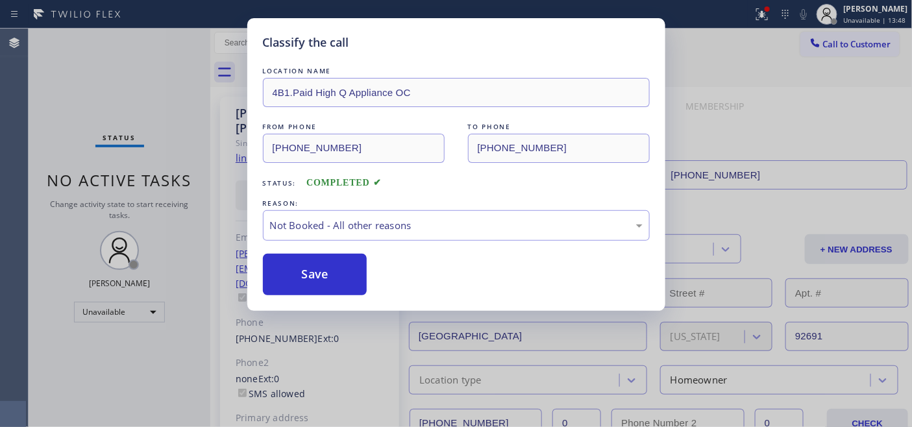
click at [387, 274] on div "Save" at bounding box center [456, 275] width 387 height 42
click at [307, 280] on button "Save" at bounding box center [315, 275] width 104 height 42
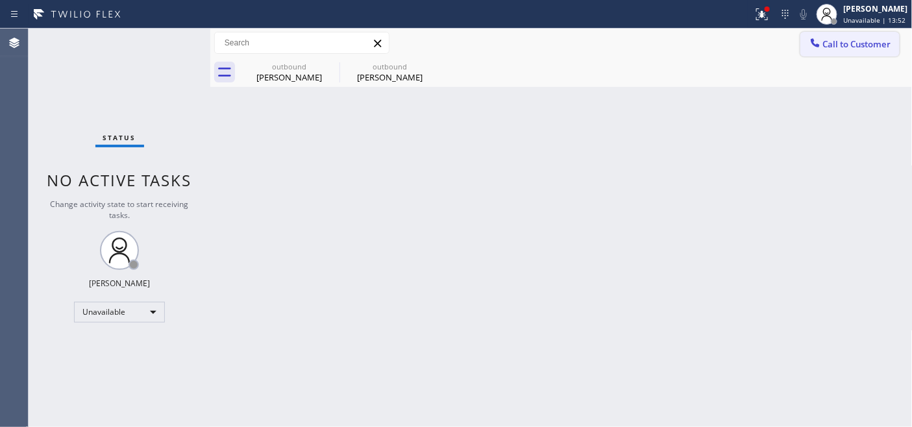
click at [830, 44] on span "Call to Customer" at bounding box center [857, 44] width 68 height 12
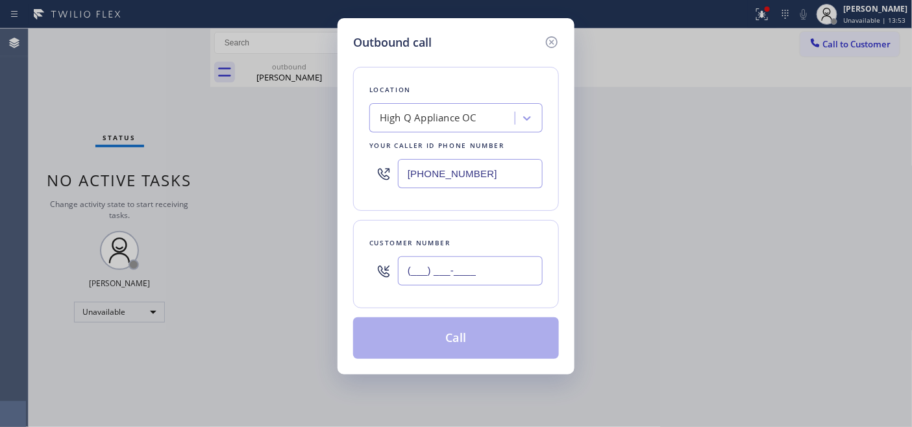
drag, startPoint x: 429, startPoint y: 268, endPoint x: 292, endPoint y: 256, distance: 137.4
click at [306, 258] on div "Outbound call Location High Q Appliance OC Your caller id phone number [PHONE_N…" at bounding box center [456, 213] width 912 height 427
paste input "917) 318-0294"
type input "[PHONE_NUMBER]"
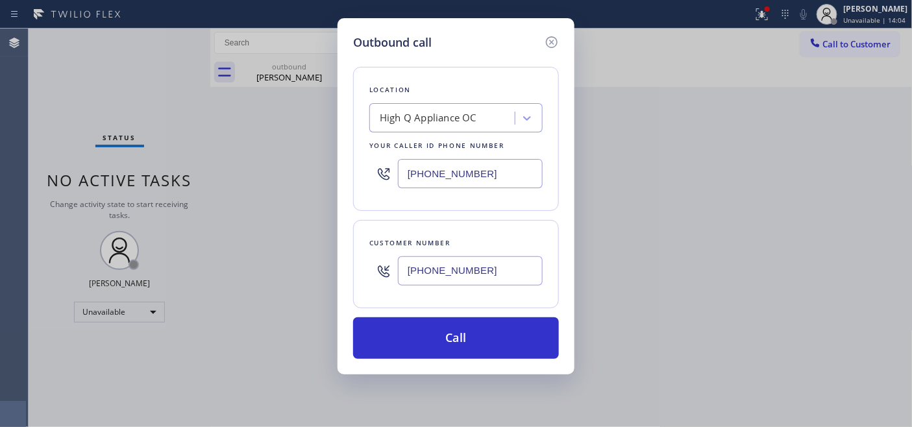
drag, startPoint x: 463, startPoint y: 152, endPoint x: 420, endPoint y: 222, distance: 81.6
click at [353, 151] on div "Location High Q Appliance OC Your caller id phone number [PHONE_NUMBER]" at bounding box center [456, 139] width 206 height 144
paste input "396-0586"
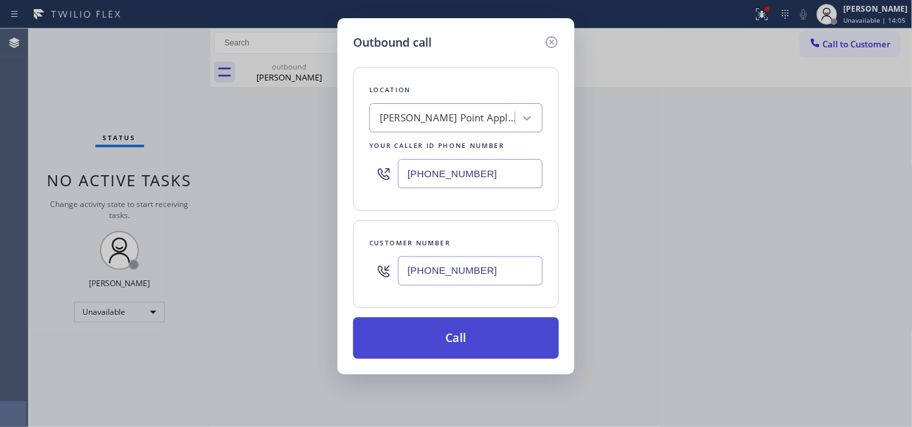
type input "[PHONE_NUMBER]"
click at [492, 342] on button "Call" at bounding box center [456, 338] width 206 height 42
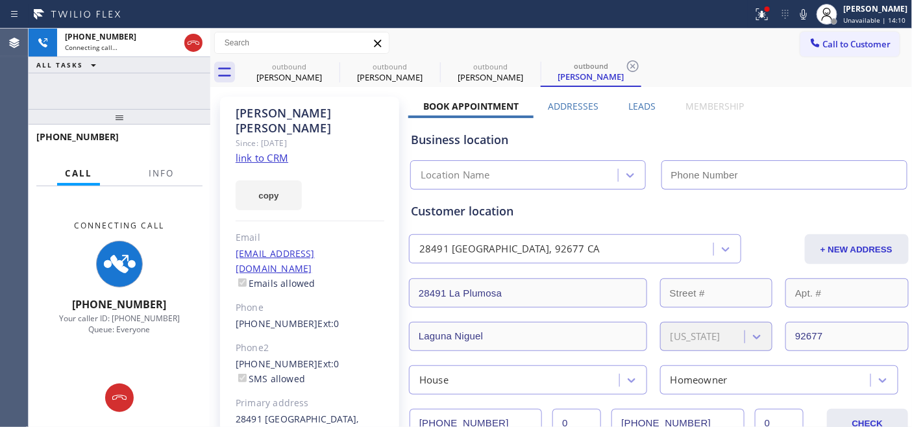
type input "[PHONE_NUMBER]"
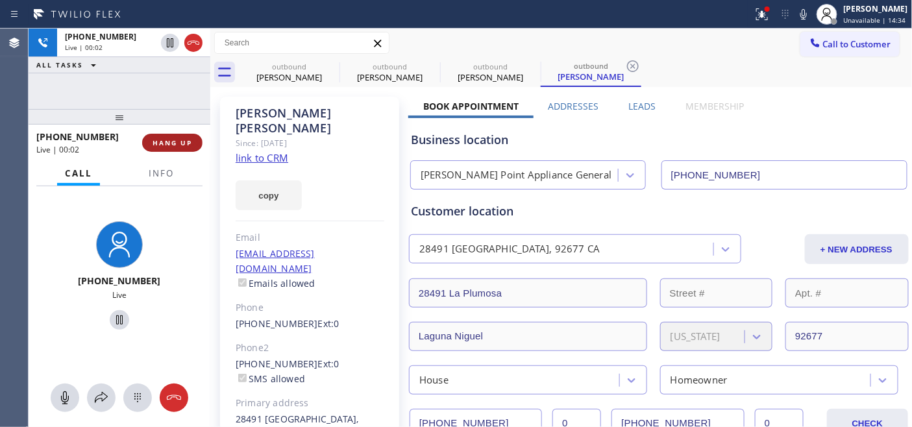
click at [158, 139] on span "HANG UP" at bounding box center [172, 142] width 40 height 9
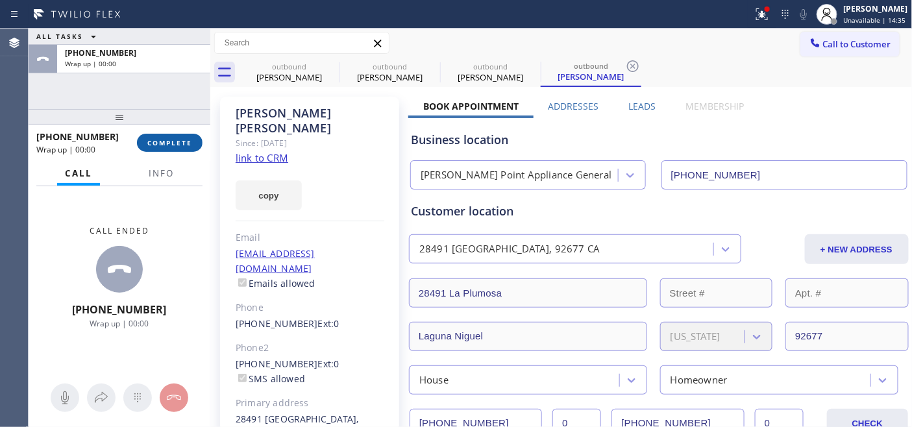
click at [158, 139] on span "COMPLETE" at bounding box center [169, 142] width 45 height 9
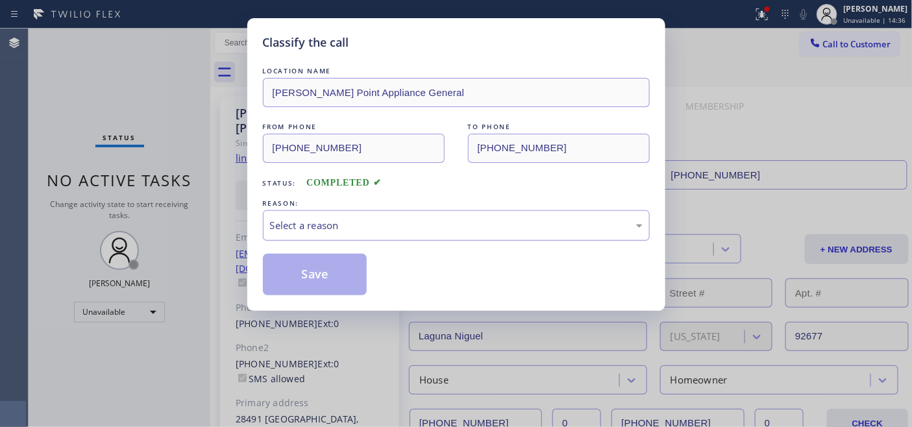
click at [411, 237] on div "Select a reason" at bounding box center [456, 225] width 387 height 30
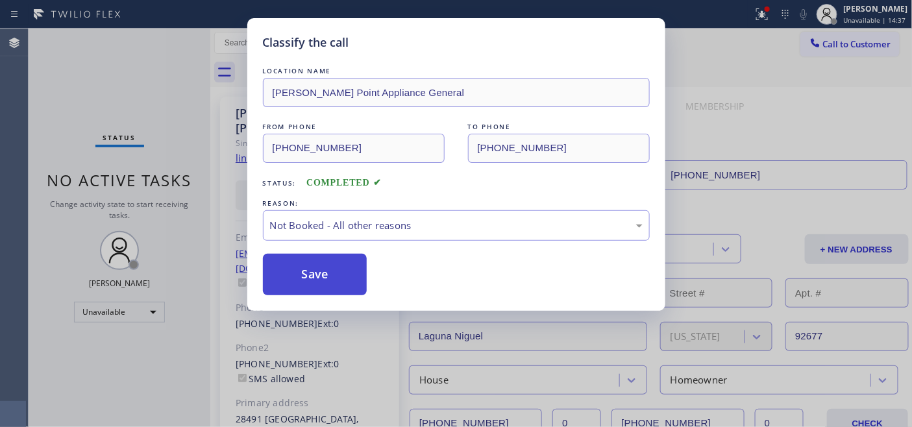
click at [315, 271] on button "Save" at bounding box center [315, 275] width 104 height 42
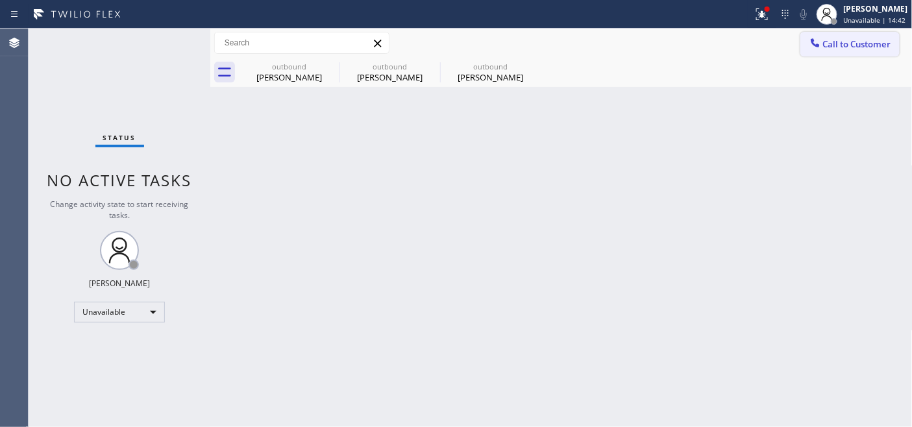
click at [822, 53] on button "Call to Customer" at bounding box center [849, 44] width 99 height 25
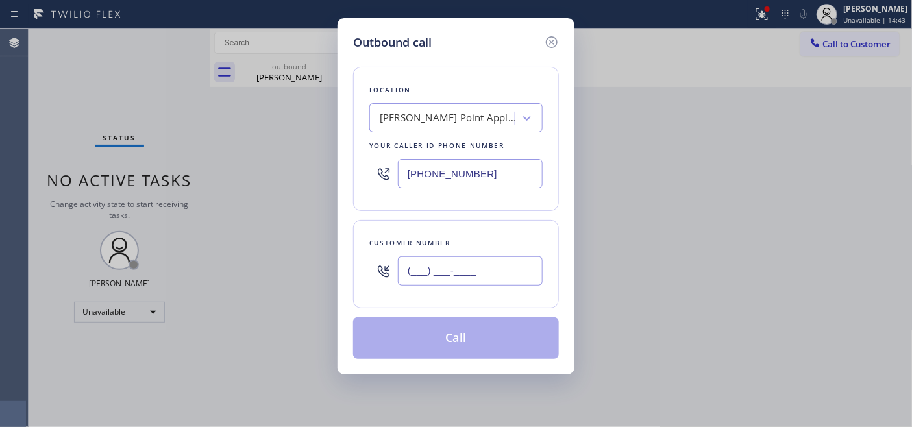
click at [445, 271] on input "(___) ___-____" at bounding box center [470, 270] width 145 height 29
paste input "310) 894-1839"
type input "[PHONE_NUMBER]"
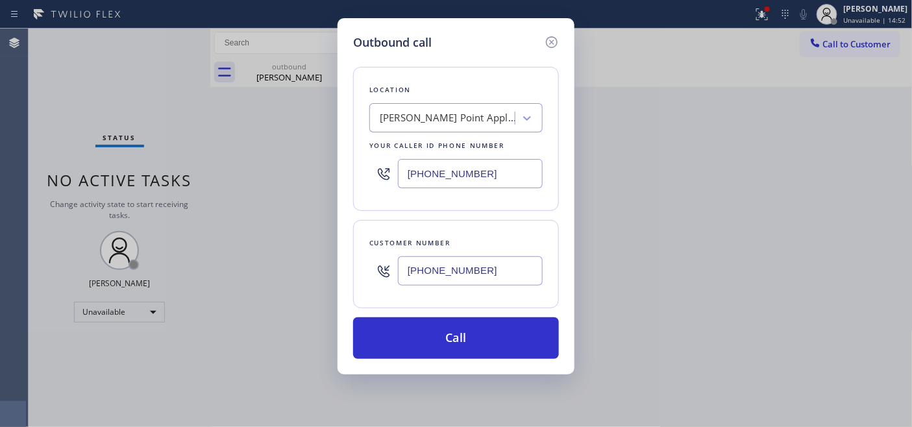
drag, startPoint x: 500, startPoint y: 173, endPoint x: 308, endPoint y: 161, distance: 193.1
click at [328, 161] on div "Outbound call Location [PERSON_NAME][GEOGRAPHIC_DATA] Appliance General Your ca…" at bounding box center [456, 213] width 912 height 427
paste input "855) 731-4952"
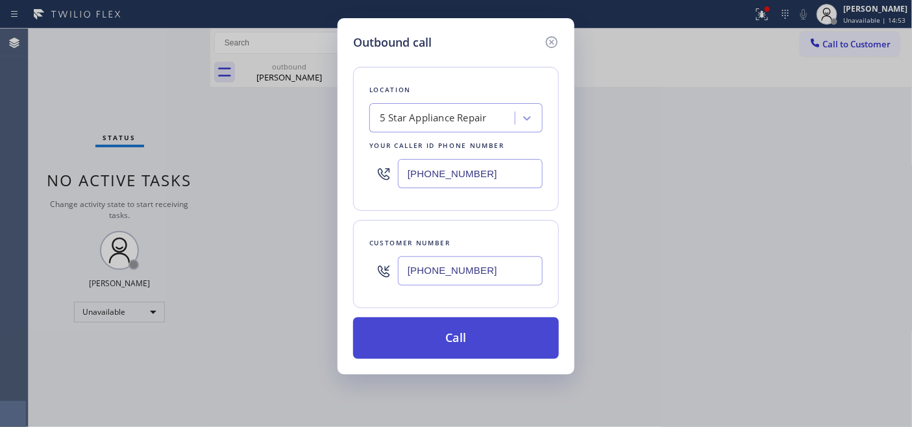
type input "[PHONE_NUMBER]"
click at [507, 339] on button "Call" at bounding box center [456, 338] width 206 height 42
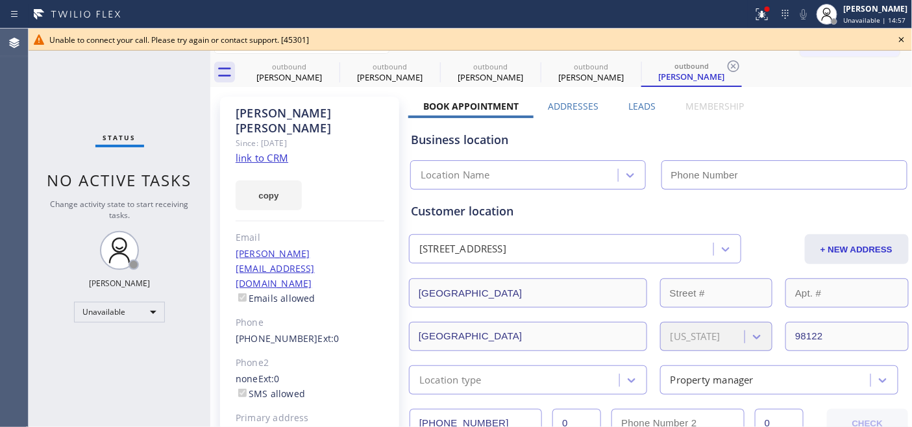
type input "[PHONE_NUMBER]"
click at [903, 36] on icon at bounding box center [901, 40] width 16 height 16
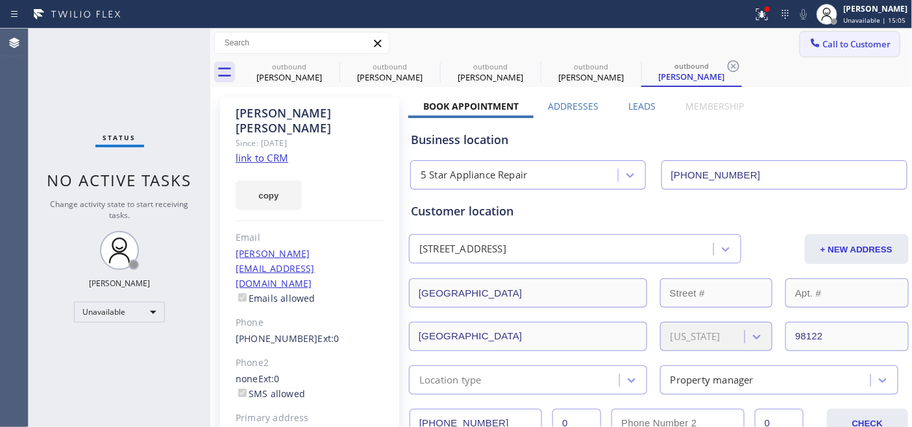
click at [861, 40] on span "Call to Customer" at bounding box center [857, 44] width 68 height 12
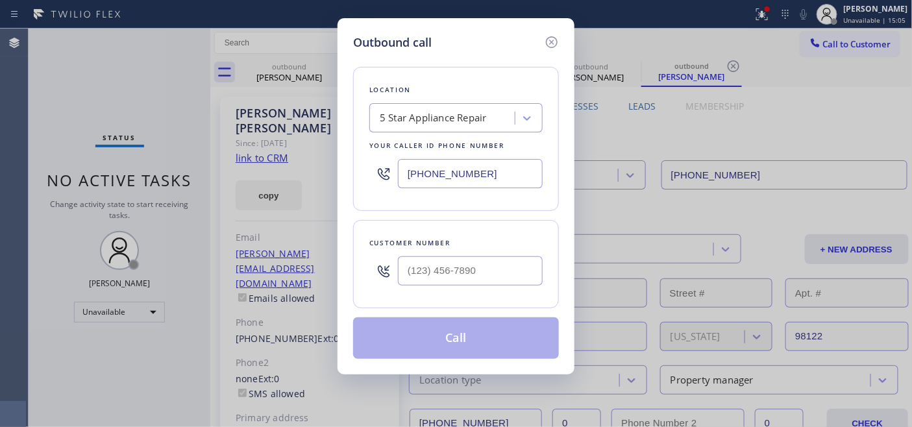
click at [489, 256] on div at bounding box center [470, 271] width 145 height 42
click at [502, 266] on input "(___) ___-____" at bounding box center [470, 270] width 145 height 29
paste input "718) 641-5336"
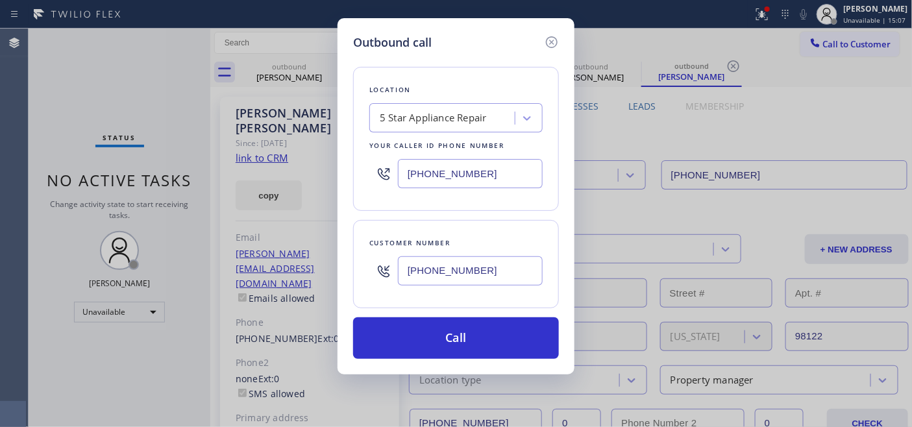
type input "[PHONE_NUMBER]"
drag, startPoint x: 487, startPoint y: 182, endPoint x: 376, endPoint y: 160, distance: 112.6
click at [389, 160] on div "[PHONE_NUMBER]" at bounding box center [455, 173] width 173 height 42
paste input "646) 679-5825"
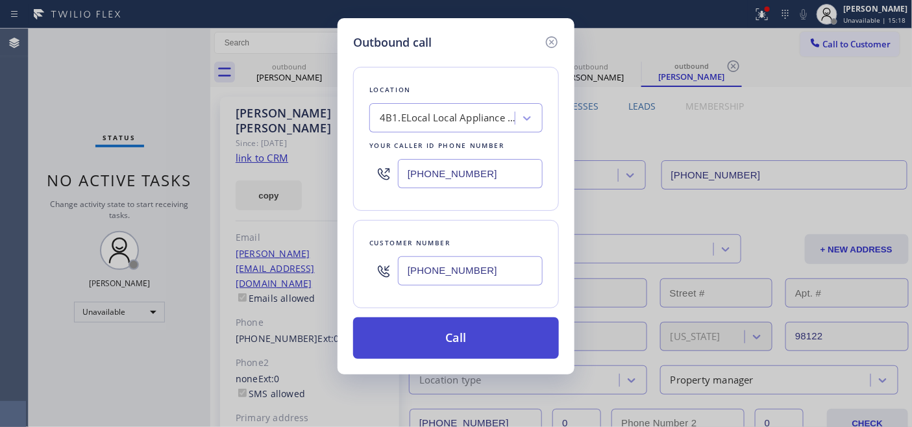
type input "[PHONE_NUMBER]"
click at [474, 336] on button "Call" at bounding box center [456, 338] width 206 height 42
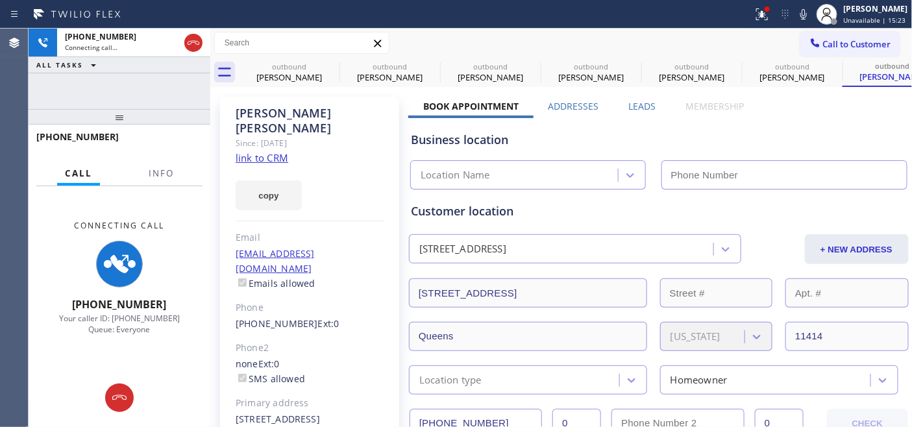
type input "[PHONE_NUMBER]"
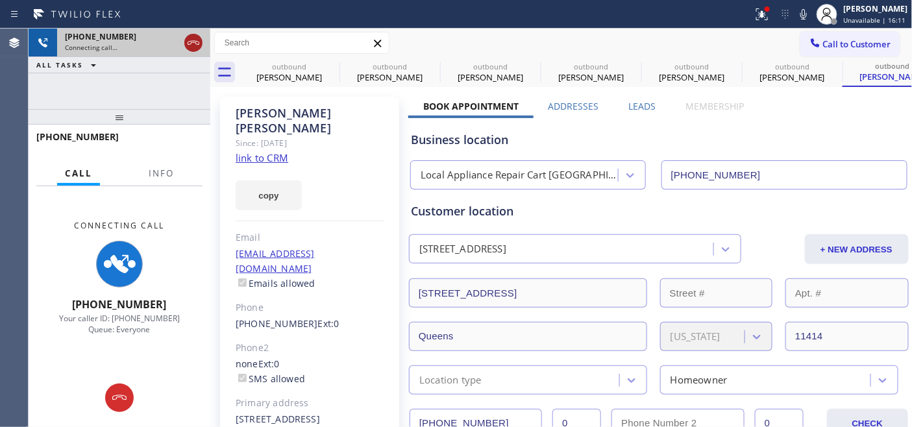
click at [192, 44] on icon at bounding box center [194, 43] width 16 height 16
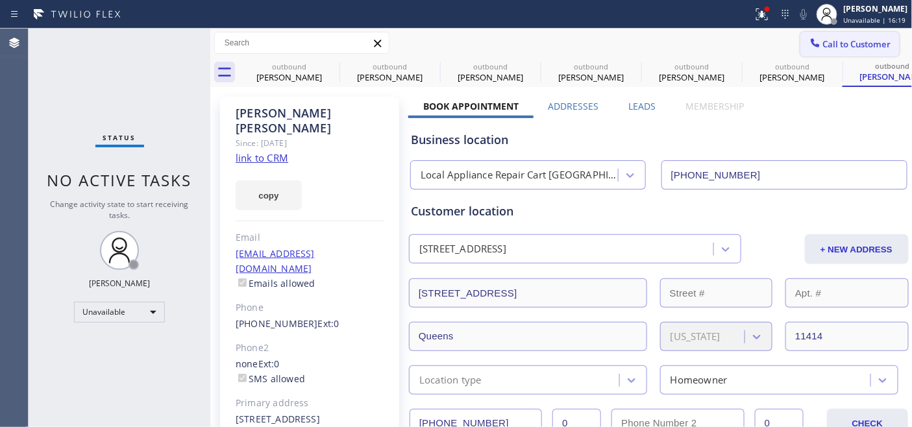
click at [812, 56] on div "Call to Customer Outbound call Location Local Appliance Repair Cart NY Your cal…" at bounding box center [561, 58] width 702 height 58
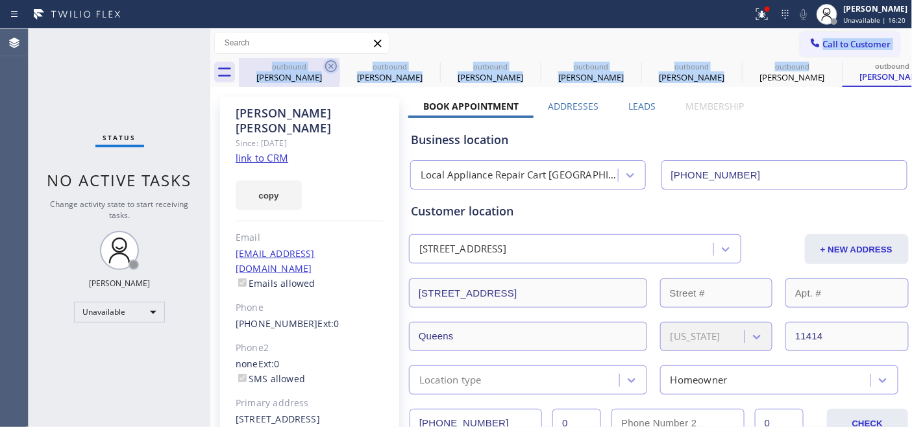
click at [333, 65] on icon at bounding box center [331, 66] width 16 height 16
click at [0, 0] on icon at bounding box center [0, 0] width 0 height 0
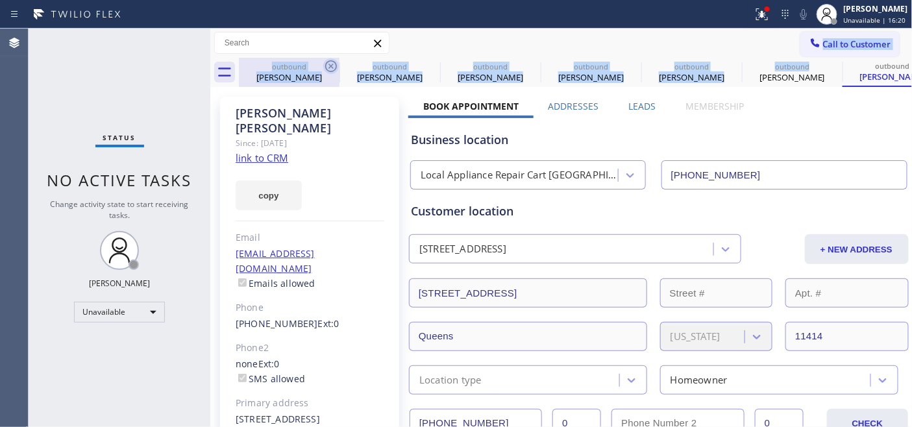
click at [0, 0] on icon at bounding box center [0, 0] width 0 height 0
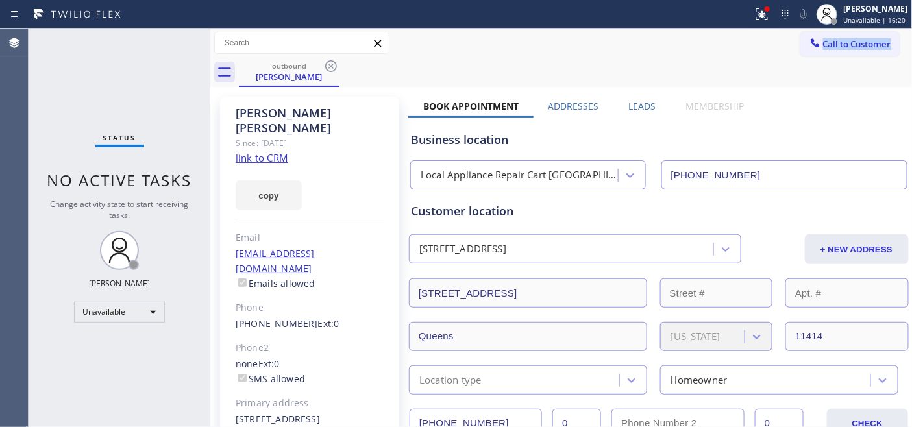
click at [333, 65] on icon at bounding box center [331, 66] width 16 height 16
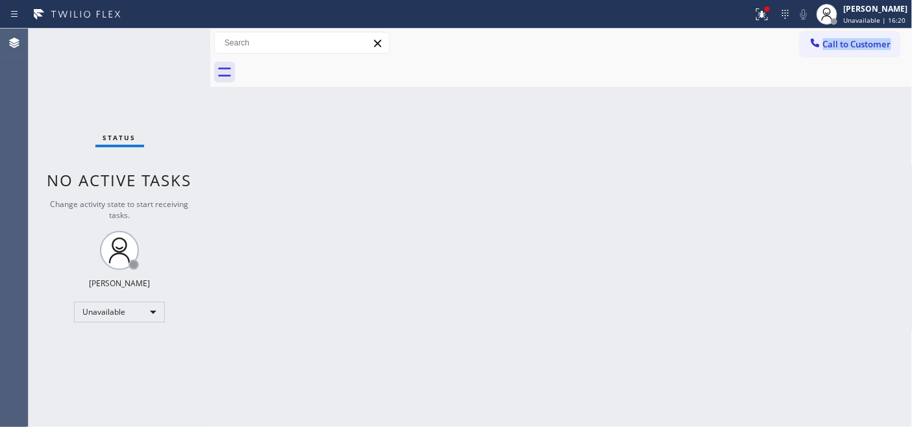
click at [333, 65] on div at bounding box center [575, 72] width 673 height 29
click at [826, 34] on button "Call to Customer" at bounding box center [849, 44] width 99 height 25
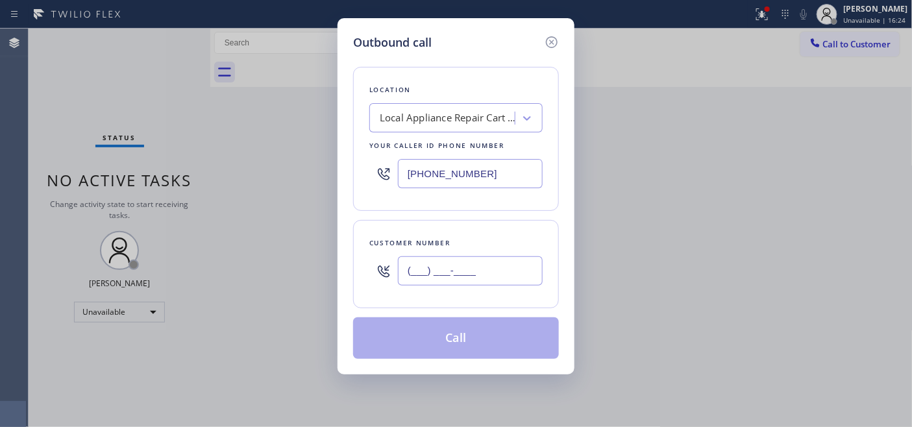
click at [479, 276] on input "(___) ___-____" at bounding box center [470, 270] width 145 height 29
paste input "310) 880-3691"
type input "[PHONE_NUMBER]"
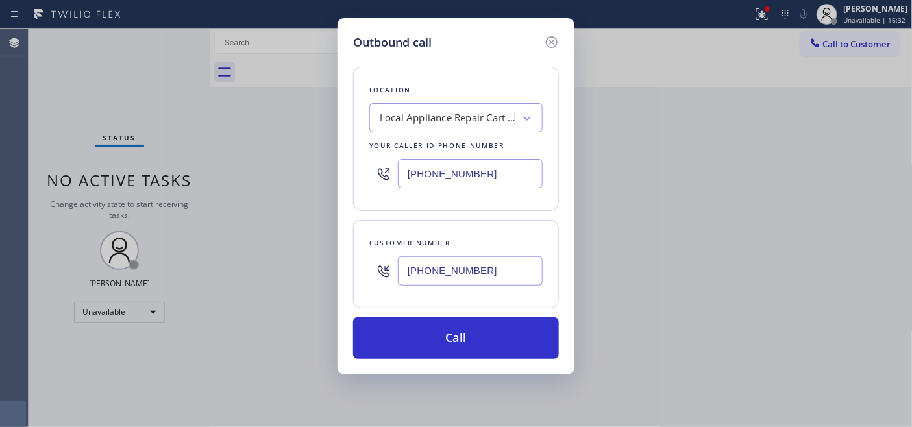
drag, startPoint x: 502, startPoint y: 154, endPoint x: 326, endPoint y: 167, distance: 175.7
click at [326, 167] on div "Outbound call Location Local Appliance Repair Cart [GEOGRAPHIC_DATA] Your calle…" at bounding box center [456, 213] width 912 height 427
drag, startPoint x: 493, startPoint y: 176, endPoint x: 184, endPoint y: 182, distance: 309.5
click at [138, 176] on div "Outbound call Location Local Appliance Repair Cart [GEOGRAPHIC_DATA] Your calle…" at bounding box center [456, 213] width 912 height 427
paste input "855) 731-4952"
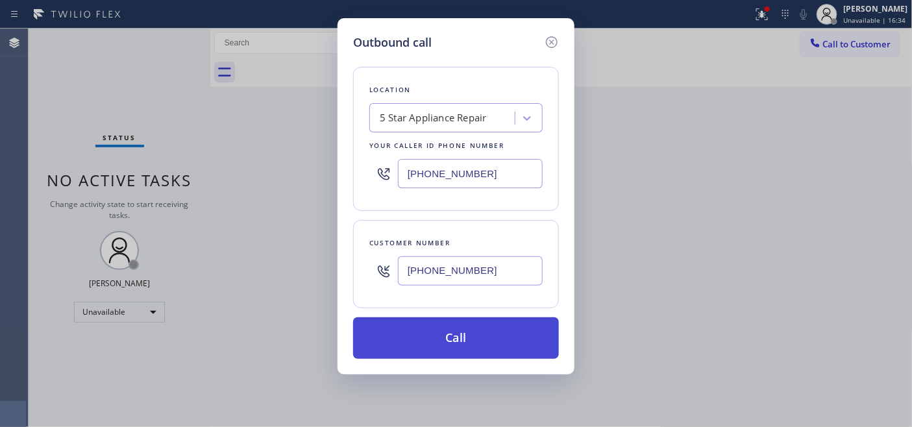
type input "[PHONE_NUMBER]"
click at [459, 332] on button "Call" at bounding box center [456, 338] width 206 height 42
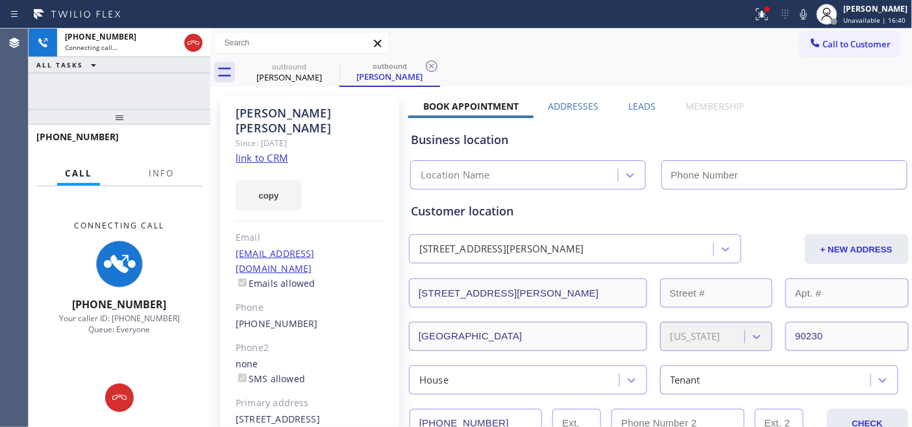
type input "[PHONE_NUMBER]"
click at [801, 8] on icon at bounding box center [803, 14] width 16 height 16
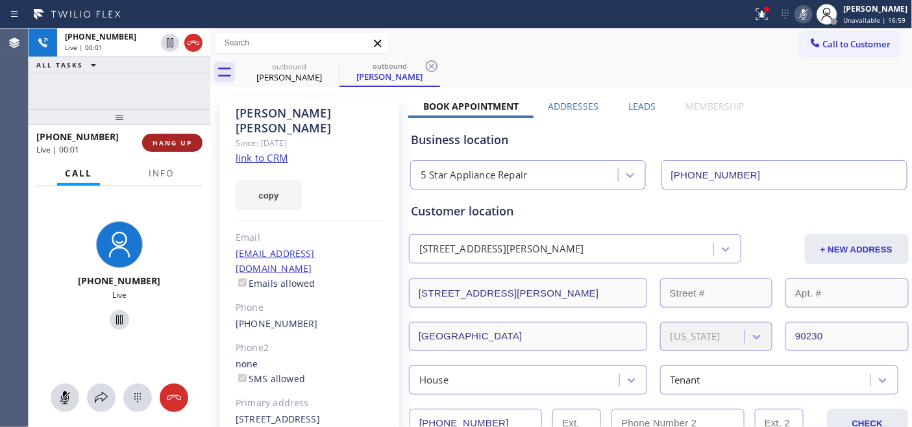
click at [163, 139] on span "HANG UP" at bounding box center [172, 142] width 40 height 9
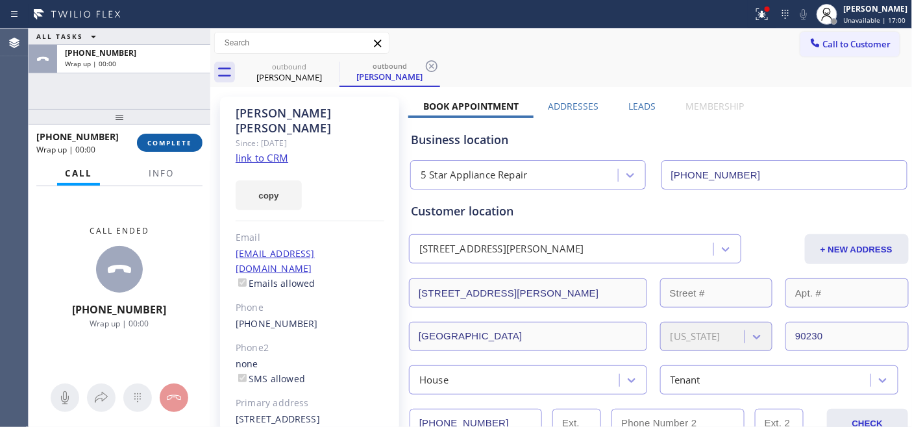
click at [163, 139] on span "COMPLETE" at bounding box center [169, 142] width 45 height 9
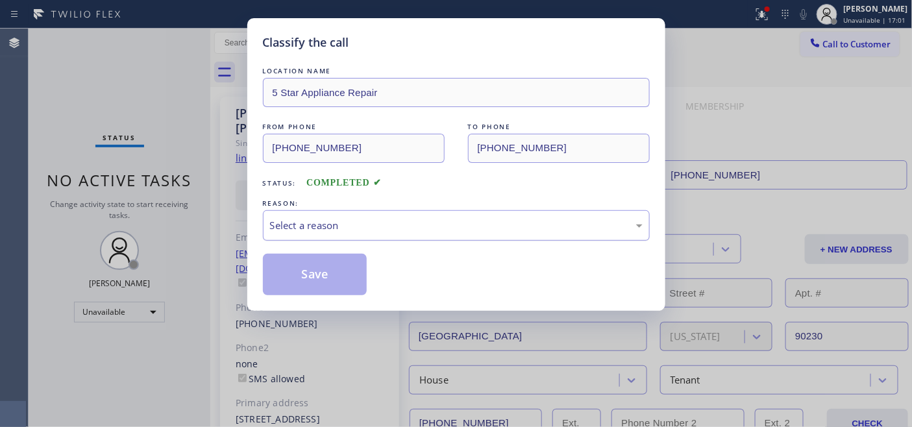
drag, startPoint x: 444, startPoint y: 228, endPoint x: 384, endPoint y: 238, distance: 61.1
click at [444, 228] on div "Select a reason" at bounding box center [456, 225] width 372 height 15
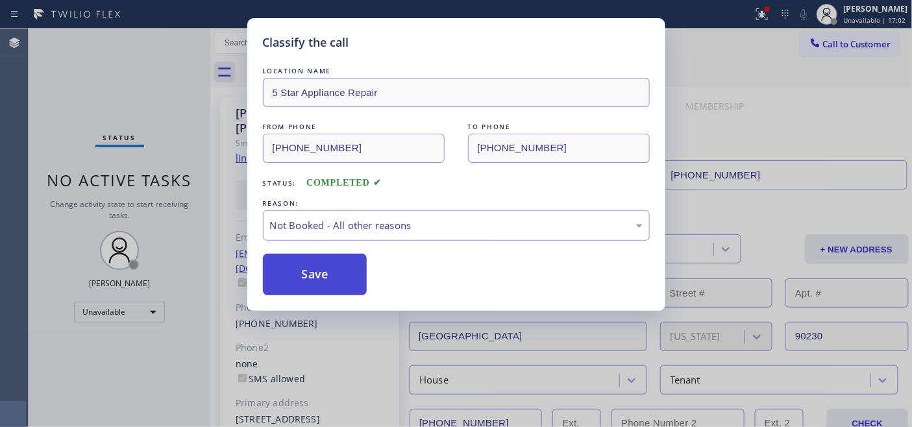
click at [341, 276] on button "Save" at bounding box center [315, 275] width 104 height 42
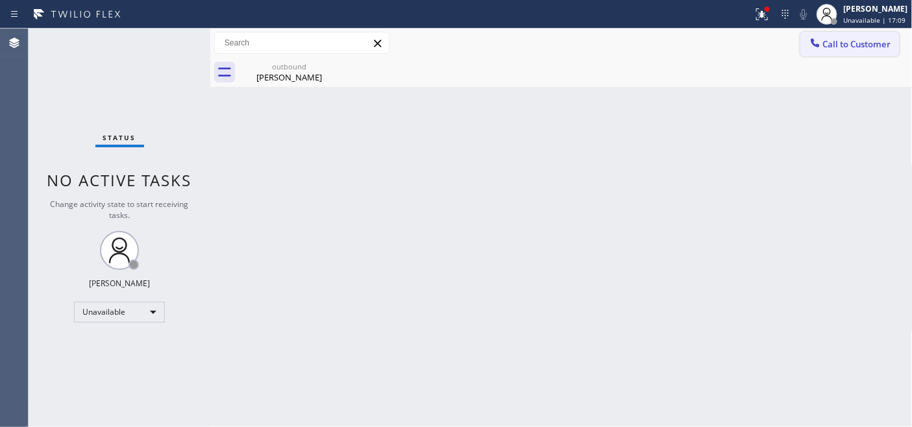
click at [876, 49] on span "Call to Customer" at bounding box center [857, 44] width 68 height 12
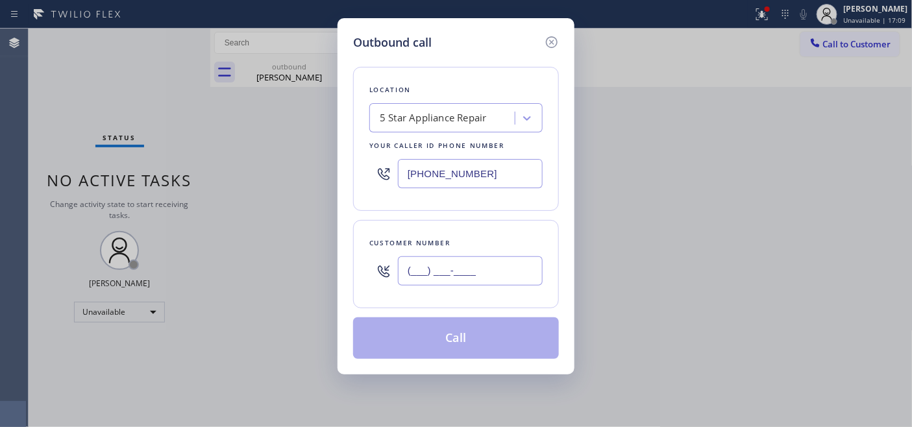
click at [481, 280] on input "(___) ___-____" at bounding box center [470, 270] width 145 height 29
paste input "562) 714-3773"
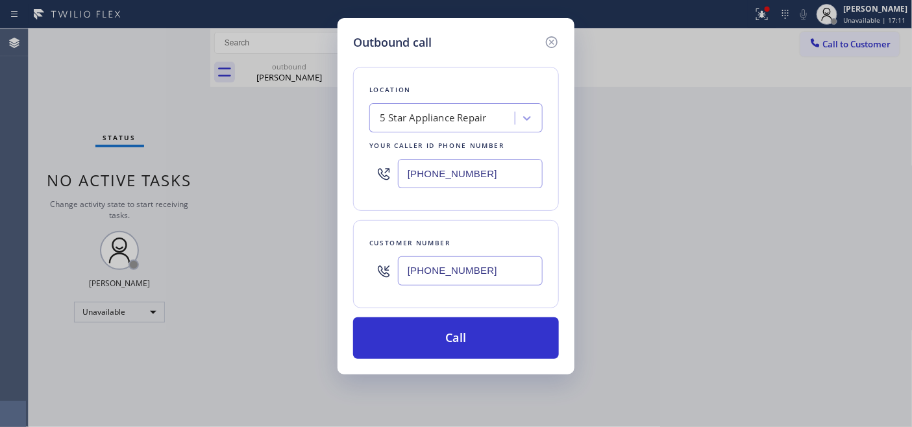
type input "[PHONE_NUMBER]"
drag, startPoint x: 485, startPoint y: 163, endPoint x: 310, endPoint y: 169, distance: 174.6
click at [295, 147] on div "Outbound call Location 5 Star Appliance Repair Your caller id phone number [PHO…" at bounding box center [456, 213] width 912 height 427
paste input "949) 528-8006"
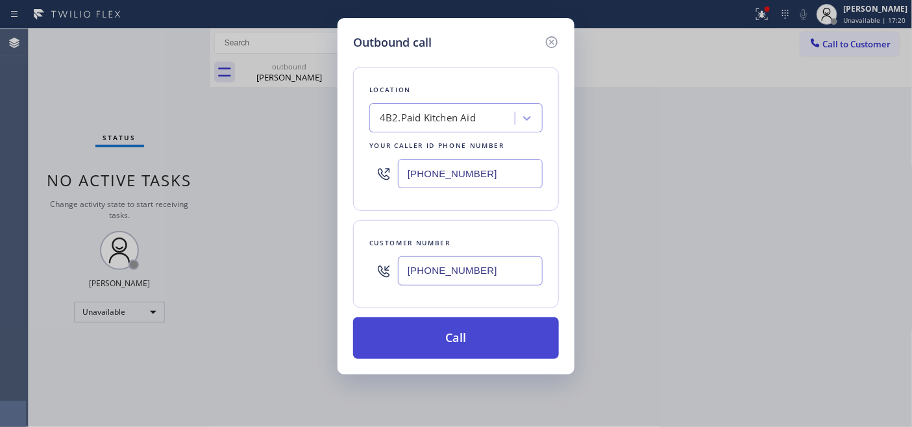
type input "[PHONE_NUMBER]"
click at [485, 333] on button "Call" at bounding box center [456, 338] width 206 height 42
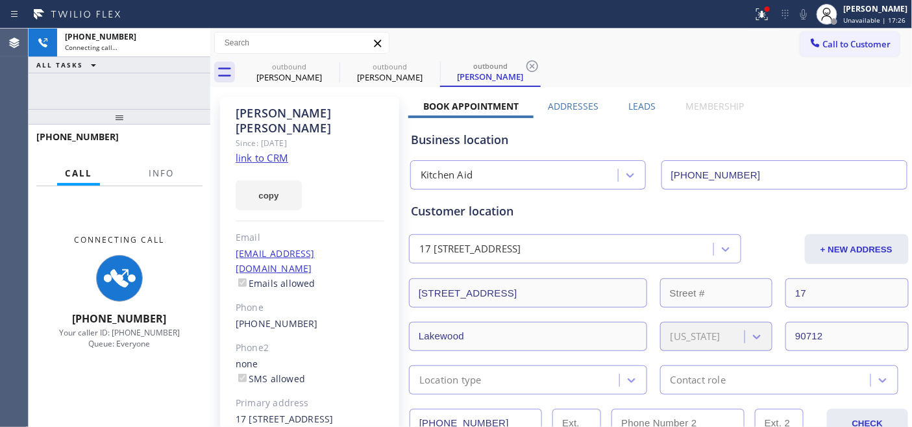
type input "[PHONE_NUMBER]"
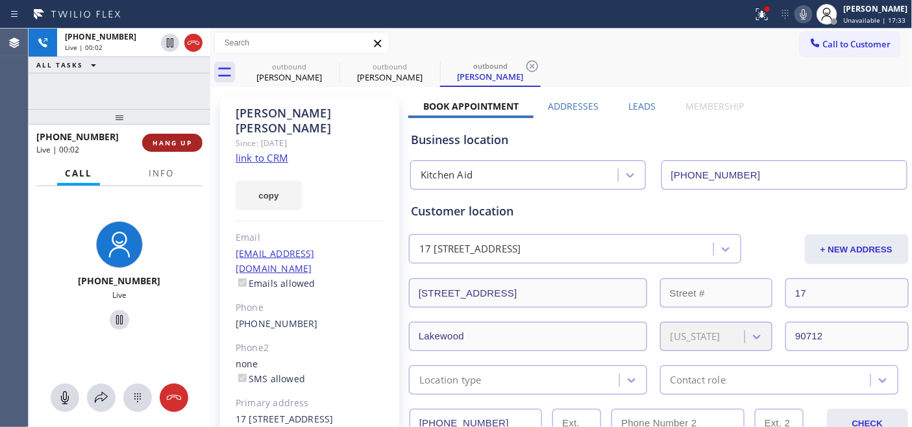
click at [156, 143] on span "HANG UP" at bounding box center [172, 142] width 40 height 9
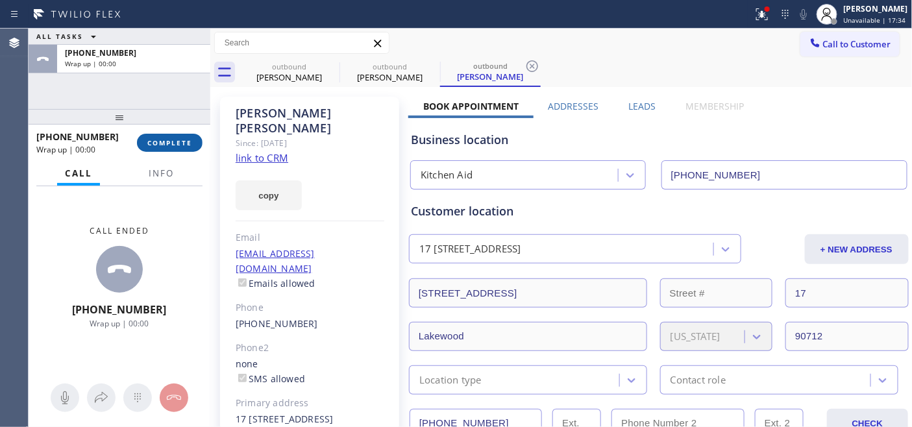
click at [156, 143] on span "COMPLETE" at bounding box center [169, 142] width 45 height 9
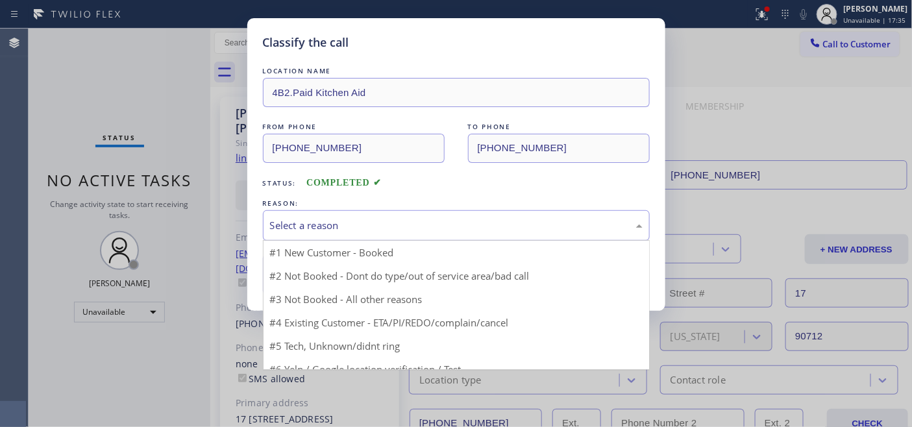
drag, startPoint x: 406, startPoint y: 221, endPoint x: 345, endPoint y: 283, distance: 87.6
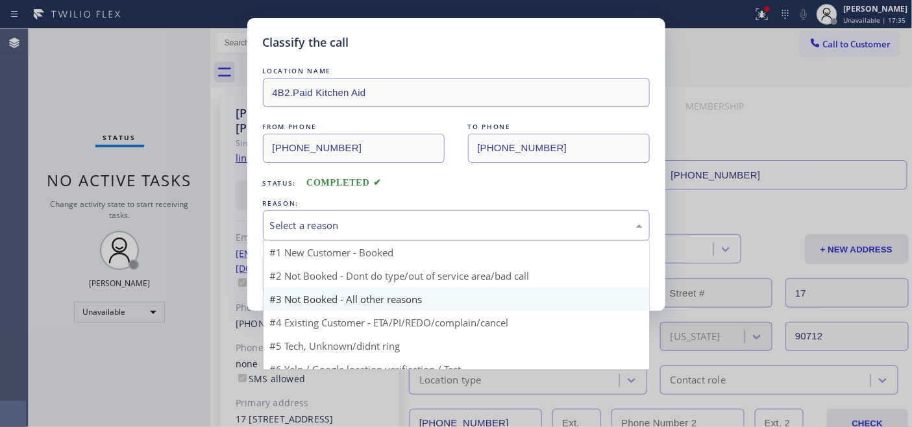
click at [406, 221] on div "Select a reason" at bounding box center [456, 225] width 372 height 15
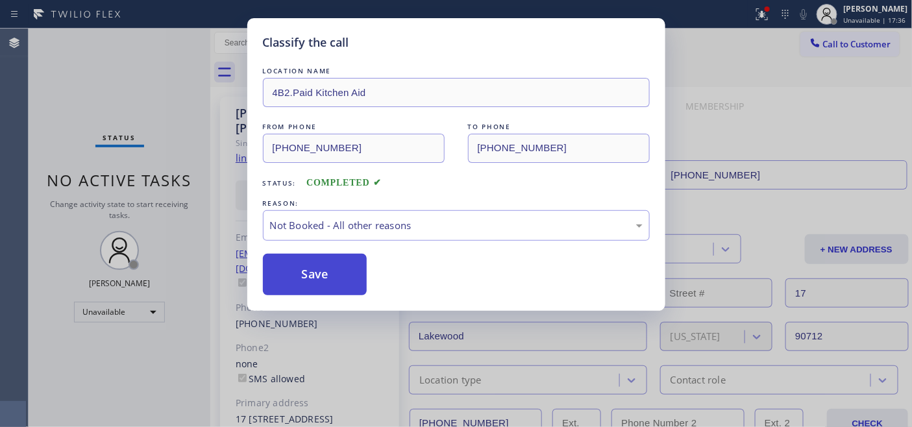
click at [312, 271] on button "Save" at bounding box center [315, 275] width 104 height 42
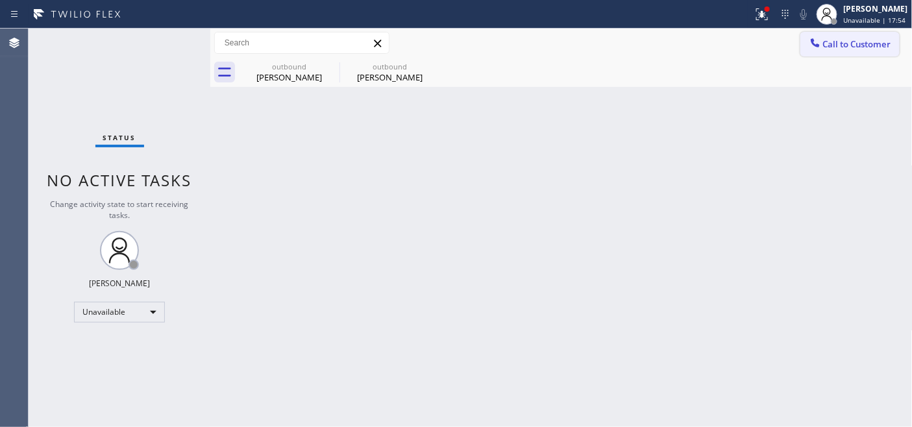
click at [833, 49] on span "Call to Customer" at bounding box center [857, 44] width 68 height 12
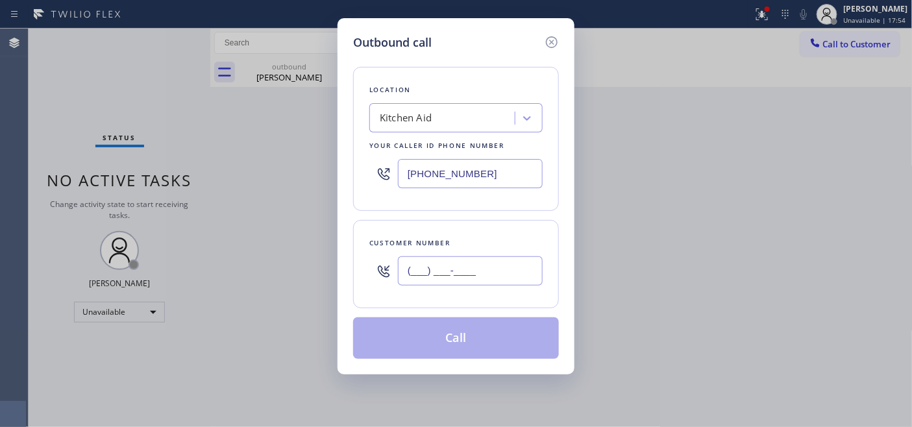
drag, startPoint x: 489, startPoint y: 284, endPoint x: 308, endPoint y: 271, distance: 181.5
click at [316, 271] on div "Outbound call Location Kitchen Aid Your caller id phone number [PHONE_NUMBER] C…" at bounding box center [456, 213] width 912 height 427
paste input "714) 865-6210"
type input "[PHONE_NUMBER]"
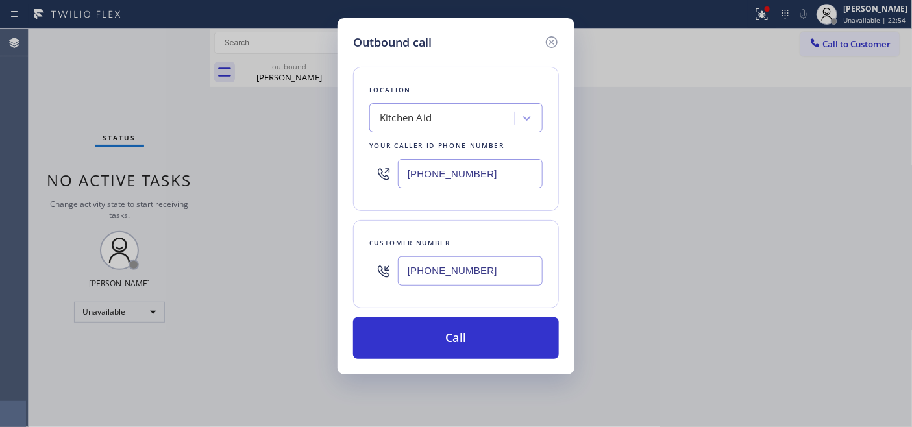
drag, startPoint x: 485, startPoint y: 173, endPoint x: 226, endPoint y: 154, distance: 260.2
click at [230, 154] on div "Outbound call Location Kitchen Aid Your caller id phone number [PHONE_NUMBER] C…" at bounding box center [456, 213] width 912 height 427
paste input "714) 855-4254"
type input "[PHONE_NUMBER]"
drag, startPoint x: 490, startPoint y: 260, endPoint x: 346, endPoint y: 260, distance: 143.4
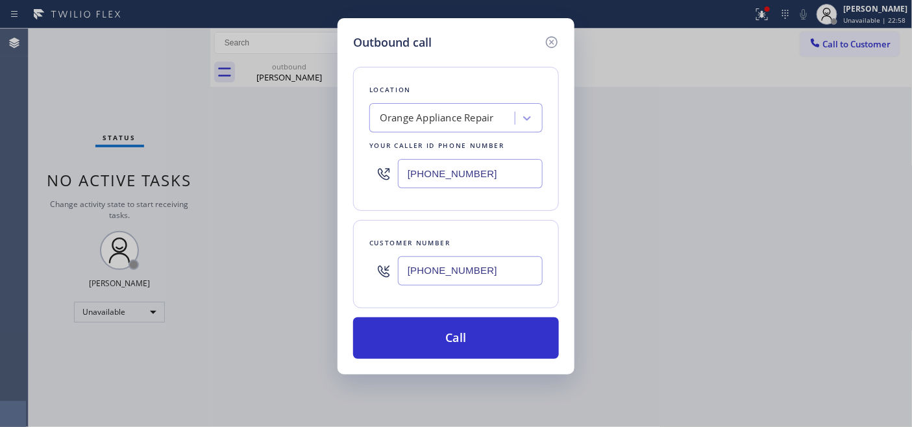
click at [346, 260] on div "Outbound call Location Orange Appliance Repair Your caller id phone number [PHO…" at bounding box center [455, 196] width 237 height 356
paste input "text"
type input "[PHONE_NUMBER]"
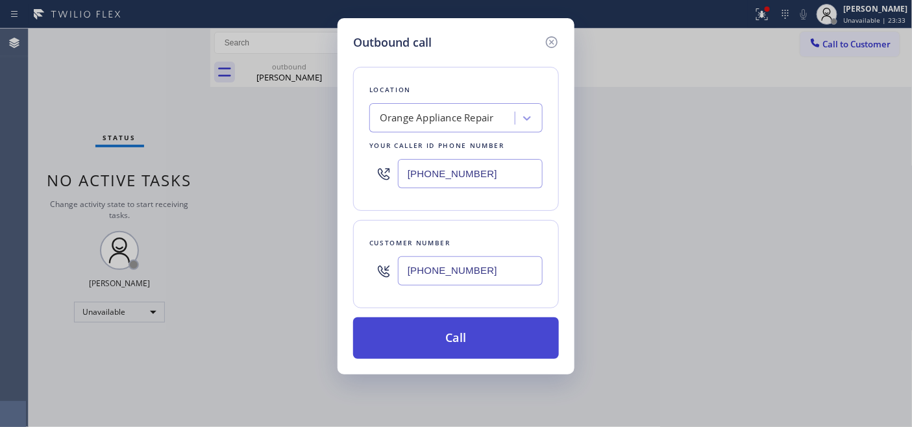
click at [477, 322] on button "Call" at bounding box center [456, 338] width 206 height 42
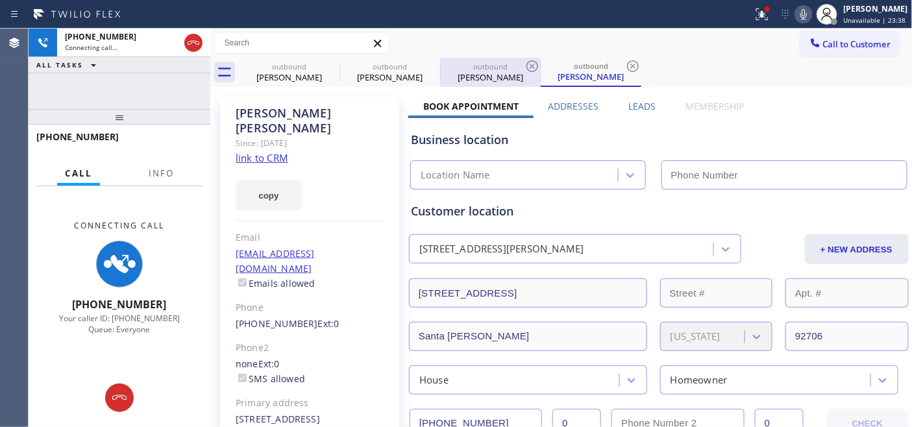
type input "[PHONE_NUMBER]"
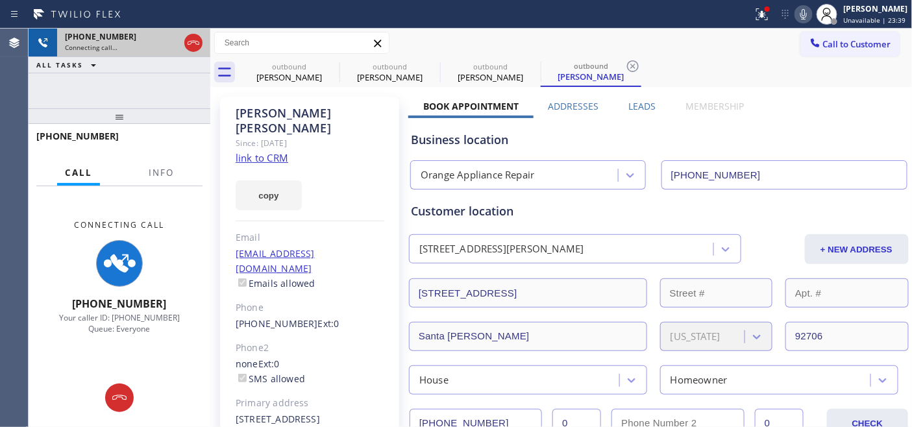
drag, startPoint x: 112, startPoint y: 114, endPoint x: 128, endPoint y: 54, distance: 61.2
click at [127, 59] on div "[PHONE_NUMBER] Connecting call… ALL TASKS ALL TASKS ACTIVE TASKS TASKS IN WRAP …" at bounding box center [120, 228] width 182 height 398
drag, startPoint x: 138, startPoint y: 112, endPoint x: 151, endPoint y: 75, distance: 39.2
click at [151, 75] on div "[PHONE_NUMBER] Connecting call… ALL TASKS ALL TASKS ACTIVE TASKS TASKS IN WRAP …" at bounding box center [120, 228] width 182 height 398
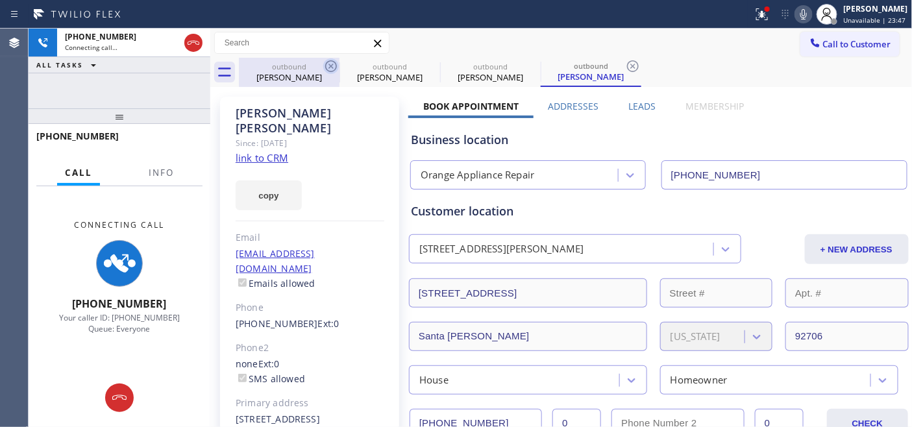
click at [326, 66] on icon at bounding box center [331, 66] width 16 height 16
type input "[PHONE_NUMBER]"
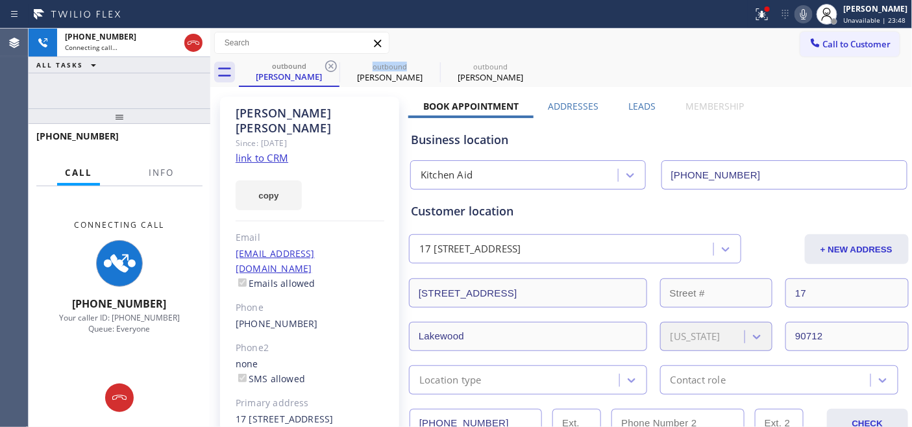
click at [326, 66] on icon at bounding box center [331, 66] width 16 height 16
click at [0, 0] on icon at bounding box center [0, 0] width 0 height 0
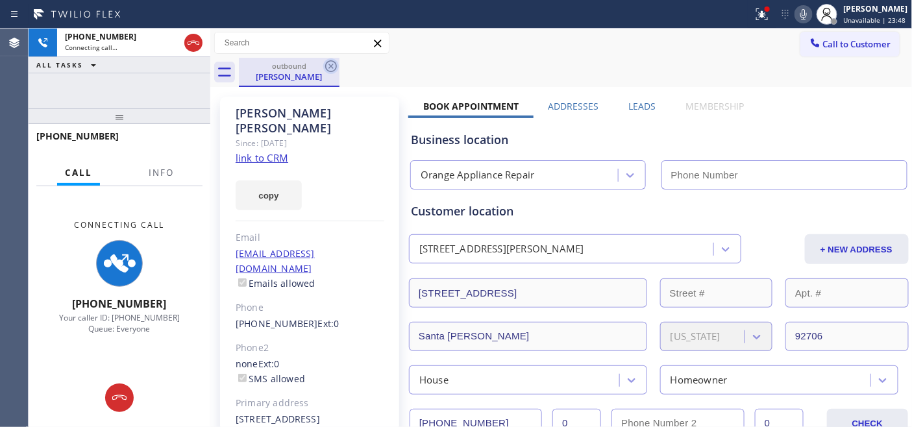
type input "[PHONE_NUMBER]"
click at [300, 69] on div "outbound" at bounding box center [289, 66] width 98 height 10
click at [554, 73] on div "outbound [PERSON_NAME]" at bounding box center [575, 72] width 673 height 29
click at [795, 12] on icon at bounding box center [803, 14] width 16 height 16
click at [561, 106] on label "Addresses" at bounding box center [573, 106] width 51 height 12
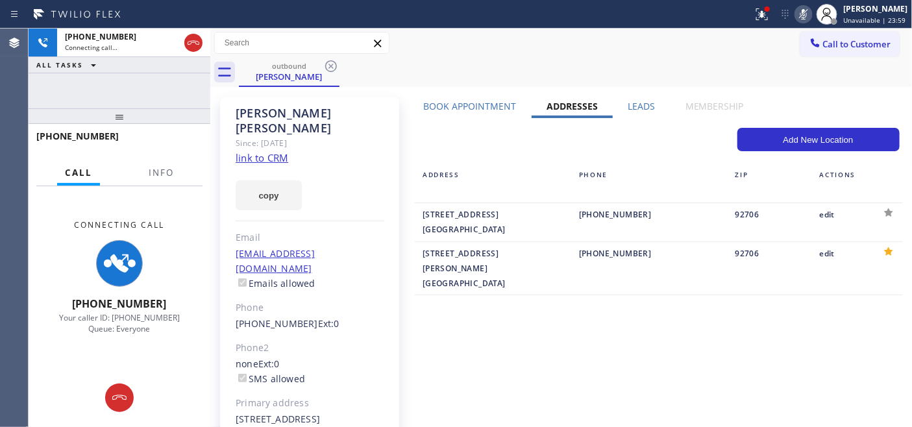
click at [627, 102] on label "Leads" at bounding box center [640, 106] width 27 height 12
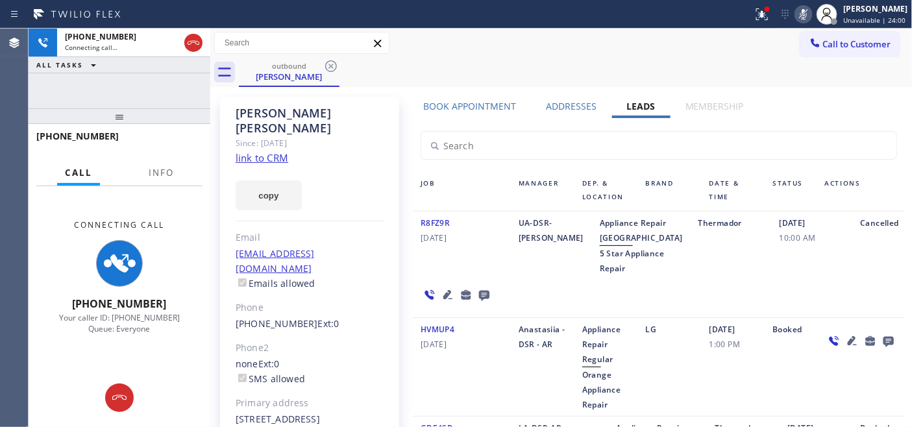
click at [677, 105] on div "Membership" at bounding box center [714, 109] width 88 height 18
click at [716, 102] on label "Membership" at bounding box center [714, 106] width 58 height 12
click at [612, 106] on div "Leads" at bounding box center [641, 109] width 58 height 18
click at [569, 106] on label "Addresses" at bounding box center [571, 106] width 51 height 12
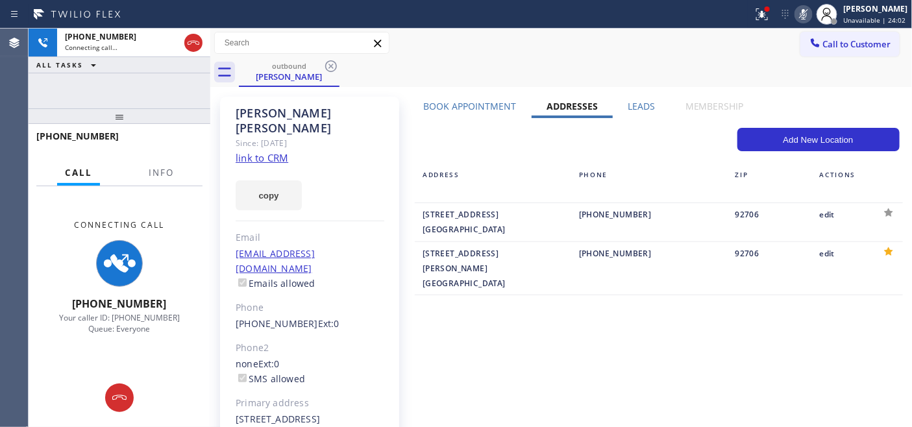
click at [637, 101] on label "Leads" at bounding box center [640, 106] width 27 height 12
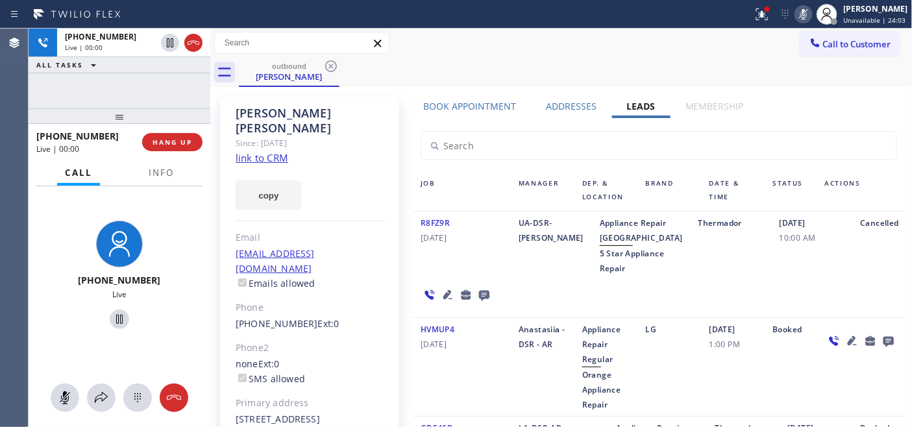
click at [535, 103] on div "Addresses" at bounding box center [571, 109] width 80 height 18
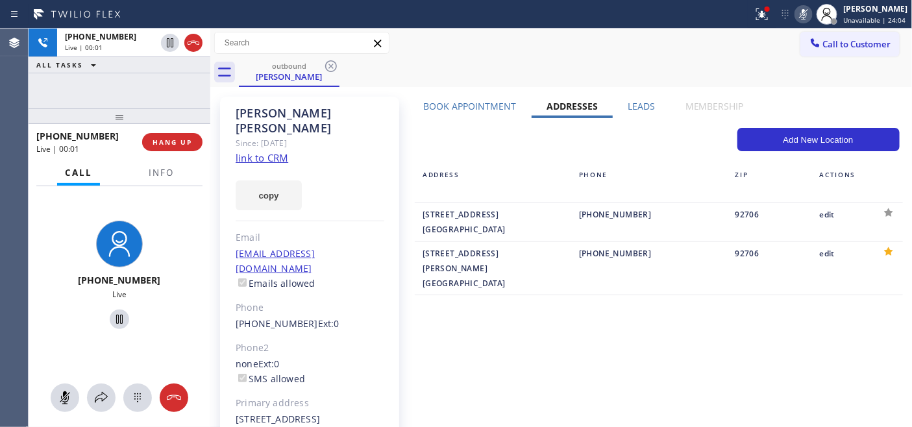
click at [794, 14] on div at bounding box center [803, 14] width 18 height 16
click at [183, 135] on button "HANG UP" at bounding box center [172, 142] width 60 height 18
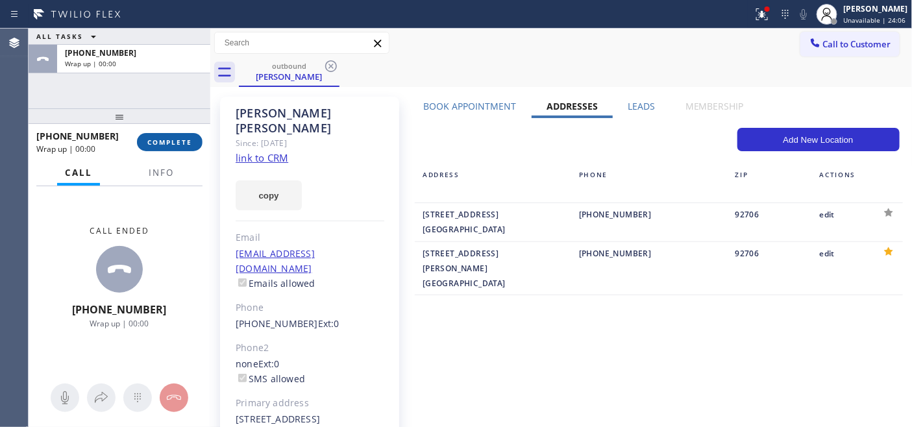
click at [185, 138] on span "COMPLETE" at bounding box center [169, 142] width 45 height 9
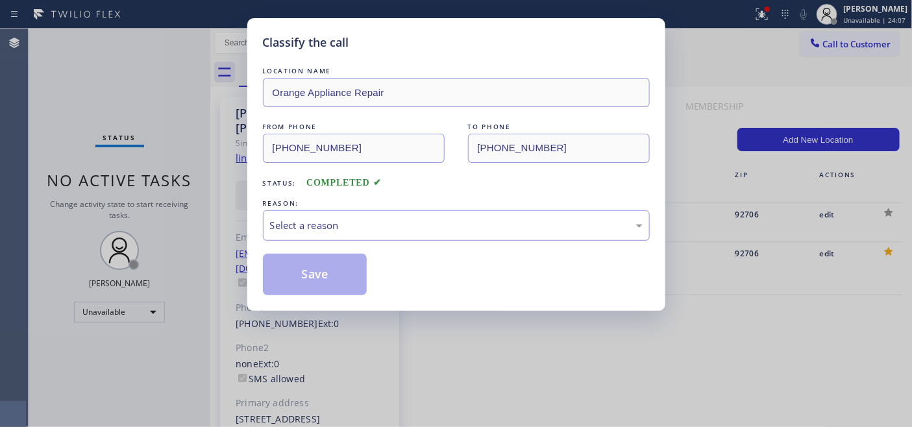
click at [483, 211] on div "Select a reason" at bounding box center [456, 225] width 387 height 30
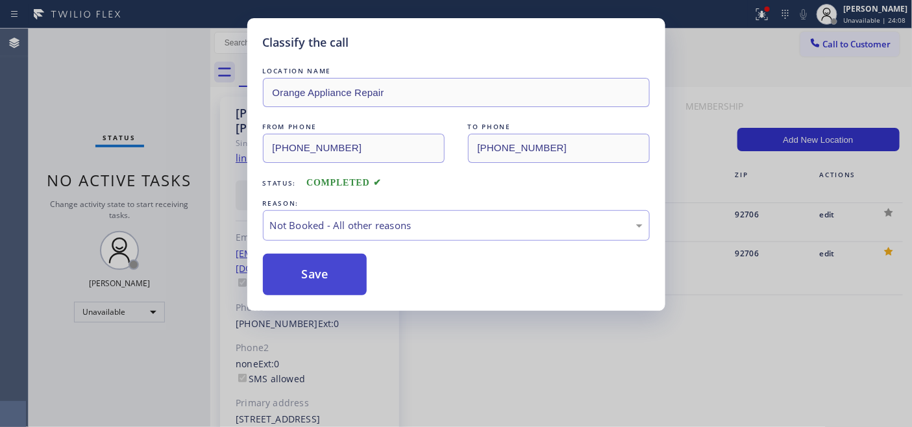
click at [356, 269] on button "Save" at bounding box center [315, 275] width 104 height 42
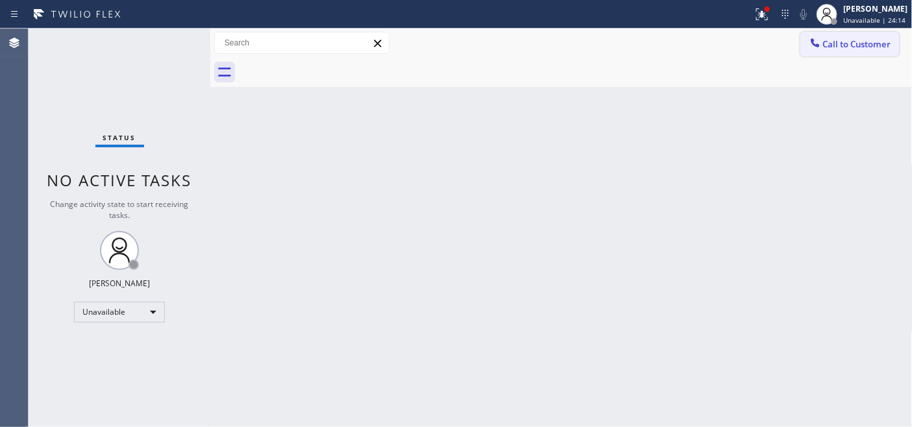
click at [858, 33] on button "Call to Customer" at bounding box center [849, 44] width 99 height 25
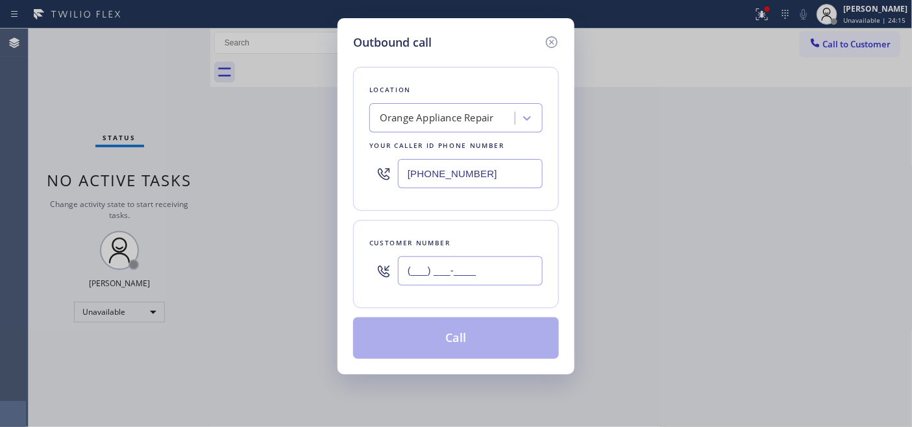
click at [474, 274] on input "(___) ___-____" at bounding box center [470, 270] width 145 height 29
paste input "562) 221-1755"
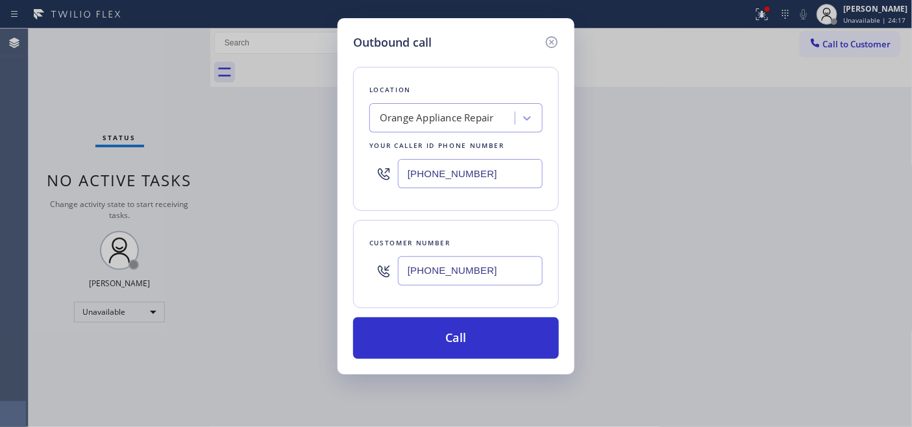
type input "[PHONE_NUMBER]"
drag, startPoint x: 520, startPoint y: 180, endPoint x: 605, endPoint y: 91, distance: 123.0
click at [341, 173] on div "Outbound call Location Orange Appliance Repair Your caller id phone number [PHO…" at bounding box center [455, 196] width 237 height 356
paste input "855) 731-4952"
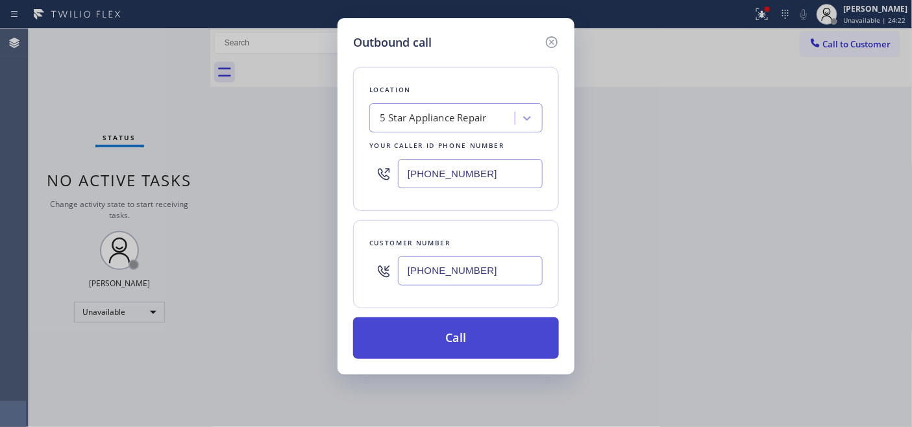
type input "[PHONE_NUMBER]"
click at [513, 326] on button "Call" at bounding box center [456, 338] width 206 height 42
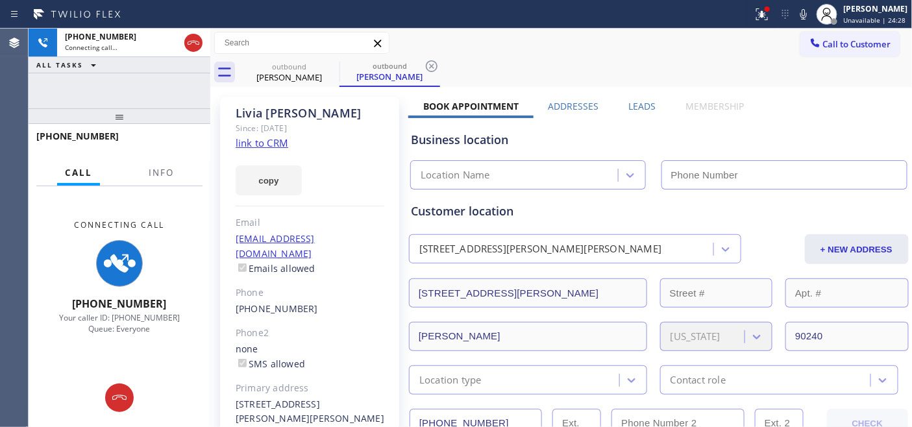
type input "[PHONE_NUMBER]"
click at [593, 15] on div at bounding box center [376, 14] width 742 height 21
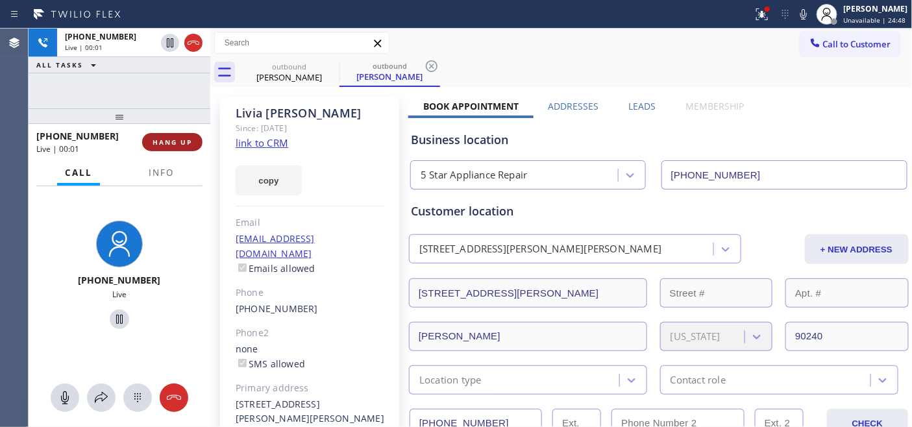
click at [185, 135] on button "HANG UP" at bounding box center [172, 142] width 60 height 18
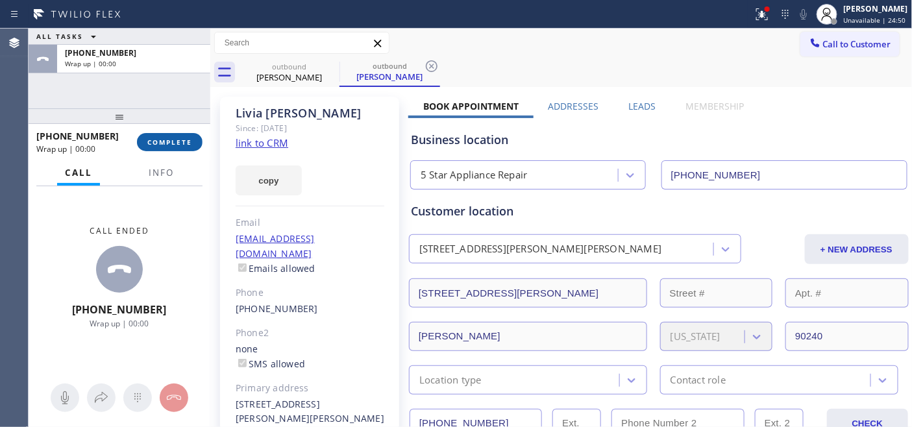
click at [184, 135] on button "COMPLETE" at bounding box center [170, 142] width 66 height 18
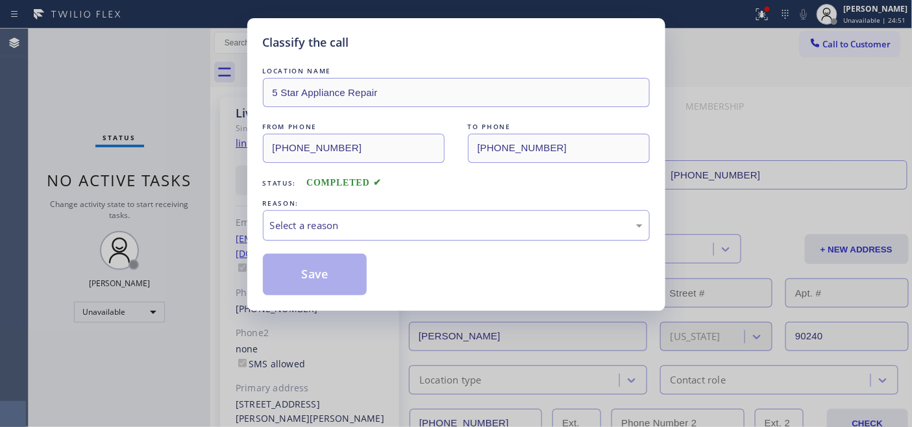
click at [459, 224] on div "Select a reason" at bounding box center [456, 225] width 372 height 15
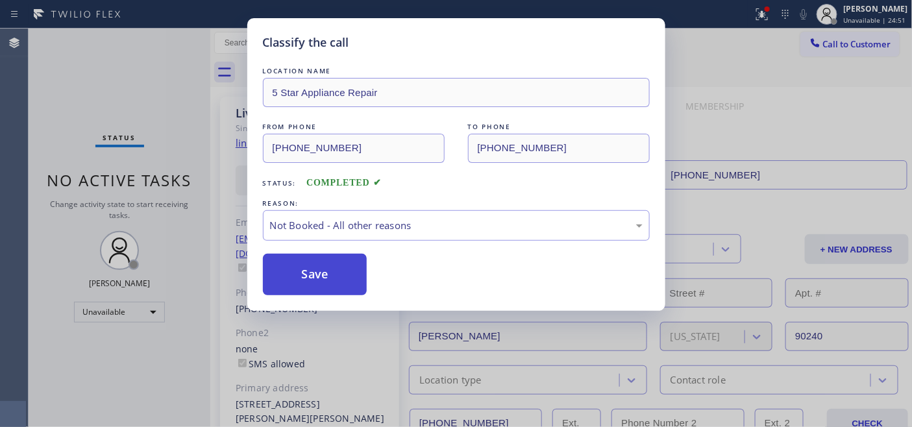
click at [332, 267] on button "Save" at bounding box center [315, 275] width 104 height 42
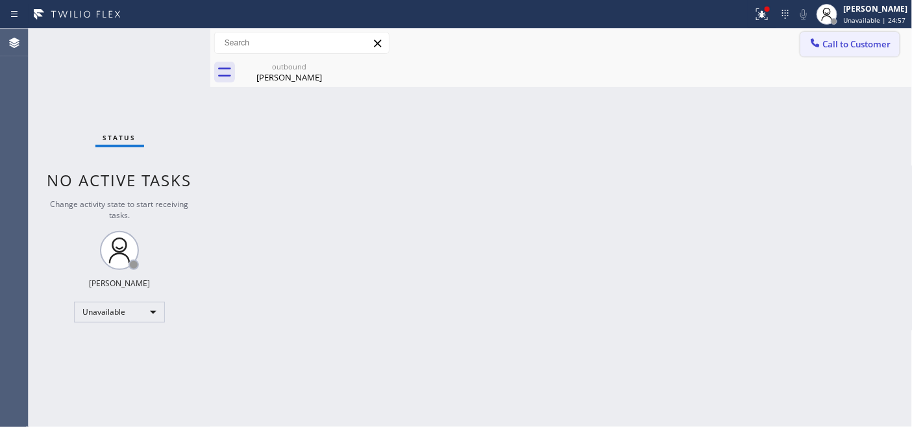
click at [807, 49] on div at bounding box center [815, 44] width 16 height 16
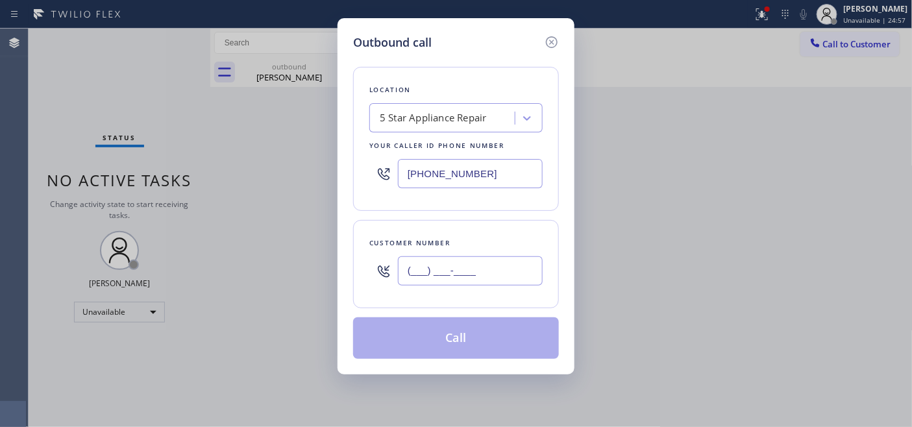
click at [433, 266] on input "(___) ___-____" at bounding box center [470, 270] width 145 height 29
paste input "602) 284-0119"
type input "[PHONE_NUMBER]"
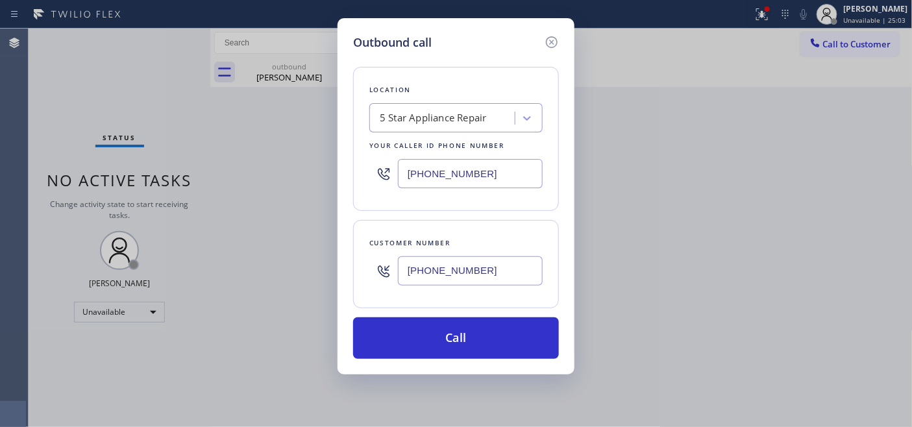
drag, startPoint x: 500, startPoint y: 171, endPoint x: 391, endPoint y: 173, distance: 109.0
click at [402, 173] on input "[PHONE_NUMBER]" at bounding box center [470, 173] width 145 height 29
paste input "485-1951"
type input "[PHONE_NUMBER]"
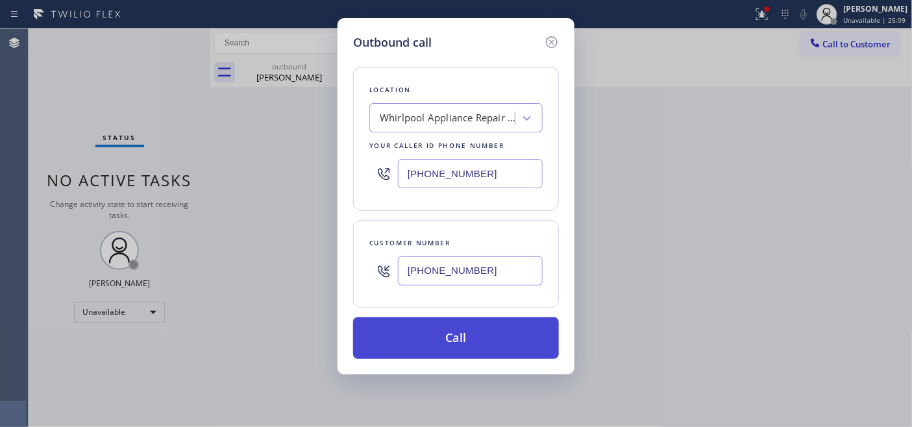
click at [476, 323] on button "Call" at bounding box center [456, 338] width 206 height 42
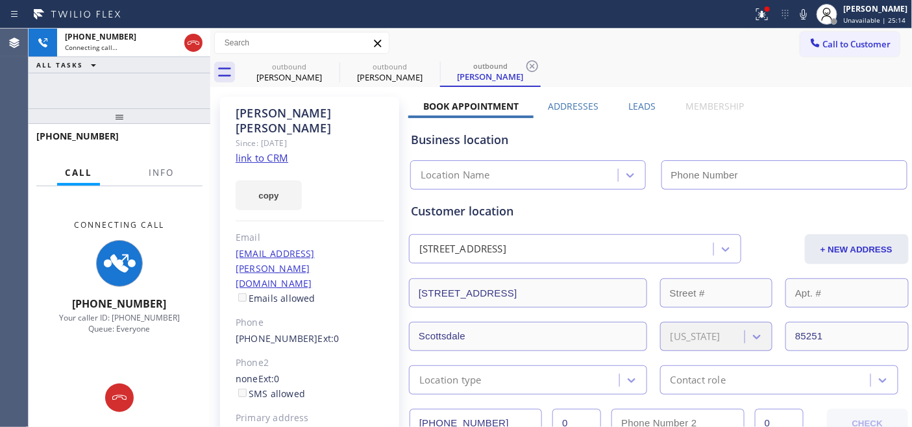
type input "[PHONE_NUMBER]"
click at [796, 13] on icon at bounding box center [803, 14] width 16 height 16
click at [764, 21] on icon at bounding box center [762, 14] width 16 height 16
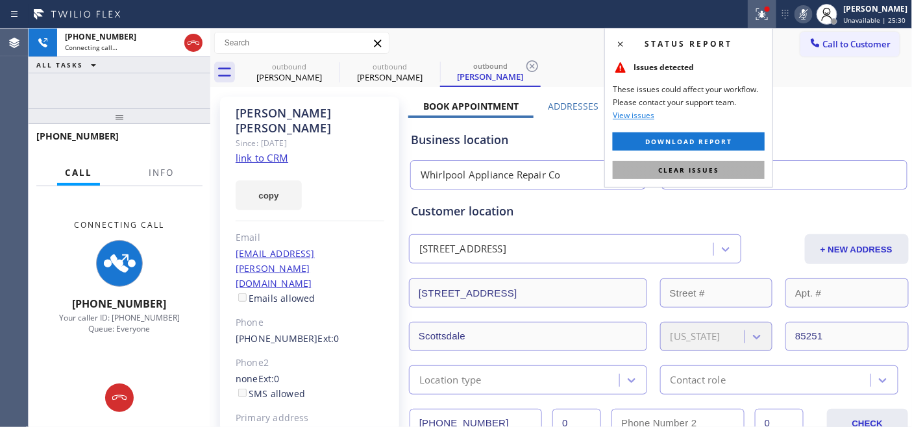
click at [681, 166] on span "Clear issues" at bounding box center [688, 169] width 61 height 9
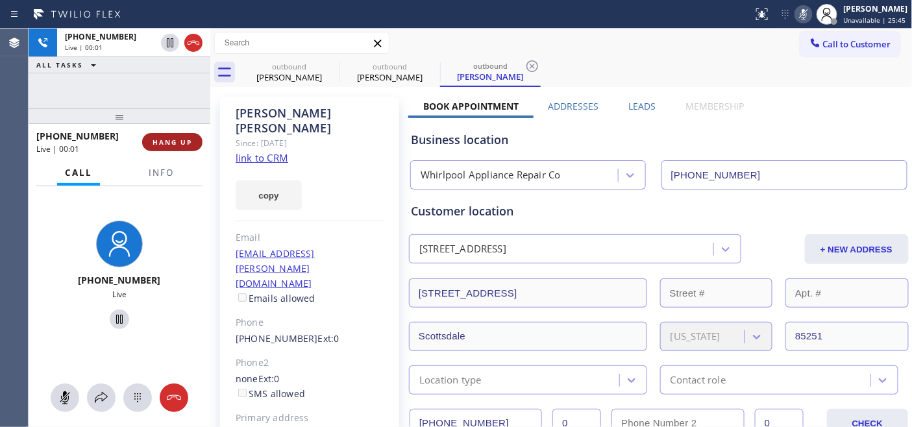
click at [161, 134] on button "HANG UP" at bounding box center [172, 142] width 60 height 18
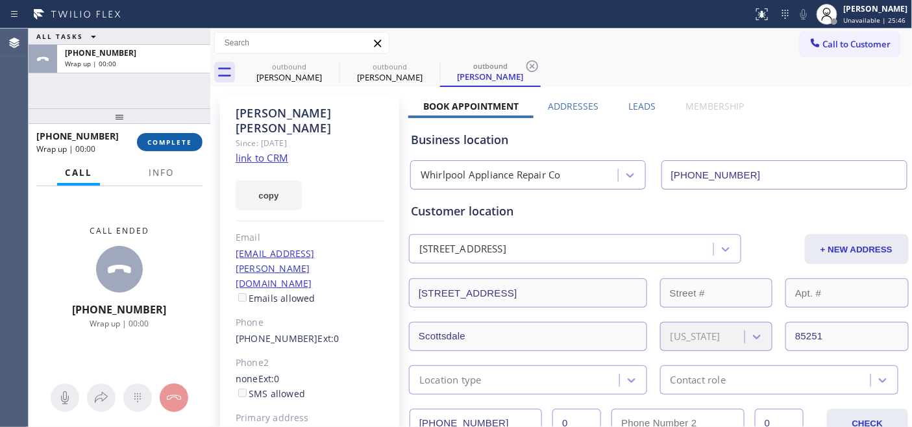
click at [177, 141] on span "COMPLETE" at bounding box center [169, 142] width 45 height 9
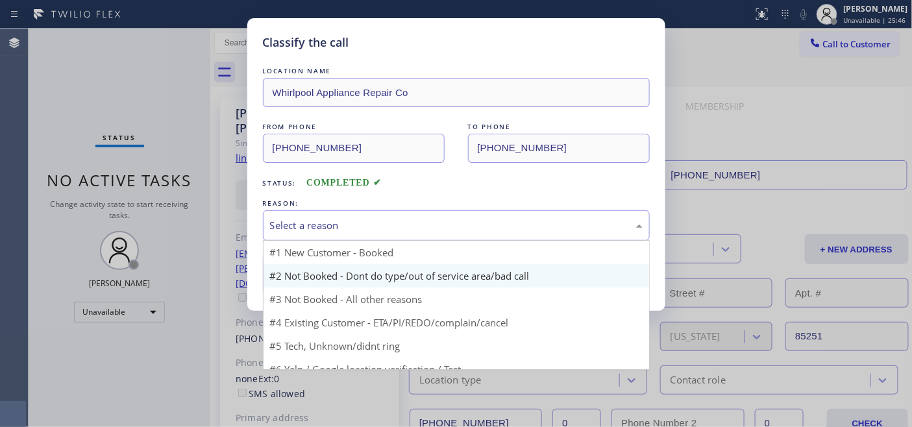
drag, startPoint x: 417, startPoint y: 236, endPoint x: 386, endPoint y: 278, distance: 52.0
click at [417, 236] on div "Select a reason" at bounding box center [456, 225] width 387 height 30
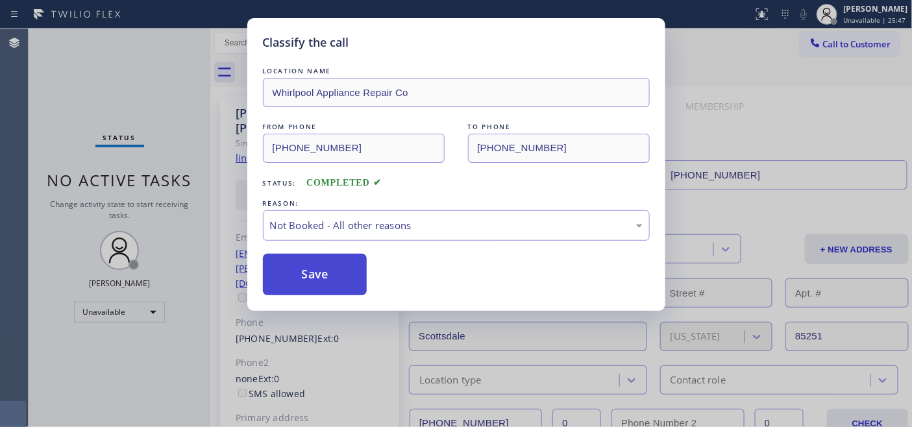
click at [345, 276] on button "Save" at bounding box center [315, 275] width 104 height 42
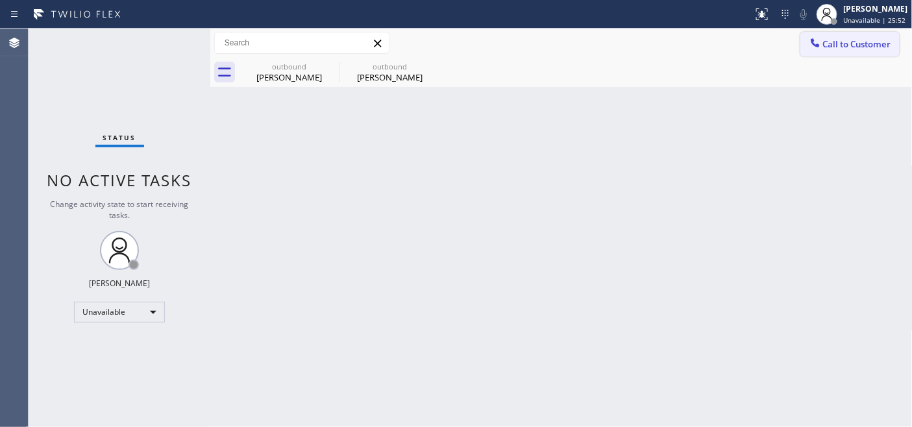
click at [849, 46] on span "Call to Customer" at bounding box center [857, 44] width 68 height 12
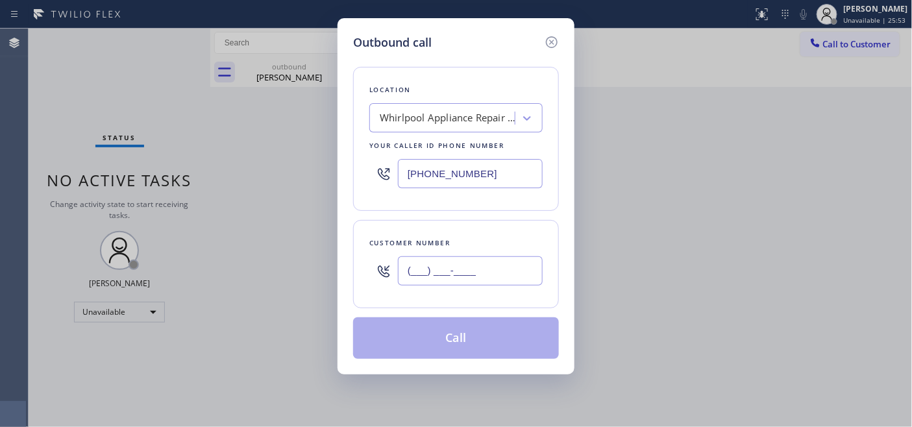
click at [477, 261] on input "(___) ___-____" at bounding box center [470, 270] width 145 height 29
paste input "818) 642-5497"
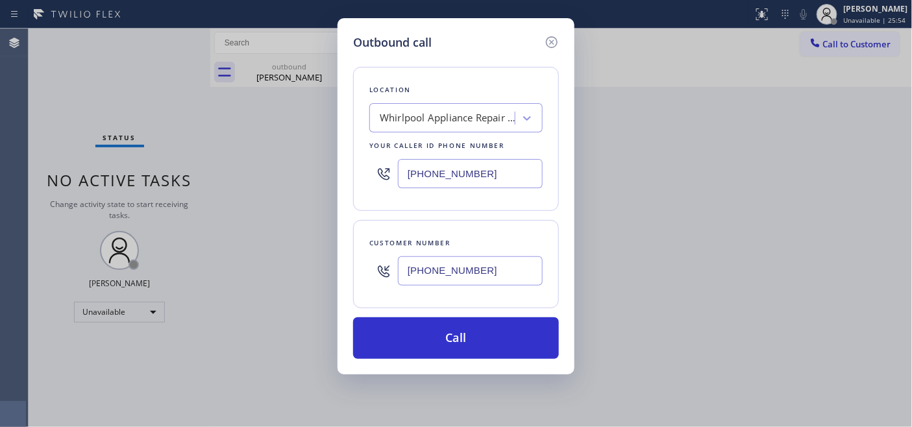
type input "[PHONE_NUMBER]"
click at [380, 159] on div "[PHONE_NUMBER]" at bounding box center [455, 173] width 173 height 42
paste input "310) 740-9737"
type input "[PHONE_NUMBER]"
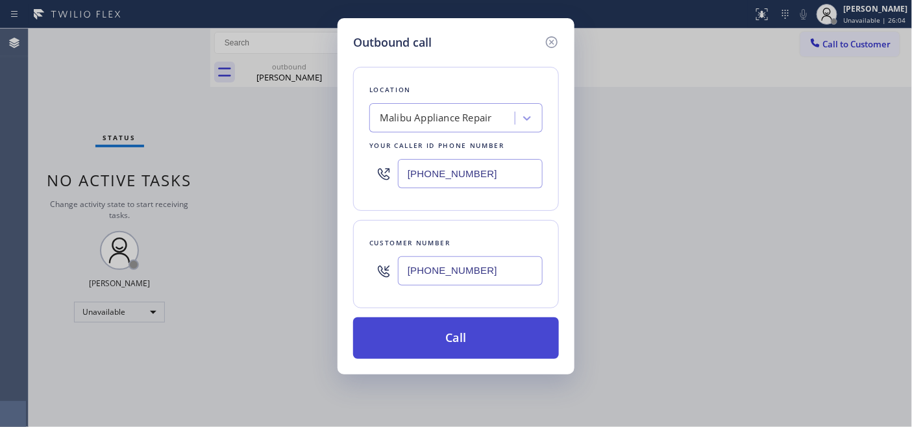
click at [502, 334] on button "Call" at bounding box center [456, 338] width 206 height 42
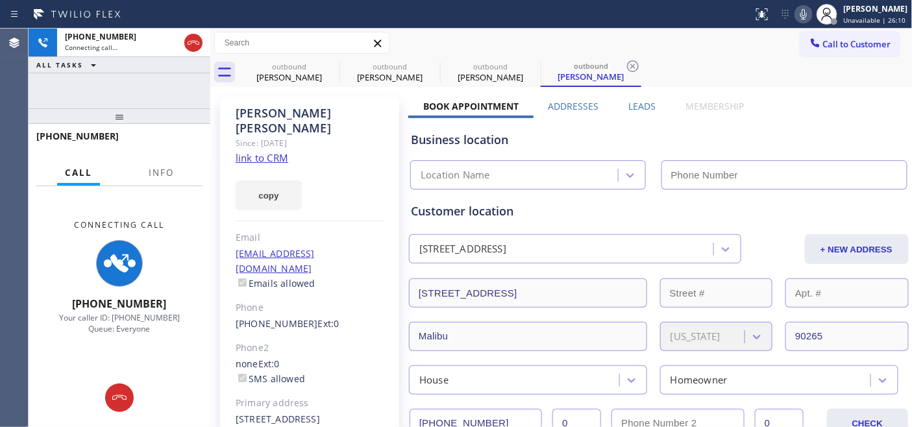
type input "[PHONE_NUMBER]"
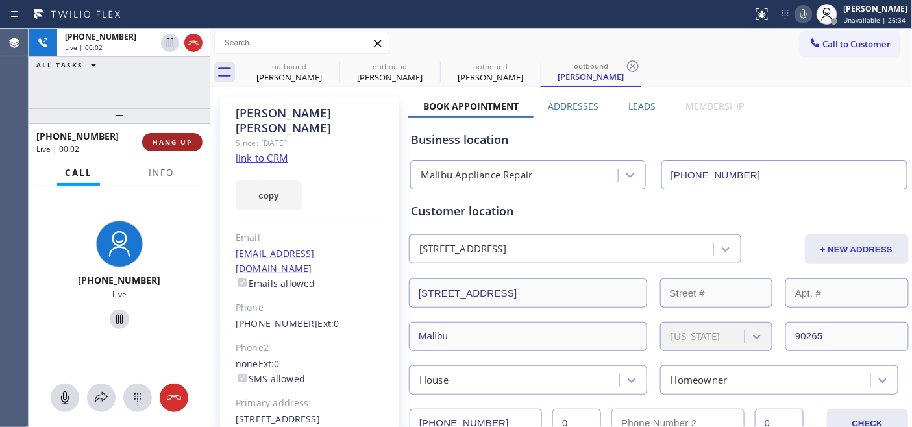
click at [184, 138] on span "HANG UP" at bounding box center [172, 142] width 40 height 9
click at [186, 139] on span "HANG UP" at bounding box center [172, 142] width 40 height 9
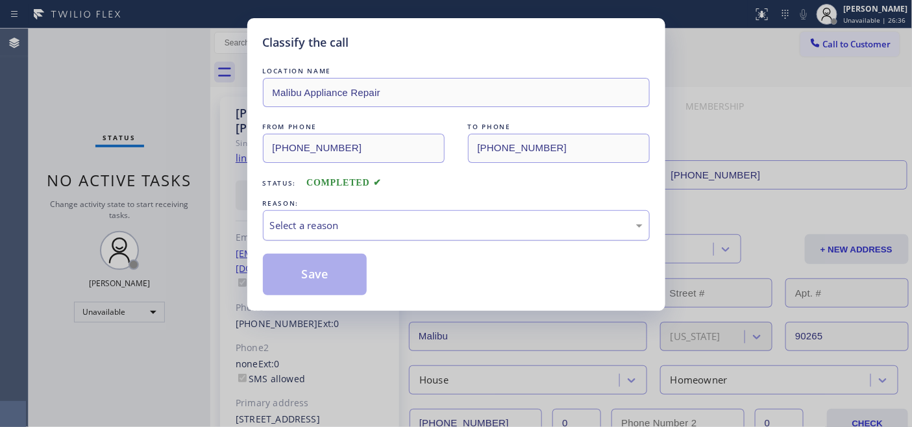
drag, startPoint x: 411, startPoint y: 217, endPoint x: 405, endPoint y: 228, distance: 12.2
click at [411, 217] on div "Select a reason" at bounding box center [456, 225] width 387 height 30
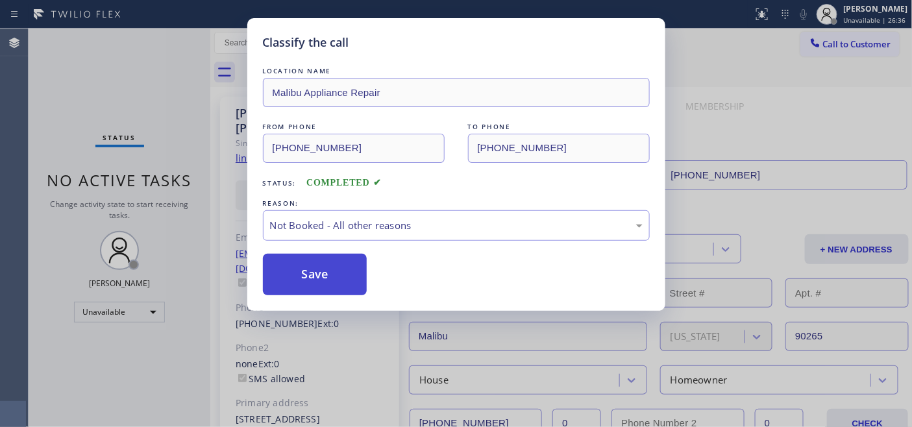
click at [317, 271] on button "Save" at bounding box center [315, 275] width 104 height 42
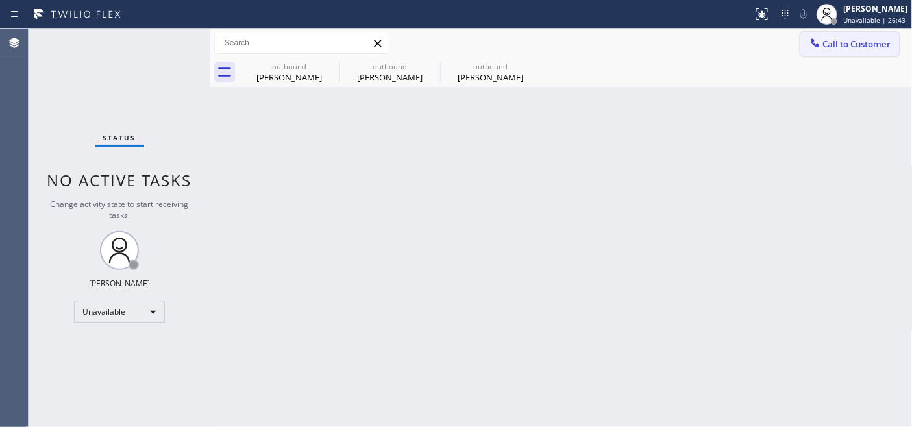
click at [845, 49] on span "Call to Customer" at bounding box center [857, 44] width 68 height 12
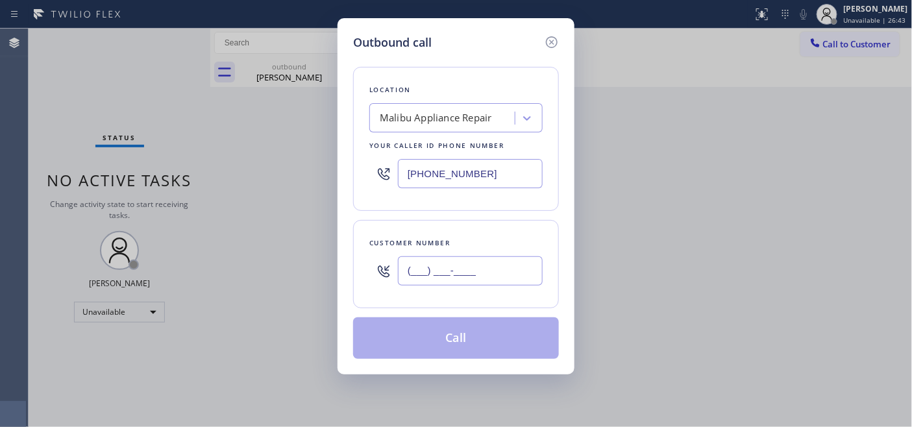
click at [487, 258] on input "(___) ___-____" at bounding box center [470, 270] width 145 height 29
paste input "281) 743-1244"
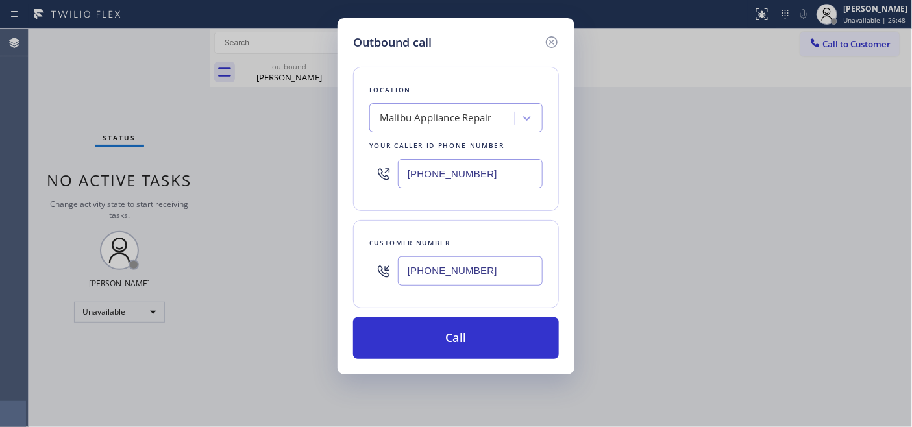
type input "[PHONE_NUMBER]"
drag, startPoint x: 490, startPoint y: 173, endPoint x: 420, endPoint y: 147, distance: 74.9
click at [310, 183] on div "Outbound call Location [GEOGRAPHIC_DATA] Appliance Repair Your caller id phone …" at bounding box center [456, 213] width 912 height 427
paste input "480) 257-7701"
drag, startPoint x: 487, startPoint y: 165, endPoint x: 393, endPoint y: 166, distance: 94.1
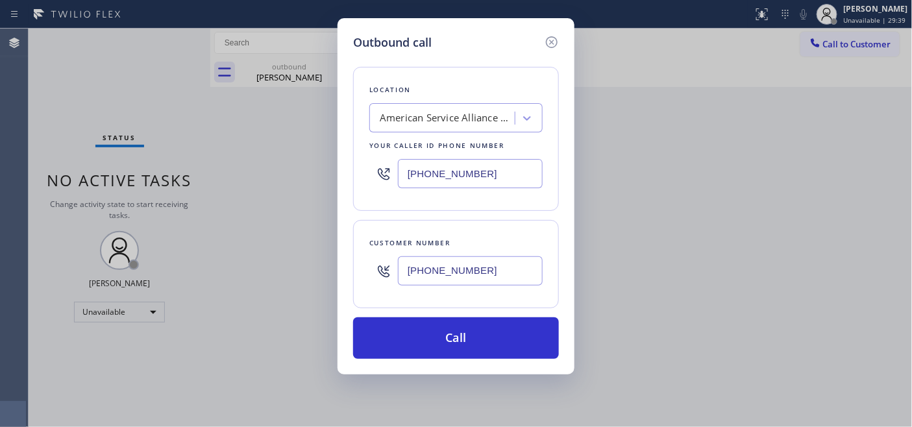
click at [398, 166] on div "[PHONE_NUMBER]" at bounding box center [455, 173] width 173 height 42
paste input "text"
type input "[PHONE_NUMBER]"
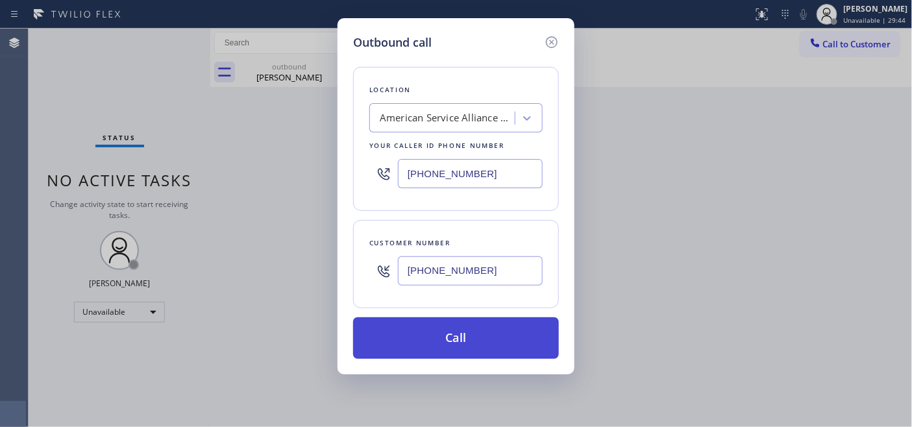
click at [481, 326] on button "Call" at bounding box center [456, 338] width 206 height 42
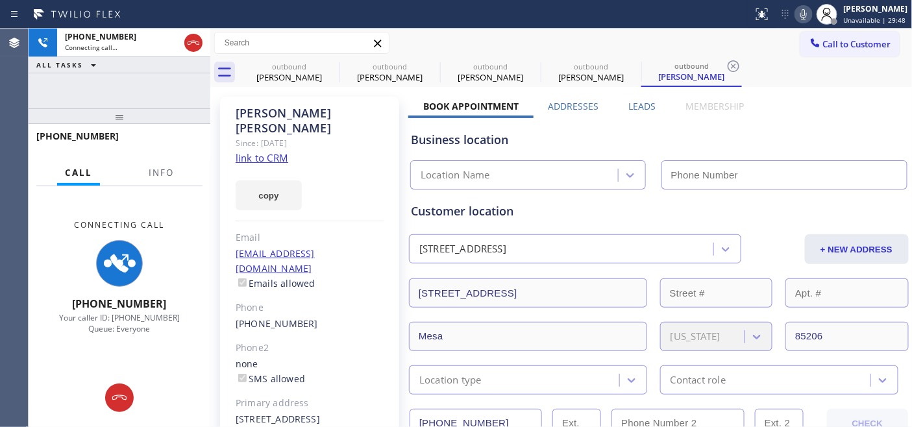
drag, startPoint x: 136, startPoint y: 118, endPoint x: 157, endPoint y: 75, distance: 48.2
click at [157, 75] on div "[PHONE_NUMBER] Connecting call… ALL TASKS ALL TASKS ACTIVE TASKS TASKS IN WRAP …" at bounding box center [120, 228] width 182 height 398
type input "[PHONE_NUMBER]"
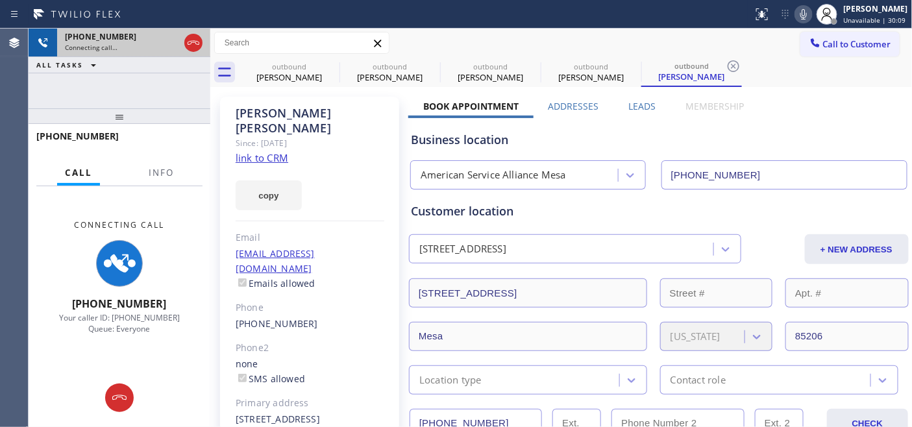
drag, startPoint x: 152, startPoint y: 112, endPoint x: 158, endPoint y: 45, distance: 66.4
click at [152, 91] on div "[PHONE_NUMBER] Connecting call… ALL TASKS ALL TASKS ACTIVE TASKS TASKS IN WRAP …" at bounding box center [120, 228] width 182 height 398
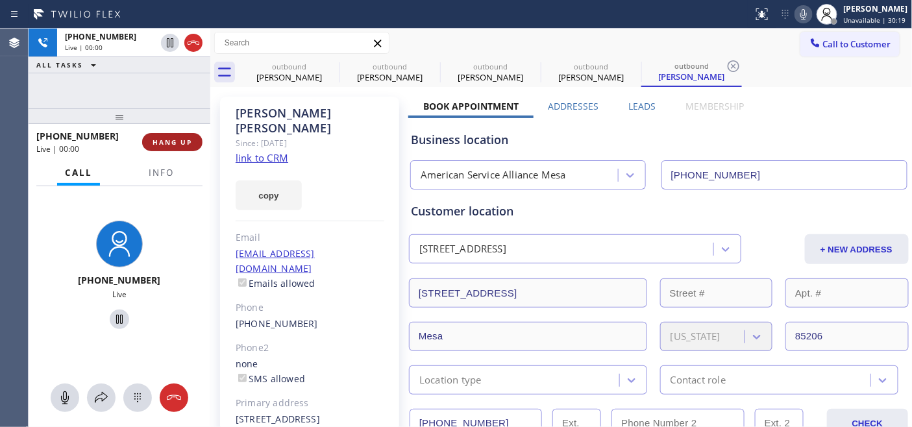
click at [190, 146] on span "HANG UP" at bounding box center [172, 142] width 40 height 9
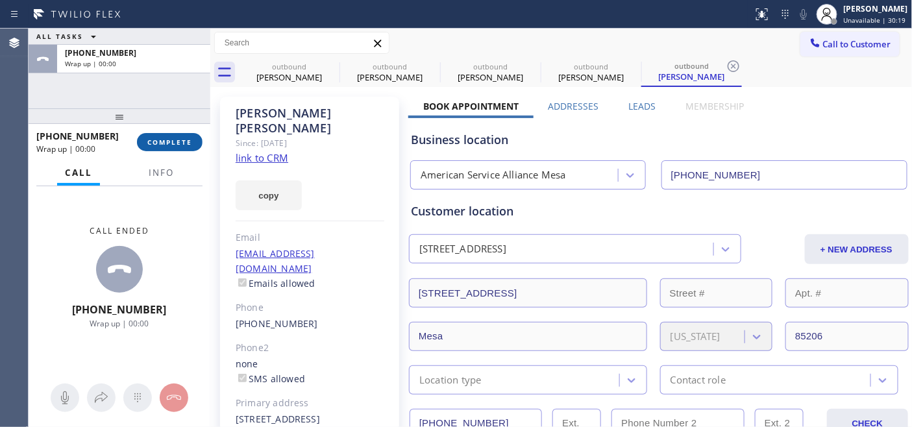
click at [190, 146] on span "COMPLETE" at bounding box center [169, 142] width 45 height 9
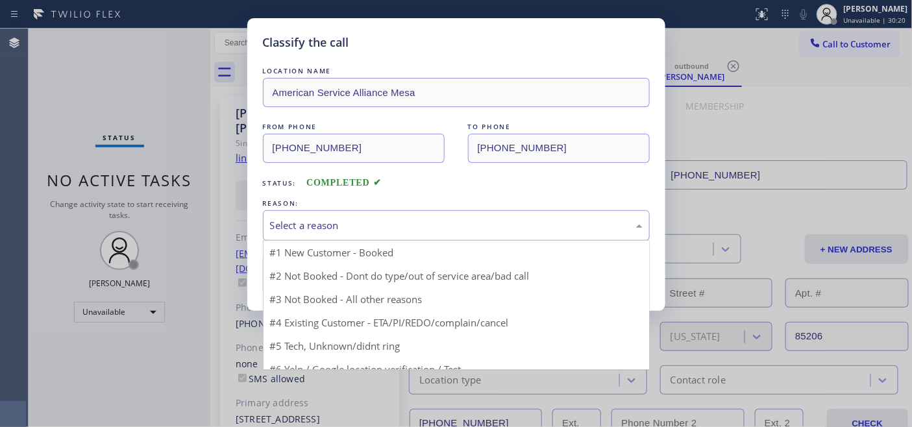
click at [448, 218] on div "Select a reason" at bounding box center [456, 225] width 372 height 15
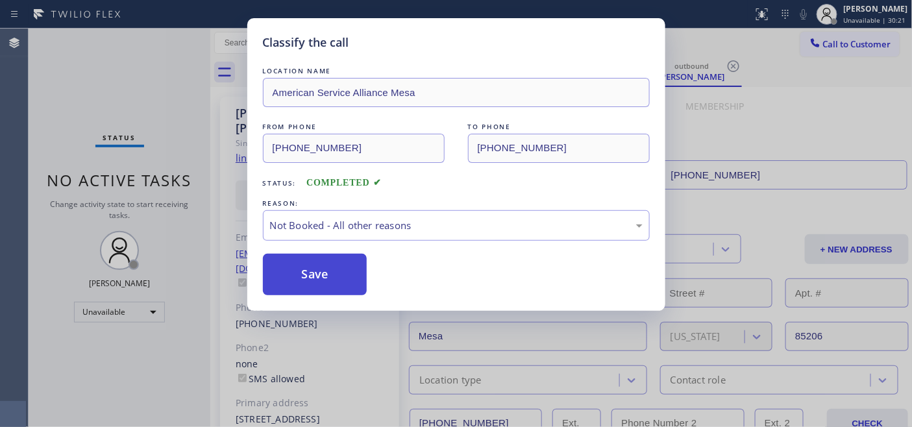
click at [319, 274] on button "Save" at bounding box center [315, 275] width 104 height 42
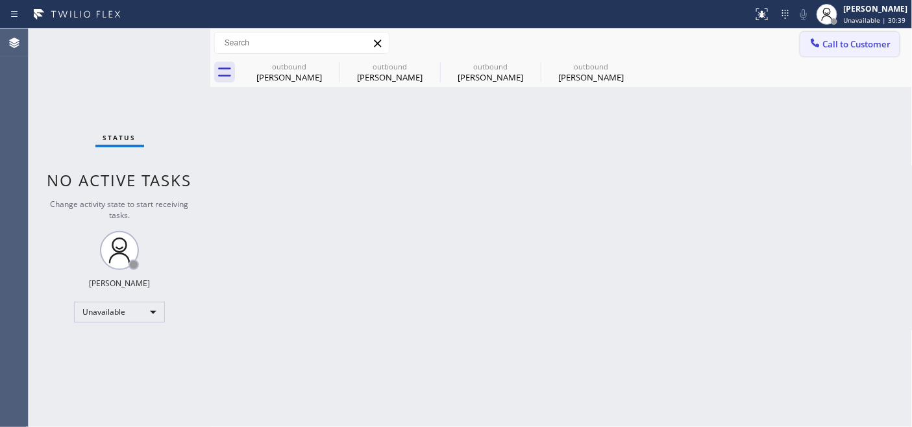
click at [815, 43] on icon at bounding box center [814, 42] width 13 height 13
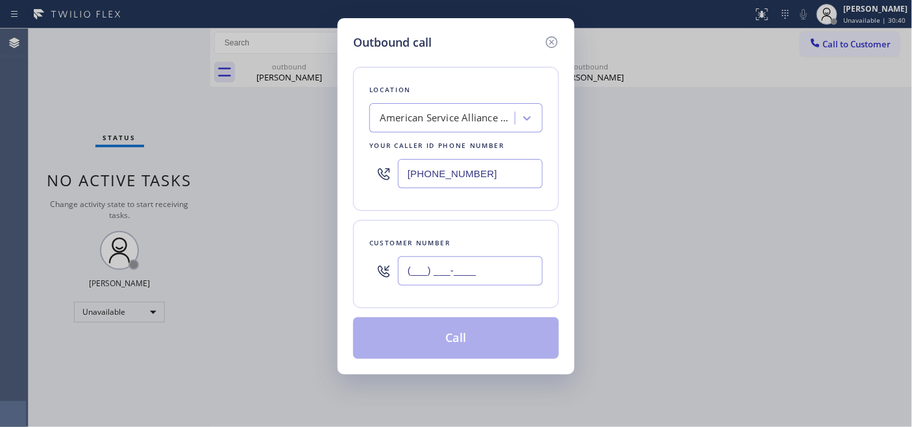
drag, startPoint x: 490, startPoint y: 276, endPoint x: 258, endPoint y: 261, distance: 232.7
click at [312, 257] on div "Outbound call Location American Service Alliance Mesa Your caller id phone numb…" at bounding box center [456, 213] width 912 height 427
paste input "714) 296-5733"
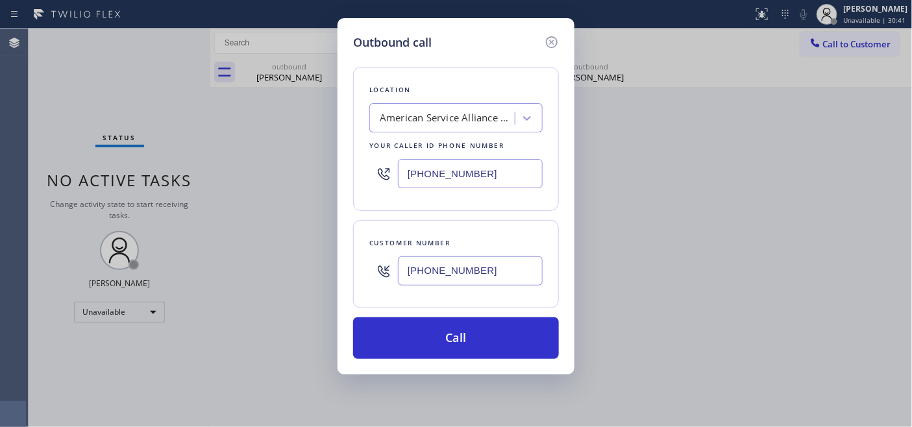
type input "[PHONE_NUMBER]"
drag, startPoint x: 475, startPoint y: 180, endPoint x: 380, endPoint y: 169, distance: 96.1
click at [383, 169] on div "[PHONE_NUMBER]" at bounding box center [455, 173] width 173 height 42
paste input "562) 362-4267"
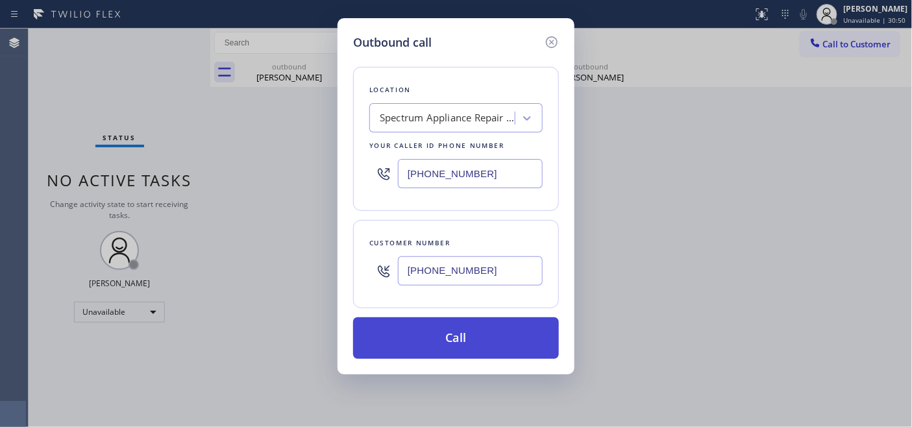
type input "[PHONE_NUMBER]"
click at [524, 335] on button "Call" at bounding box center [456, 338] width 206 height 42
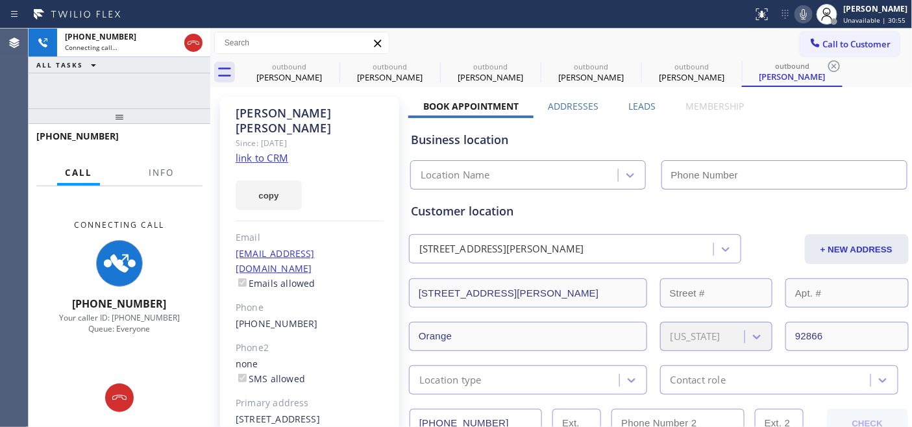
type input "[PHONE_NUMBER]"
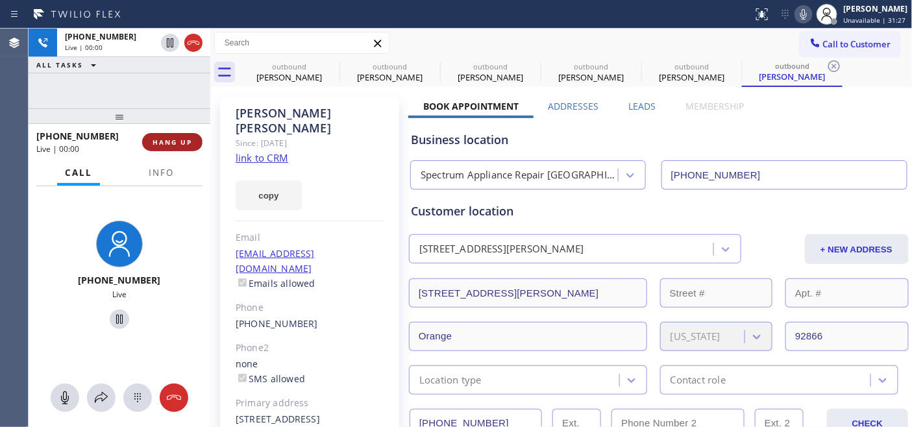
click at [163, 139] on span "HANG UP" at bounding box center [172, 142] width 40 height 9
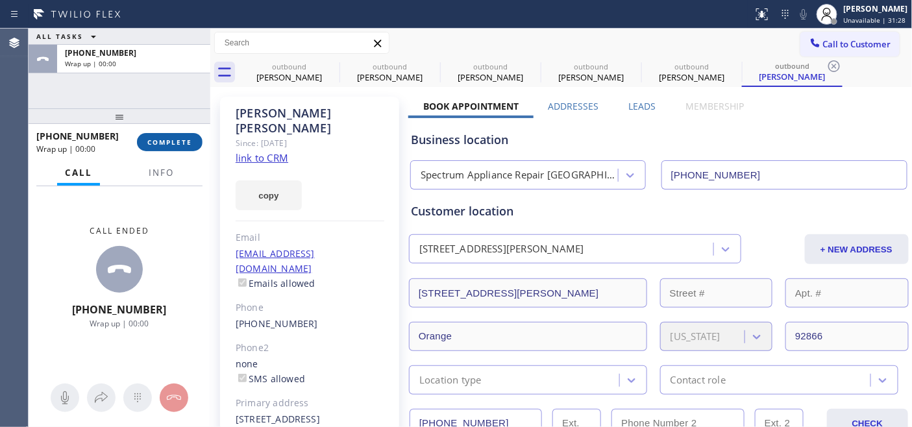
click at [163, 139] on span "COMPLETE" at bounding box center [169, 142] width 45 height 9
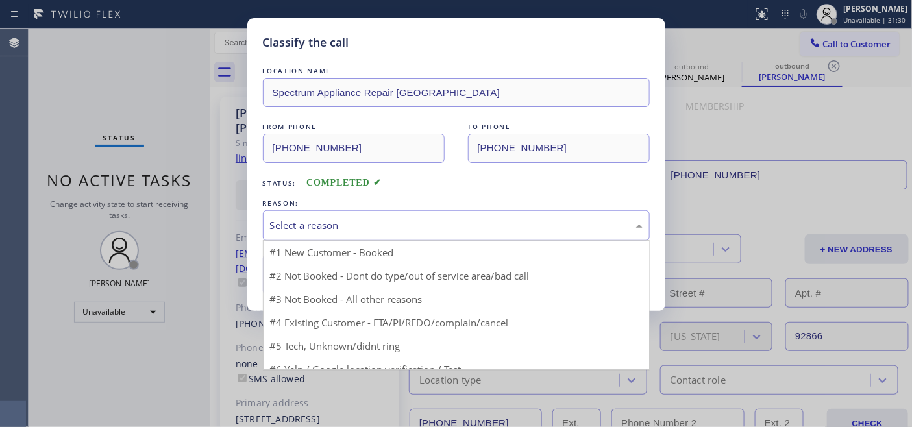
click at [419, 210] on div "Select a reason" at bounding box center [456, 225] width 387 height 30
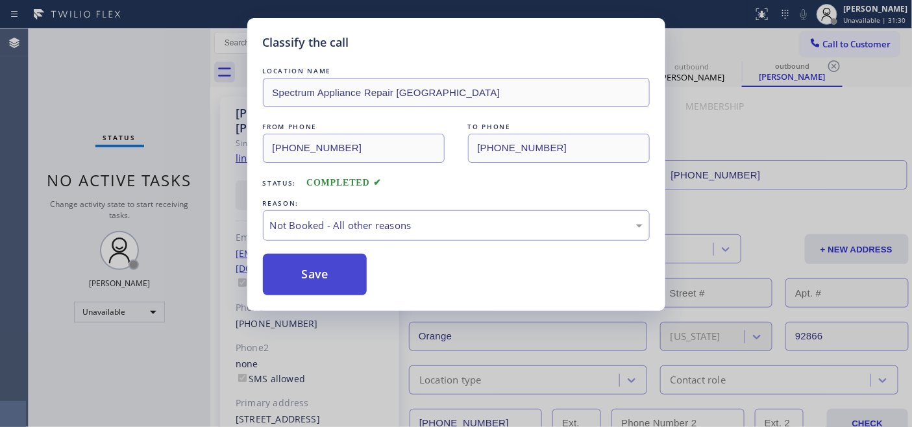
drag, startPoint x: 357, startPoint y: 273, endPoint x: 370, endPoint y: 262, distance: 16.5
click at [357, 274] on button "Save" at bounding box center [315, 275] width 104 height 42
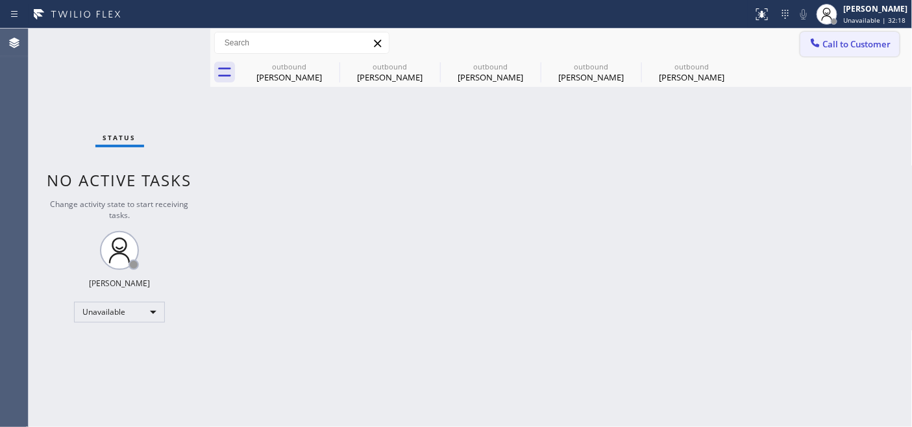
click at [826, 42] on span "Call to Customer" at bounding box center [857, 44] width 68 height 12
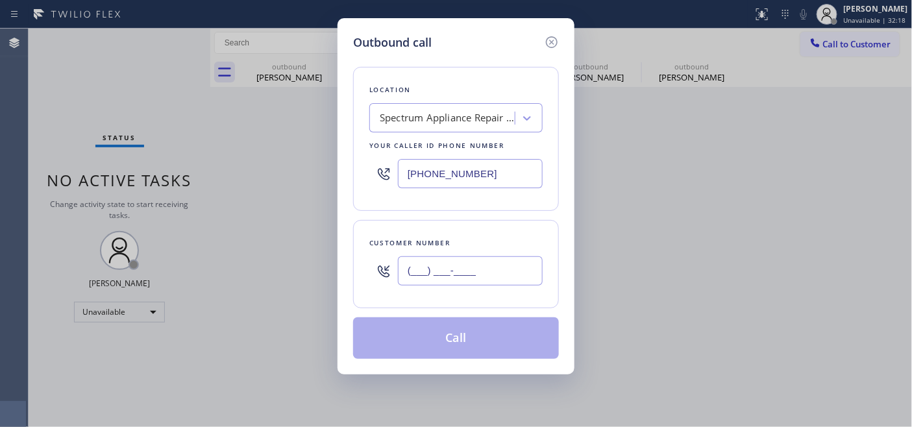
drag, startPoint x: 495, startPoint y: 269, endPoint x: 320, endPoint y: 269, distance: 175.2
click at [357, 269] on div "Customer number (___) ___-____" at bounding box center [456, 264] width 206 height 88
paste input "714) 296-5733"
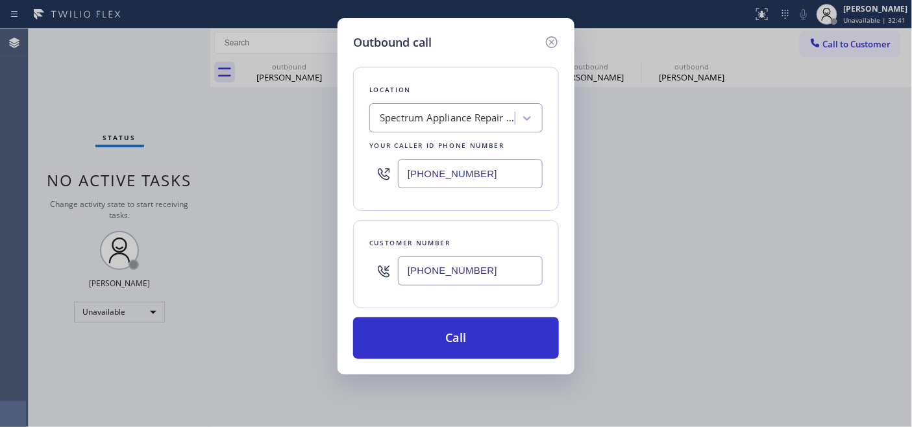
drag, startPoint x: 498, startPoint y: 269, endPoint x: 320, endPoint y: 262, distance: 177.9
click at [321, 262] on div "Outbound call Location Spectrum Appliance Repair [GEOGRAPHIC_DATA] Your caller …" at bounding box center [456, 213] width 912 height 427
paste input "310) 251-4491"
type input "[PHONE_NUMBER]"
drag, startPoint x: 494, startPoint y: 163, endPoint x: 317, endPoint y: 139, distance: 179.3
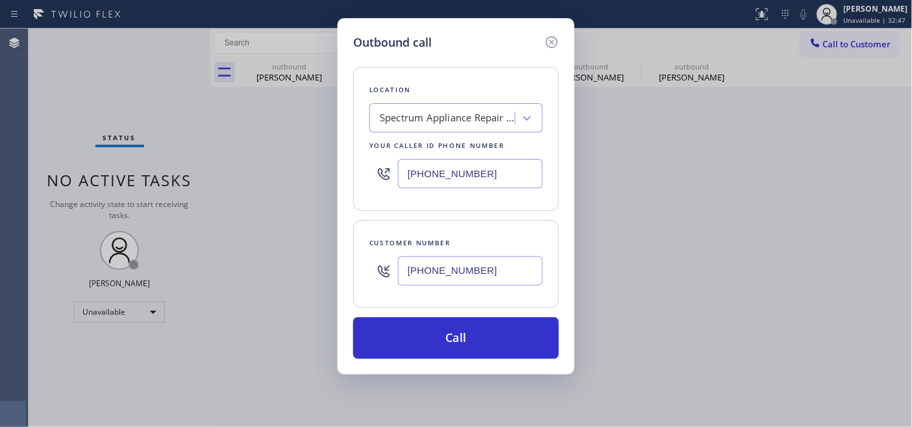
click at [321, 139] on div "Outbound call Location Spectrum Appliance Repair [GEOGRAPHIC_DATA] Your caller …" at bounding box center [456, 213] width 912 height 427
paste input "866) 934-3013"
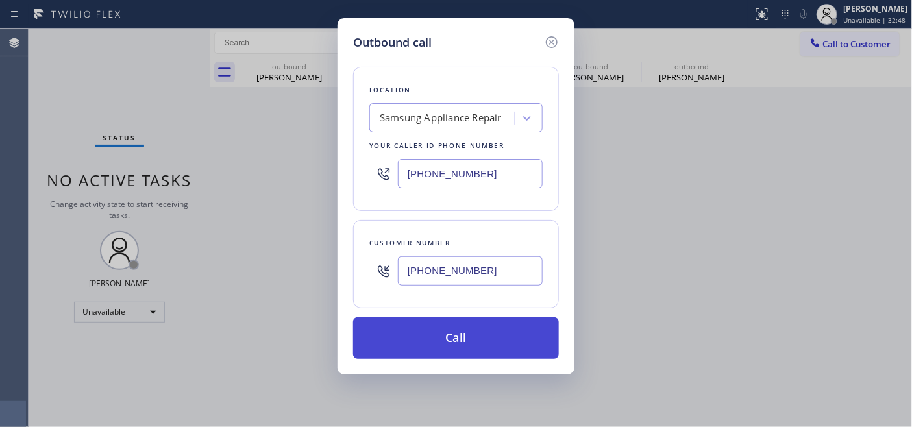
type input "[PHONE_NUMBER]"
click at [532, 335] on button "Call" at bounding box center [456, 338] width 206 height 42
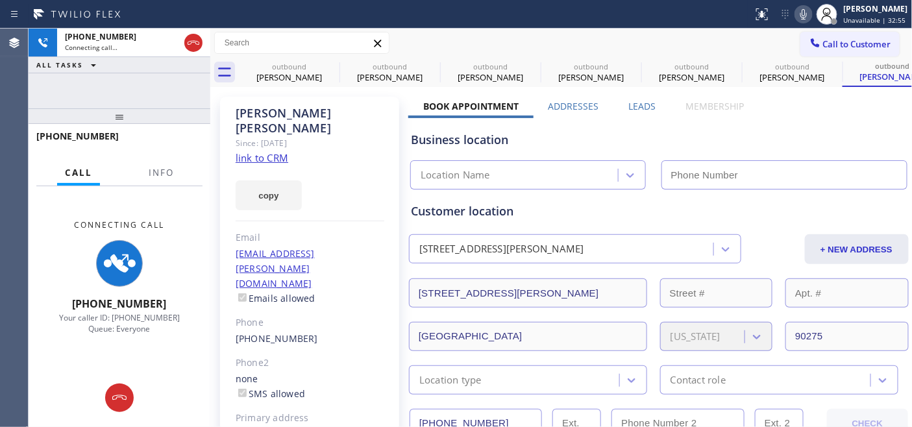
type input "[PHONE_NUMBER]"
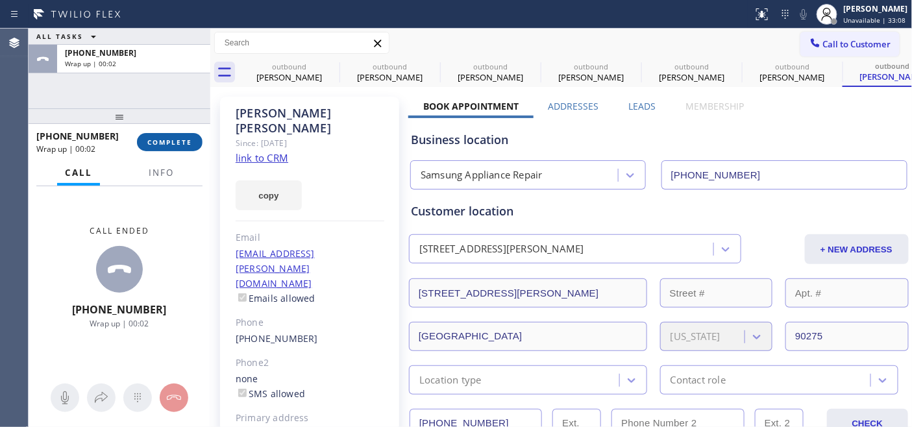
click at [172, 140] on span "COMPLETE" at bounding box center [169, 142] width 45 height 9
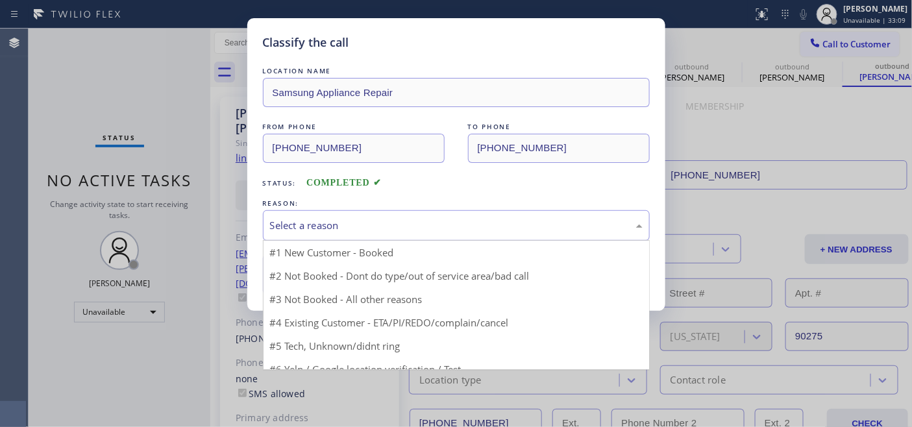
click at [465, 231] on div "Select a reason" at bounding box center [456, 225] width 372 height 15
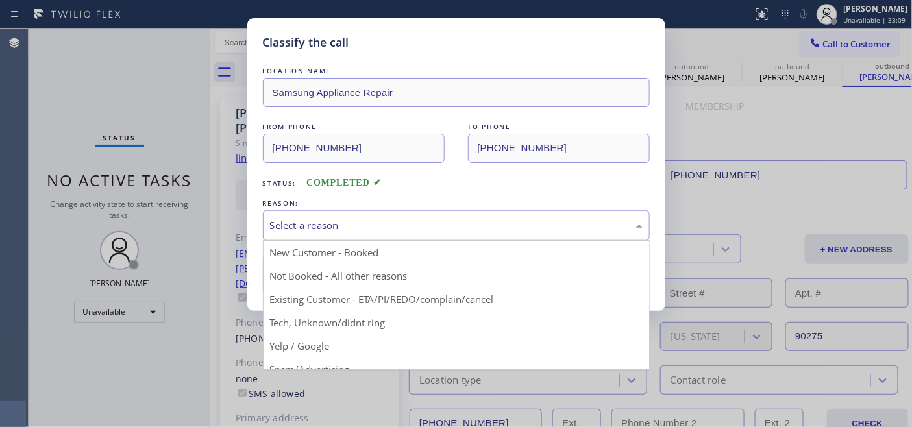
click at [342, 276] on button "Save" at bounding box center [315, 275] width 104 height 42
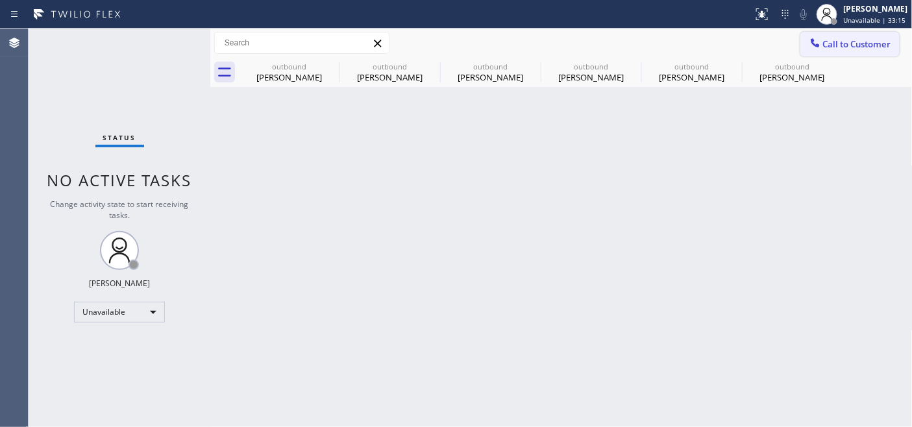
click at [850, 38] on span "Call to Customer" at bounding box center [857, 44] width 68 height 12
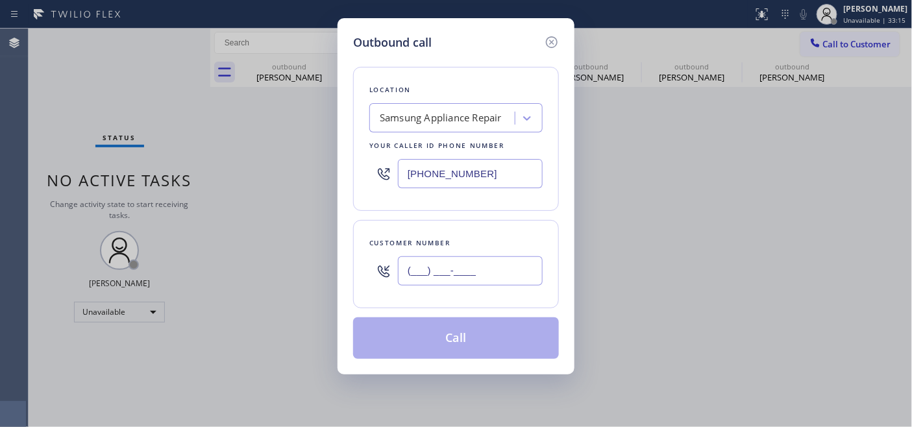
click at [468, 274] on input "(___) ___-____" at bounding box center [470, 270] width 145 height 29
paste input "415) 867-2341"
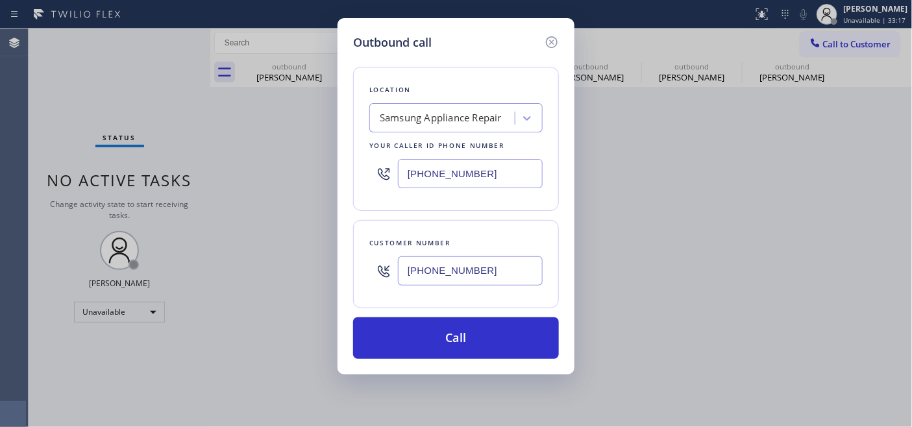
type input "[PHONE_NUMBER]"
drag, startPoint x: 463, startPoint y: 161, endPoint x: 516, endPoint y: 184, distance: 57.2
click at [463, 166] on input "[PHONE_NUMBER]" at bounding box center [470, 173] width 145 height 29
drag, startPoint x: 495, startPoint y: 177, endPoint x: 304, endPoint y: 177, distance: 191.4
click at [303, 177] on div "Outbound call Location Samsung Appliance Repair Your caller id phone number [PH…" at bounding box center [456, 213] width 912 height 427
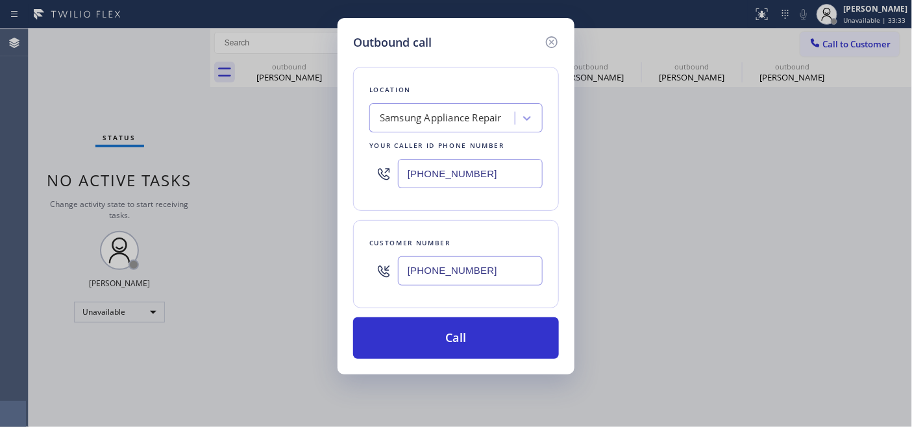
paste input "77) 748-5179"
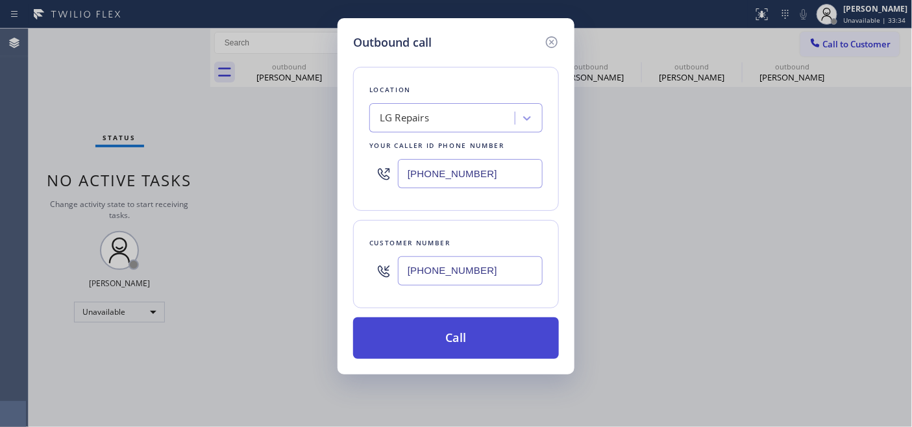
type input "[PHONE_NUMBER]"
click at [446, 331] on button "Call" at bounding box center [456, 338] width 206 height 42
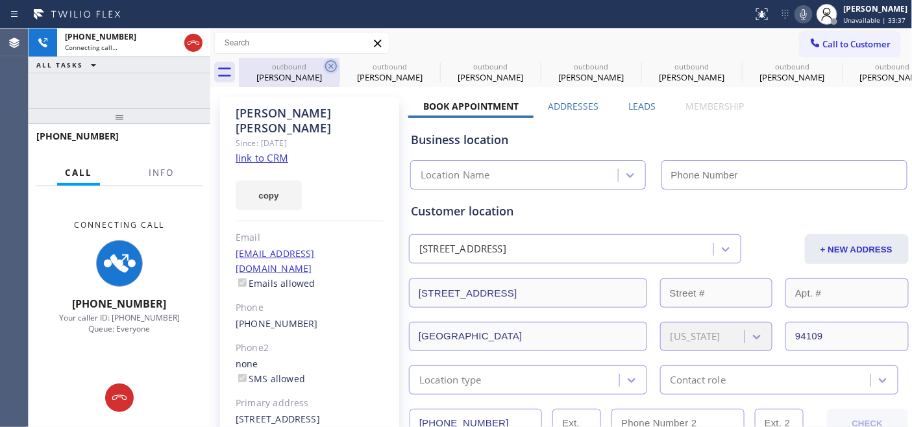
click at [326, 64] on icon at bounding box center [331, 66] width 16 height 16
click at [0, 0] on icon at bounding box center [0, 0] width 0 height 0
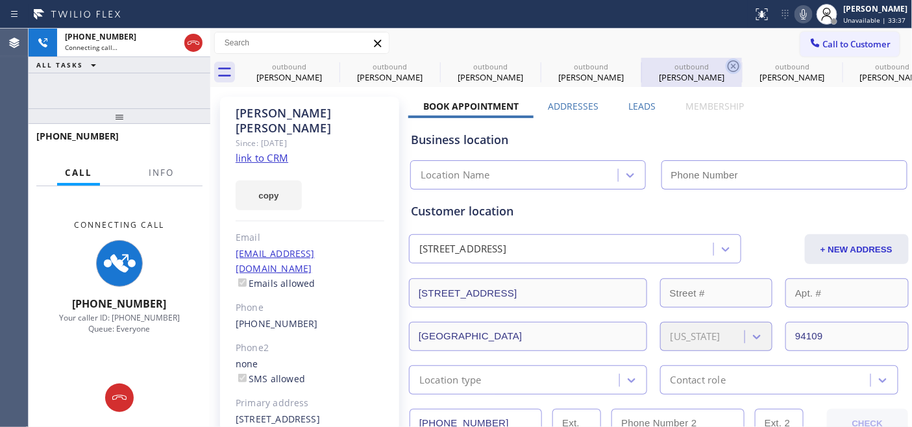
click at [0, 0] on icon at bounding box center [0, 0] width 0 height 0
click at [725, 64] on icon at bounding box center [733, 66] width 16 height 16
type input "[PHONE_NUMBER]"
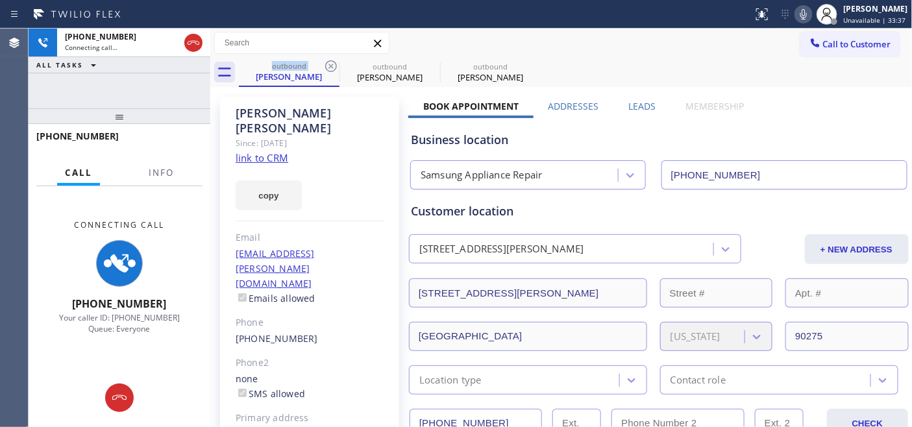
type input "[PHONE_NUMBER]"
click at [326, 64] on icon at bounding box center [331, 66] width 16 height 16
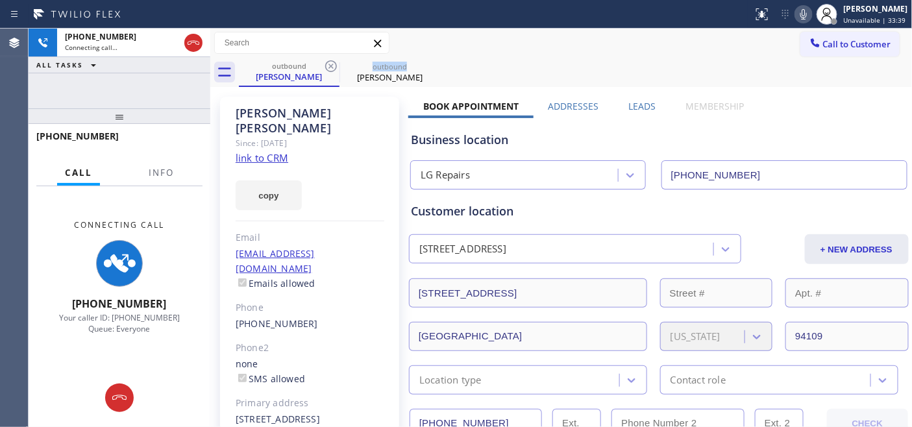
click at [326, 64] on icon at bounding box center [331, 66] width 16 height 16
click at [278, 79] on div "[PERSON_NAME]" at bounding box center [289, 77] width 98 height 12
click at [439, 75] on div "outbound [PERSON_NAME]" at bounding box center [575, 72] width 673 height 29
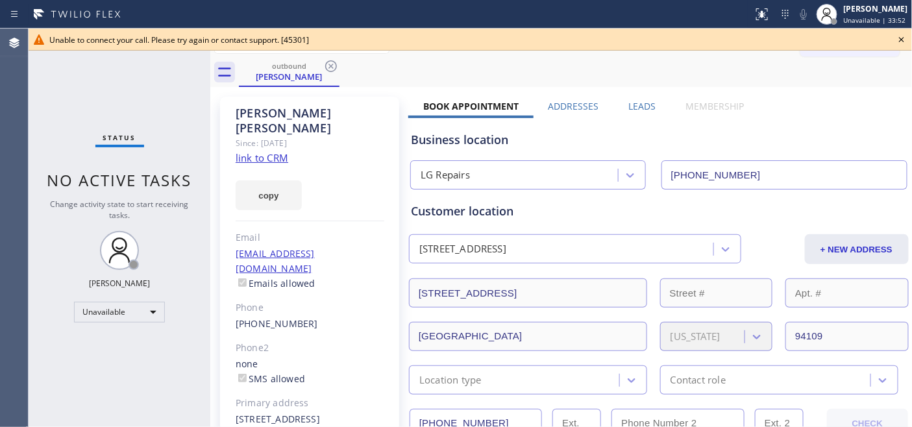
click at [906, 50] on div at bounding box center [470, 50] width 883 height 1
click at [902, 40] on icon at bounding box center [901, 39] width 5 height 5
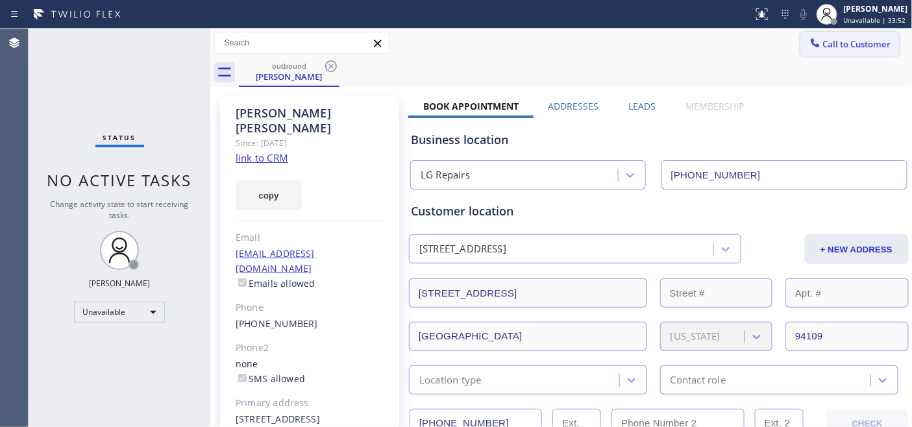
click at [828, 39] on span "Call to Customer" at bounding box center [857, 44] width 68 height 12
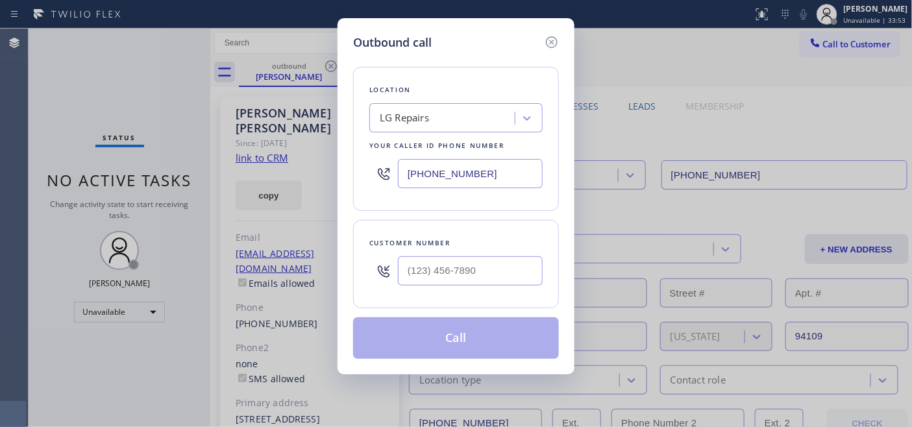
click at [490, 256] on div at bounding box center [470, 271] width 145 height 42
click at [490, 270] on input "(___) ___-____" at bounding box center [470, 270] width 145 height 29
paste input "415) 867-2341"
type input "[PHONE_NUMBER]"
click at [497, 354] on button "Call" at bounding box center [456, 338] width 206 height 42
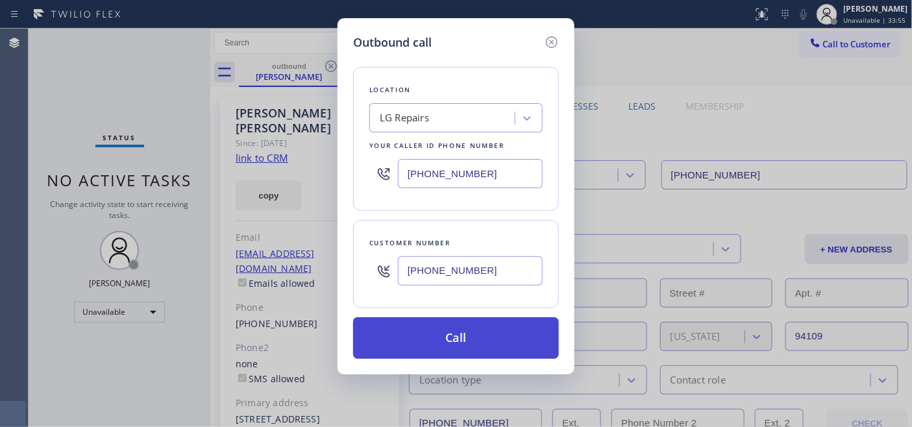
click at [497, 344] on button "Call" at bounding box center [456, 338] width 206 height 42
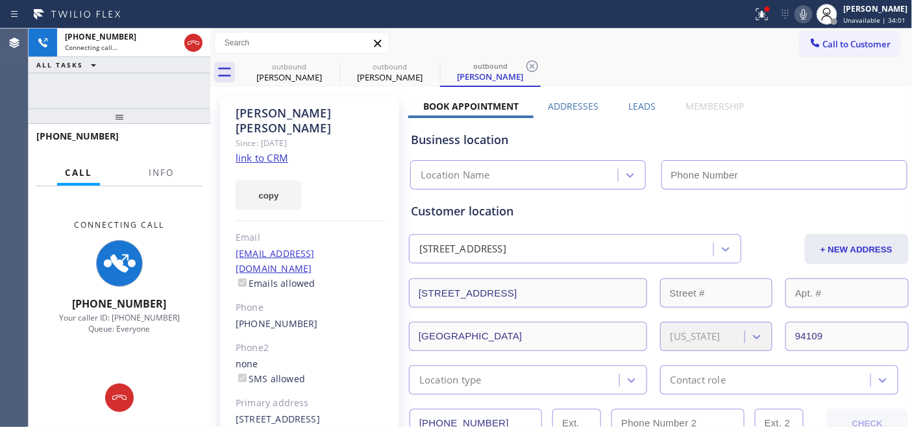
drag, startPoint x: 158, startPoint y: 109, endPoint x: 160, endPoint y: 78, distance: 31.2
click at [160, 79] on div "[PHONE_NUMBER] Connecting call… ALL TASKS ALL TASKS ACTIVE TASKS TASKS IN WRAP …" at bounding box center [120, 228] width 182 height 398
type input "[PHONE_NUMBER]"
click at [331, 66] on icon at bounding box center [331, 66] width 12 height 12
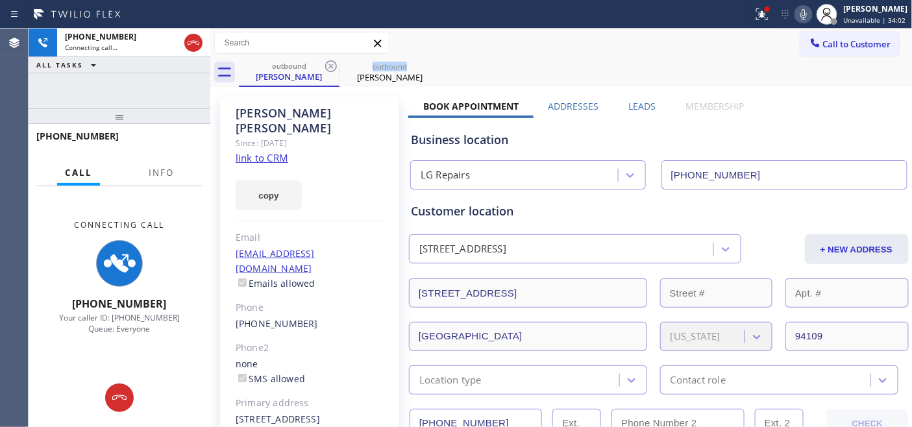
click at [331, 66] on icon at bounding box center [331, 66] width 12 height 12
click at [481, 69] on div "outbound [PERSON_NAME]" at bounding box center [575, 72] width 673 height 29
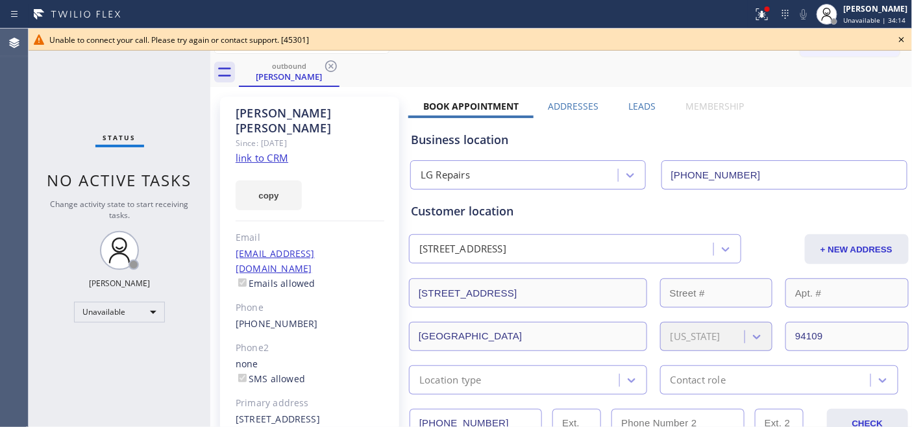
click at [910, 30] on div "Unable to connect your call. Please try again or contact support. [45301]" at bounding box center [470, 40] width 883 height 22
click at [899, 42] on icon at bounding box center [901, 40] width 16 height 16
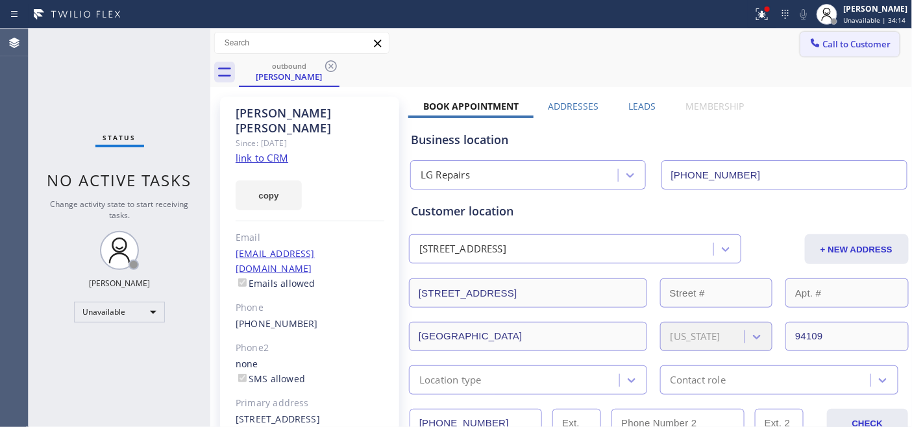
click at [847, 42] on span "Call to Customer" at bounding box center [857, 44] width 68 height 12
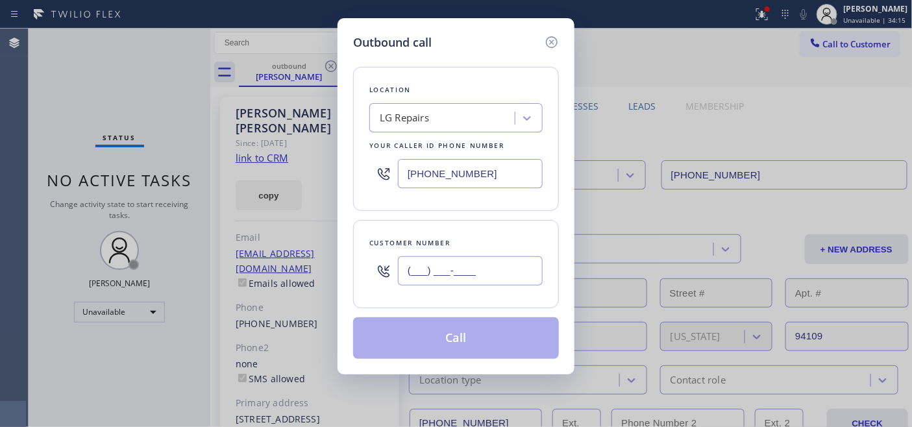
click at [471, 258] on input "(___) ___-____" at bounding box center [470, 270] width 145 height 29
paste input "347) 684-3527"
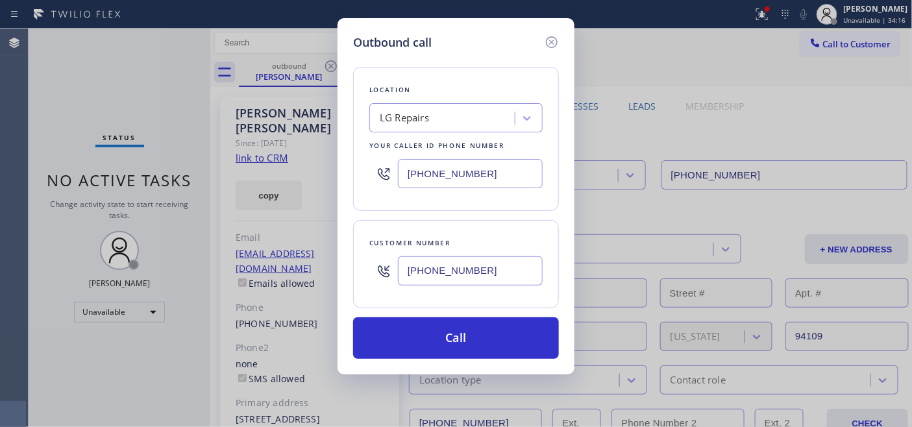
type input "[PHONE_NUMBER]"
drag, startPoint x: 449, startPoint y: 169, endPoint x: 319, endPoint y: 179, distance: 130.2
click at [330, 178] on div "Outbound call Location LG Repairs Your caller id phone number [PHONE_NUMBER] Cu…" at bounding box center [456, 213] width 912 height 427
paste input "646) 679-5825"
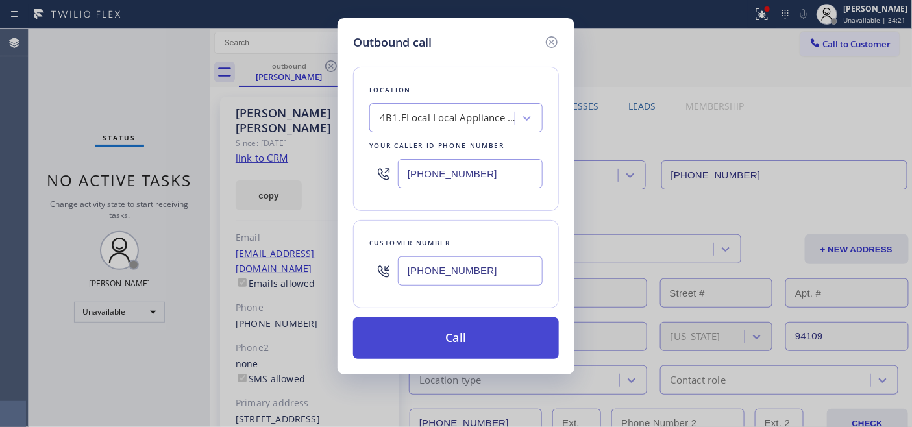
type input "[PHONE_NUMBER]"
click at [489, 328] on button "Call" at bounding box center [456, 338] width 206 height 42
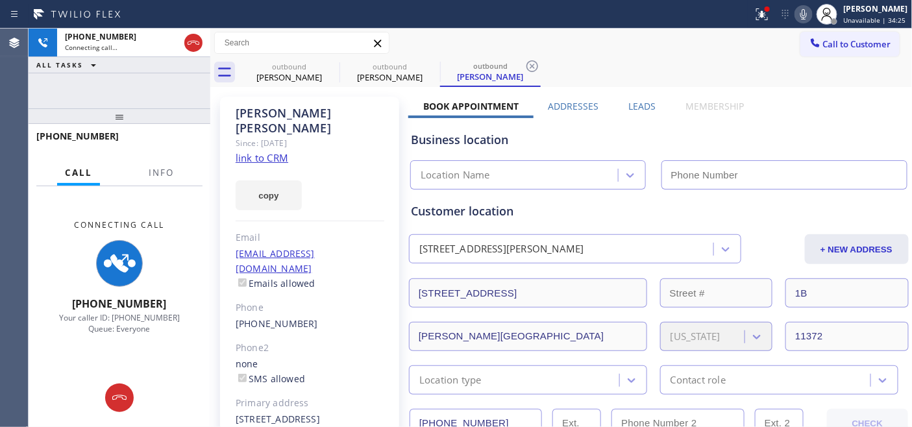
type input "[PHONE_NUMBER]"
click at [265, 114] on div "[PERSON_NAME]" at bounding box center [310, 121] width 149 height 30
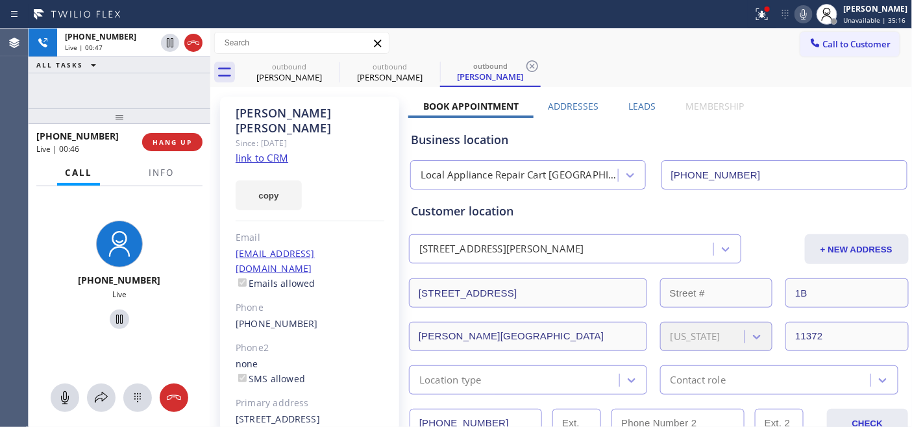
drag, startPoint x: 161, startPoint y: 107, endPoint x: 164, endPoint y: 72, distance: 35.2
click at [164, 88] on div "[PHONE_NUMBER] Live | 00:47 ALL TASKS ALL TASKS ACTIVE TASKS TASKS IN WRAP UP […" at bounding box center [120, 228] width 182 height 398
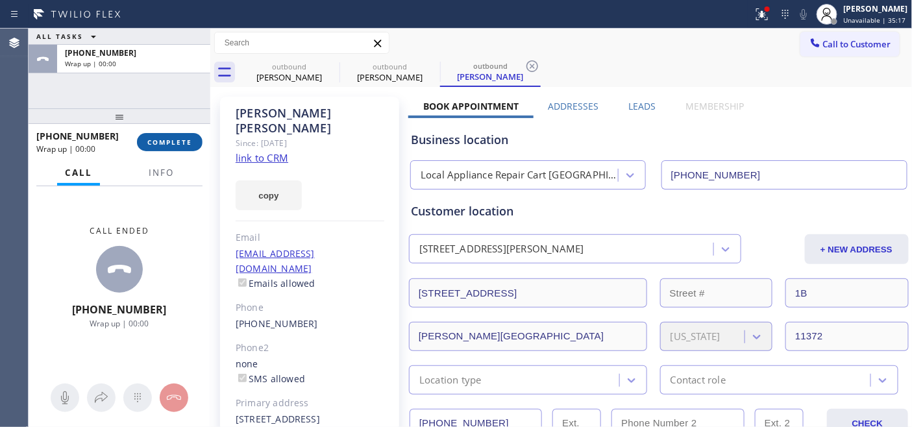
click at [166, 141] on span "COMPLETE" at bounding box center [169, 142] width 45 height 9
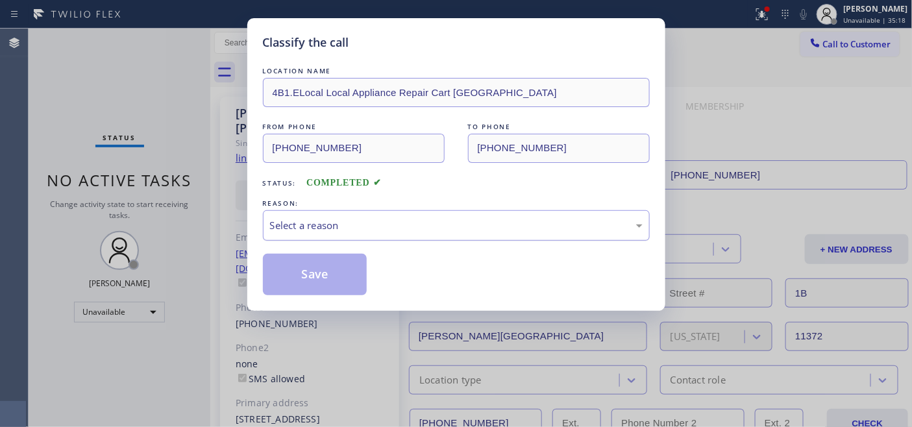
click at [492, 209] on div "REASON:" at bounding box center [456, 204] width 387 height 14
click at [373, 231] on div "Select a reason" at bounding box center [456, 225] width 372 height 15
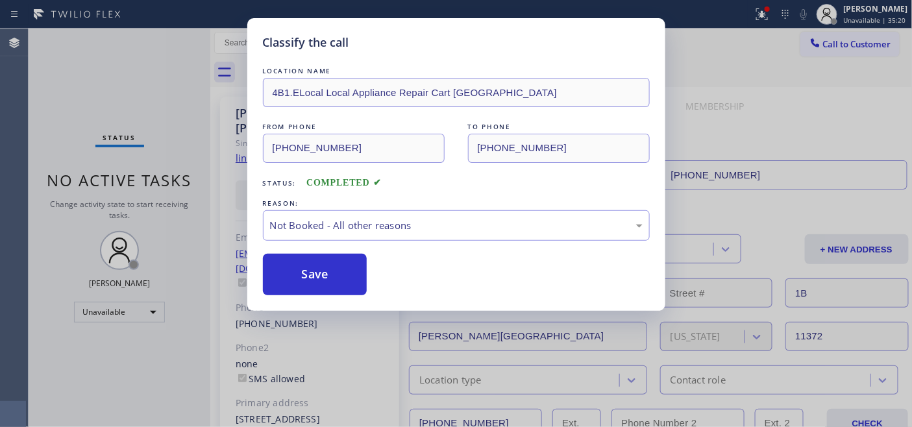
drag, startPoint x: 345, startPoint y: 269, endPoint x: 572, endPoint y: 35, distance: 326.7
click at [342, 269] on button "Save" at bounding box center [315, 275] width 104 height 42
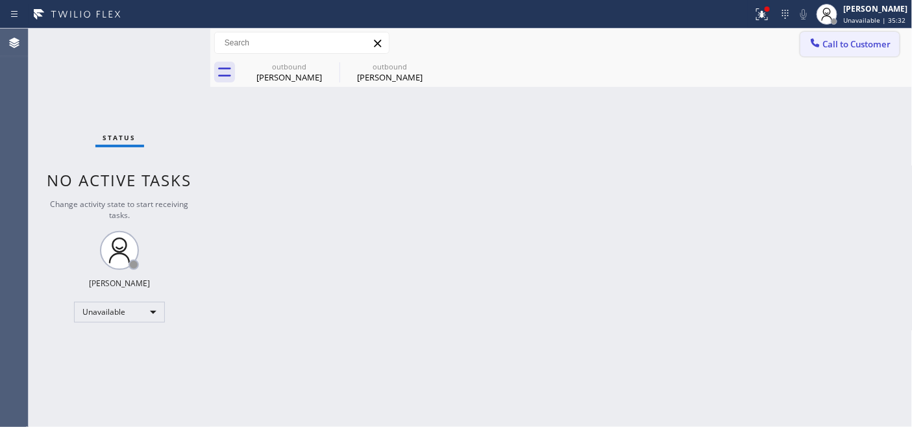
click at [840, 46] on span "Call to Customer" at bounding box center [857, 44] width 68 height 12
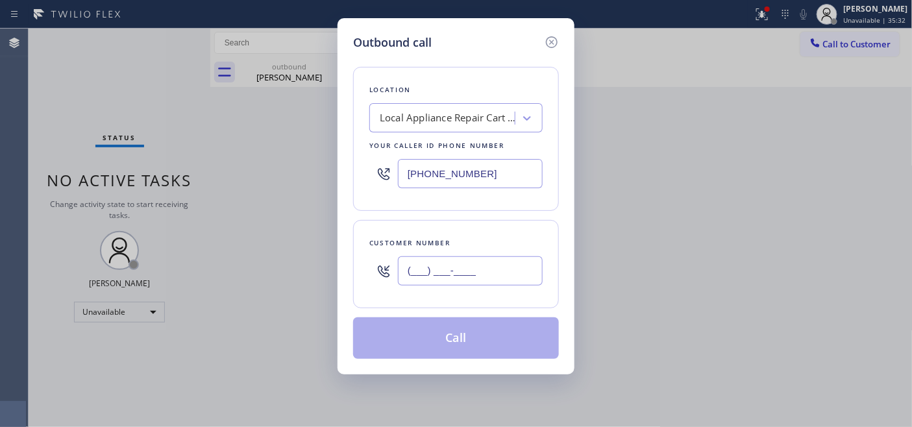
click at [400, 276] on input "(___) ___-____" at bounding box center [470, 270] width 145 height 29
paste input "310) 242-0652"
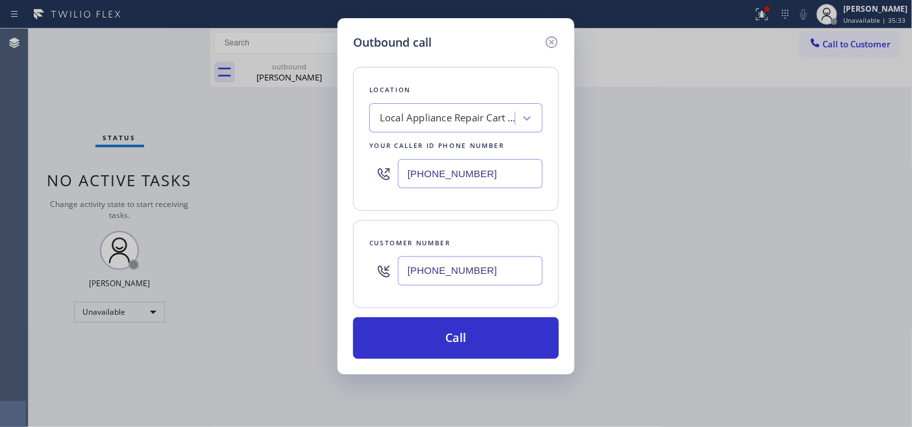
type input "[PHONE_NUMBER]"
drag, startPoint x: 513, startPoint y: 163, endPoint x: 367, endPoint y: 165, distance: 146.0
click at [370, 165] on div "[PHONE_NUMBER]" at bounding box center [455, 173] width 173 height 42
paste input "855) 731-4952"
type input "[PHONE_NUMBER]"
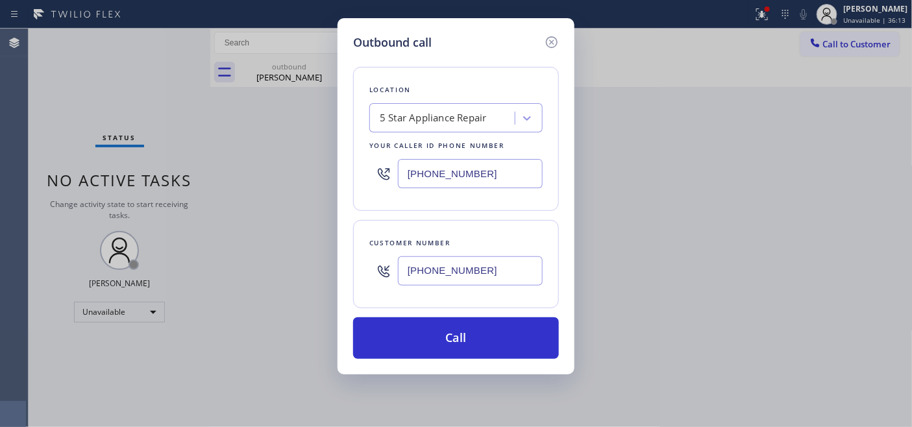
click at [492, 309] on div "Location 5 Star Appliance Repair Your caller id phone number [PHONE_NUMBER] Cus…" at bounding box center [456, 205] width 206 height 308
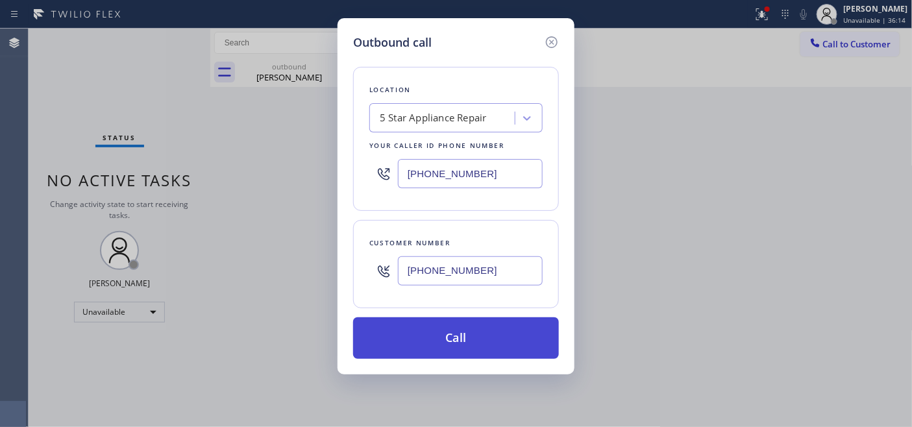
click at [493, 332] on button "Call" at bounding box center [456, 338] width 206 height 42
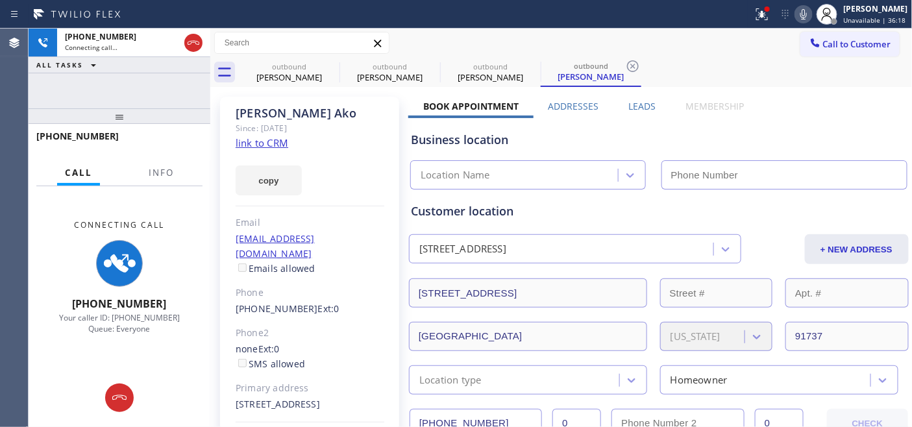
type input "[PHONE_NUMBER]"
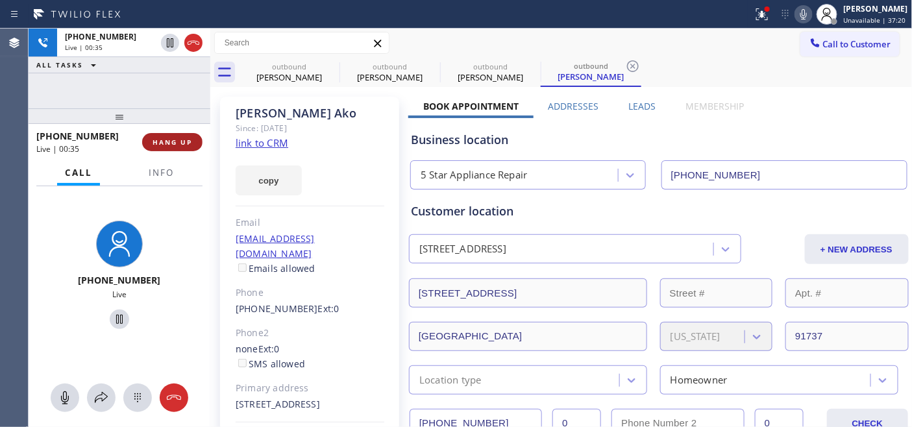
click at [183, 138] on span "HANG UP" at bounding box center [172, 142] width 40 height 9
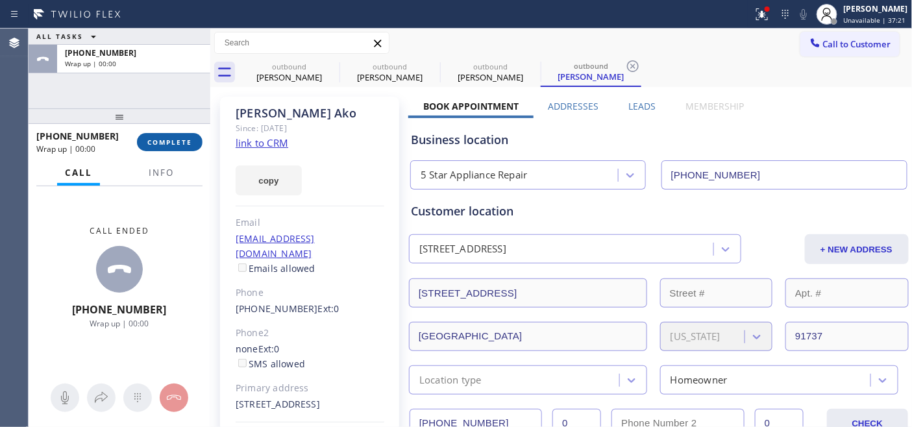
click at [180, 139] on span "COMPLETE" at bounding box center [169, 142] width 45 height 9
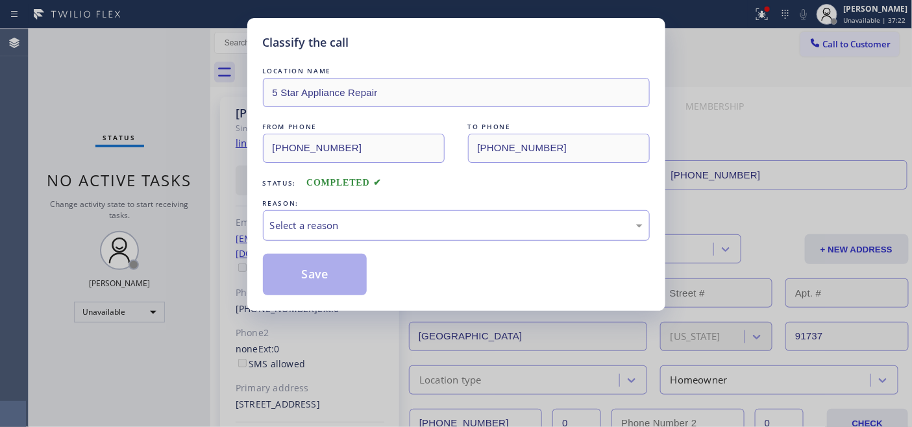
drag, startPoint x: 428, startPoint y: 224, endPoint x: 439, endPoint y: 236, distance: 15.1
click at [439, 232] on div "Select a reason" at bounding box center [456, 225] width 372 height 15
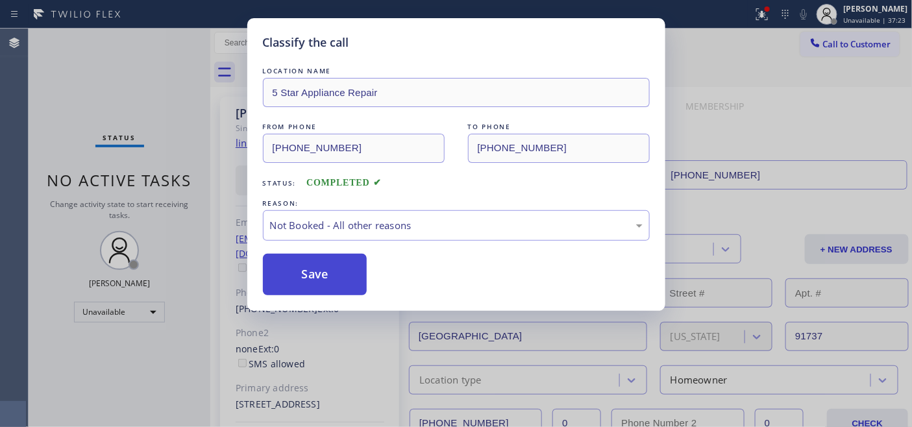
click at [333, 276] on button "Save" at bounding box center [315, 275] width 104 height 42
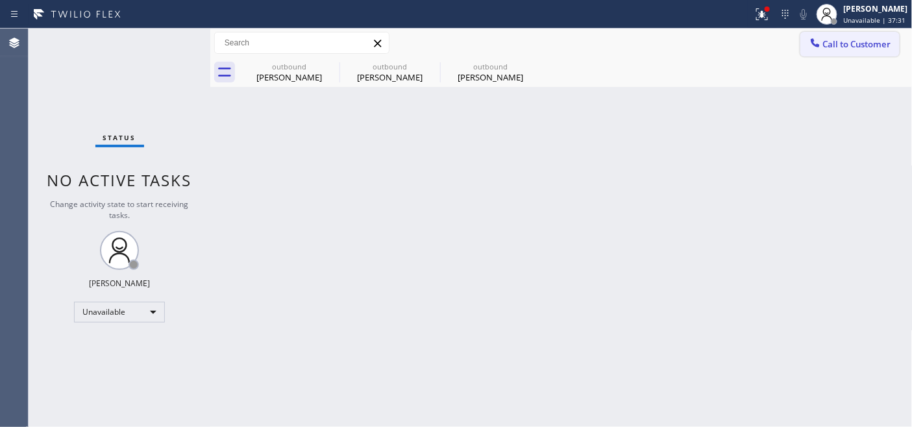
click at [845, 56] on button "Call to Customer" at bounding box center [849, 44] width 99 height 25
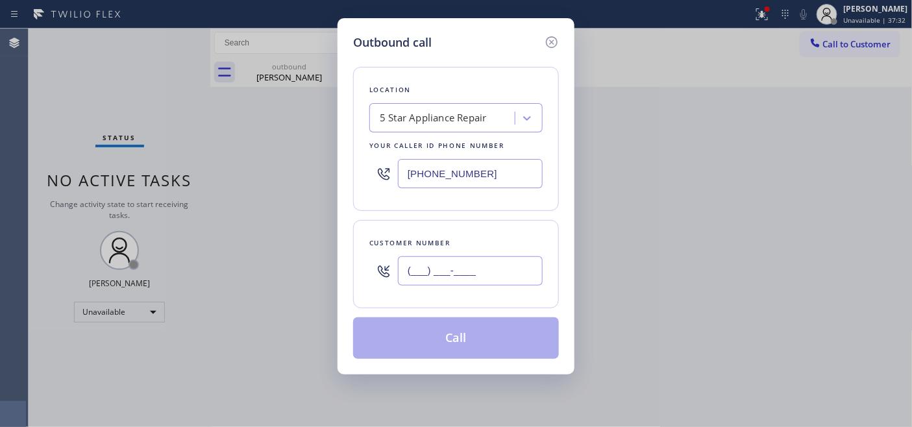
click at [425, 258] on input "(___) ___-____" at bounding box center [470, 270] width 145 height 29
paste input "609) 937-7405"
type input "[PHONE_NUMBER]"
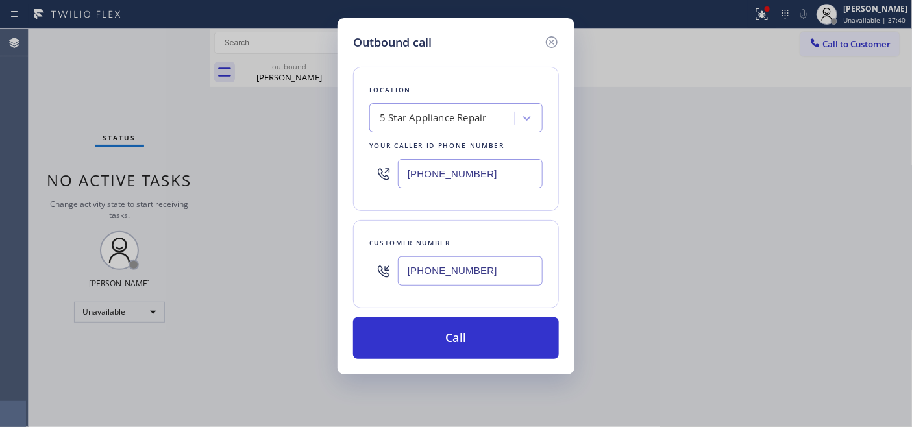
drag, startPoint x: 498, startPoint y: 160, endPoint x: 285, endPoint y: 170, distance: 212.4
click at [301, 165] on div "Outbound call Location 5 Star Appliance Repair Your caller id phone number [PHO…" at bounding box center [456, 213] width 912 height 427
paste input "text"
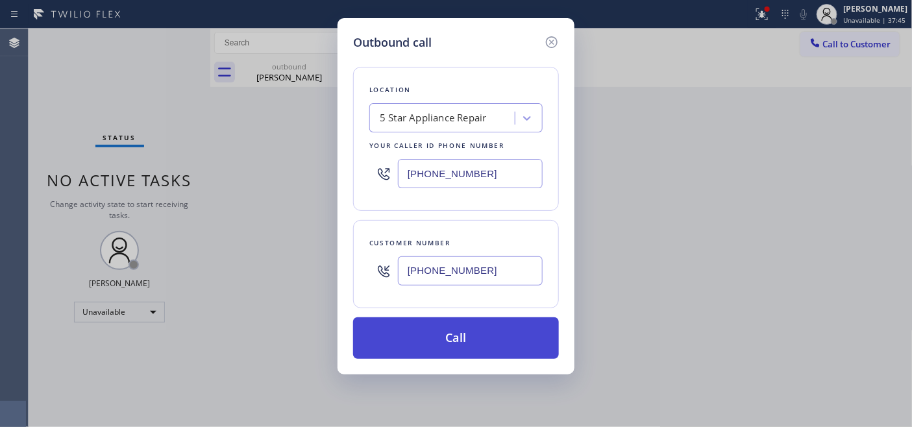
type input "[PHONE_NUMBER]"
click at [527, 341] on button "Call" at bounding box center [456, 338] width 206 height 42
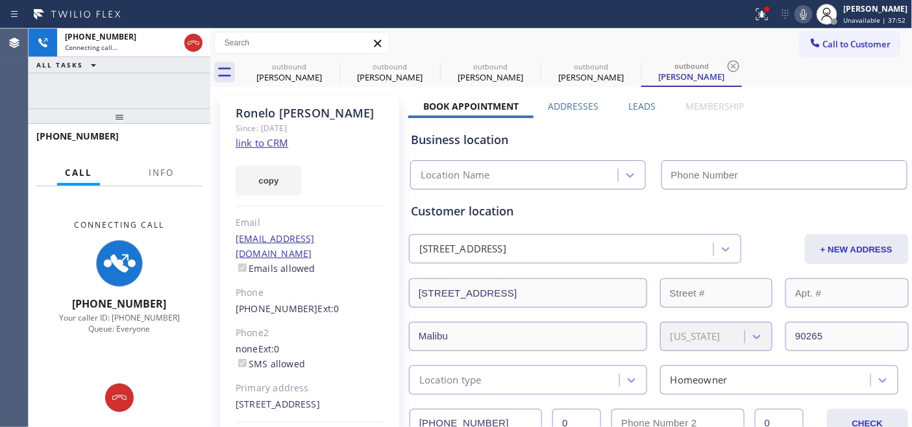
type input "[PHONE_NUMBER]"
click at [795, 18] on icon at bounding box center [803, 14] width 16 height 16
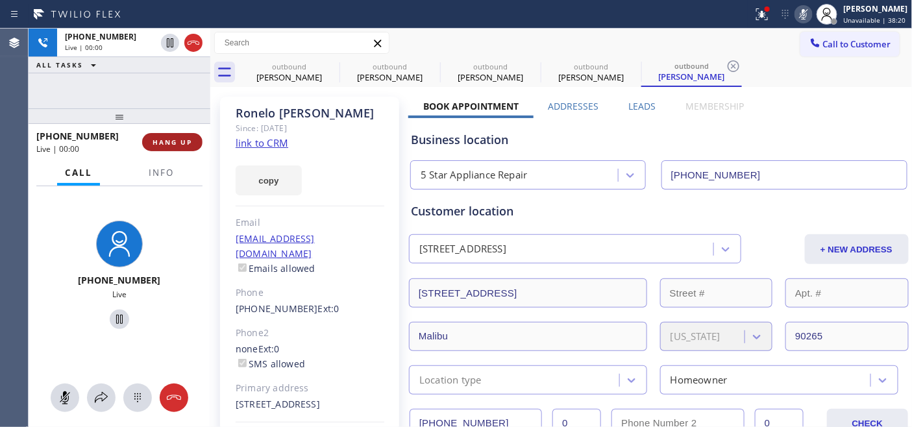
click at [188, 141] on span "HANG UP" at bounding box center [172, 142] width 40 height 9
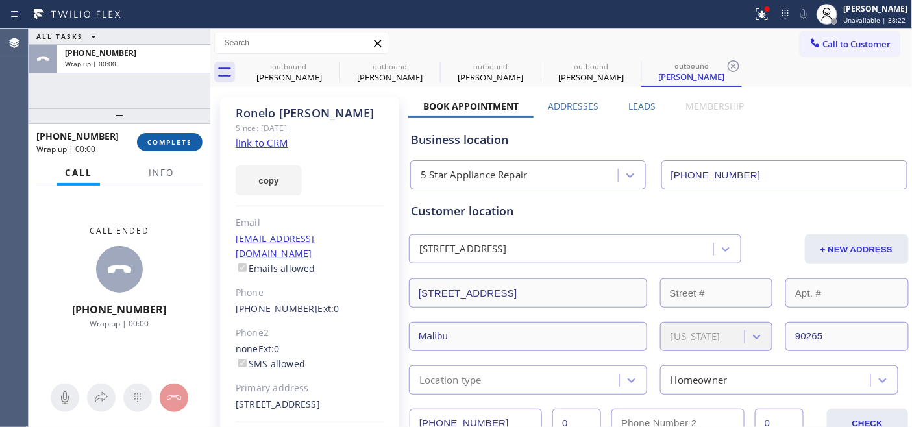
click at [188, 141] on span "COMPLETE" at bounding box center [169, 142] width 45 height 9
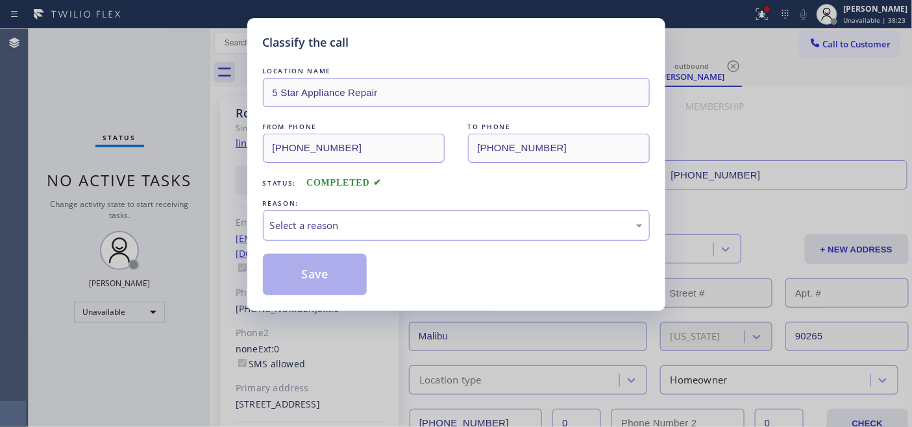
drag, startPoint x: 451, startPoint y: 230, endPoint x: 443, endPoint y: 234, distance: 9.0
click at [451, 230] on div "Select a reason" at bounding box center [456, 225] width 372 height 15
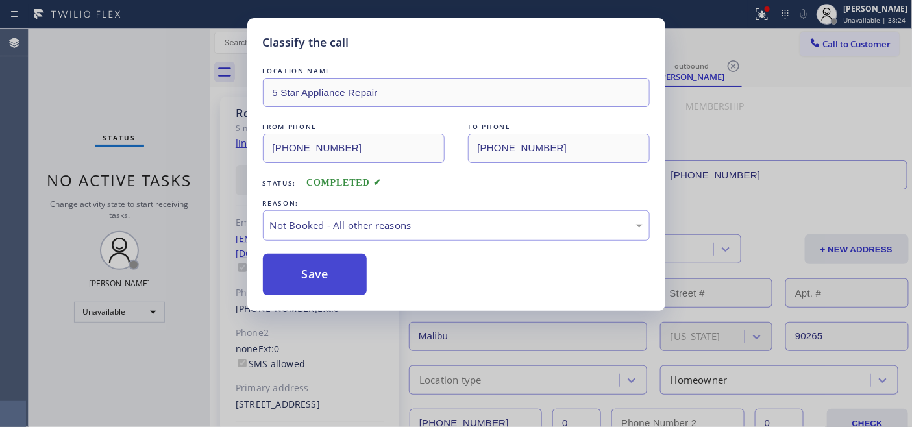
click at [346, 261] on button "Save" at bounding box center [315, 275] width 104 height 42
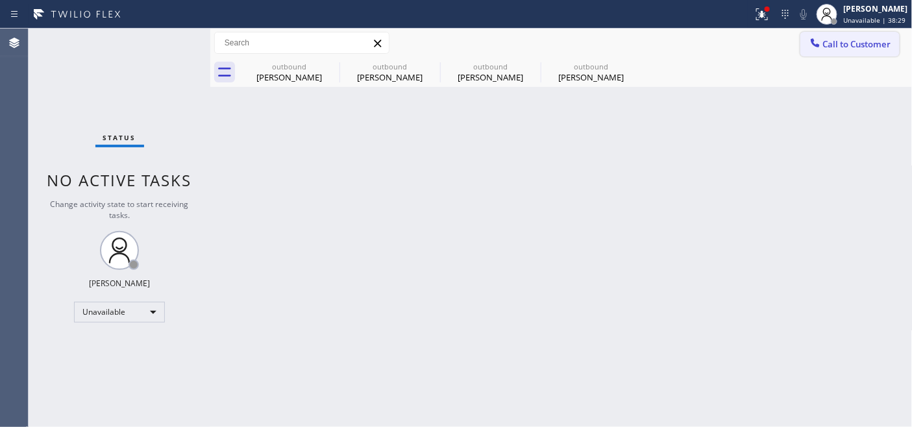
click at [861, 48] on span "Call to Customer" at bounding box center [857, 44] width 68 height 12
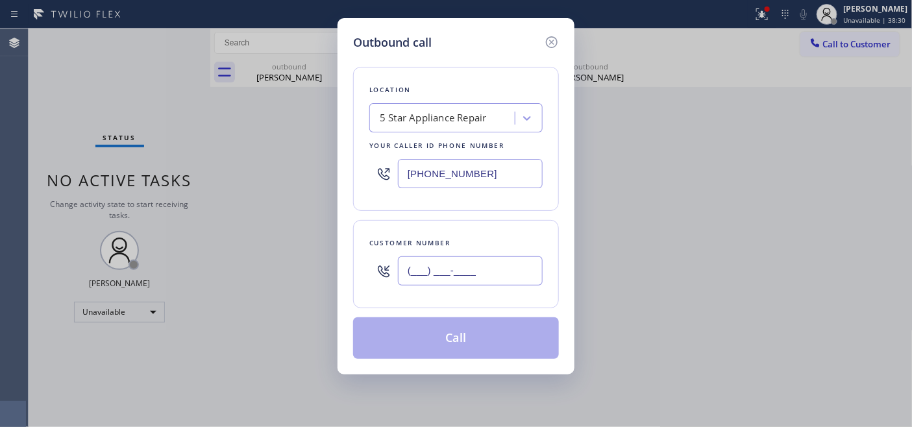
click at [474, 271] on input "(___) ___-____" at bounding box center [470, 270] width 145 height 29
paste input "310) 975-4513"
type input "[PHONE_NUMBER]"
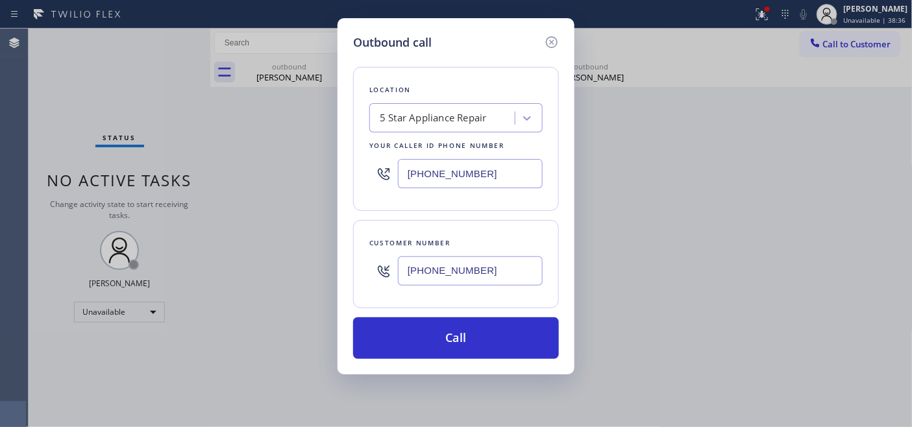
drag, startPoint x: 450, startPoint y: 152, endPoint x: 354, endPoint y: 147, distance: 95.5
click at [374, 147] on div "Location 5 Star Appliance Repair Your caller id phone number [PHONE_NUMBER]" at bounding box center [456, 139] width 206 height 144
paste input "720) 740-5870"
type input "[PHONE_NUMBER]"
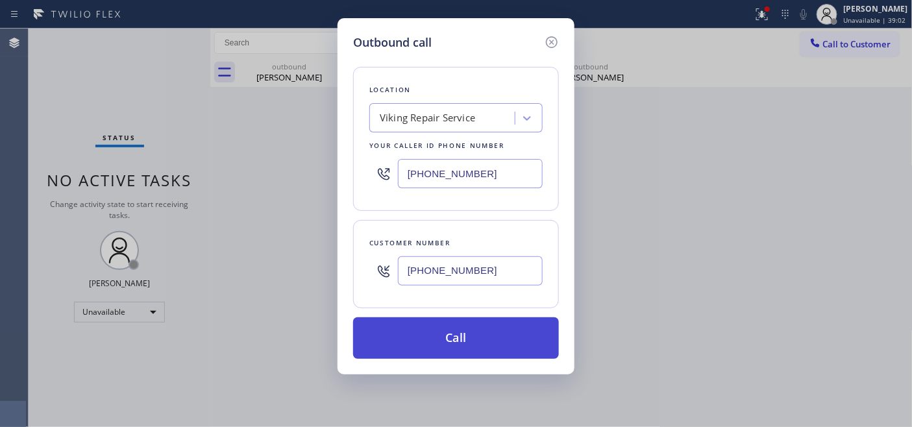
click at [444, 325] on button "Call" at bounding box center [456, 338] width 206 height 42
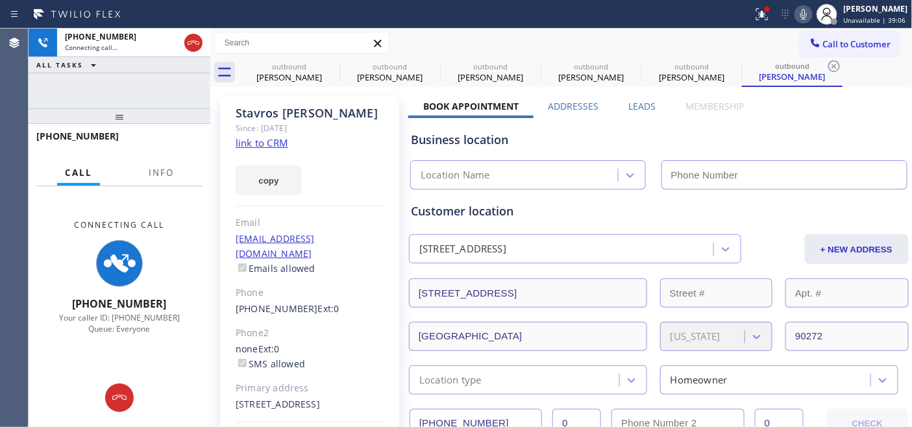
type input "[PHONE_NUMBER]"
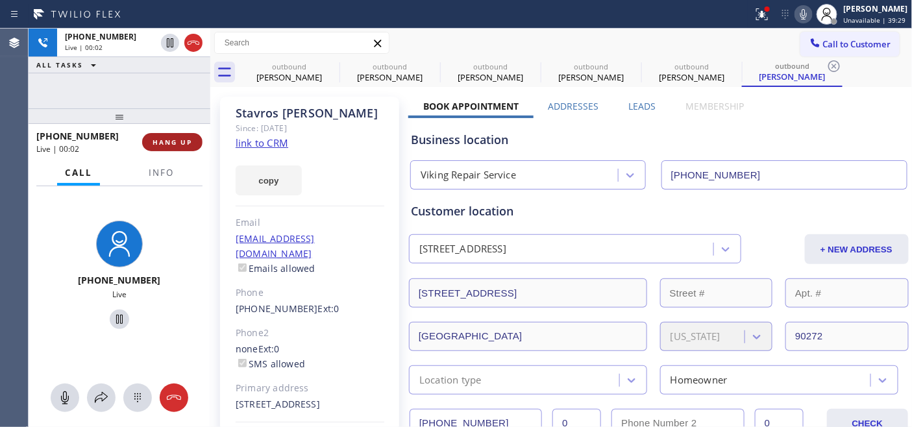
click at [193, 138] on button "HANG UP" at bounding box center [172, 142] width 60 height 18
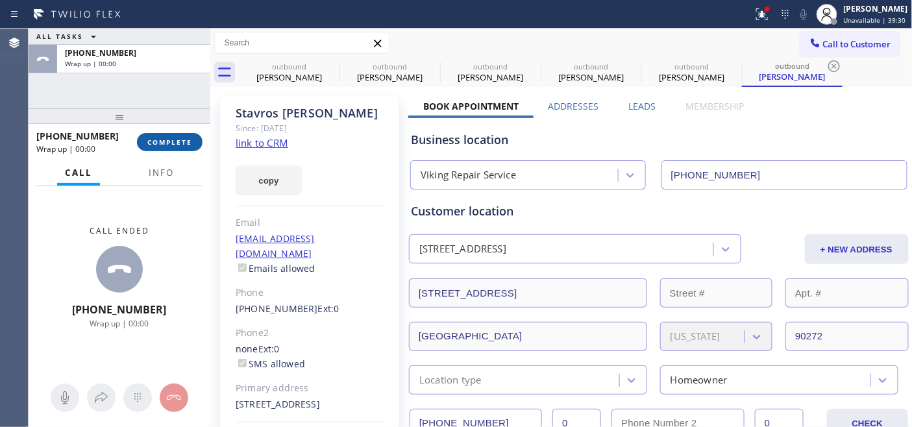
click at [195, 147] on button "COMPLETE" at bounding box center [170, 142] width 66 height 18
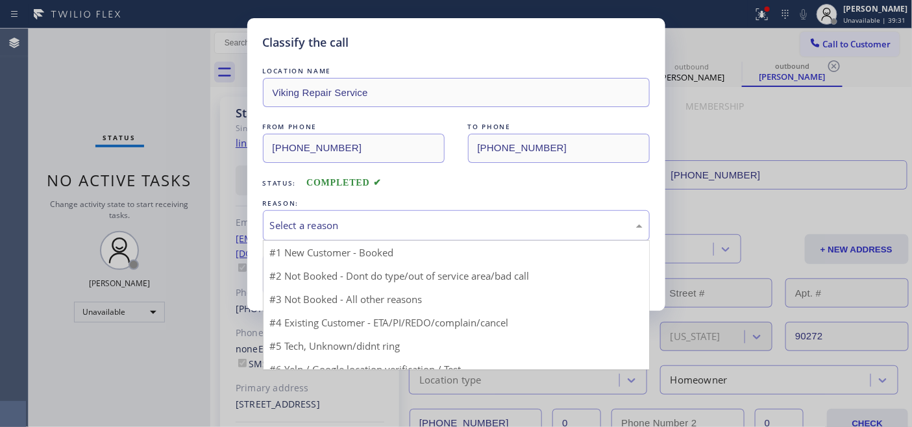
click at [438, 216] on div "Select a reason" at bounding box center [456, 225] width 387 height 30
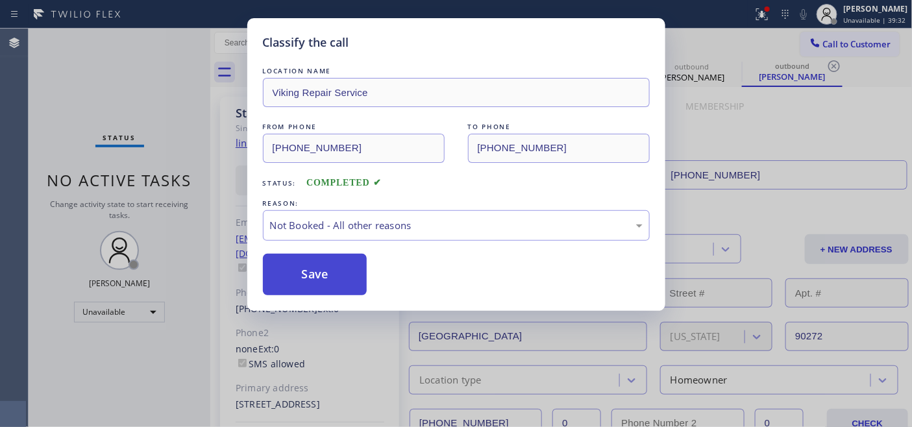
click at [326, 269] on button "Save" at bounding box center [315, 275] width 104 height 42
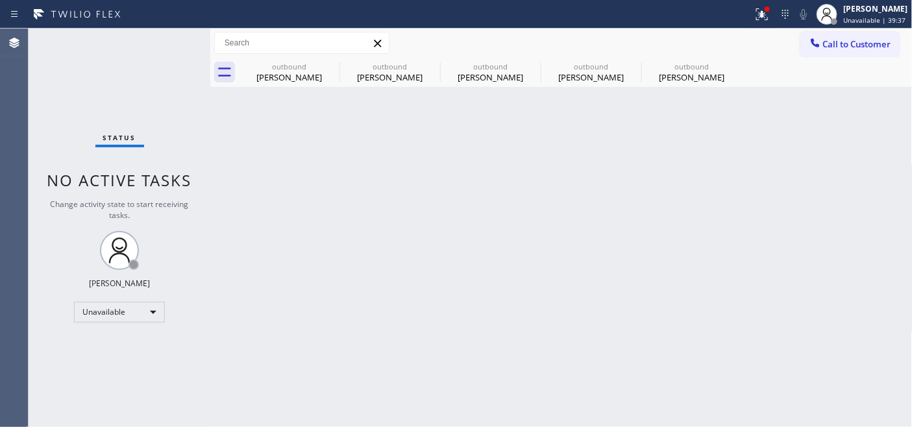
drag, startPoint x: 842, startPoint y: 30, endPoint x: 776, endPoint y: 75, distance: 79.9
click at [840, 34] on div "Call to Customer Outbound call Location Viking Repair Service Your caller id ph…" at bounding box center [561, 43] width 702 height 29
click at [832, 56] on button "Call to Customer" at bounding box center [849, 44] width 99 height 25
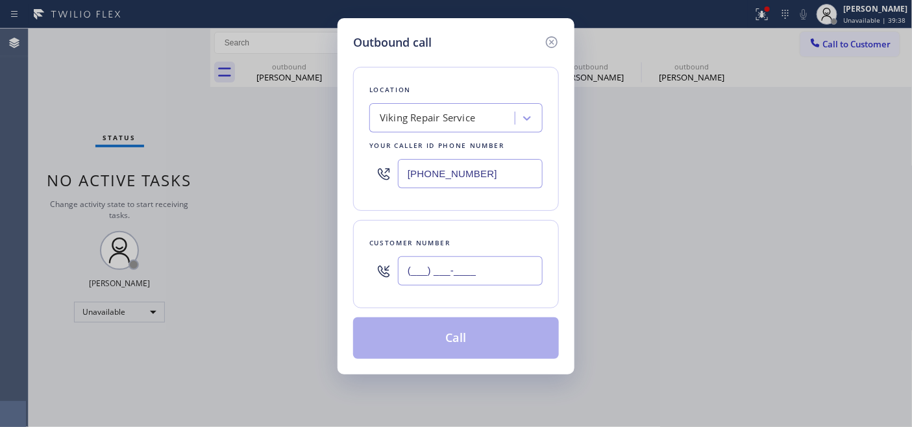
click at [463, 276] on input "(___) ___-____" at bounding box center [470, 270] width 145 height 29
paste input "206) 510-8907"
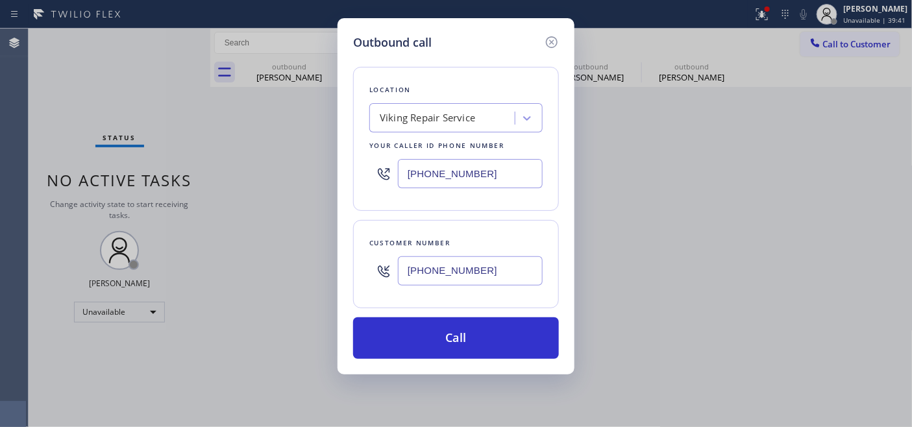
type input "[PHONE_NUMBER]"
click at [300, 178] on div "Outbound call Location Viking Repair Service Your caller id phone number [PHONE…" at bounding box center [456, 213] width 912 height 427
paste input "206) 734-3918"
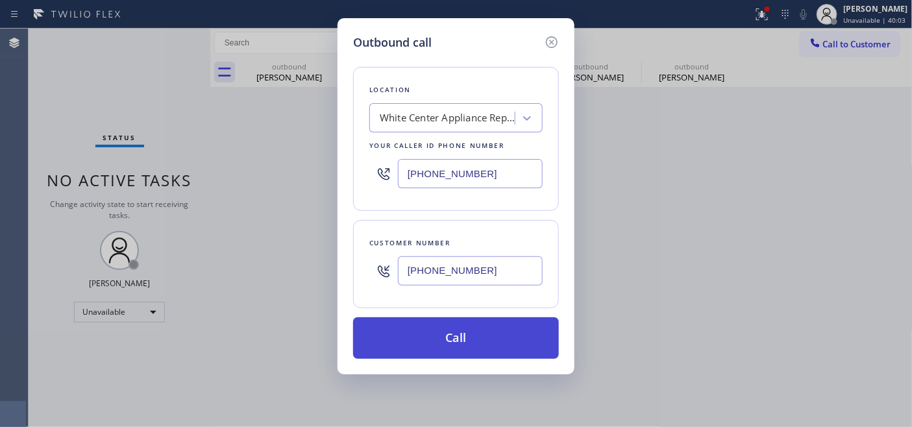
type input "[PHONE_NUMBER]"
click at [483, 343] on button "Call" at bounding box center [456, 338] width 206 height 42
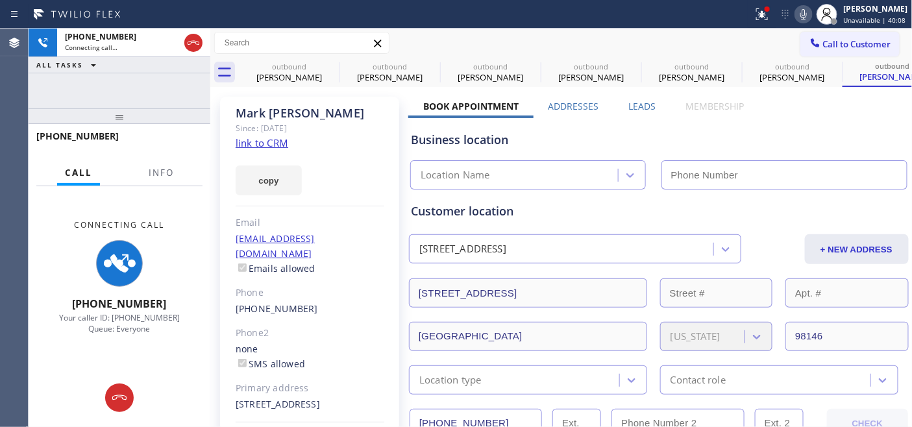
type input "[PHONE_NUMBER]"
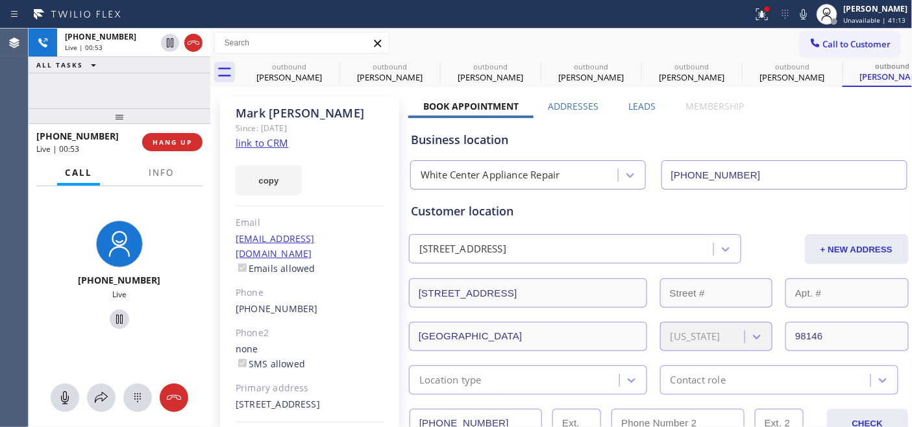
drag, startPoint x: 139, startPoint y: 106, endPoint x: 136, endPoint y: 63, distance: 43.5
click at [139, 98] on div "+12065108907 Live | 00:53 ALL TASKS ALL TASKS ACTIVE TASKS TASKS IN WRAP UP +12…" at bounding box center [120, 228] width 182 height 398
click at [178, 141] on span "HANG UP" at bounding box center [172, 142] width 40 height 9
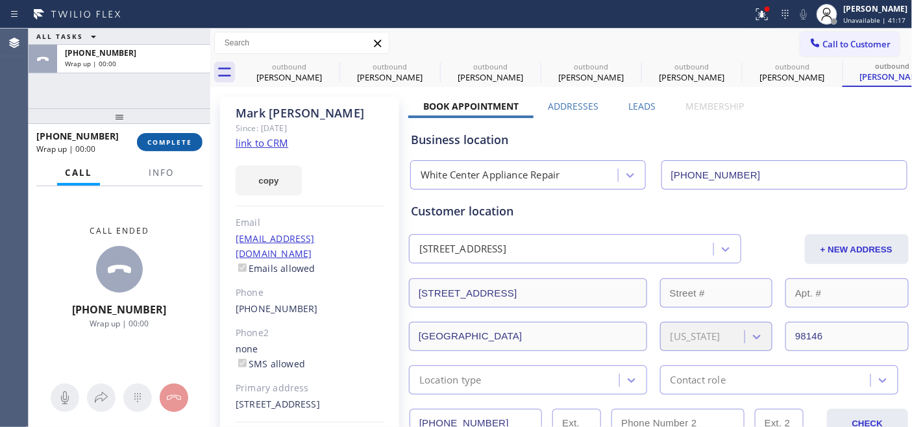
click at [178, 141] on span "COMPLETE" at bounding box center [169, 142] width 45 height 9
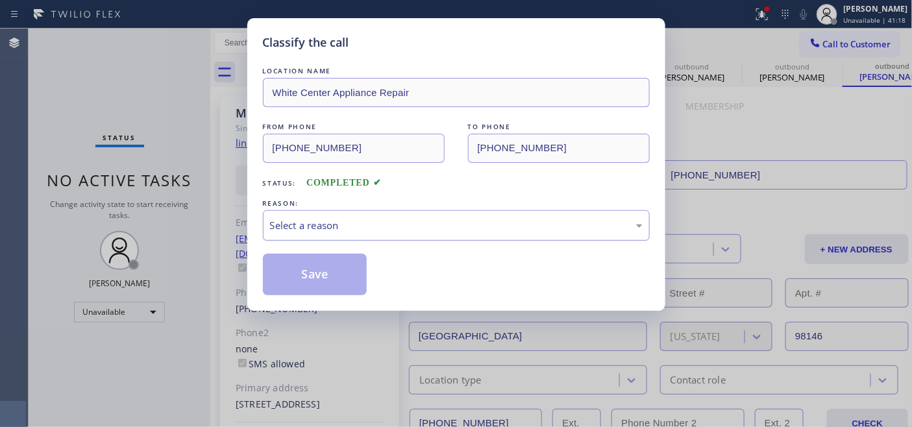
click at [356, 231] on div "Select a reason" at bounding box center [456, 225] width 372 height 15
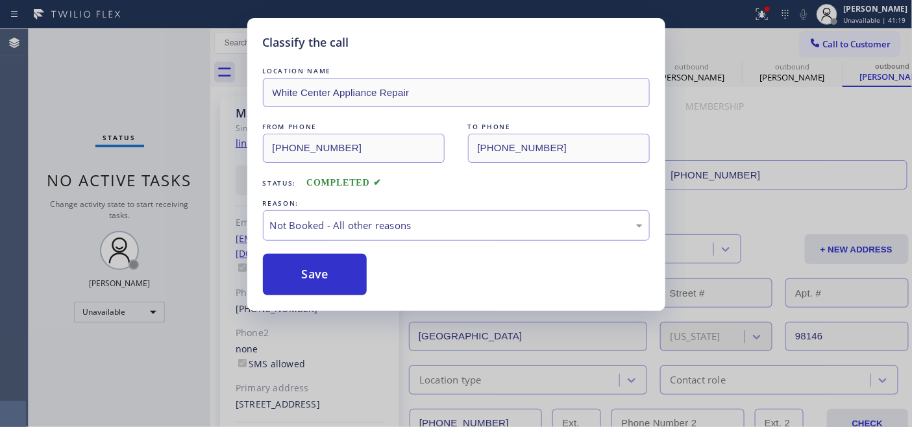
drag, startPoint x: 339, startPoint y: 267, endPoint x: 417, endPoint y: 180, distance: 116.7
click at [338, 267] on button "Save" at bounding box center [315, 275] width 104 height 42
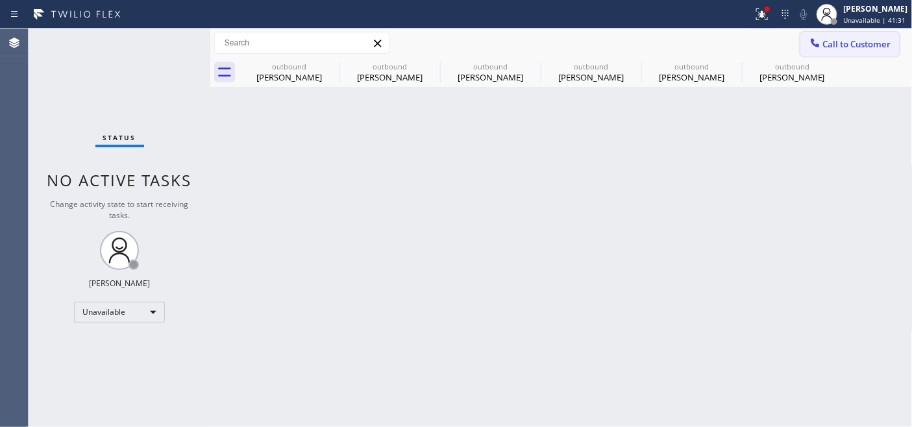
click at [847, 56] on button "Call to Customer" at bounding box center [849, 44] width 99 height 25
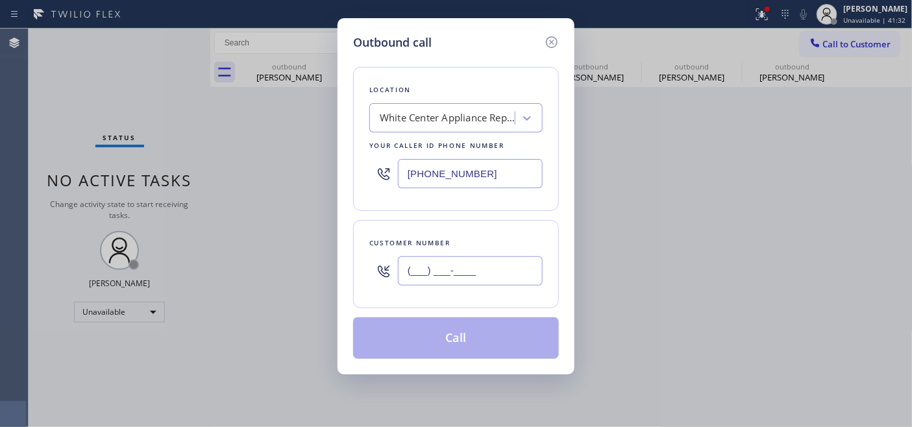
drag, startPoint x: 498, startPoint y: 285, endPoint x: 471, endPoint y: 264, distance: 34.1
click at [494, 285] on input "(___) ___-____" at bounding box center [470, 270] width 145 height 29
click at [445, 260] on input "(___) ___-____" at bounding box center [470, 270] width 145 height 29
paste input "8-1848"
drag, startPoint x: 483, startPoint y: 264, endPoint x: 298, endPoint y: 282, distance: 185.1
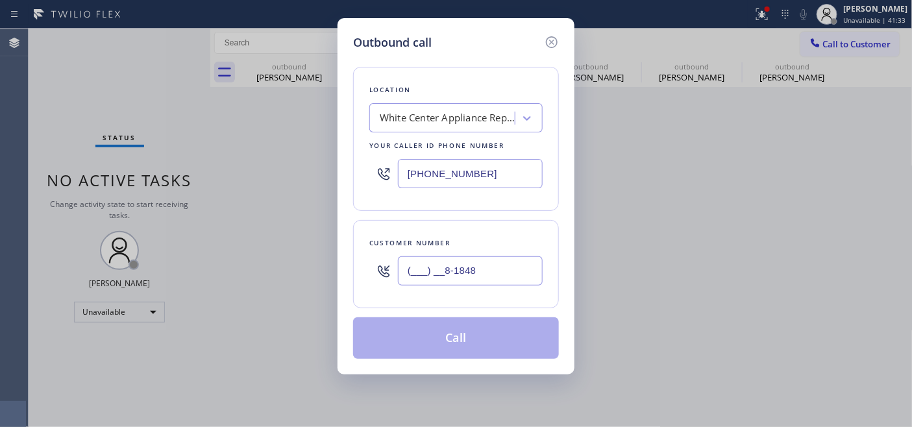
click at [308, 279] on div "Outbound call Location White Center Appliance Repair Your caller id phone numbe…" at bounding box center [456, 213] width 912 height 427
paste input "818) 482-4719"
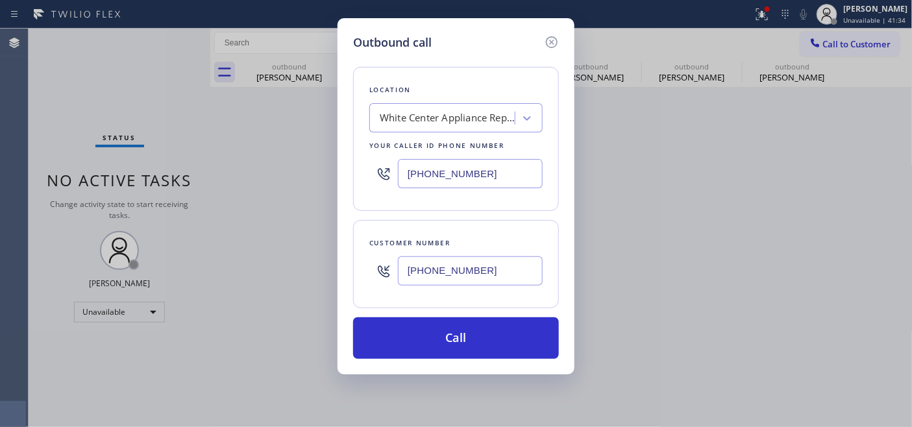
type input "(818) 482-4719"
drag, startPoint x: 367, startPoint y: 172, endPoint x: 291, endPoint y: 172, distance: 76.6
click at [291, 172] on div "Outbound call Location White Center Appliance Repair Your caller id phone numbe…" at bounding box center [456, 213] width 912 height 427
paste input "855) 485-1951"
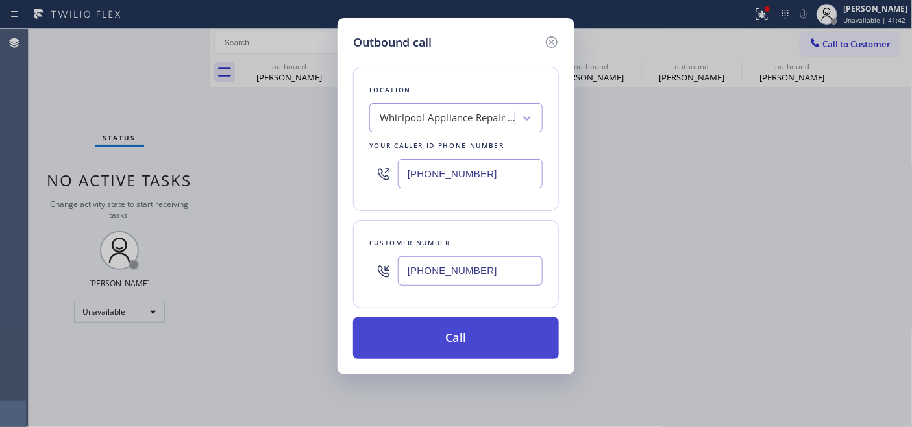
type input "[PHONE_NUMBER]"
click at [507, 332] on button "Call" at bounding box center [456, 338] width 206 height 42
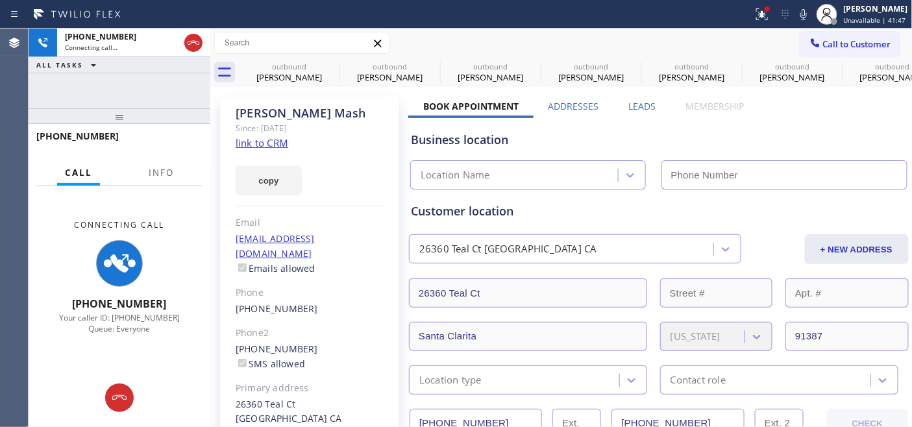
type input "[PHONE_NUMBER]"
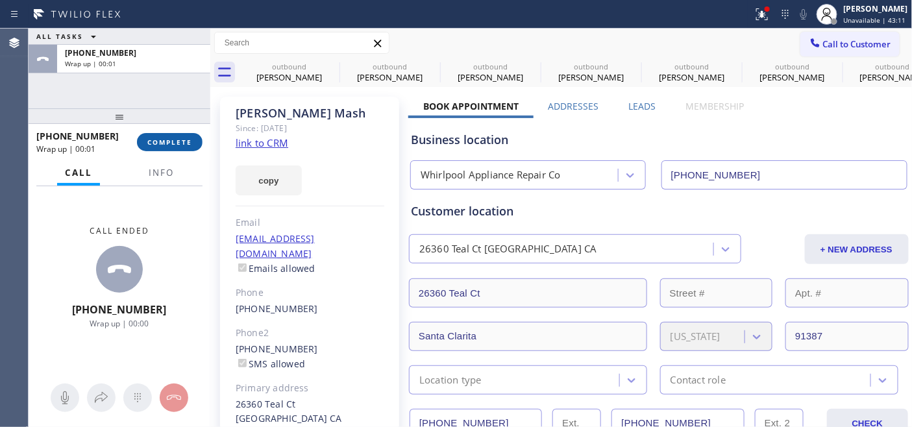
click at [175, 138] on span "COMPLETE" at bounding box center [169, 142] width 45 height 9
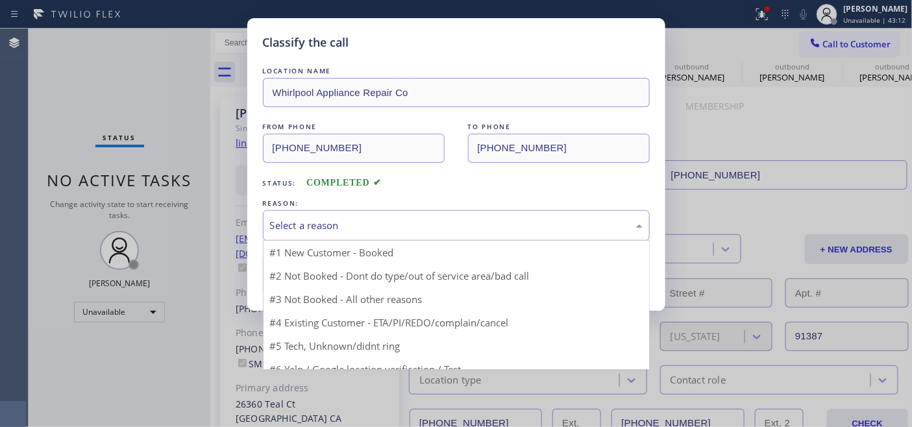
click at [427, 213] on div "Select a reason" at bounding box center [456, 225] width 387 height 30
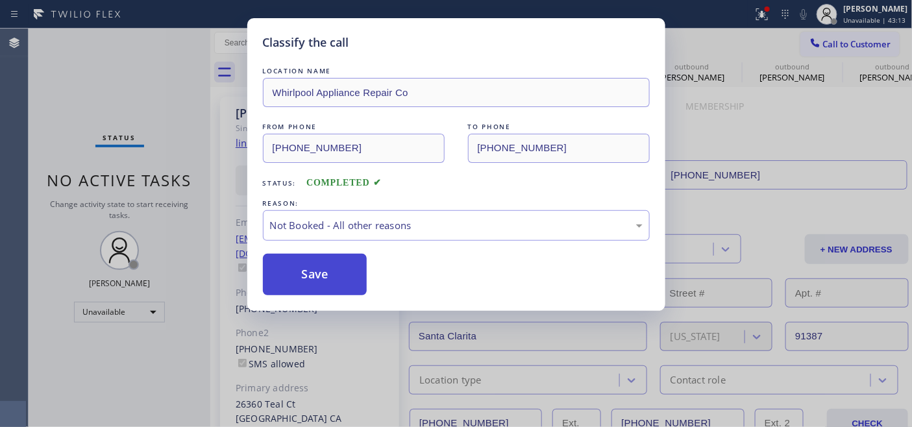
click at [320, 269] on button "Save" at bounding box center [315, 275] width 104 height 42
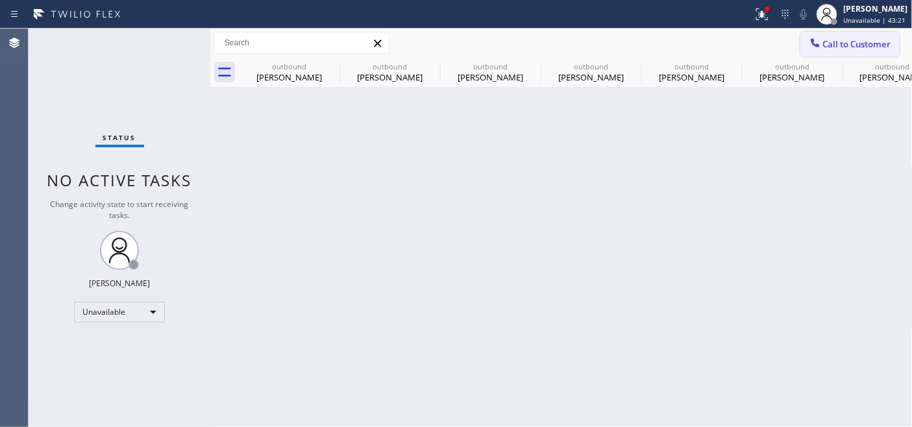
click at [837, 39] on span "Call to Customer" at bounding box center [857, 44] width 68 height 12
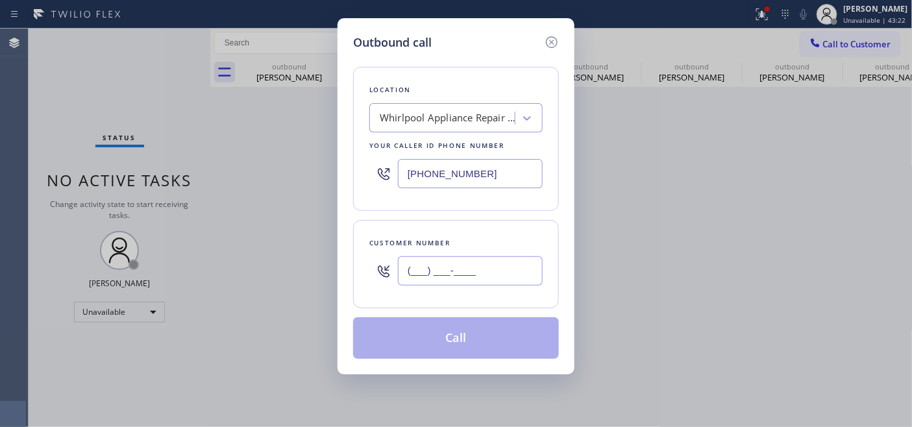
drag, startPoint x: 480, startPoint y: 273, endPoint x: 322, endPoint y: 256, distance: 159.3
click at [324, 257] on div "Outbound call Location Whirlpool Appliance Repair Co Your caller id phone numbe…" at bounding box center [456, 213] width 912 height 427
paste input "714) 575-3685"
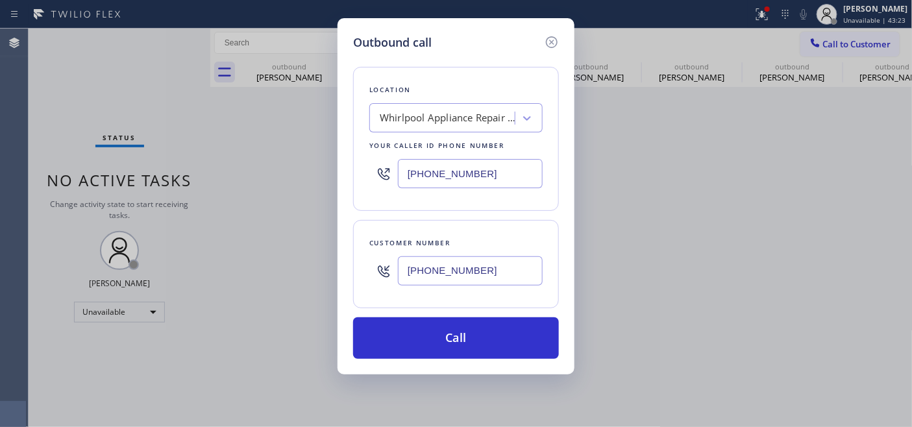
type input "(714) 575-3685"
click at [367, 178] on div "Location Whirlpool Appliance Repair Co Your caller id phone number (855) 485-19…" at bounding box center [456, 139] width 206 height 144
paste input "817-8772"
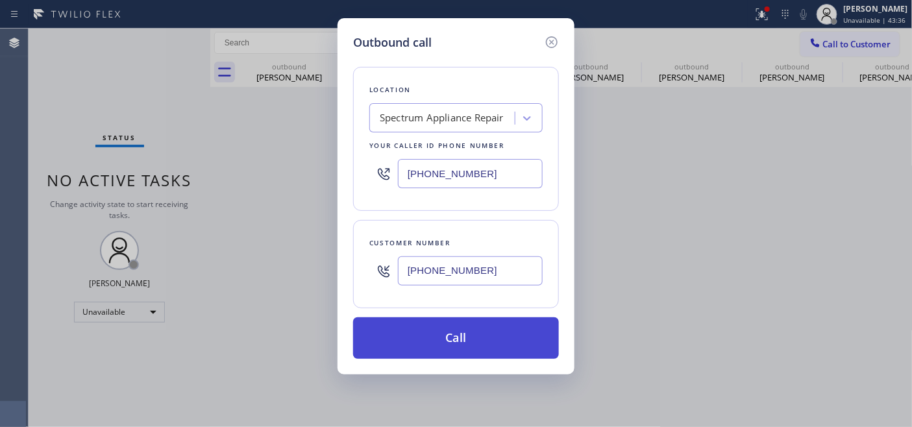
type input "(855) 817-8772"
click at [502, 327] on button "Call" at bounding box center [456, 338] width 206 height 42
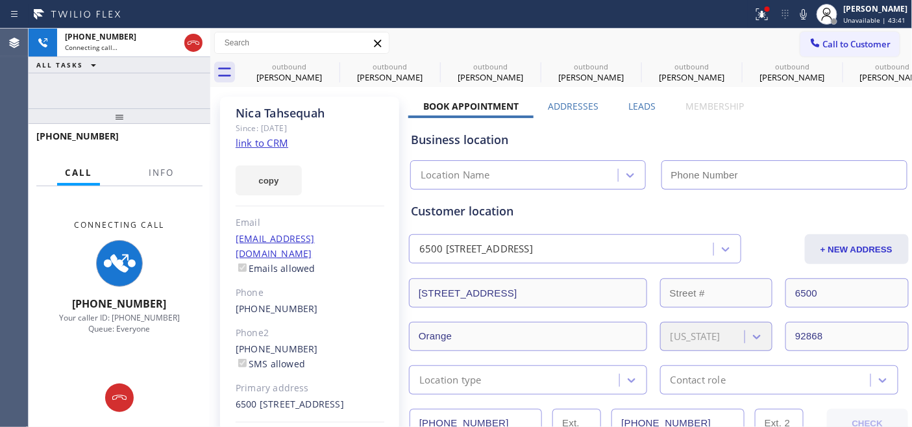
type input "(855) 817-8772"
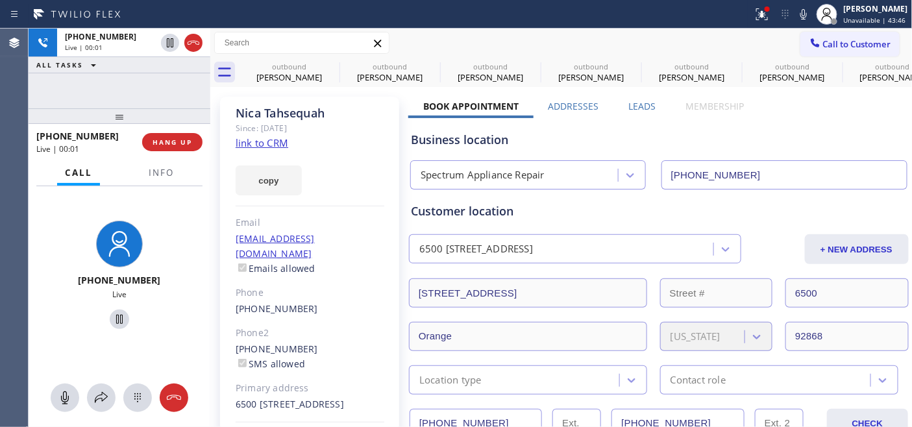
click at [178, 151] on div "+17145753685 Live | 00:01 HANG UP" at bounding box center [119, 142] width 166 height 34
click at [179, 145] on span "HANG UP" at bounding box center [172, 142] width 40 height 9
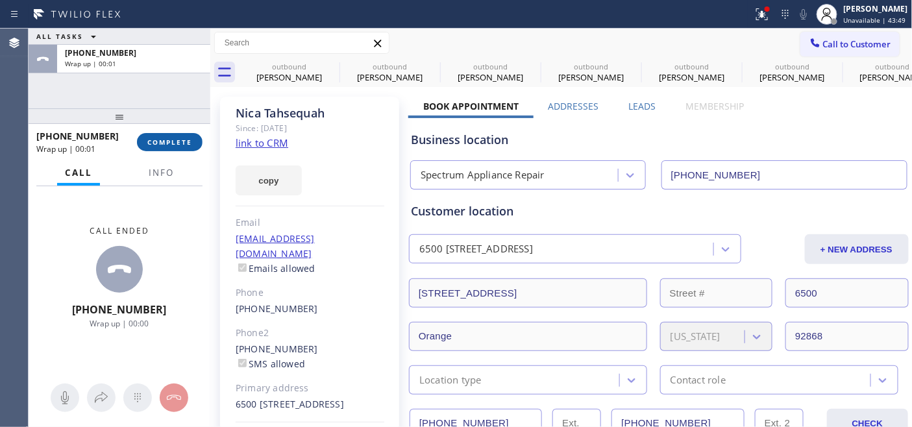
click at [179, 145] on span "COMPLETE" at bounding box center [169, 142] width 45 height 9
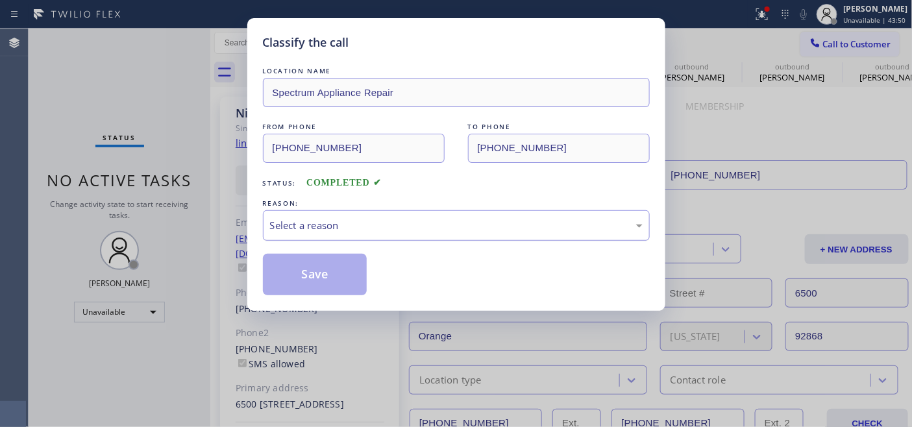
drag, startPoint x: 374, startPoint y: 223, endPoint x: 369, endPoint y: 230, distance: 9.4
click at [374, 223] on div "Select a reason" at bounding box center [456, 225] width 372 height 15
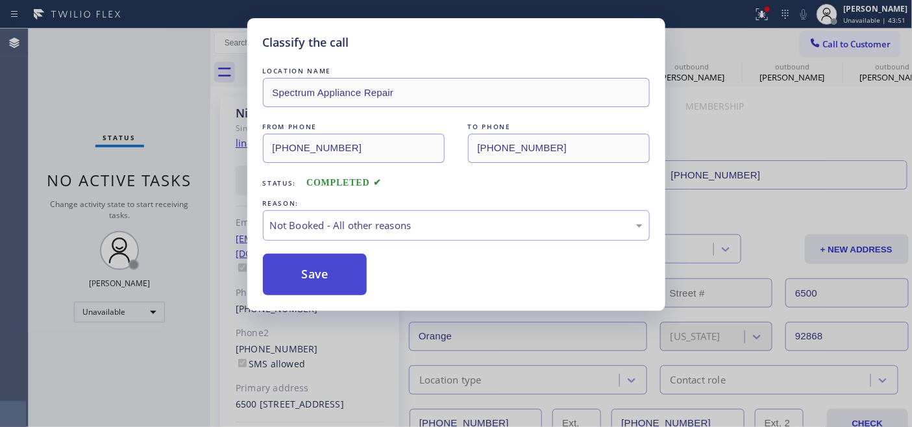
click at [335, 269] on button "Save" at bounding box center [315, 275] width 104 height 42
click at [350, 273] on div "Classify the call LOCATION NAME 4B2.Paid 5 Star Appliance FROM PHONE (323) 870-…" at bounding box center [470, 228] width 883 height 398
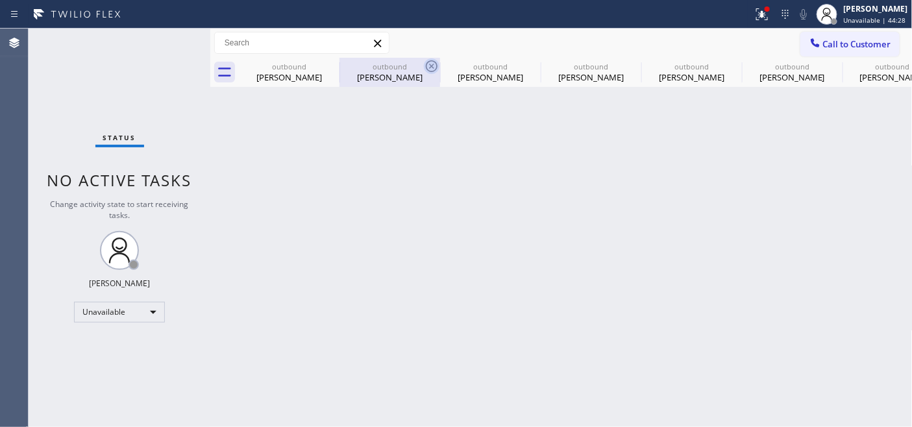
click at [0, 0] on icon at bounding box center [0, 0] width 0 height 0
click at [424, 67] on icon at bounding box center [432, 66] width 16 height 16
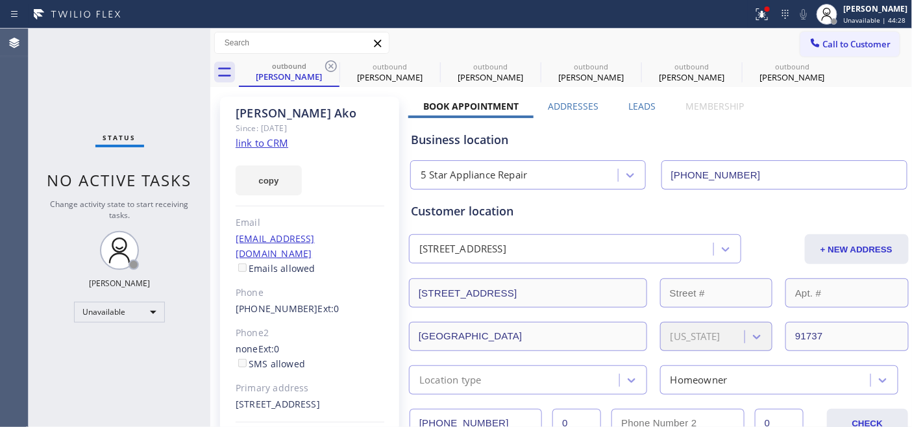
click at [328, 67] on icon at bounding box center [331, 66] width 16 height 16
click at [0, 0] on icon at bounding box center [0, 0] width 0 height 0
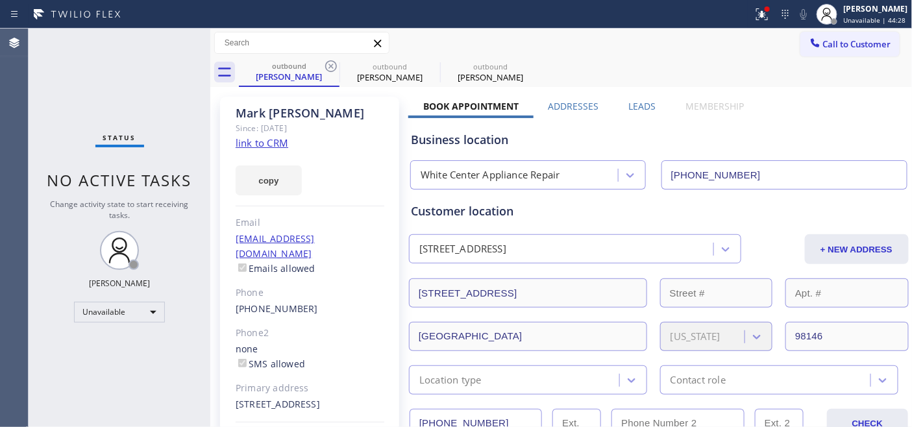
click at [328, 67] on icon at bounding box center [331, 66] width 16 height 16
type input "[PHONE_NUMBER]"
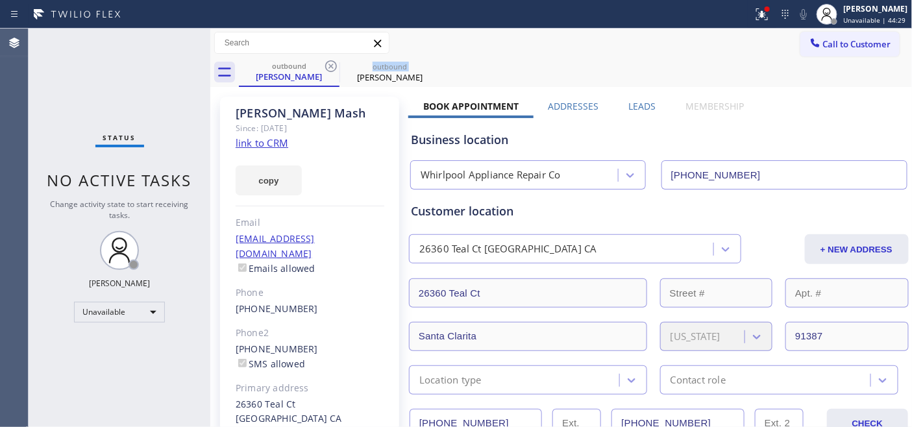
click at [328, 67] on icon at bounding box center [331, 66] width 16 height 16
type input "(855) 817-8772"
click at [0, 0] on icon at bounding box center [0, 0] width 0 height 0
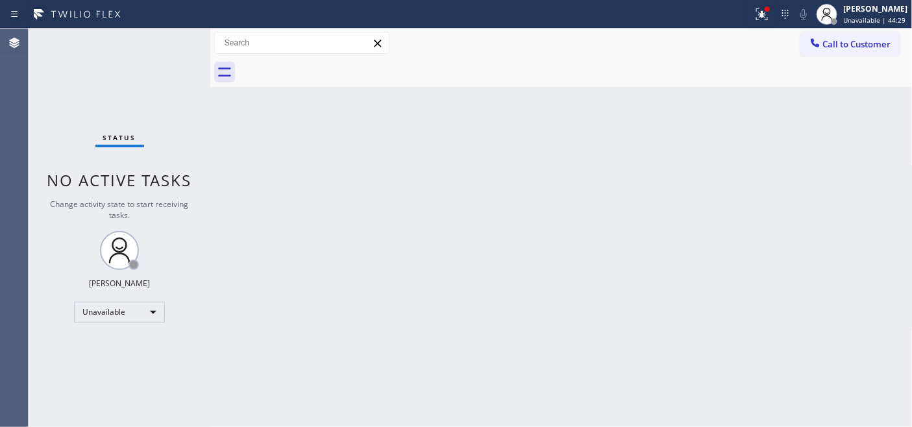
click at [328, 66] on div at bounding box center [575, 72] width 673 height 29
click at [477, 88] on div "Back to Dashboard Change Sender ID Customers Technicians Select a contact Outbo…" at bounding box center [561, 228] width 702 height 398
click at [854, 42] on span "Call to Customer" at bounding box center [857, 44] width 68 height 12
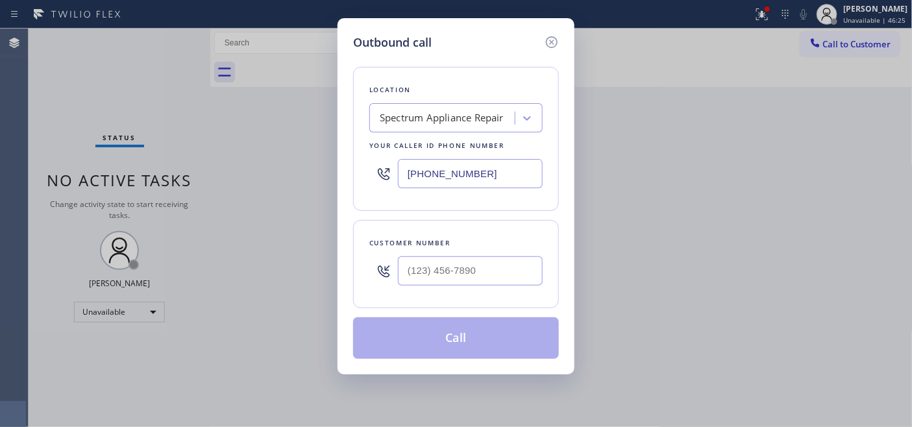
drag, startPoint x: 461, startPoint y: 172, endPoint x: 338, endPoint y: 170, distance: 122.6
click at [323, 172] on div "Outbound call Location Spectrum Appliance Repair Your caller id phone number (8…" at bounding box center [456, 213] width 912 height 427
drag, startPoint x: 482, startPoint y: 167, endPoint x: 357, endPoint y: 167, distance: 125.2
click at [357, 167] on div "Location Spectrum Appliance Repair Your caller id phone number (855) 817-8772" at bounding box center [456, 139] width 206 height 144
paste input "text"
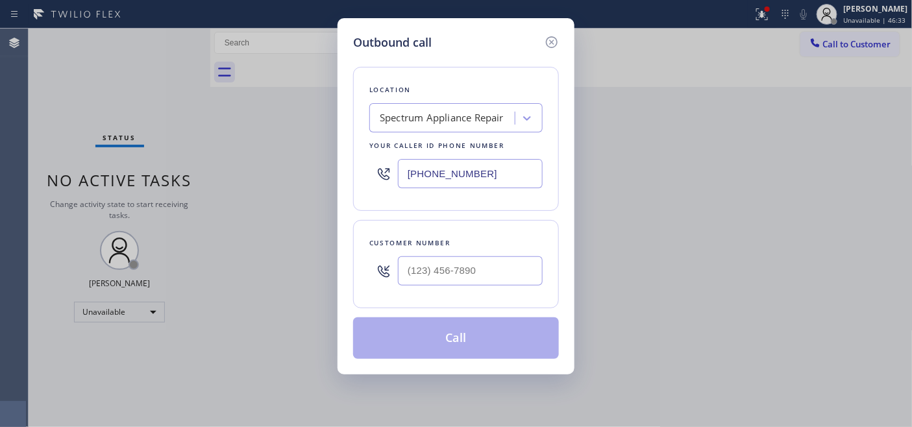
type input "(855) 817-8772"
drag, startPoint x: 481, startPoint y: 263, endPoint x: 339, endPoint y: 250, distance: 142.7
click at [315, 250] on div "Outbound call Location Spectrum Appliance Repair Your caller id phone number (8…" at bounding box center [456, 213] width 912 height 427
paste input "714) 575-3685"
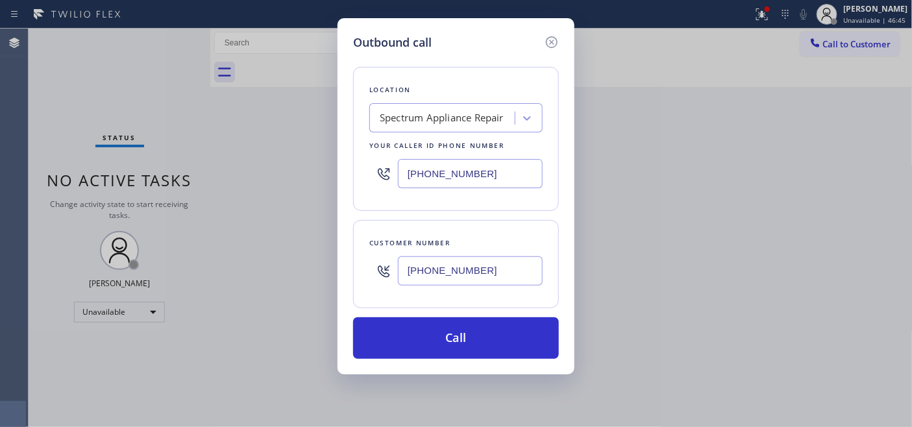
click at [334, 252] on div "Outbound call Location Spectrum Appliance Repair Your caller id phone number (8…" at bounding box center [456, 213] width 912 height 427
paste input "08) 714-4180"
type input "(708) 714-4180"
drag, startPoint x: 489, startPoint y: 158, endPoint x: 342, endPoint y: 153, distance: 147.3
click at [348, 153] on div "Outbound call Location Spectrum Appliance Repair Your caller id phone number (8…" at bounding box center [455, 196] width 237 height 356
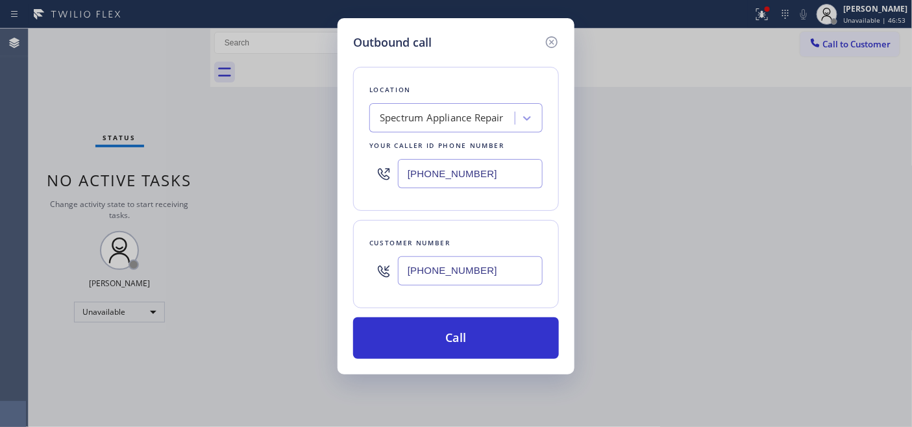
paste input "312) 847-3401"
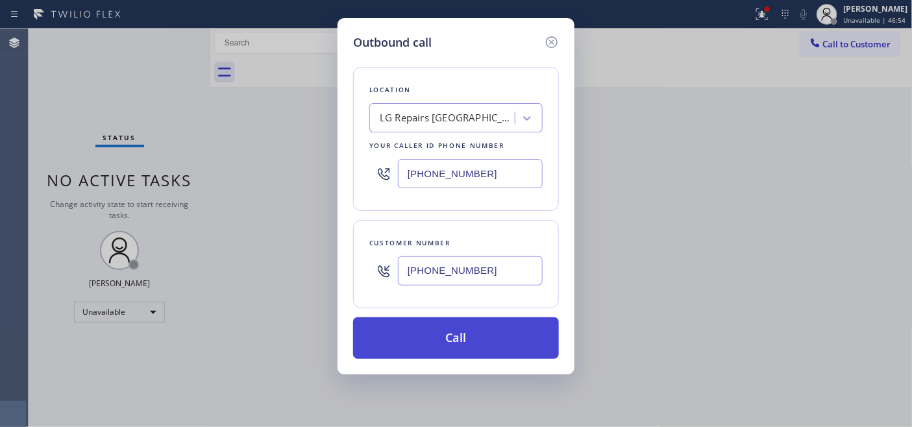
type input "(312) 847-3401"
click at [483, 334] on button "Call" at bounding box center [456, 338] width 206 height 42
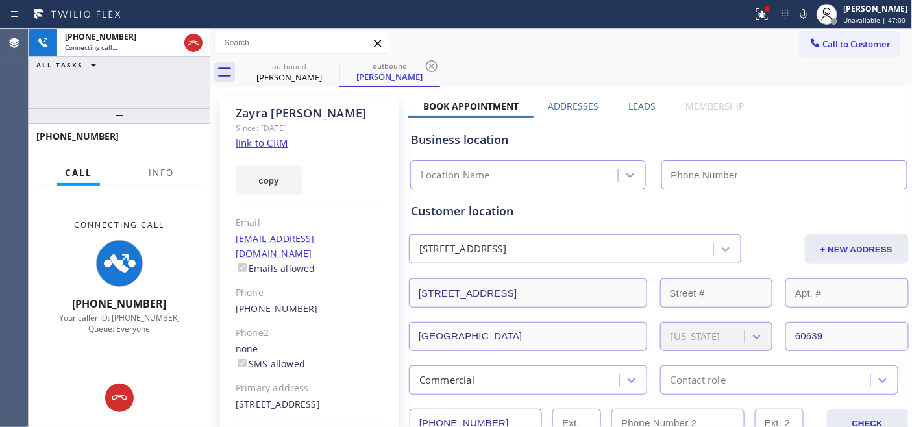
type input "(312) 847-3401"
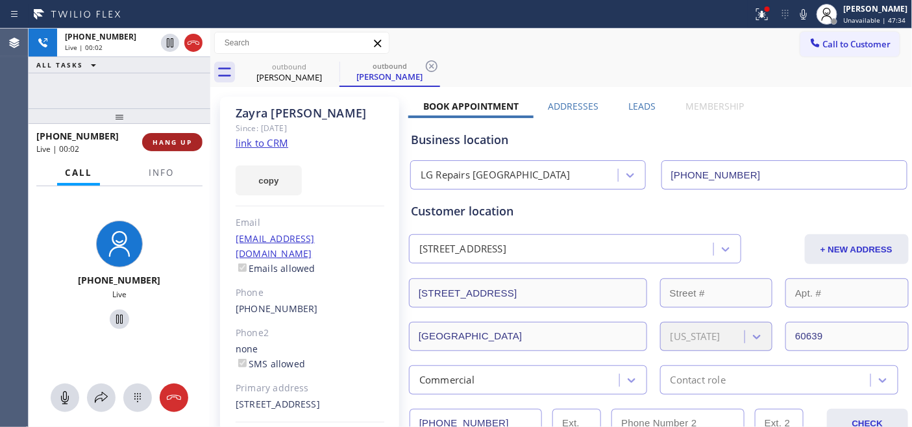
click at [183, 139] on span "HANG UP" at bounding box center [172, 142] width 40 height 9
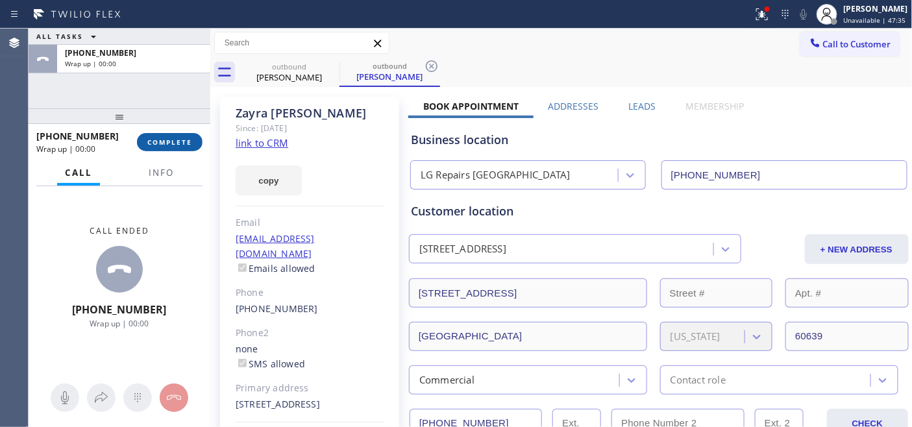
click at [180, 139] on span "COMPLETE" at bounding box center [169, 142] width 45 height 9
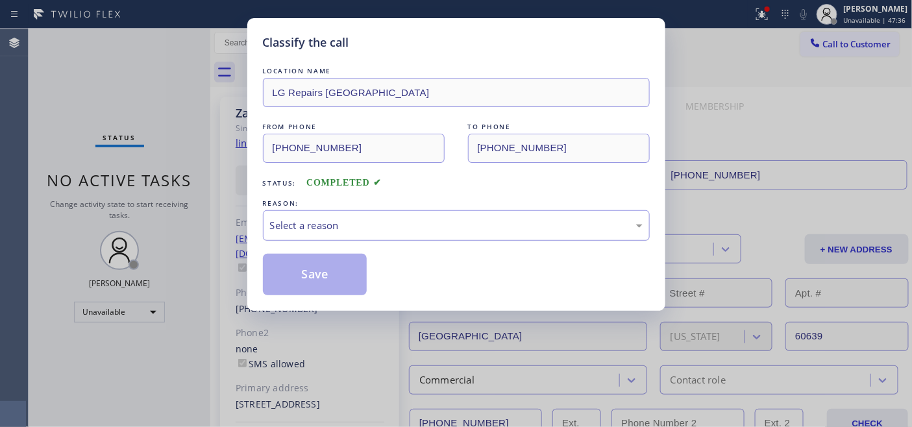
click at [383, 229] on div "Select a reason" at bounding box center [456, 225] width 372 height 15
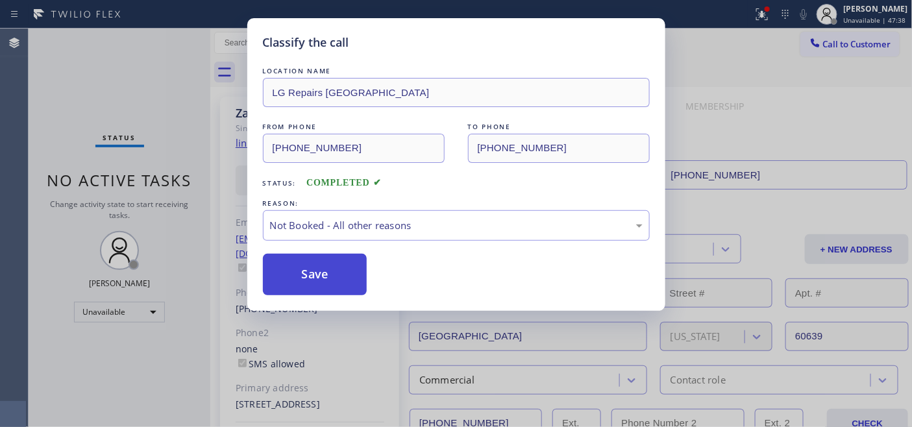
click at [319, 269] on button "Save" at bounding box center [315, 275] width 104 height 42
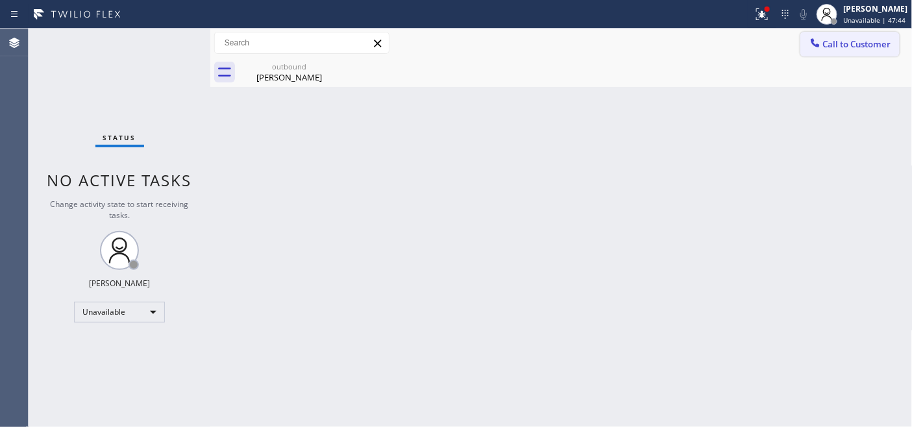
click at [868, 42] on span "Call to Customer" at bounding box center [857, 44] width 68 height 12
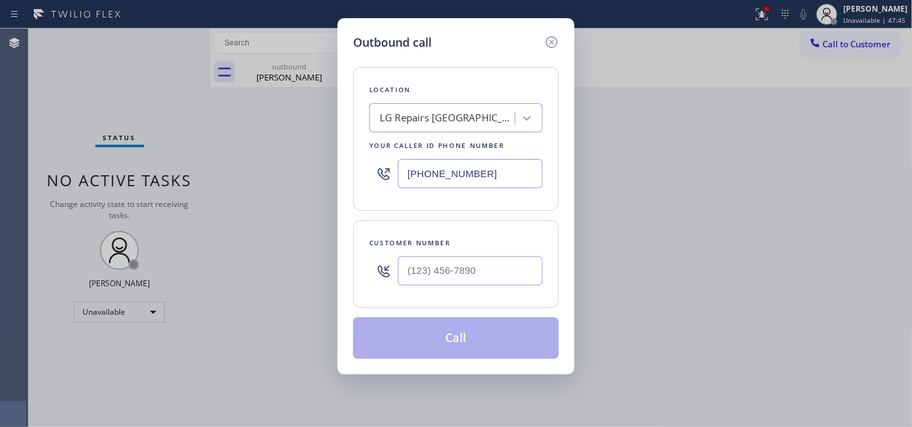
click at [417, 293] on div "Customer number" at bounding box center [456, 264] width 206 height 88
click at [445, 287] on div at bounding box center [470, 271] width 145 height 42
click at [490, 282] on input "(___) ___-____" at bounding box center [470, 270] width 145 height 29
paste input "805) 660-3069"
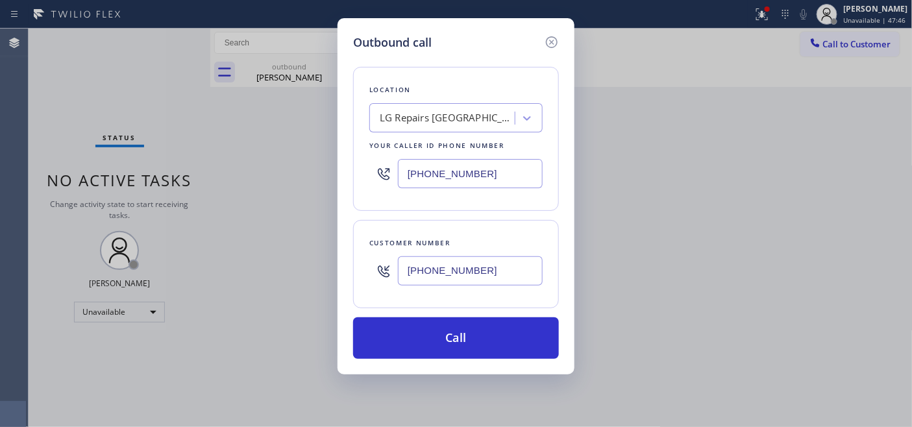
type input "(805) 660-3069"
drag, startPoint x: 413, startPoint y: 166, endPoint x: 306, endPoint y: 158, distance: 107.4
click at [311, 158] on div "Outbound call Location LG Repairs Chicago Your caller id phone number (312) 847…" at bounding box center [456, 213] width 912 height 427
paste input "805) 774-1692"
type input "(805) 774-1692"
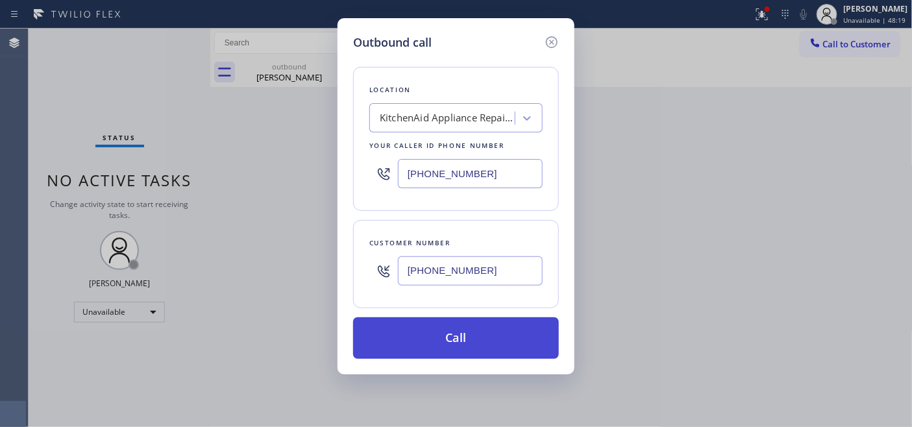
click at [522, 326] on button "Call" at bounding box center [456, 338] width 206 height 42
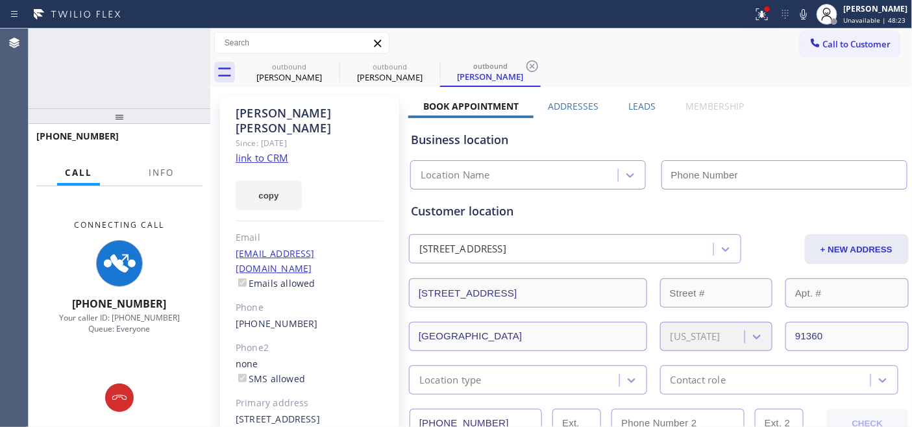
type input "(805) 774-1692"
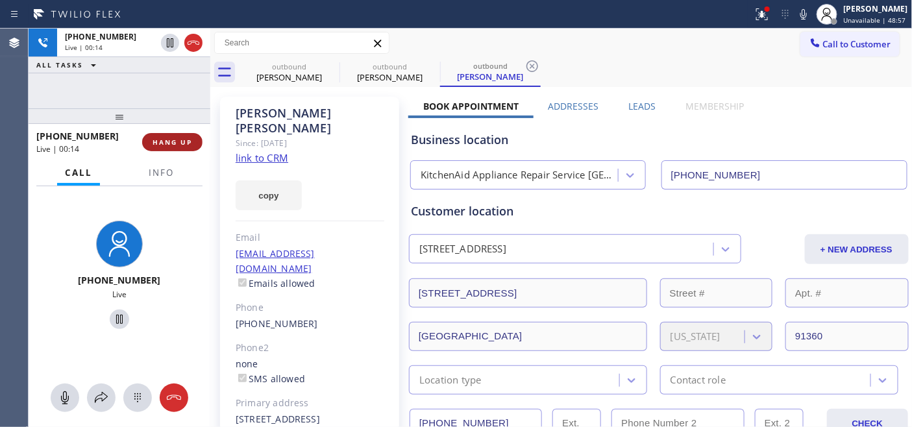
click at [180, 139] on span "HANG UP" at bounding box center [172, 142] width 40 height 9
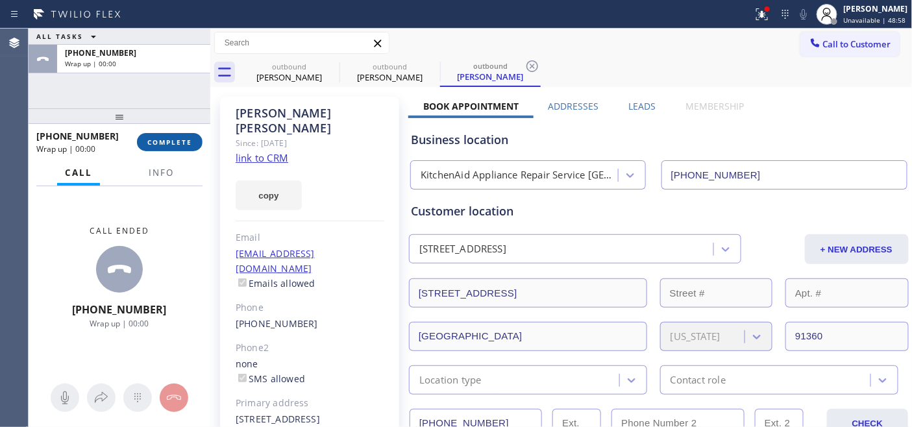
click at [178, 147] on button "COMPLETE" at bounding box center [170, 142] width 66 height 18
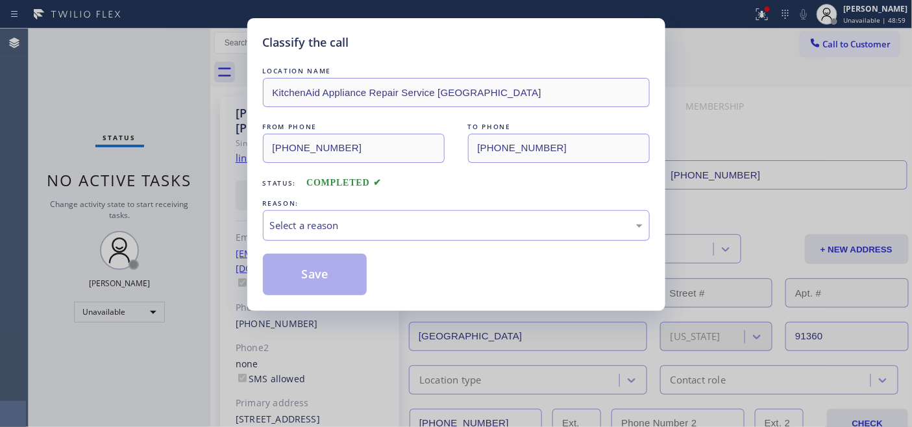
click at [448, 223] on div "Select a reason" at bounding box center [456, 225] width 372 height 15
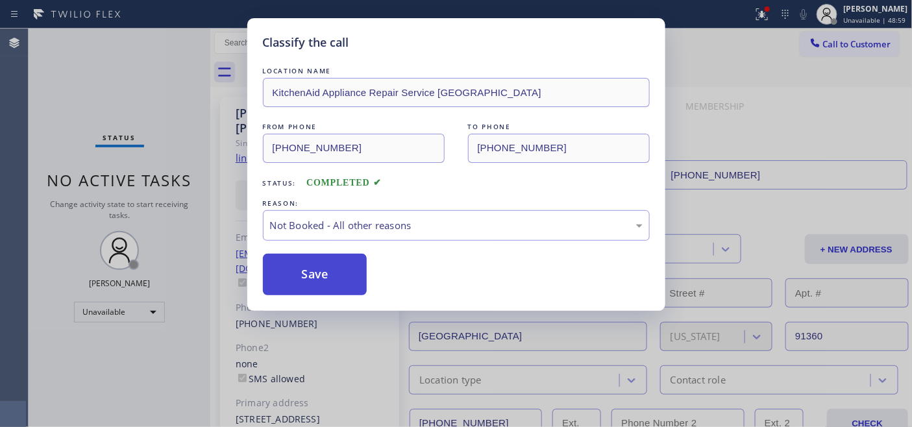
click at [339, 276] on button "Save" at bounding box center [315, 275] width 104 height 42
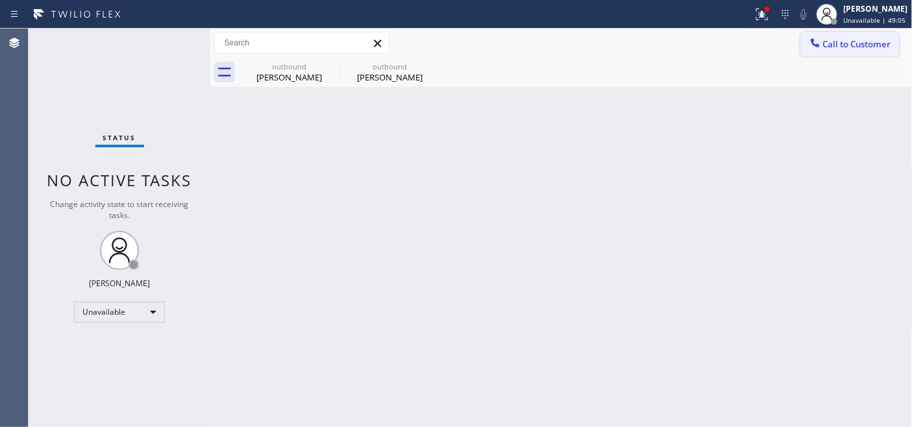
click at [872, 43] on span "Call to Customer" at bounding box center [857, 44] width 68 height 12
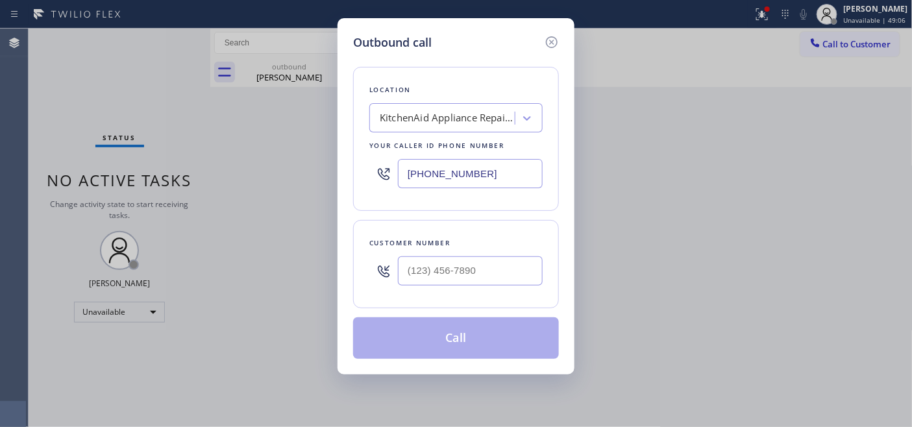
click at [527, 238] on div "Customer number" at bounding box center [455, 243] width 173 height 14
click at [522, 258] on input "(___) ___-____" at bounding box center [470, 270] width 145 height 29
paste input "714) 331-9065"
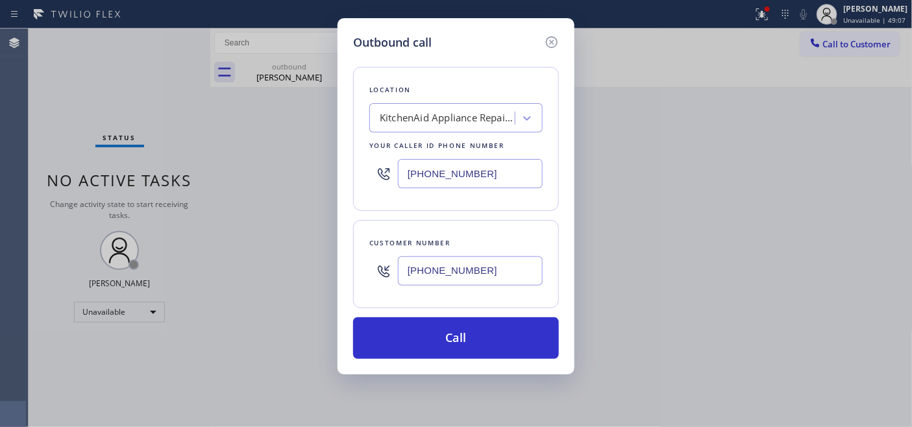
type input "(714) 331-9065"
drag, startPoint x: 507, startPoint y: 165, endPoint x: 368, endPoint y: 171, distance: 139.6
click at [348, 163] on div "Outbound call Location KitchenAid Appliance Repair Service Simi Valley Your cal…" at bounding box center [455, 196] width 237 height 356
paste input "44) 334-4687"
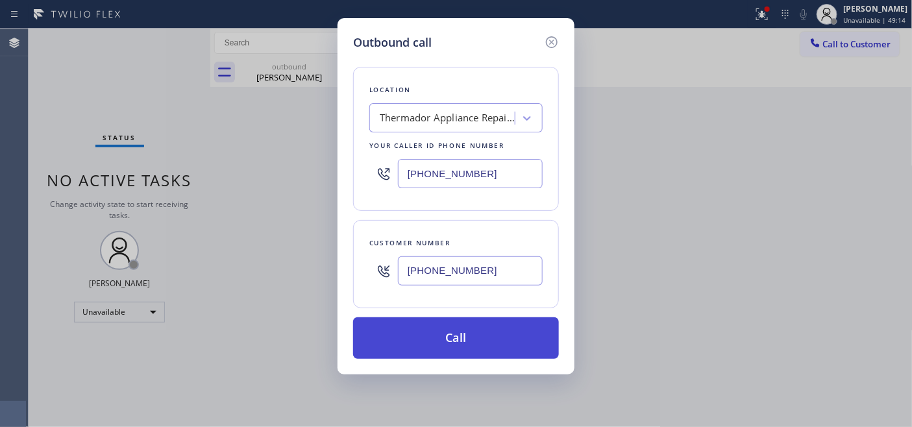
type input "(844) 334-4687"
click at [485, 337] on button "Call" at bounding box center [456, 338] width 206 height 42
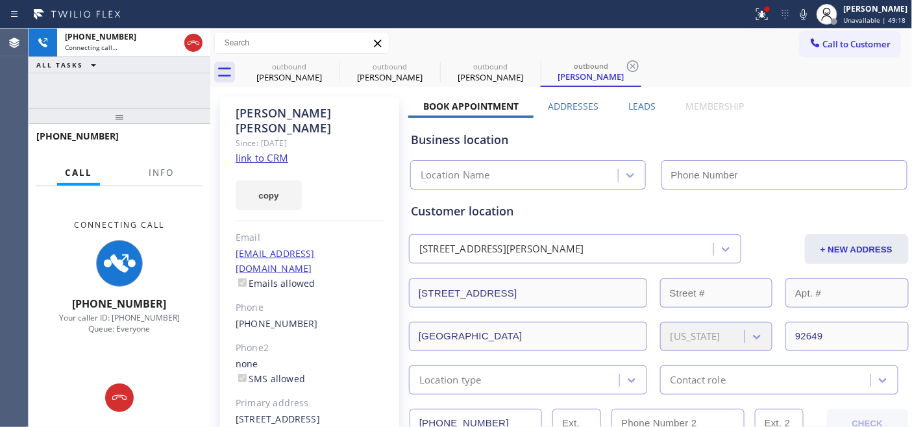
type input "(844) 334-4687"
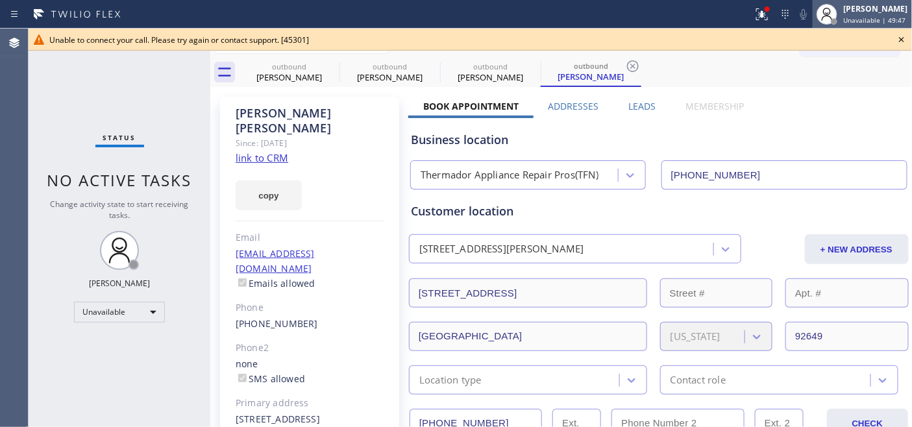
click at [845, 14] on div "[PERSON_NAME]" at bounding box center [875, 8] width 64 height 11
drag, startPoint x: 747, startPoint y: 66, endPoint x: 897, endPoint y: 60, distance: 150.6
click at [746, 66] on div "outbound Zayra Lopez outbound Karen Ashim outbound George Ross outbound George …" at bounding box center [575, 72] width 673 height 29
click at [904, 43] on icon at bounding box center [901, 40] width 16 height 16
click at [887, 40] on button "Call to Customer" at bounding box center [849, 44] width 99 height 25
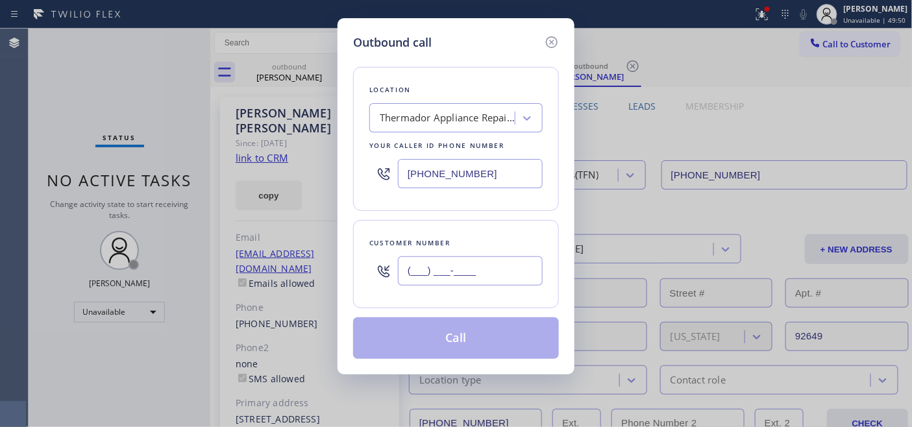
click at [496, 271] on input "(___) ___-____" at bounding box center [470, 270] width 145 height 29
paste input "718) 501-9111"
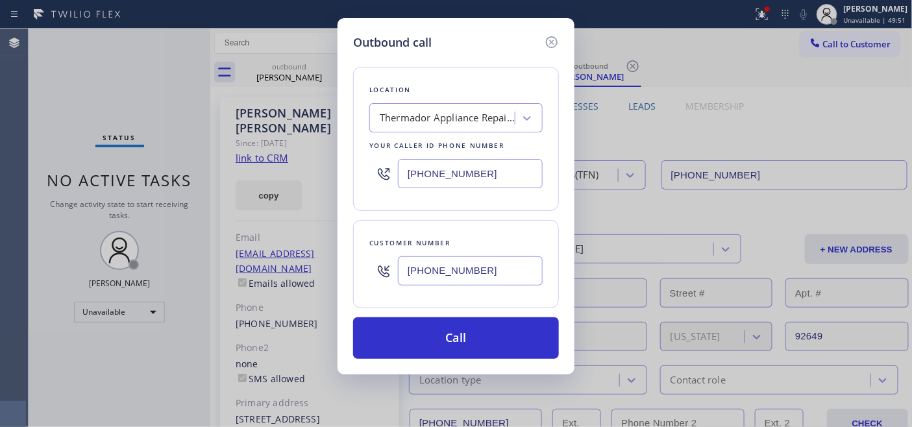
type input "(718) 501-9111"
drag, startPoint x: 450, startPoint y: 175, endPoint x: 300, endPoint y: 182, distance: 149.4
click at [308, 178] on div "Outbound call Location Thermador Appliance Repair Pros(TFN) Your caller id phon…" at bounding box center [456, 213] width 912 height 427
paste input "646) 679-5825"
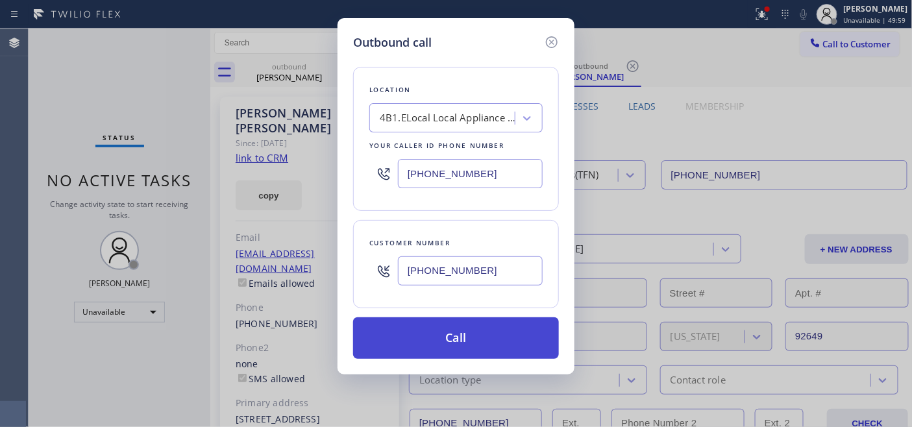
type input "[PHONE_NUMBER]"
click at [524, 344] on button "Call" at bounding box center [456, 338] width 206 height 42
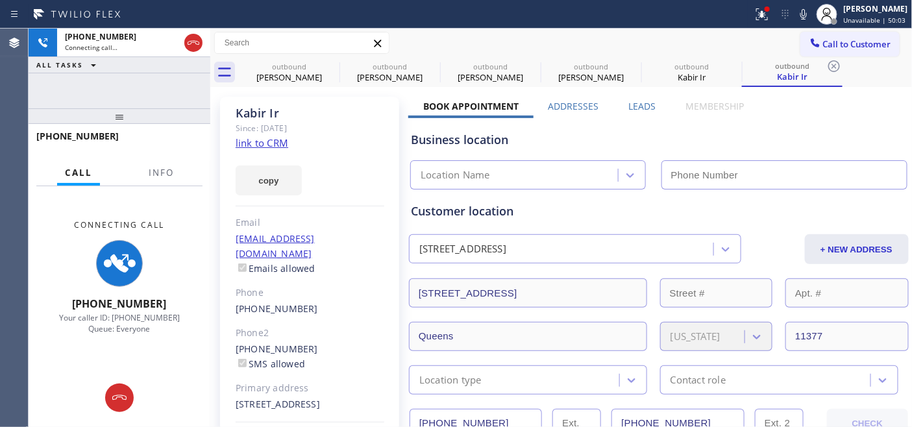
type input "[PHONE_NUMBER]"
click at [244, 114] on div "Kabir Ir" at bounding box center [310, 113] width 149 height 15
click at [243, 114] on div "Kabir Ir" at bounding box center [310, 113] width 149 height 15
click at [325, 112] on div "Kabir Ir" at bounding box center [310, 113] width 149 height 15
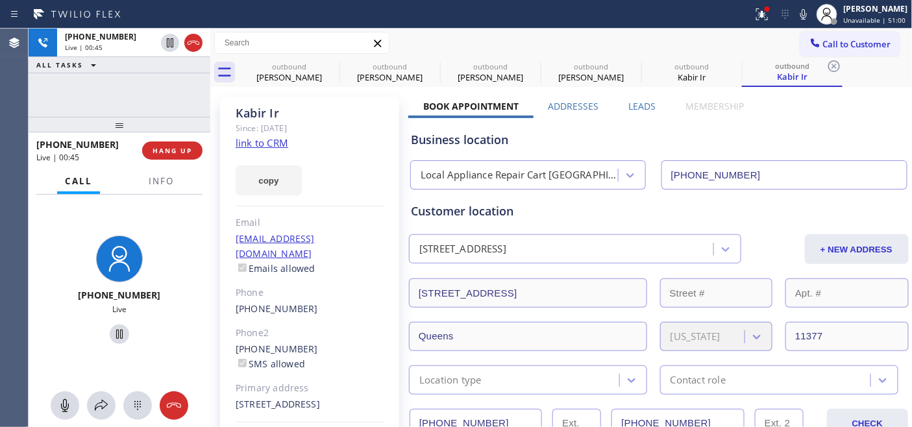
drag, startPoint x: 160, startPoint y: 117, endPoint x: 163, endPoint y: 88, distance: 29.3
click at [163, 94] on div "+17185019111 Live | 00:45 ALL TASKS ALL TASKS ACTIVE TASKS TASKS IN WRAP UP +17…" at bounding box center [120, 228] width 182 height 398
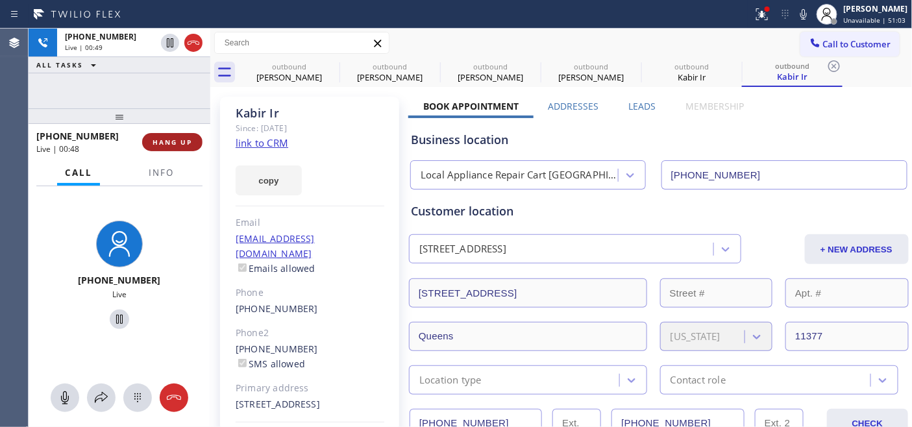
click at [176, 141] on span "HANG UP" at bounding box center [172, 142] width 40 height 9
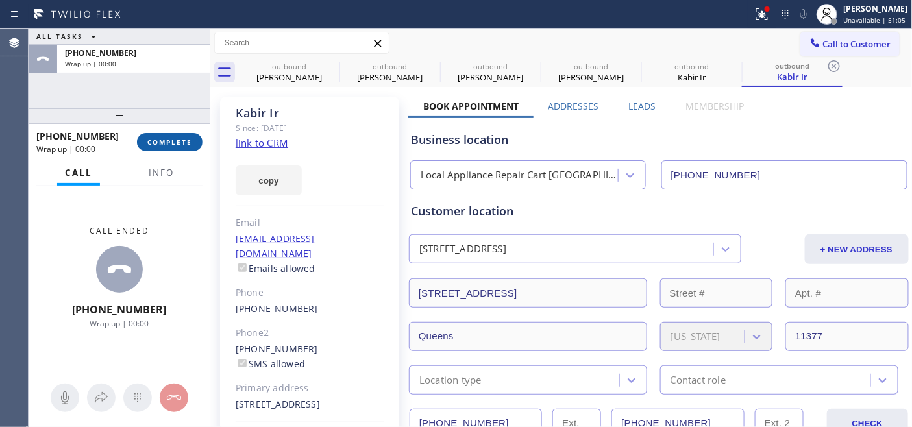
click at [187, 141] on span "COMPLETE" at bounding box center [169, 142] width 45 height 9
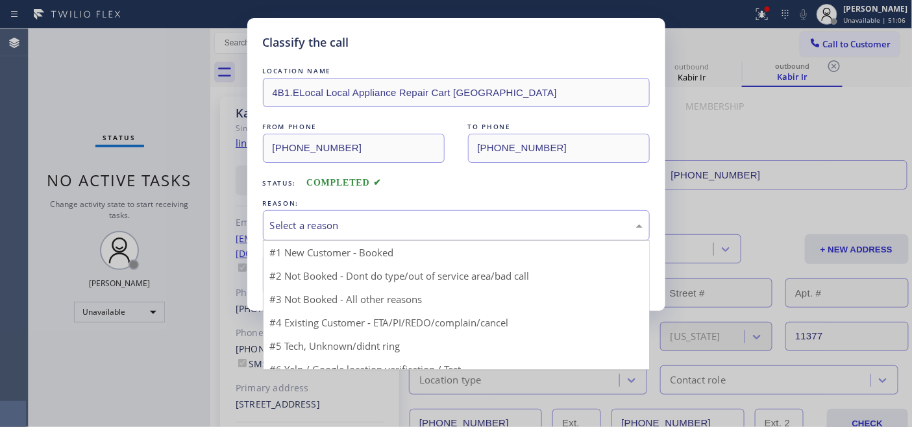
click at [359, 221] on div "Select a reason" at bounding box center [456, 225] width 372 height 15
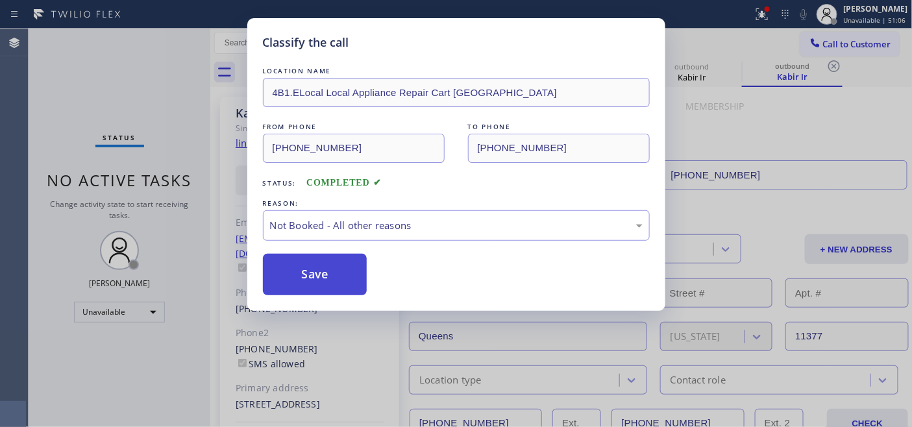
click at [322, 258] on button "Save" at bounding box center [315, 275] width 104 height 42
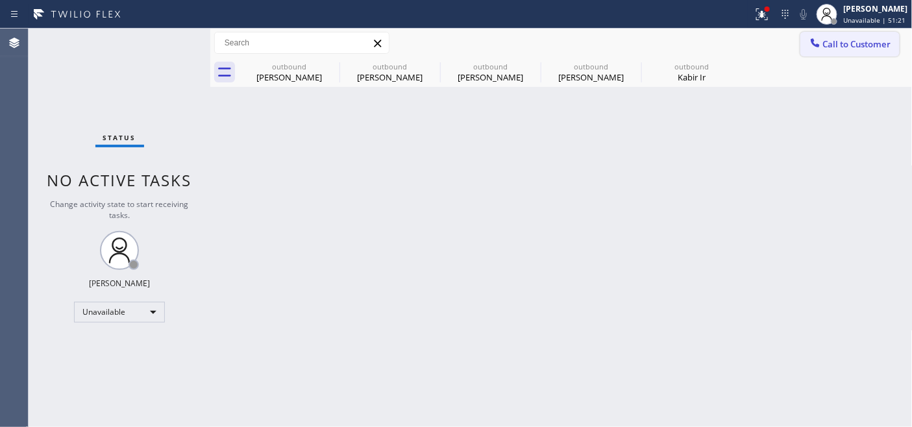
click at [854, 44] on span "Call to Customer" at bounding box center [857, 44] width 68 height 12
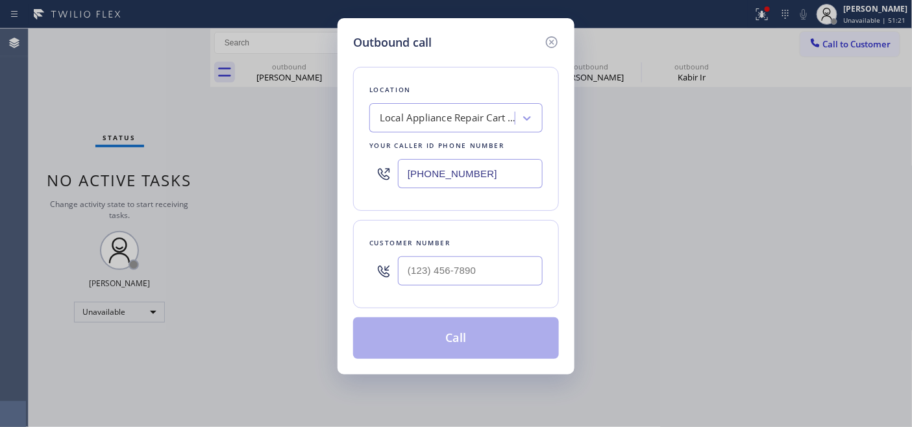
drag, startPoint x: 531, startPoint y: 274, endPoint x: 442, endPoint y: 219, distance: 104.0
click at [254, 263] on div "Outbound call Location Local Appliance Repair Cart NY Your caller id phone numb…" at bounding box center [456, 213] width 912 height 427
click at [513, 255] on div at bounding box center [470, 271] width 145 height 42
drag, startPoint x: 471, startPoint y: 266, endPoint x: 367, endPoint y: 271, distance: 104.6
click at [363, 274] on div "Customer number (___) ___-____" at bounding box center [456, 264] width 206 height 88
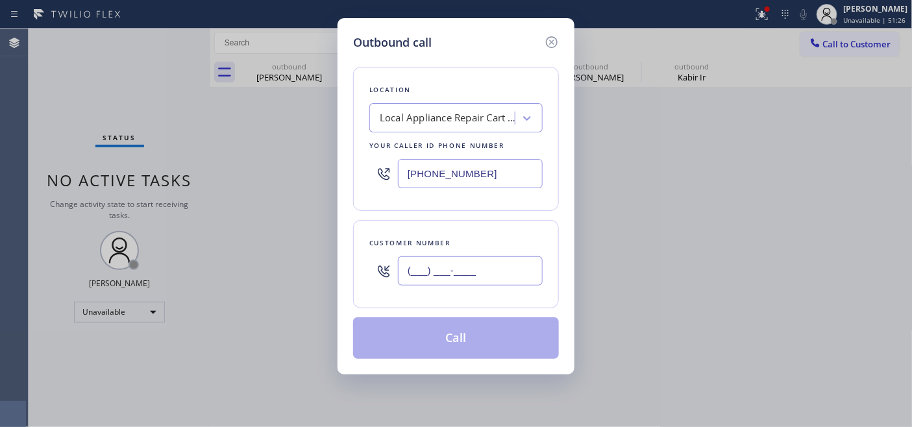
paste input "775) 379-3082"
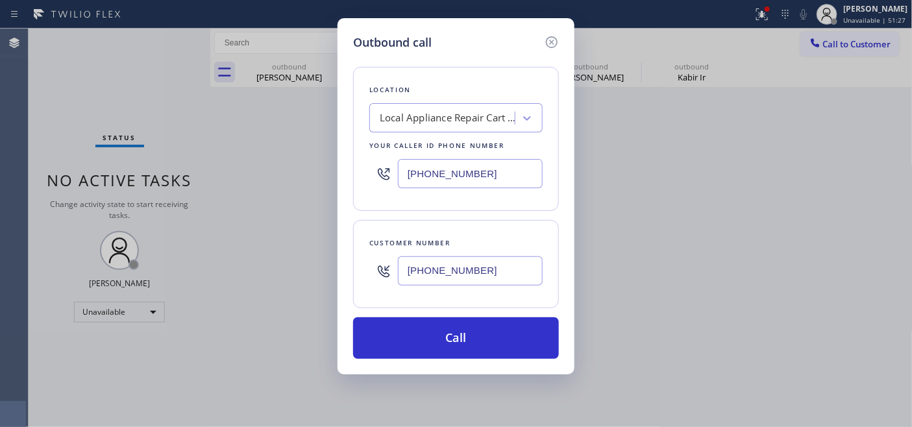
type input "(775) 379-3082"
drag, startPoint x: 293, startPoint y: 158, endPoint x: 429, endPoint y: 173, distance: 137.1
click at [267, 158] on div "Outbound call Location Local Appliance Repair Cart NY Your caller id phone numb…" at bounding box center [456, 213] width 912 height 427
paste input "206) 594-3688"
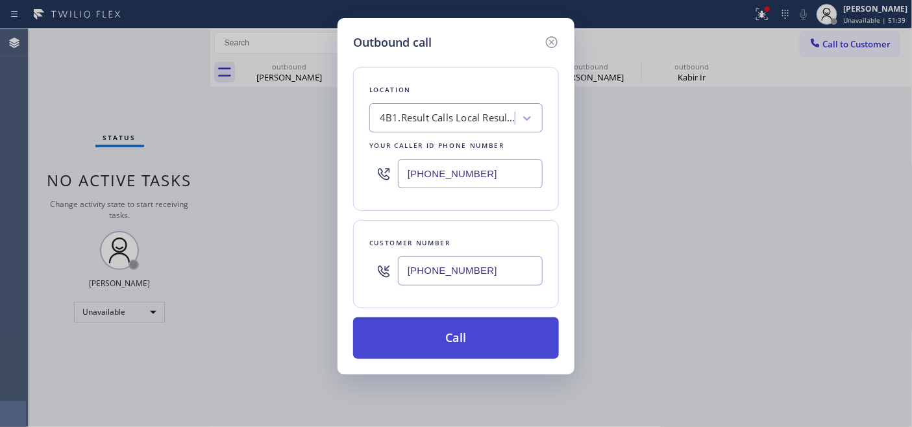
type input "(206) 594-3688"
click at [496, 335] on button "Call" at bounding box center [456, 338] width 206 height 42
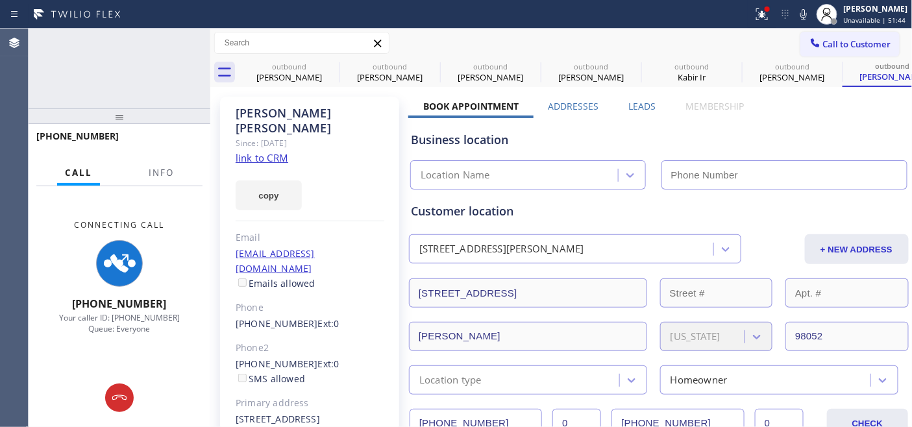
type input "(206) 594-3688"
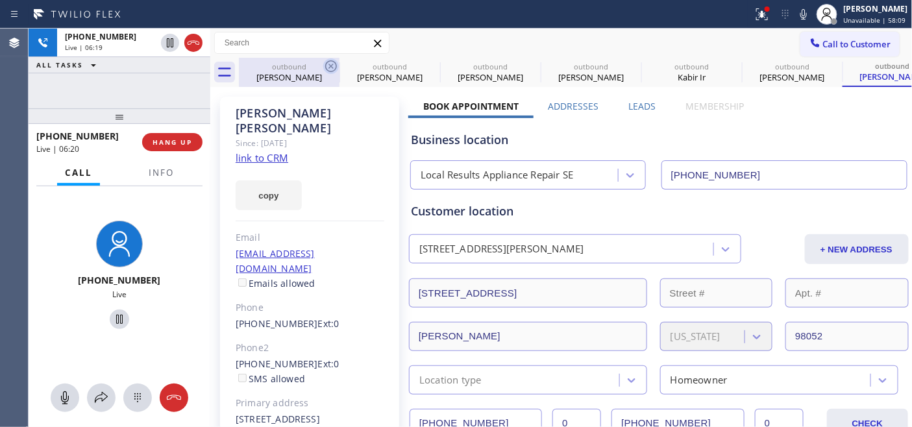
click at [330, 64] on icon at bounding box center [331, 66] width 16 height 16
type input "(805) 774-1692"
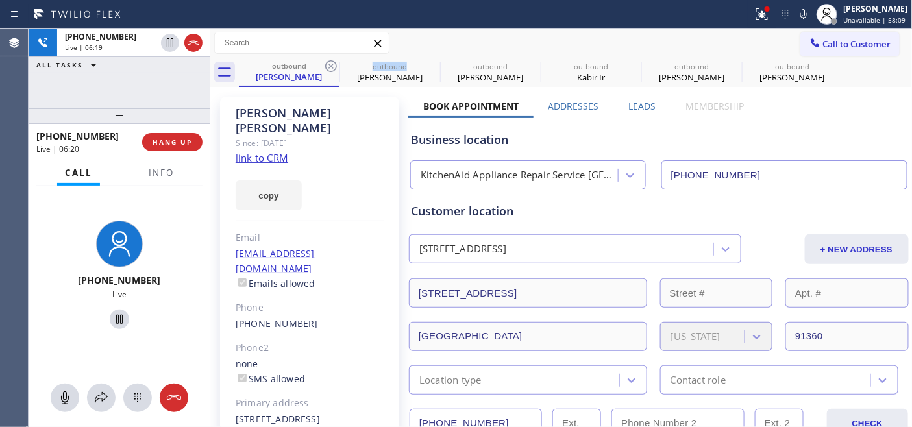
click at [330, 64] on icon at bounding box center [331, 66] width 16 height 16
type input "(844) 334-4687"
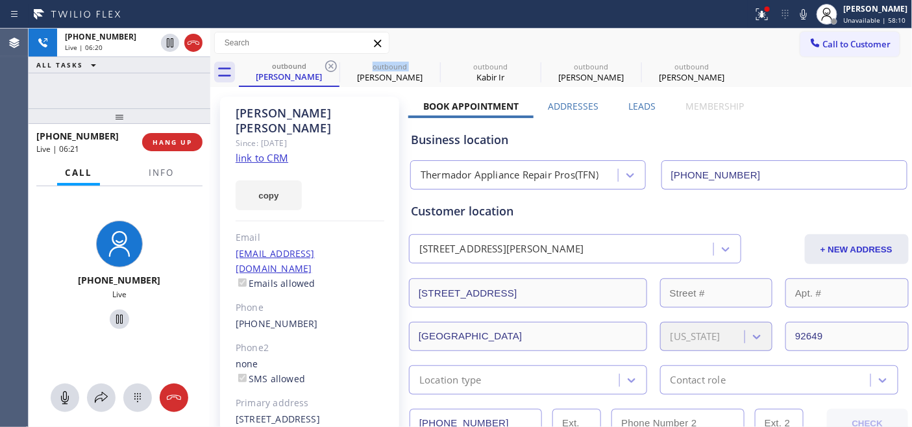
click at [330, 64] on icon at bounding box center [331, 66] width 16 height 16
type input "[PHONE_NUMBER]"
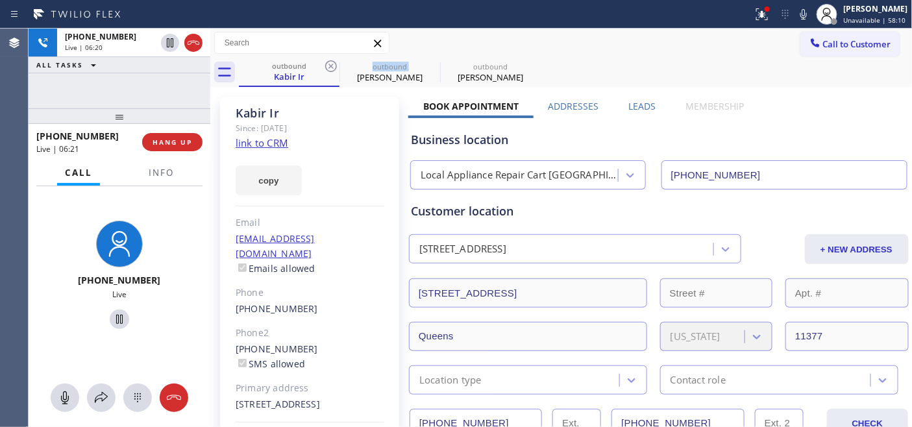
click at [330, 64] on icon at bounding box center [331, 66] width 16 height 16
type input "(206) 594-3688"
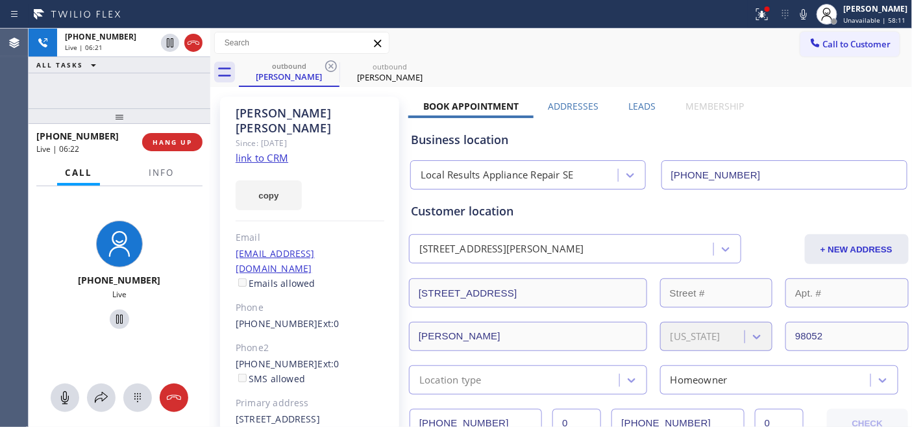
click at [366, 106] on div "Jennifer Ocampo" at bounding box center [310, 121] width 149 height 30
click at [326, 66] on icon at bounding box center [331, 66] width 12 height 12
click at [313, 165] on div "copy" at bounding box center [310, 187] width 149 height 45
drag, startPoint x: 332, startPoint y: 147, endPoint x: 351, endPoint y: 126, distance: 28.0
click at [332, 147] on div "Jennifer Ocampo Since: 20 may 2020 link to CRM copy Email jen_bunso12@yahoo.com…" at bounding box center [309, 305] width 179 height 416
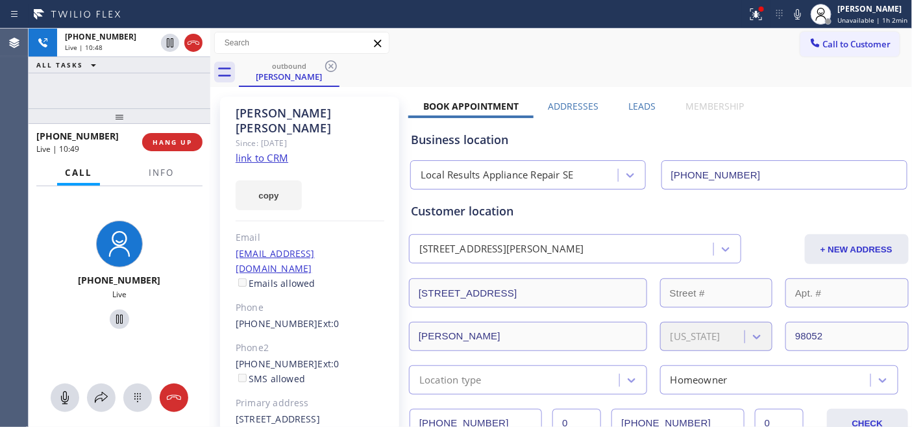
click at [335, 148] on div "Jennifer Ocampo Since: 20 may 2020 link to CRM copy Email jen_bunso12@yahoo.com…" at bounding box center [309, 305] width 179 height 416
drag, startPoint x: 340, startPoint y: 173, endPoint x: 523, endPoint y: 184, distance: 183.2
click at [340, 173] on div "copy" at bounding box center [310, 187] width 149 height 45
click at [328, 165] on div "copy" at bounding box center [310, 187] width 149 height 45
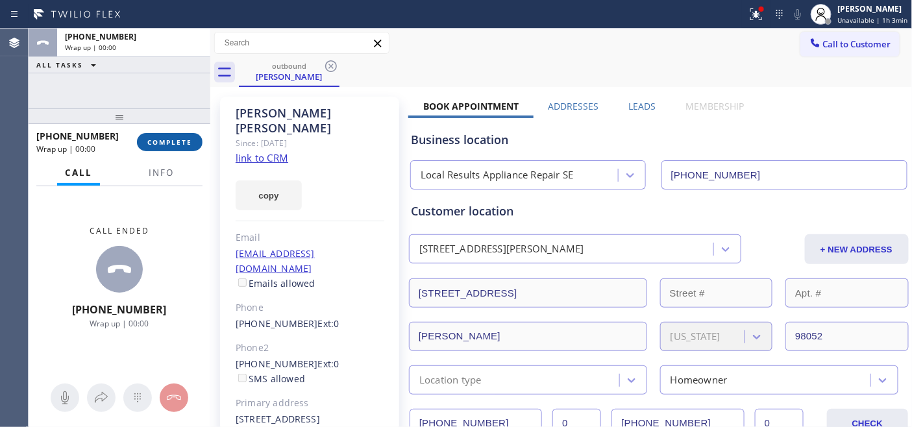
click at [184, 143] on span "COMPLETE" at bounding box center [169, 142] width 45 height 9
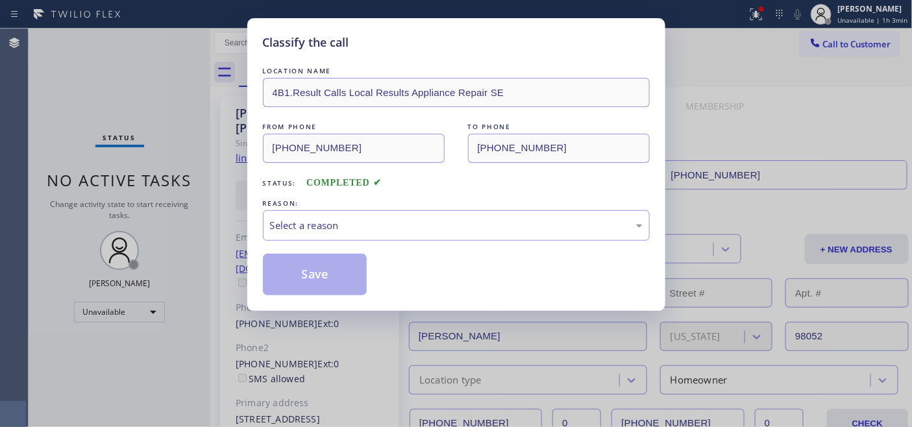
click at [721, 102] on div "Classify the call LOCATION NAME 4B1.Result Calls Local Results Appliance Repair…" at bounding box center [456, 213] width 912 height 427
click at [697, 133] on div "Classify the call LOCATION NAME 4B1.Result Calls Local Results Appliance Repair…" at bounding box center [456, 213] width 912 height 427
click at [679, 74] on div "Classify the call LOCATION NAME 4B1.Result Calls Local Results Appliance Repair…" at bounding box center [456, 213] width 912 height 427
click at [869, 145] on div "Classify the call LOCATION NAME 4B1.Result Calls Local Results Appliance Repair…" at bounding box center [456, 213] width 912 height 427
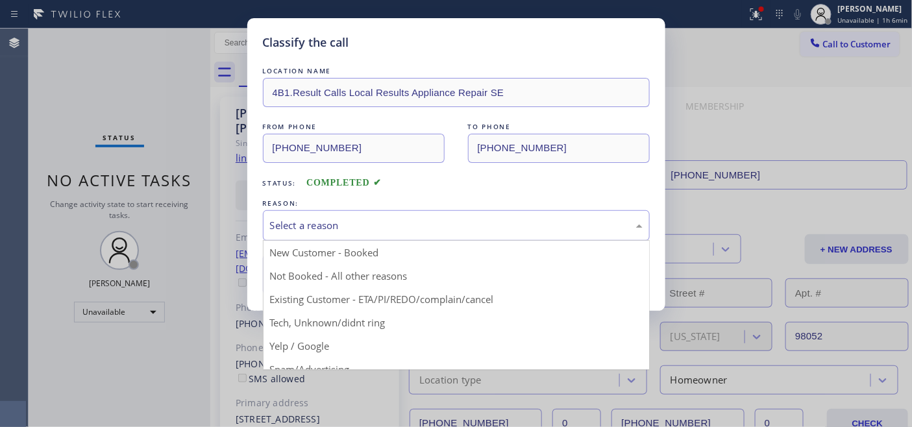
click at [427, 234] on div "Select a reason" at bounding box center [456, 225] width 387 height 30
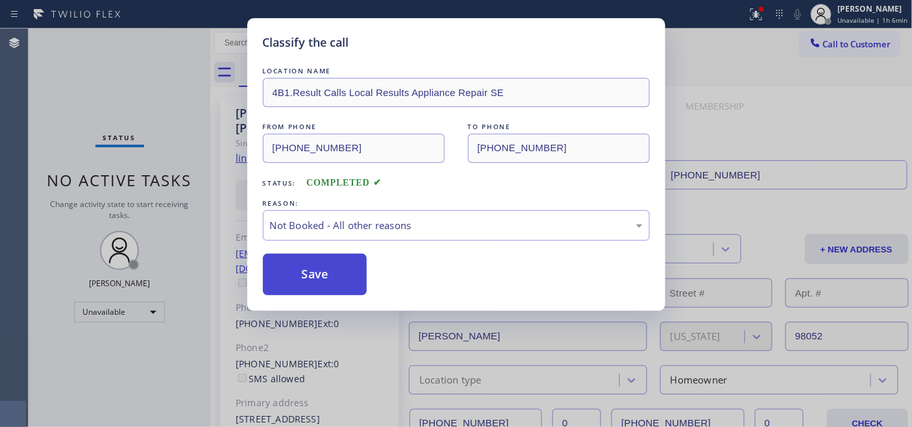
click at [313, 281] on button "Save" at bounding box center [315, 275] width 104 height 42
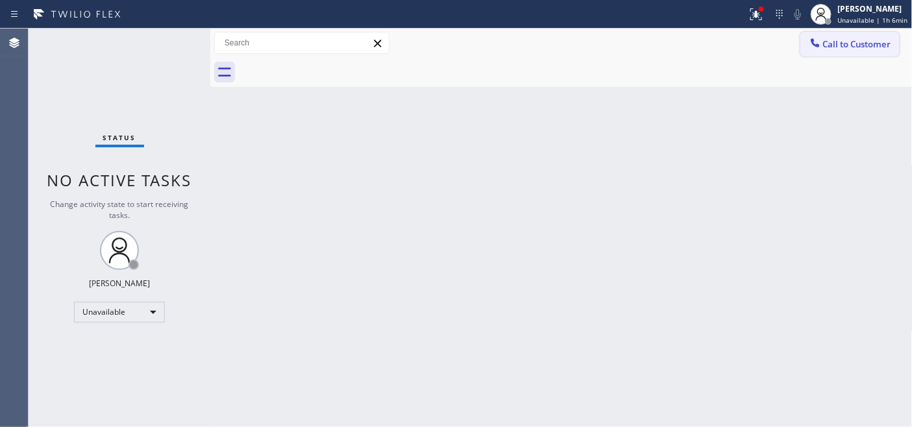
click at [845, 43] on span "Call to Customer" at bounding box center [857, 44] width 68 height 12
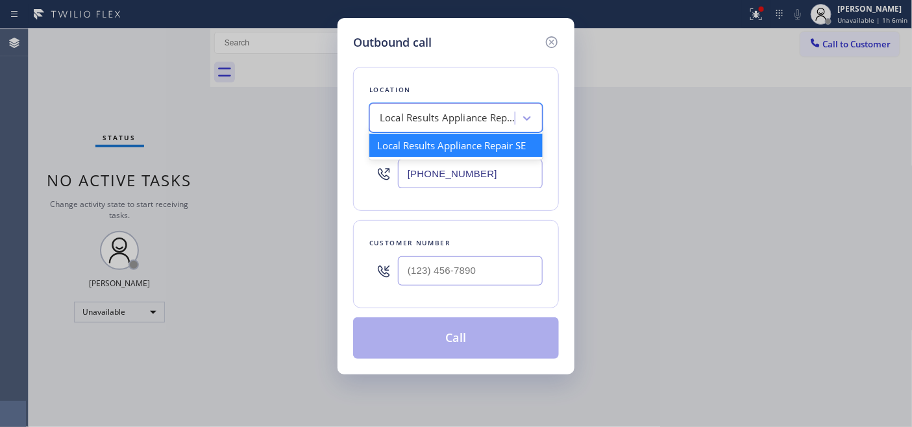
click at [444, 124] on div "Local Results Appliance Repair SE" at bounding box center [448, 118] width 136 height 15
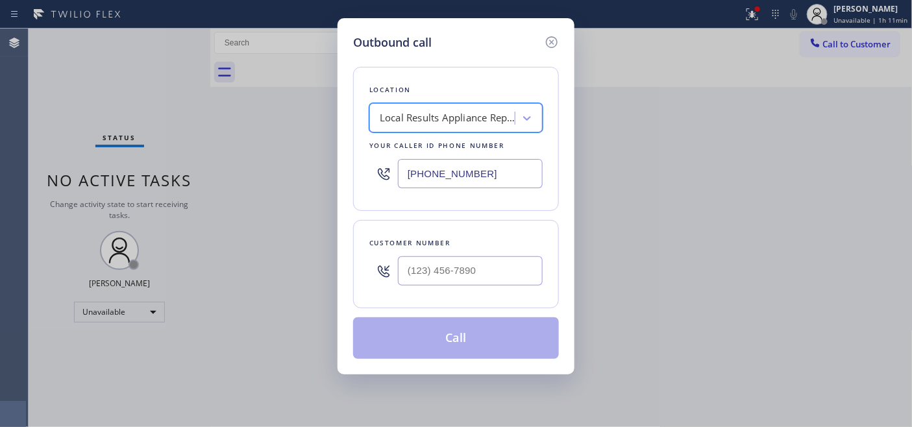
drag, startPoint x: 430, startPoint y: 184, endPoint x: 334, endPoint y: 180, distance: 96.1
click at [335, 182] on div "Outbound call Location option 5 Star Appliance Repair, selected. 1 result avail…" at bounding box center [456, 213] width 912 height 427
paste input "text"
type input "(206) 594-3688"
drag, startPoint x: 490, startPoint y: 277, endPoint x: 358, endPoint y: 277, distance: 132.4
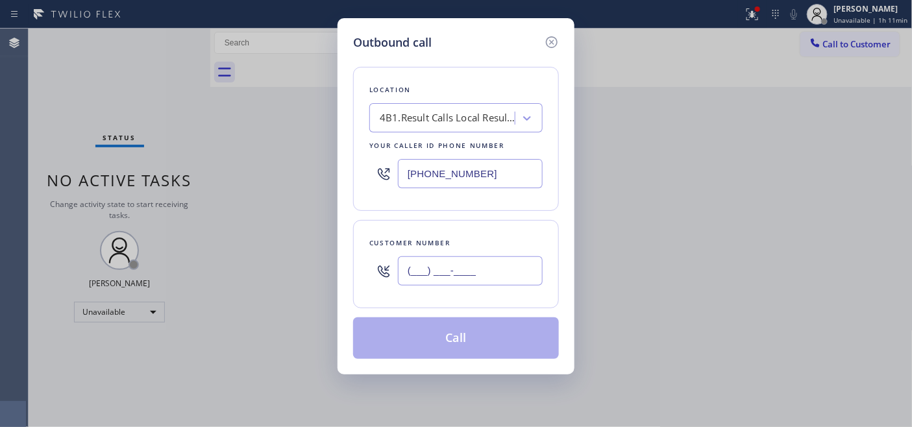
click at [332, 277] on div "Outbound call Location 4B1.Result Calls Local Results Appliance Repair SE Your …" at bounding box center [456, 213] width 912 height 427
paste input "775) 379-3082"
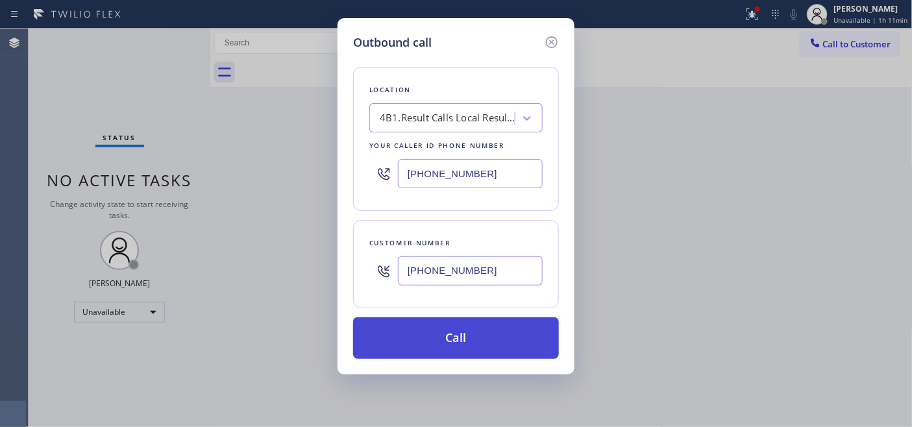
type input "(775) 379-3082"
click at [433, 336] on button "Call" at bounding box center [456, 338] width 206 height 42
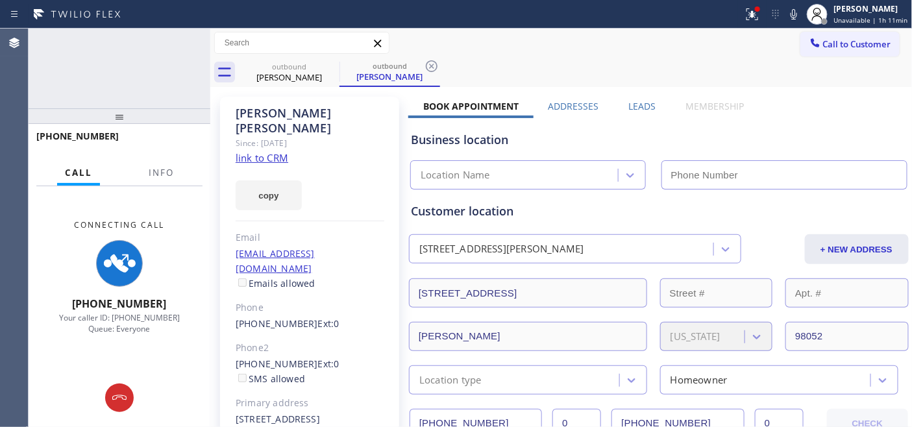
type input "(206) 594-3688"
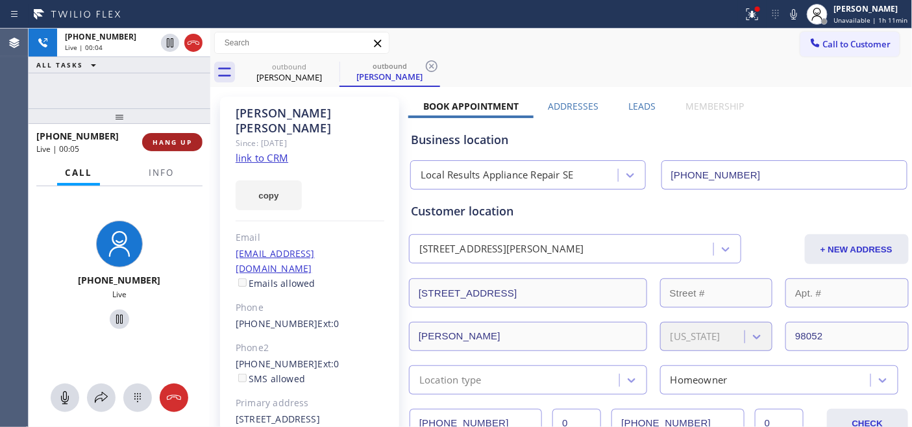
click at [156, 147] on button "HANG UP" at bounding box center [172, 142] width 60 height 18
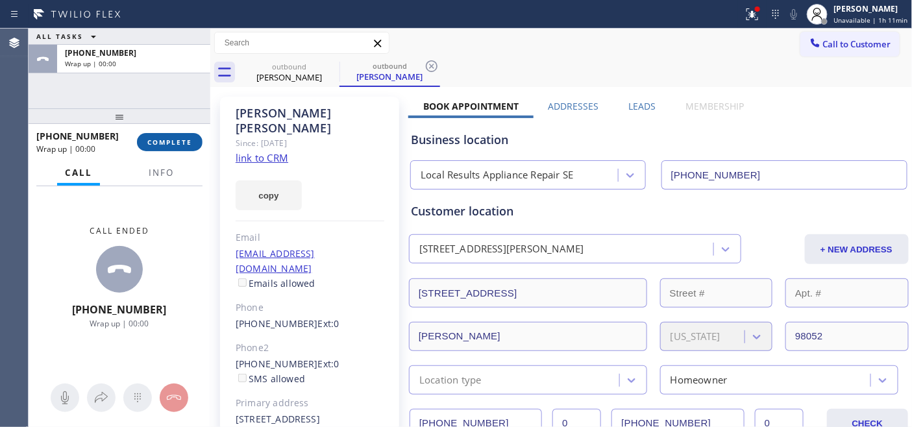
click at [171, 144] on span "COMPLETE" at bounding box center [169, 142] width 45 height 9
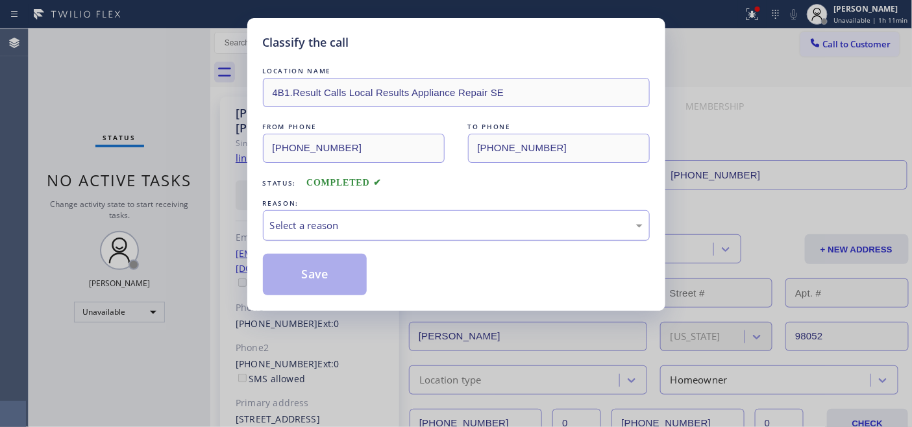
click at [378, 232] on div "Select a reason" at bounding box center [456, 225] width 372 height 15
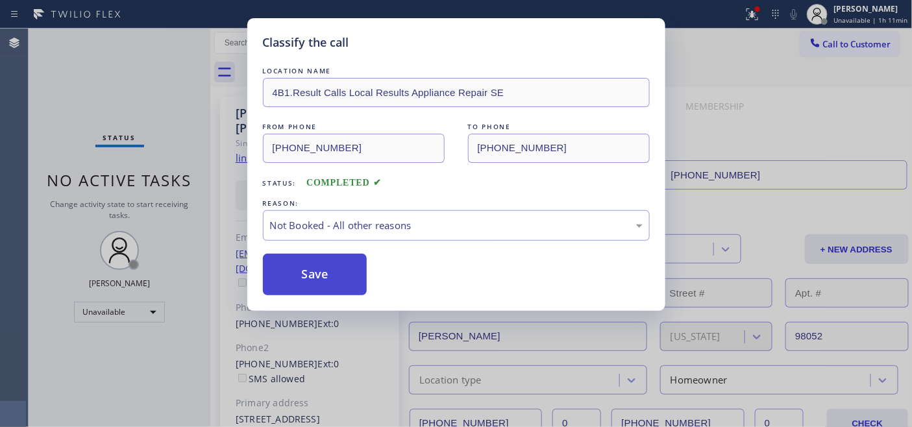
click at [309, 271] on button "Save" at bounding box center [315, 275] width 104 height 42
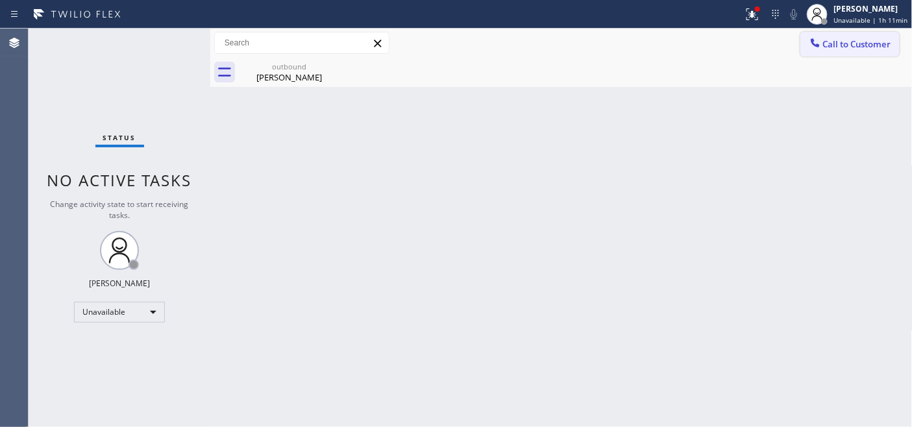
click at [864, 46] on span "Call to Customer" at bounding box center [857, 44] width 68 height 12
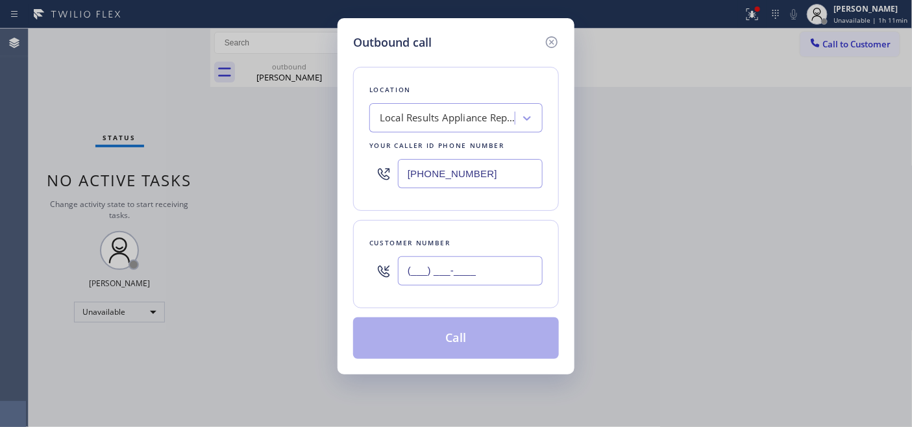
click at [417, 267] on input "(___) ___-____" at bounding box center [470, 270] width 145 height 29
paste input "775) 379-3082"
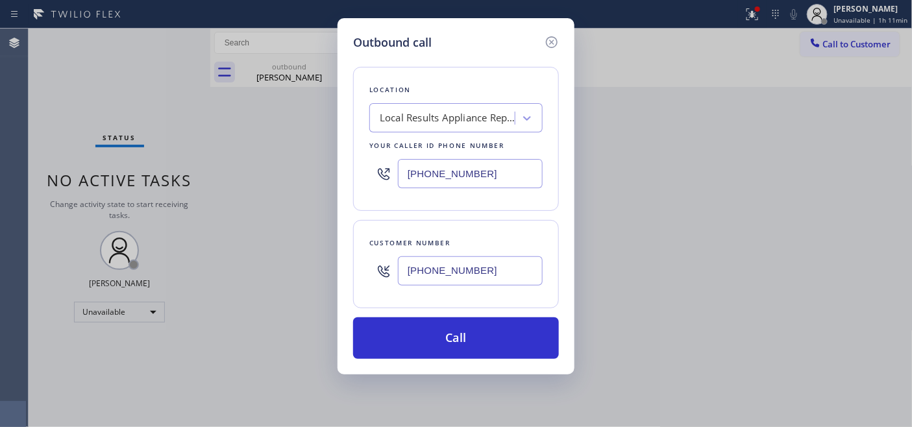
type input "(775) 379-3082"
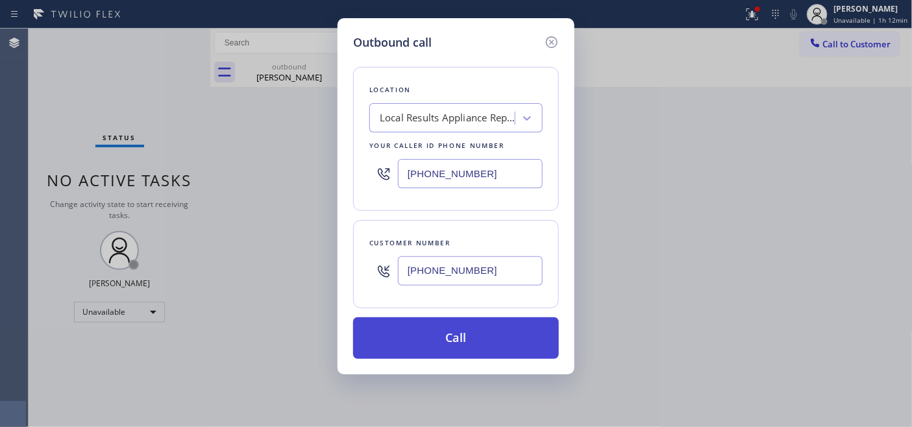
click at [466, 324] on button "Call" at bounding box center [456, 338] width 206 height 42
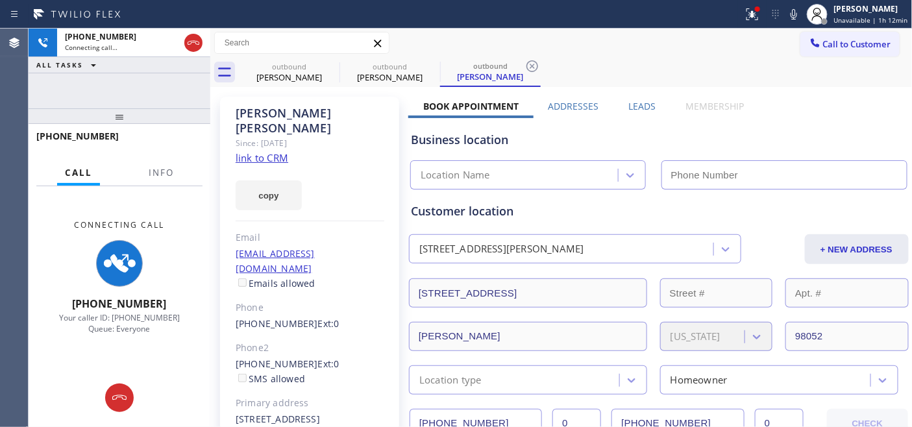
type input "(206) 594-3688"
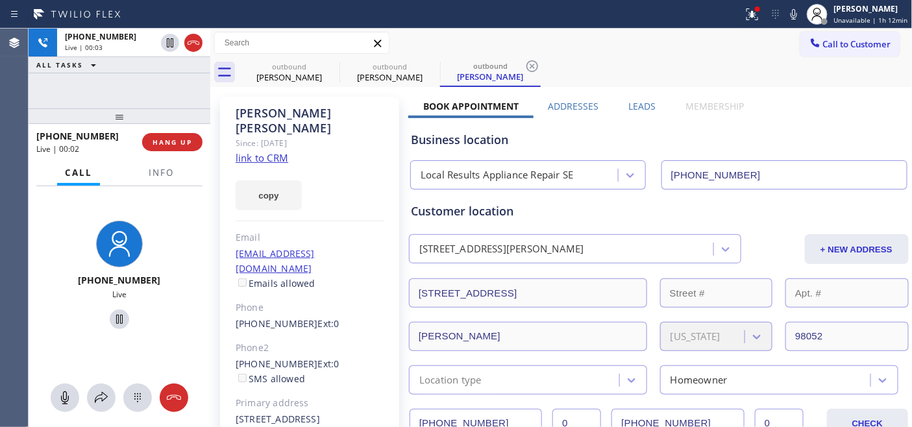
click at [178, 158] on div "+17753793082 Live | 00:02 HANG UP" at bounding box center [119, 142] width 166 height 34
click at [178, 149] on button "HANG UP" at bounding box center [172, 142] width 60 height 18
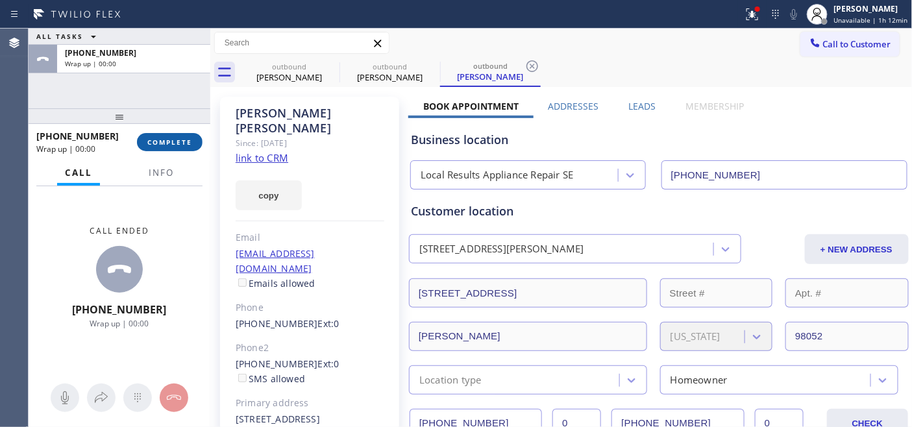
click at [159, 133] on button "COMPLETE" at bounding box center [170, 142] width 66 height 18
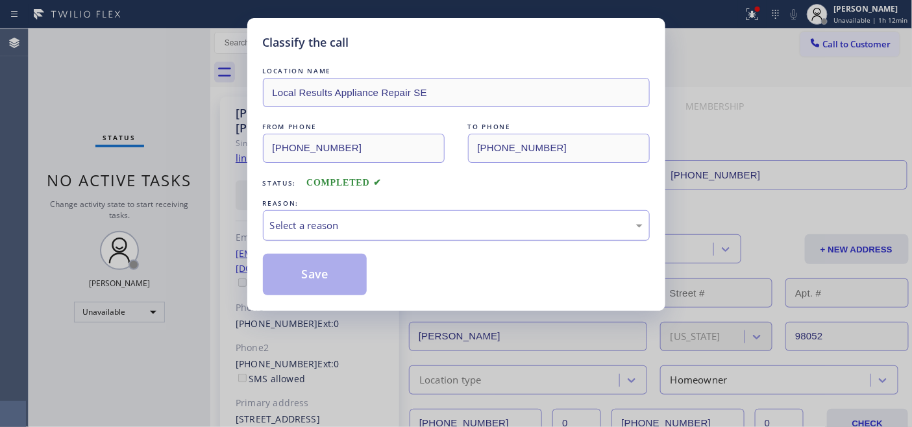
drag, startPoint x: 354, startPoint y: 218, endPoint x: 346, endPoint y: 237, distance: 20.1
click at [354, 221] on div "Select a reason" at bounding box center [456, 225] width 372 height 15
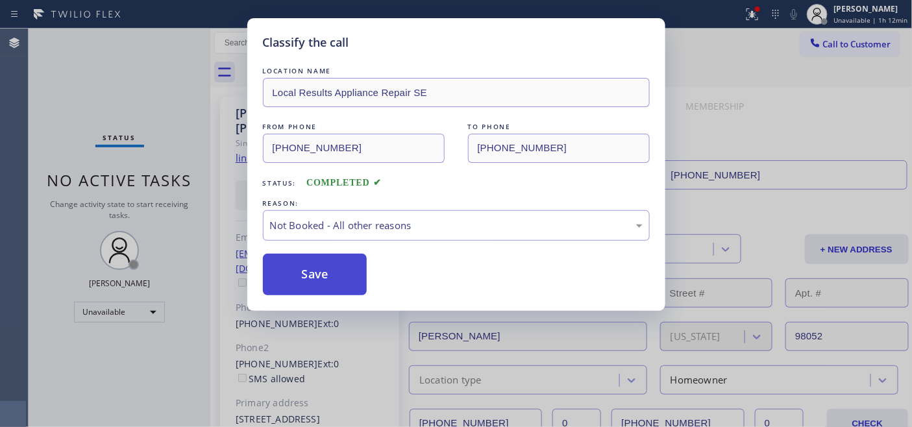
click at [307, 268] on button "Save" at bounding box center [315, 275] width 104 height 42
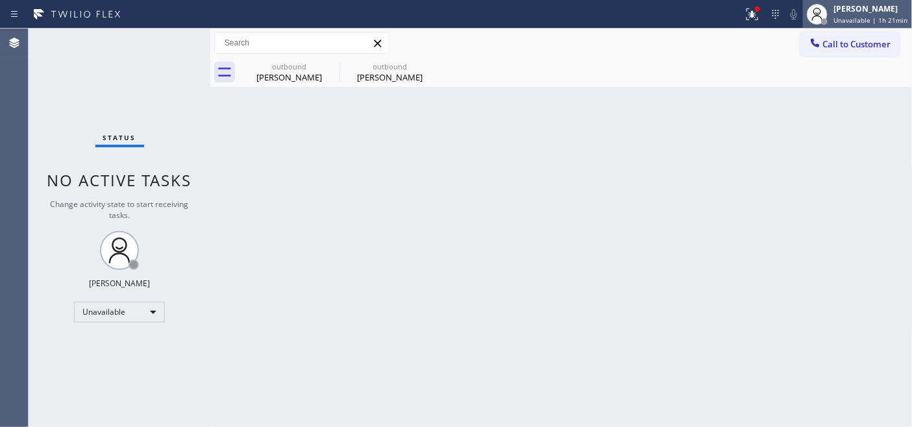
click at [853, 10] on div "[PERSON_NAME]" at bounding box center [871, 8] width 74 height 11
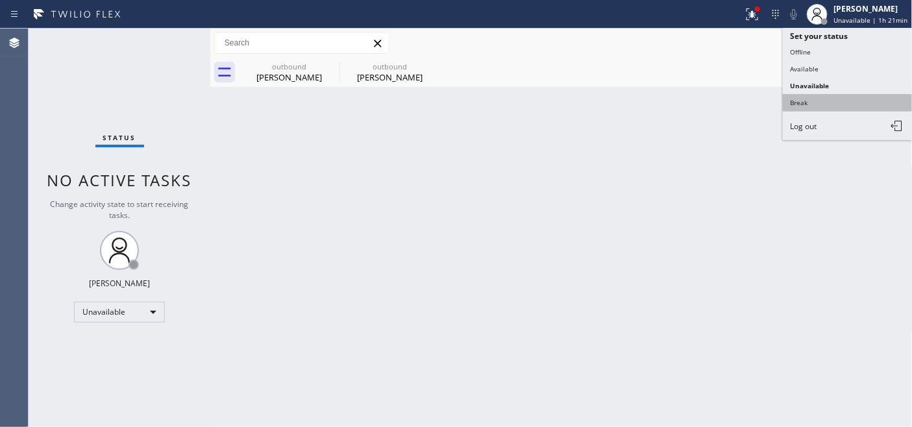
click at [808, 106] on button "Break" at bounding box center [847, 102] width 130 height 17
